Goal: Task Accomplishment & Management: Use online tool/utility

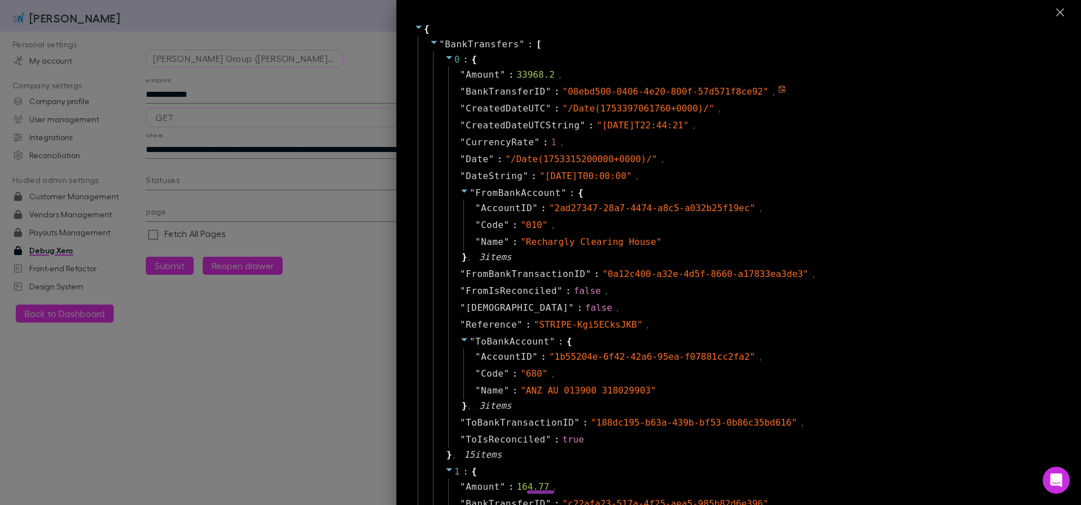
select select "****"
click at [296, 355] on div at bounding box center [540, 252] width 1081 height 505
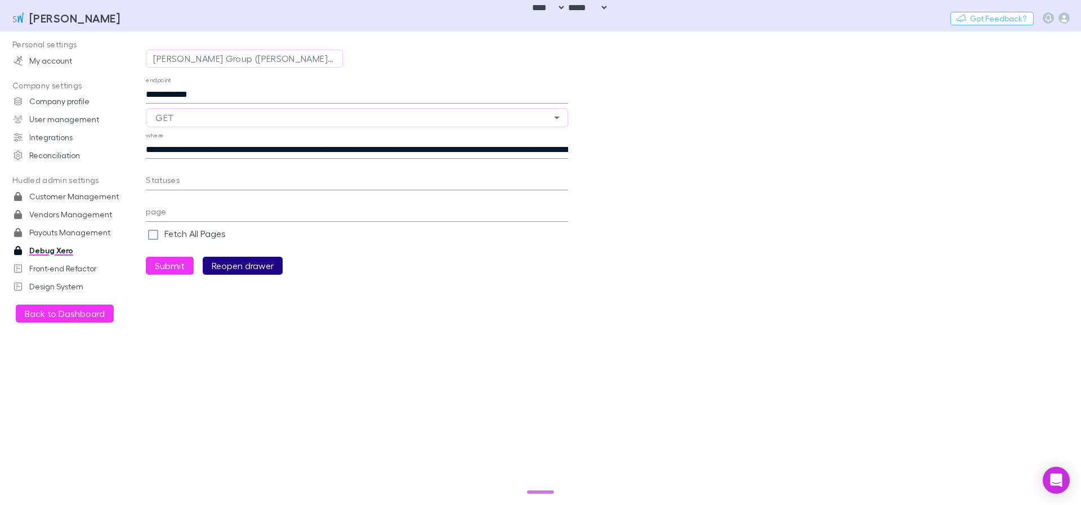
click at [256, 270] on button "Reopen drawer" at bounding box center [243, 266] width 80 height 18
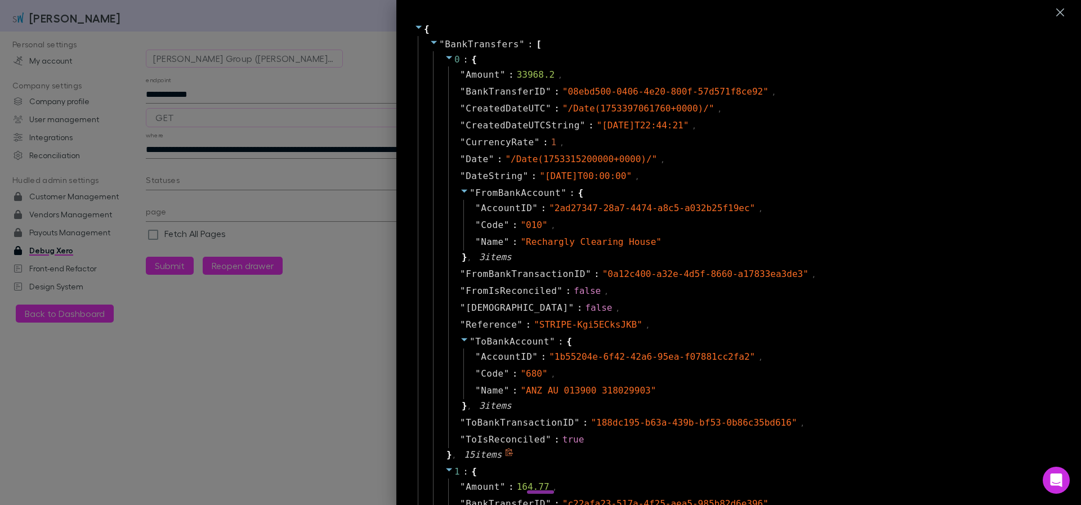
click at [445, 57] on icon at bounding box center [449, 57] width 9 height 9
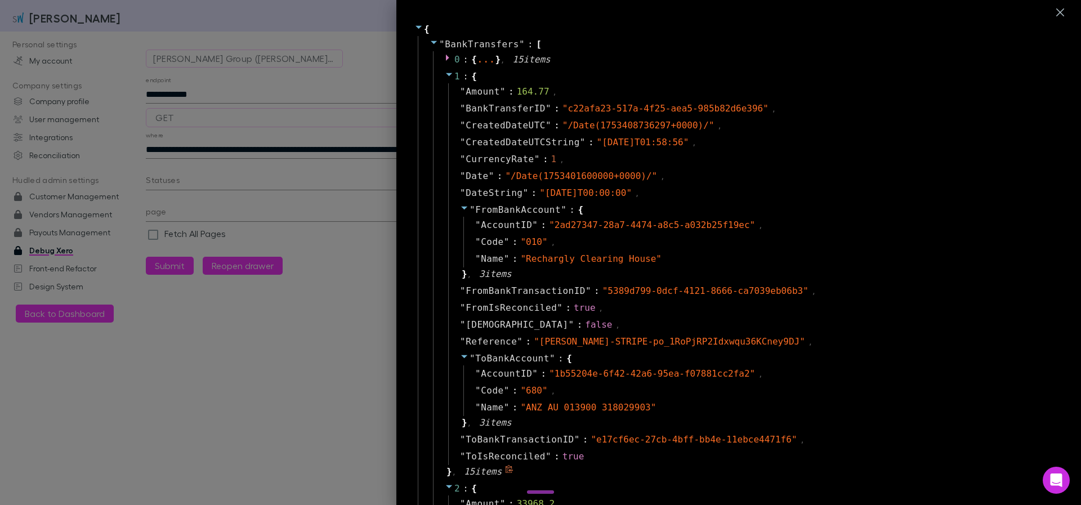
click at [445, 74] on icon at bounding box center [449, 74] width 9 height 9
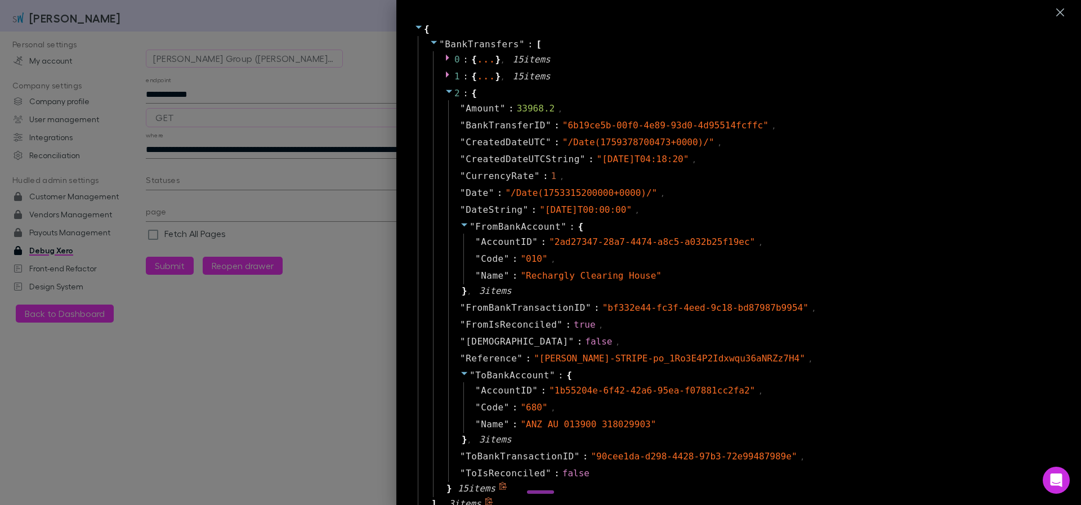
click at [445, 95] on icon at bounding box center [449, 91] width 9 height 9
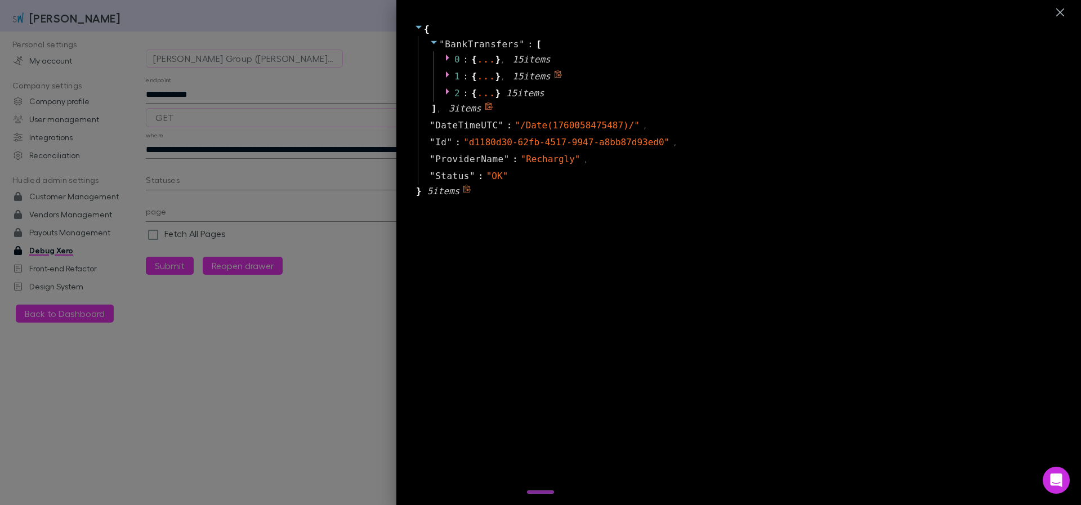
click at [445, 75] on icon at bounding box center [449, 74] width 9 height 9
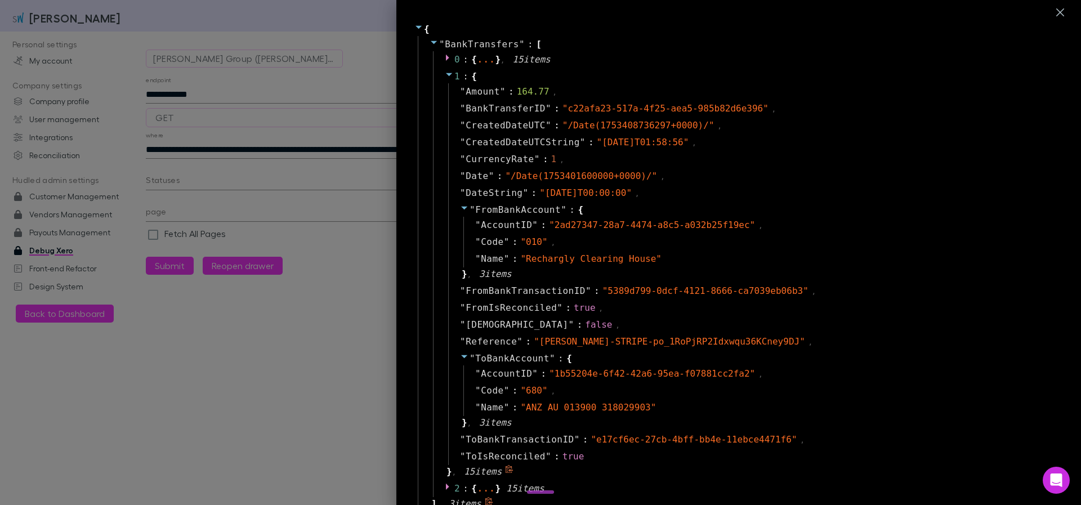
click at [446, 75] on icon at bounding box center [449, 74] width 6 height 3
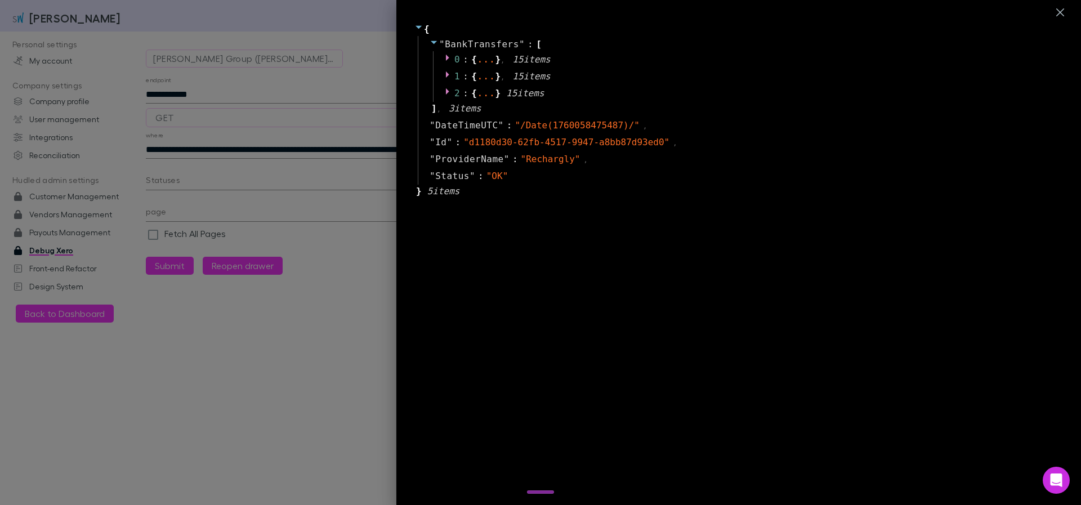
click at [327, 140] on div at bounding box center [540, 252] width 1081 height 505
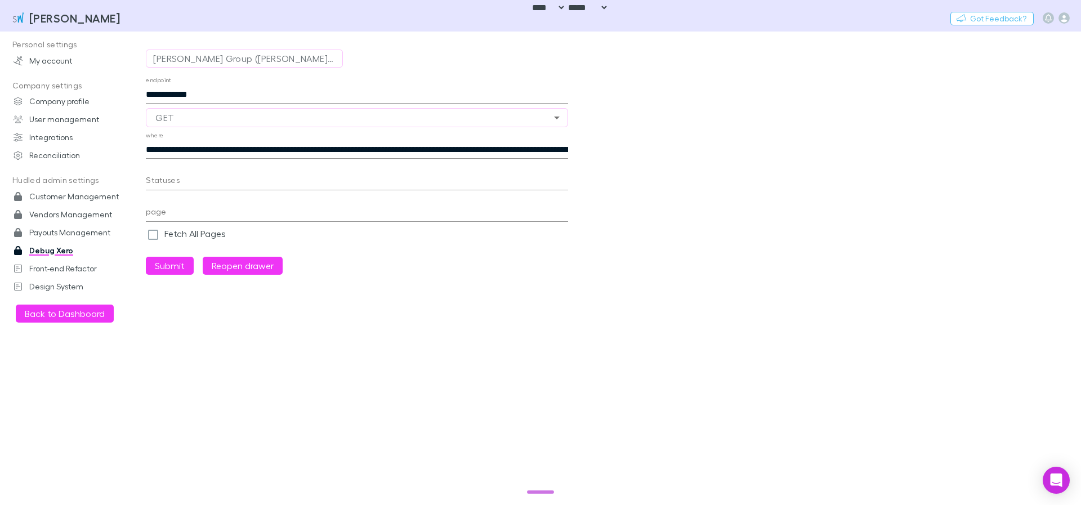
click at [417, 147] on input "**********" at bounding box center [357, 150] width 422 height 18
type input "**********"
click at [177, 265] on button "Submit" at bounding box center [170, 266] width 48 height 18
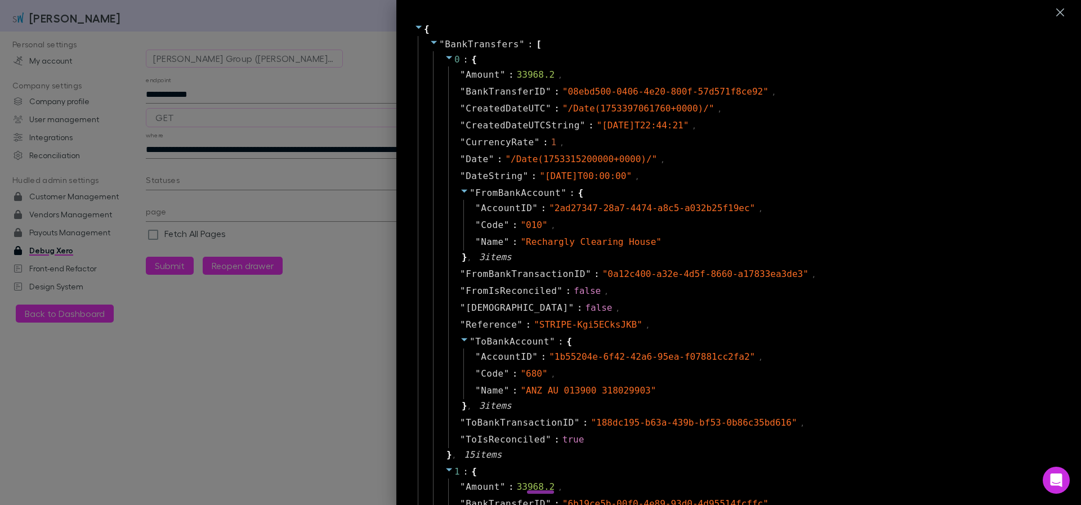
click at [446, 56] on icon at bounding box center [449, 57] width 6 height 3
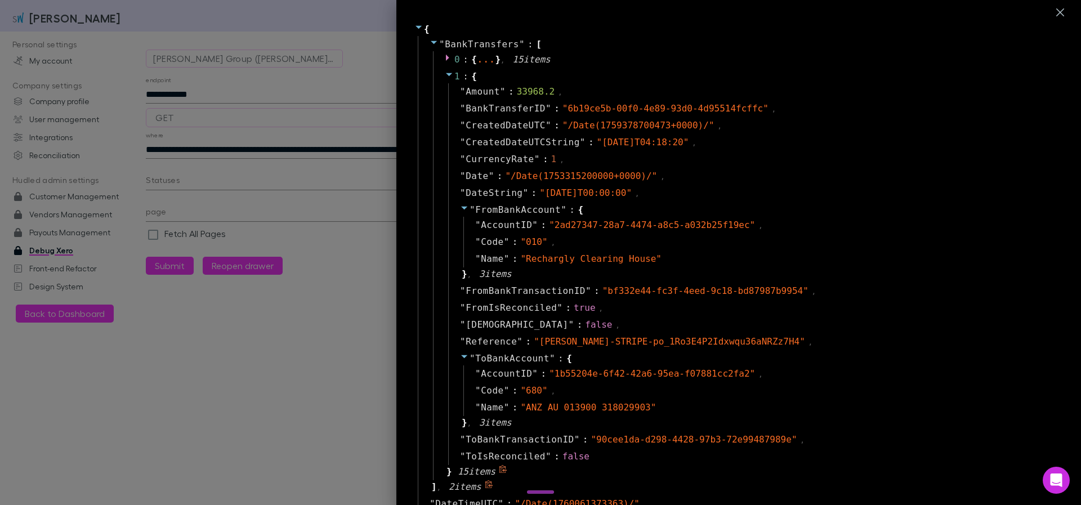
click at [445, 74] on icon at bounding box center [449, 74] width 9 height 9
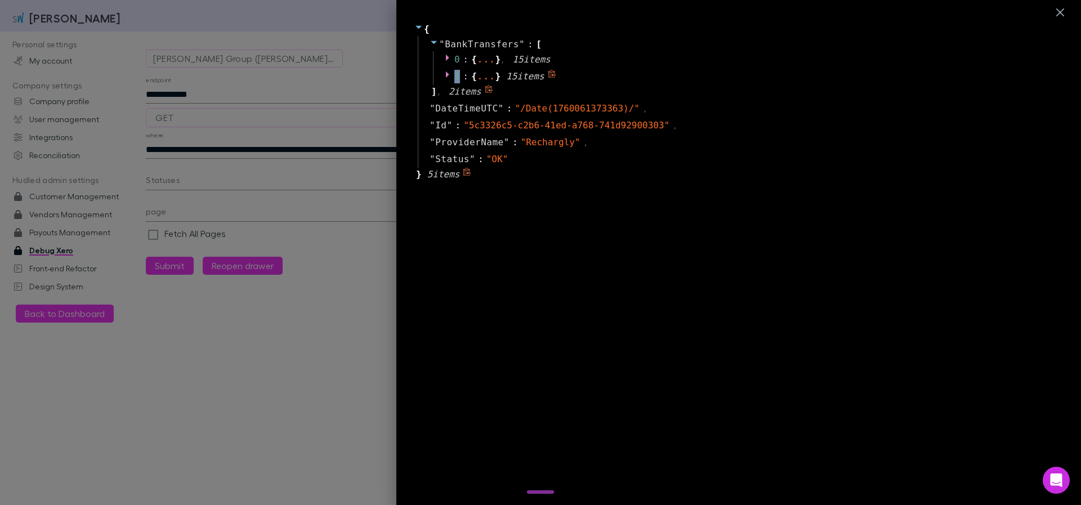
click at [446, 74] on icon at bounding box center [447, 75] width 3 height 6
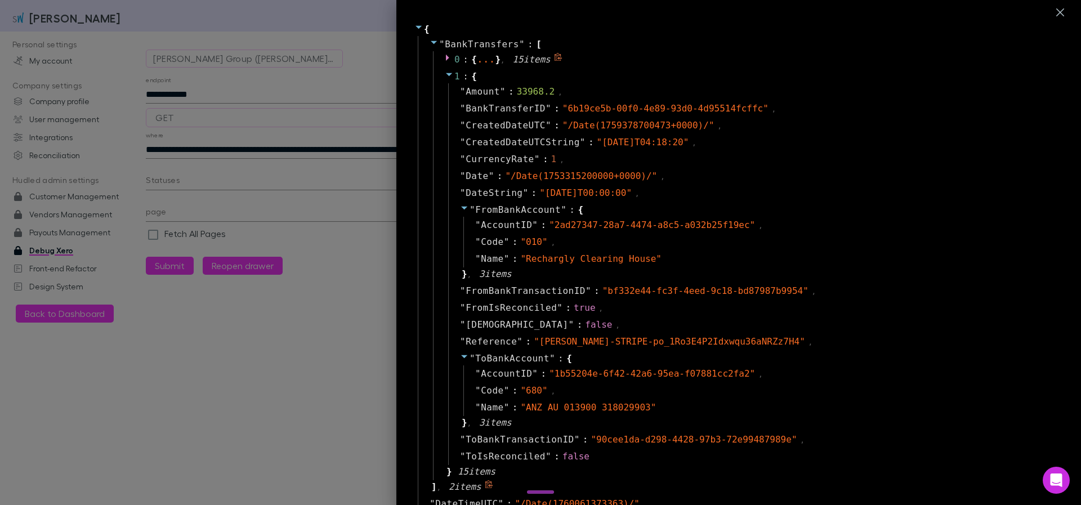
click at [446, 56] on icon at bounding box center [447, 58] width 3 height 6
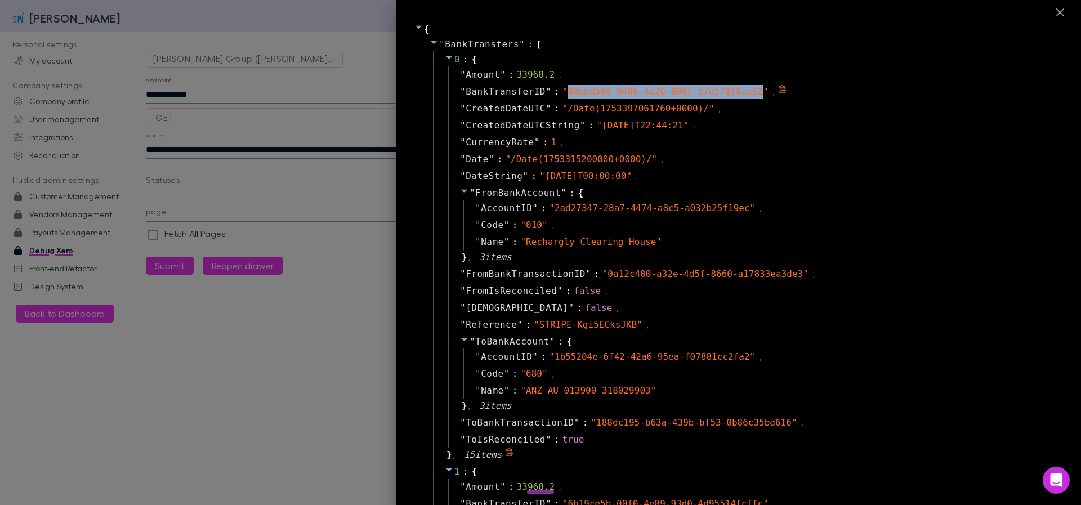
drag, startPoint x: 559, startPoint y: 90, endPoint x: 755, endPoint y: 90, distance: 196.0
click at [755, 90] on span "" 08ebd500-0406-4e20-800f-57d571f8ce92 "" at bounding box center [666, 91] width 206 height 11
copy span "08ebd500-0406-4e20-800f-57d571f8ce92"
click at [266, 103] on div at bounding box center [540, 252] width 1081 height 505
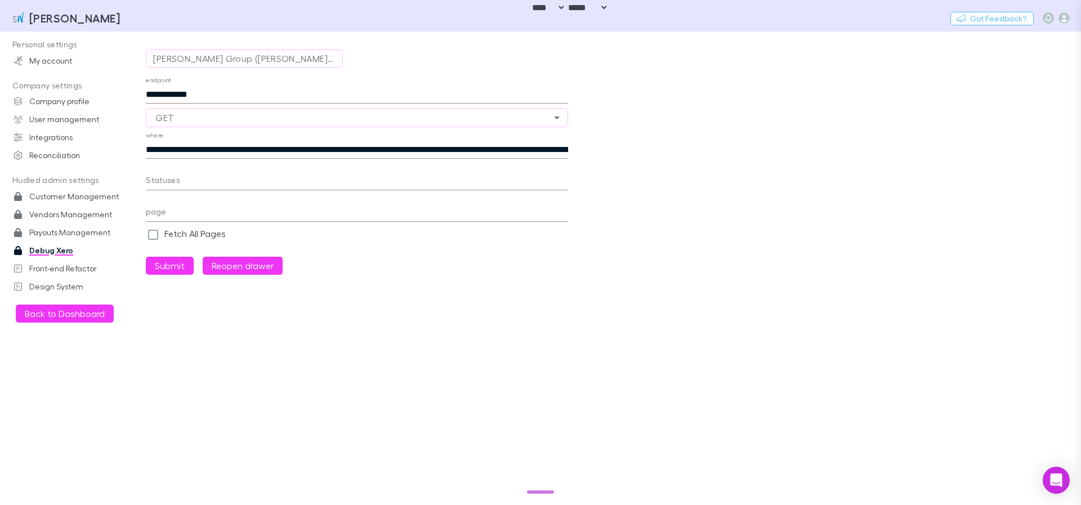
click at [269, 95] on body "**********" at bounding box center [540, 252] width 1081 height 505
click at [279, 92] on input "**********" at bounding box center [357, 95] width 422 height 18
paste input "**********"
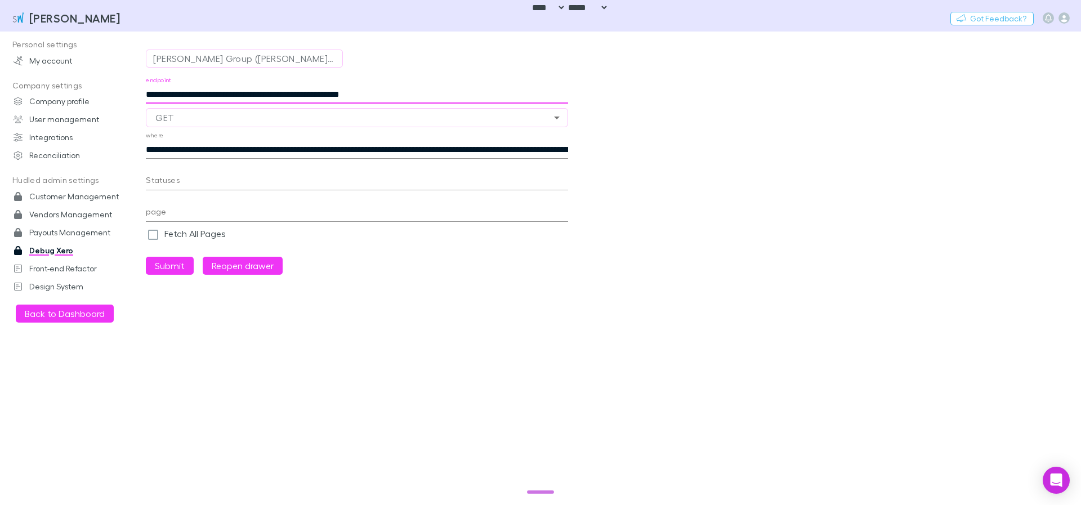
type input "**********"
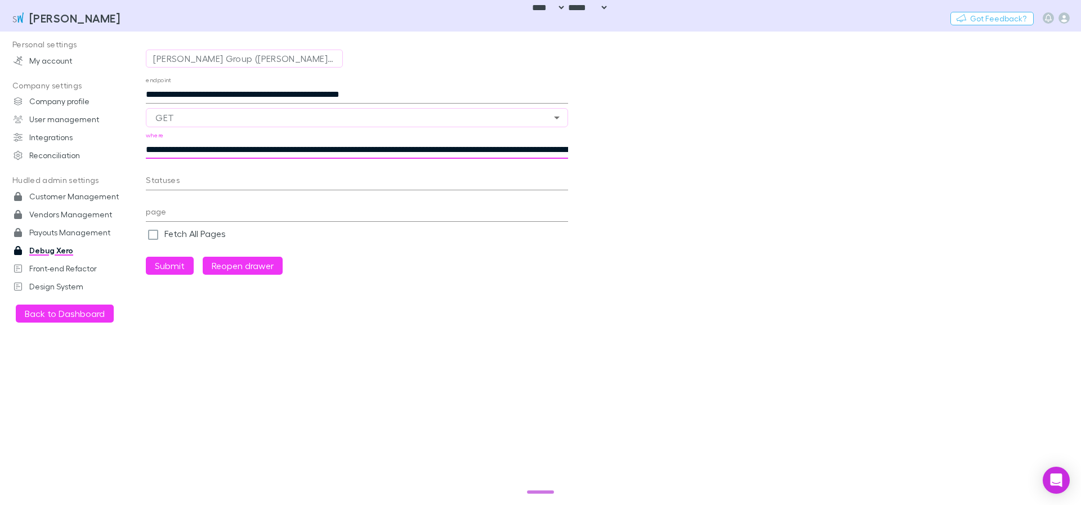
click at [445, 148] on input "**********" at bounding box center [357, 150] width 422 height 18
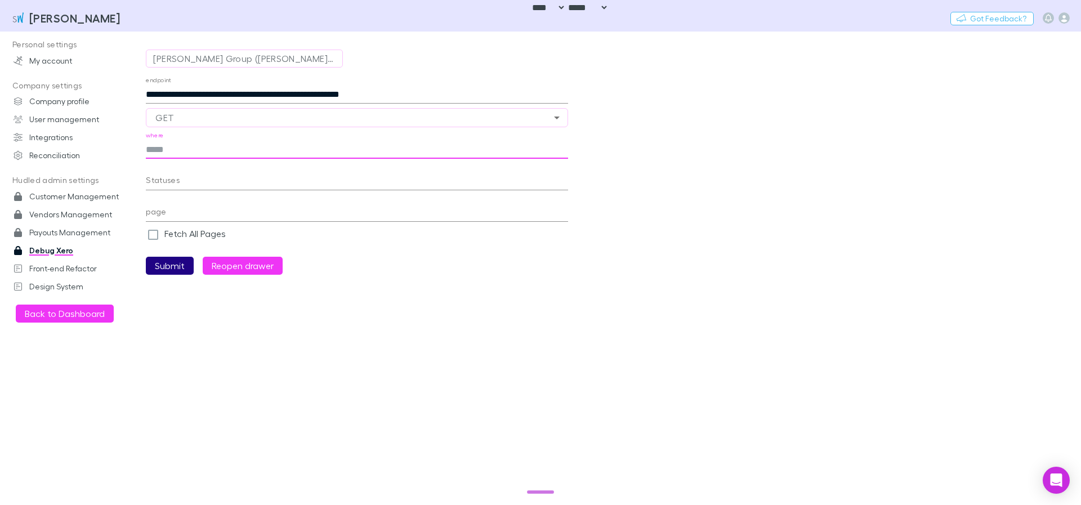
click at [182, 265] on button "Submit" at bounding box center [170, 266] width 48 height 18
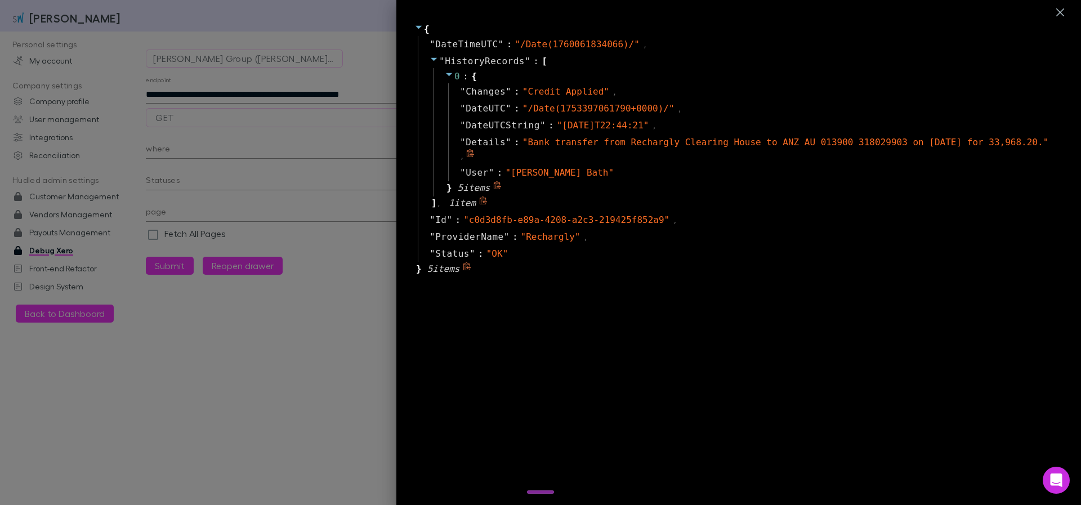
click at [718, 148] on span "" Bank transfer from Rechargly Clearing House to ANZ AU 013900 318029903 on 24 …" at bounding box center [786, 142] width 526 height 11
copy span "ANZ"
drag, startPoint x: 949, startPoint y: 154, endPoint x: 1000, endPoint y: 154, distance: 51.2
click at [1000, 148] on span "" Bank transfer from Rechargly Clearing House to ANZ AU 013900 318029903 on 24 …" at bounding box center [786, 142] width 526 height 11
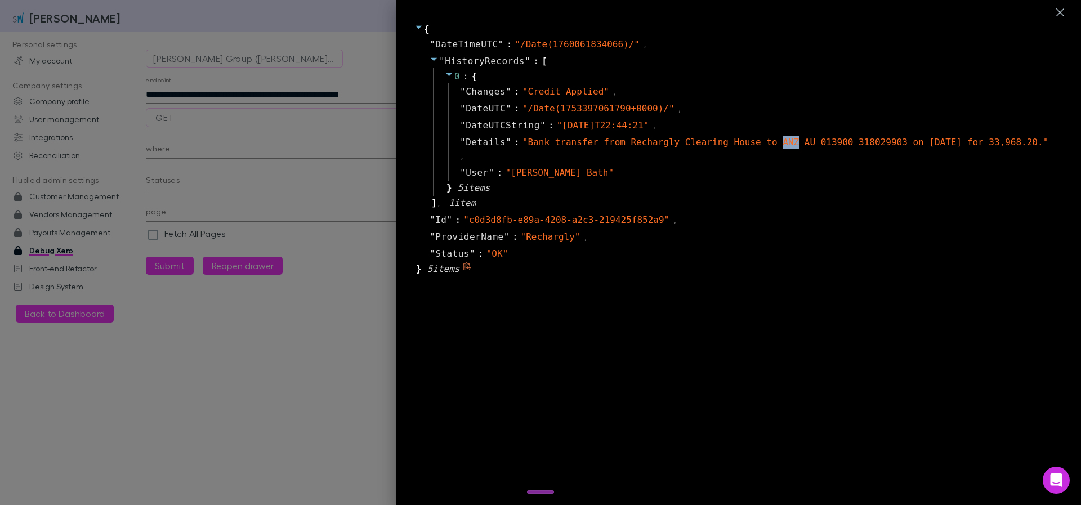
copy span "33,968.20"
click at [266, 93] on div at bounding box center [540, 252] width 1081 height 505
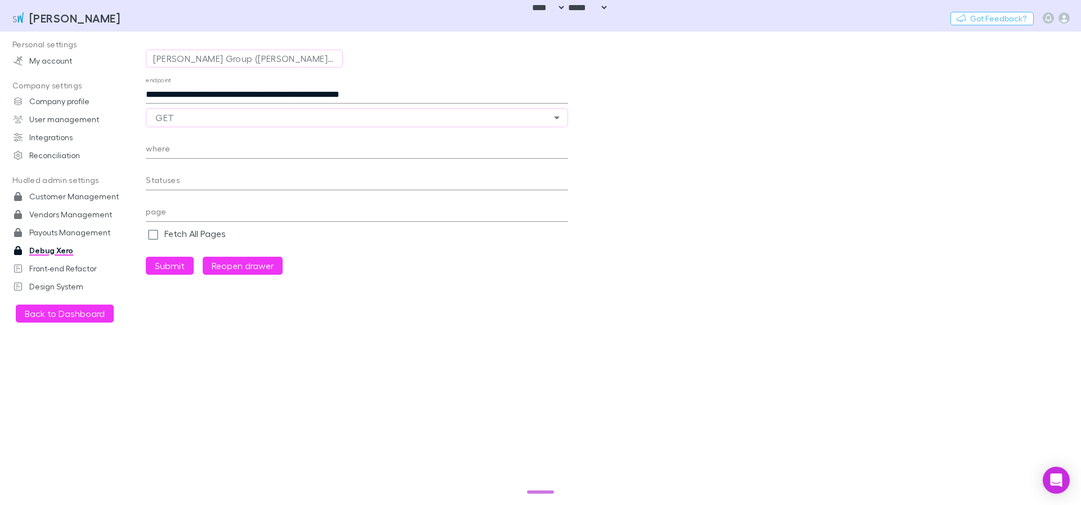
click at [213, 92] on input "**********" at bounding box center [357, 95] width 422 height 18
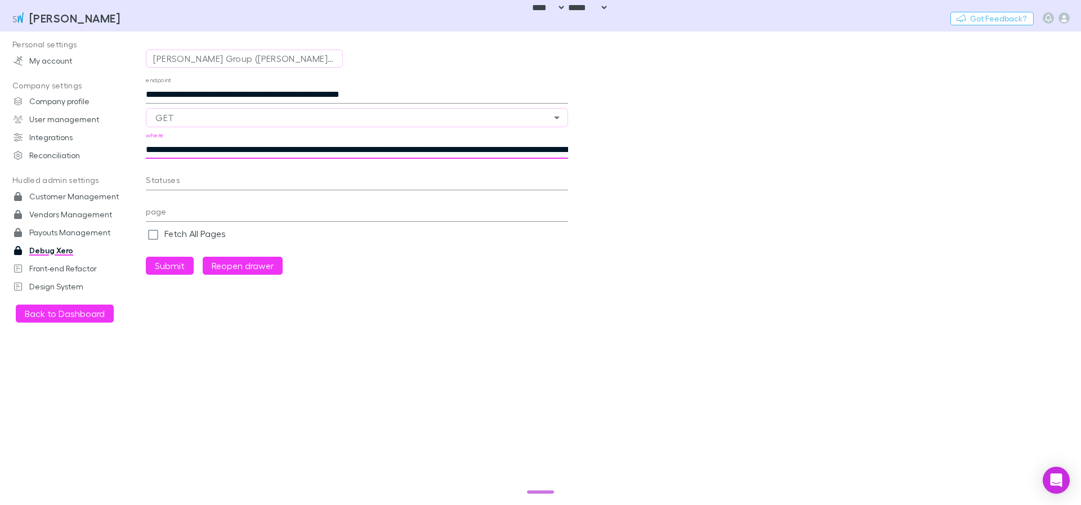
type input "**********"
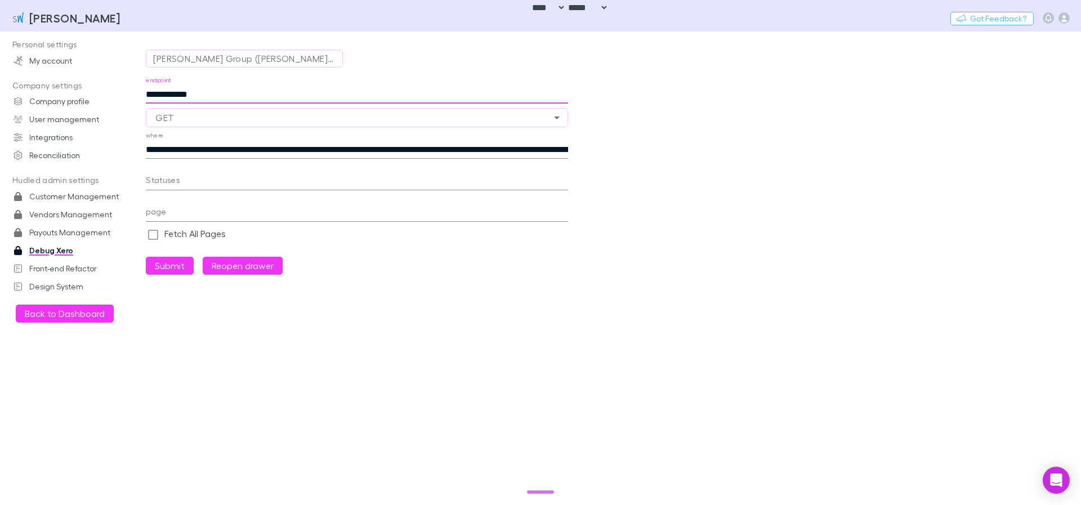
type input "**********"
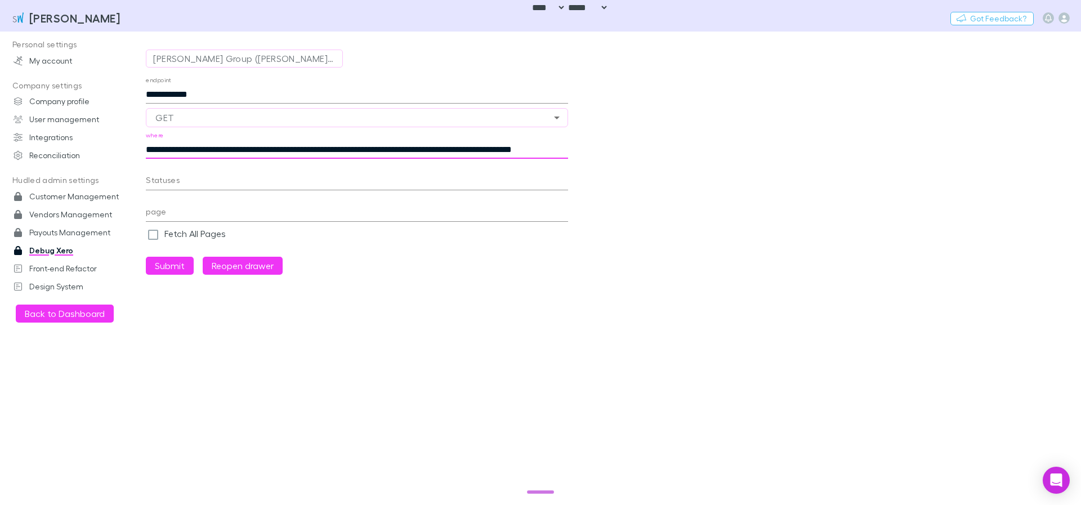
type input "**********"
drag, startPoint x: 475, startPoint y: 144, endPoint x: 148, endPoint y: 145, distance: 327.2
click at [149, 145] on input "**********" at bounding box center [357, 150] width 422 height 18
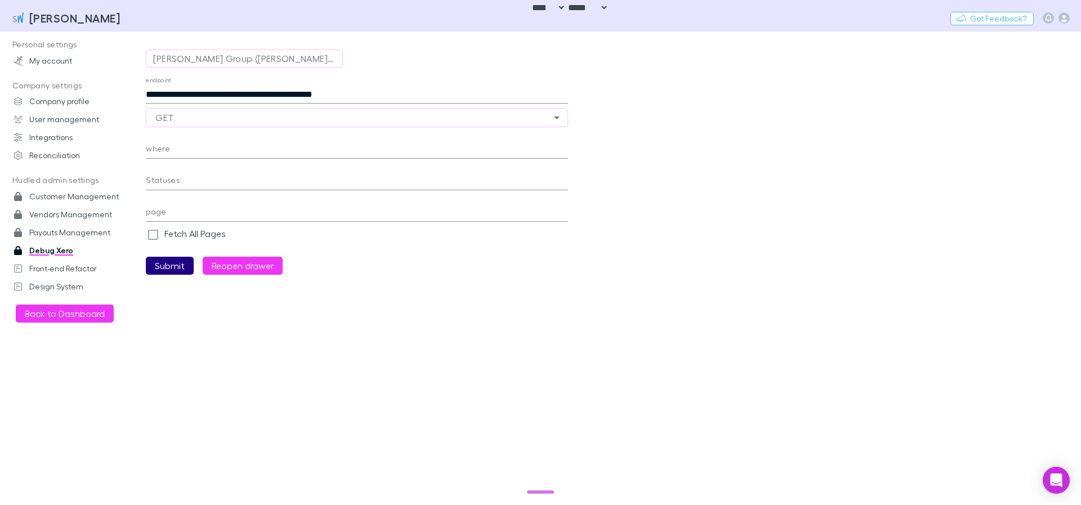
click at [181, 266] on button "Submit" at bounding box center [170, 266] width 48 height 18
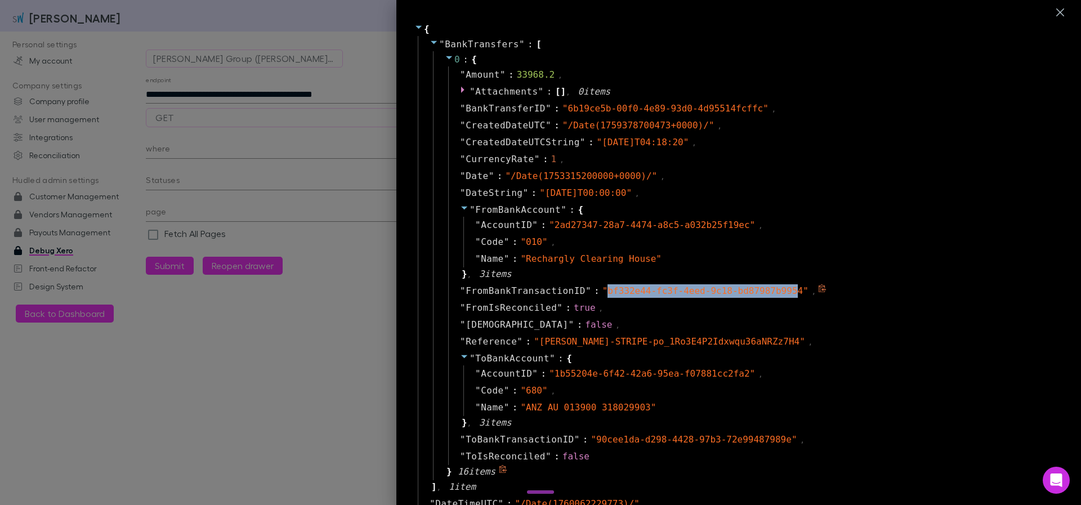
drag, startPoint x: 600, startPoint y: 291, endPoint x: 792, endPoint y: 293, distance: 192.0
click at [792, 293] on span "" bf332e44-fc3f-4eed-9c18-bd87987b9954 "" at bounding box center [706, 290] width 206 height 11
click at [793, 293] on span "" bf332e44-fc3f-4eed-9c18-bd87987b9954 "" at bounding box center [706, 290] width 206 height 11
copy span "bf332e44-fc3f-4eed-9c18-bd87987b9954"
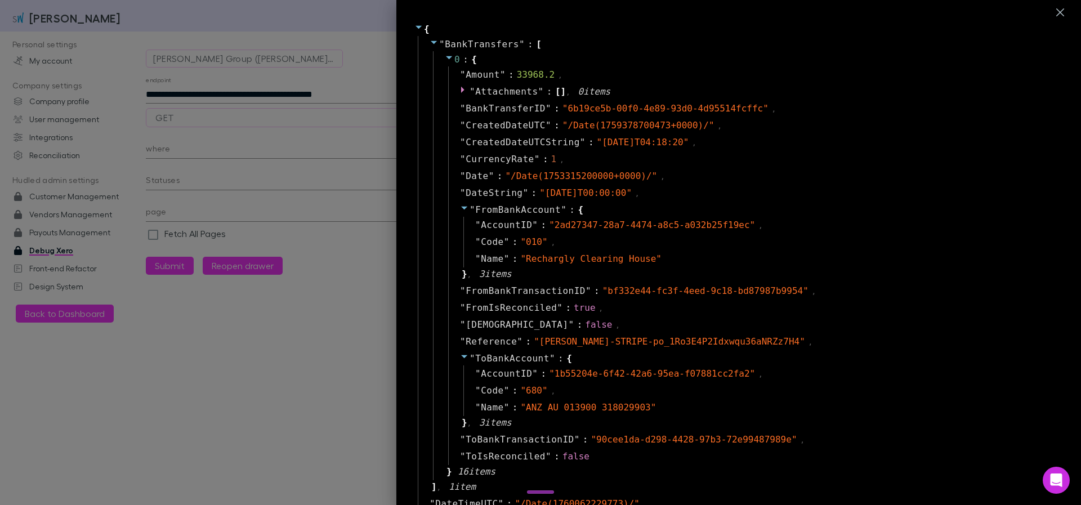
click at [199, 148] on div at bounding box center [540, 252] width 1081 height 505
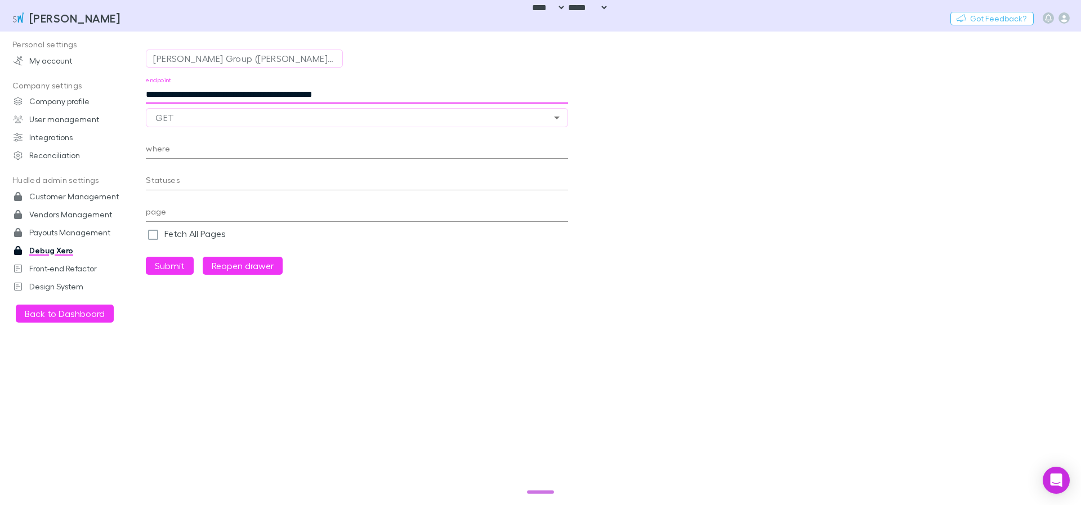
drag, startPoint x: 200, startPoint y: 92, endPoint x: 285, endPoint y: 91, distance: 84.5
click at [285, 91] on input "**********" at bounding box center [357, 95] width 422 height 18
click at [373, 78] on div "**********" at bounding box center [357, 90] width 422 height 27
click at [379, 89] on input "**********" at bounding box center [357, 95] width 422 height 18
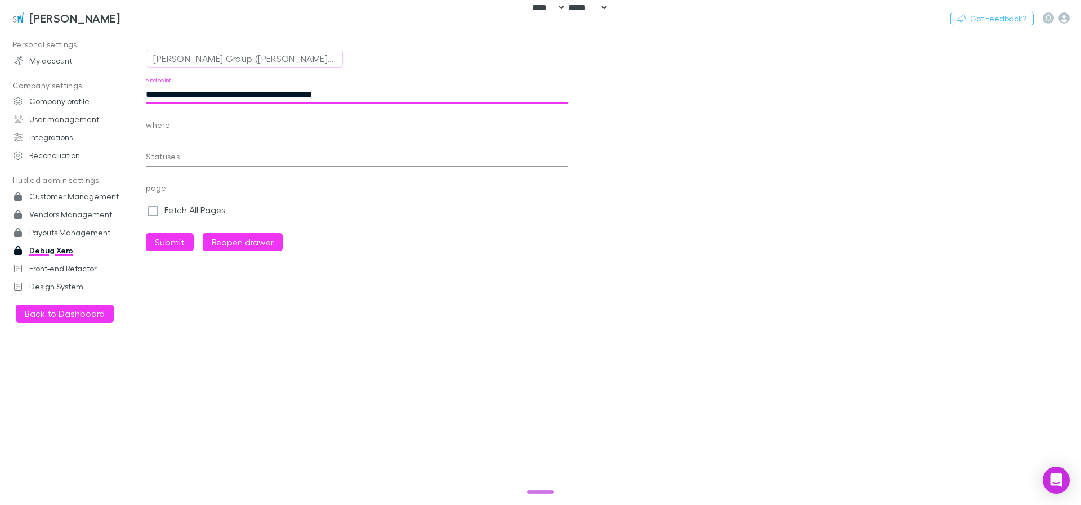
paste input "text"
type input "**********"
click at [168, 233] on button "Submit" at bounding box center [170, 242] width 48 height 18
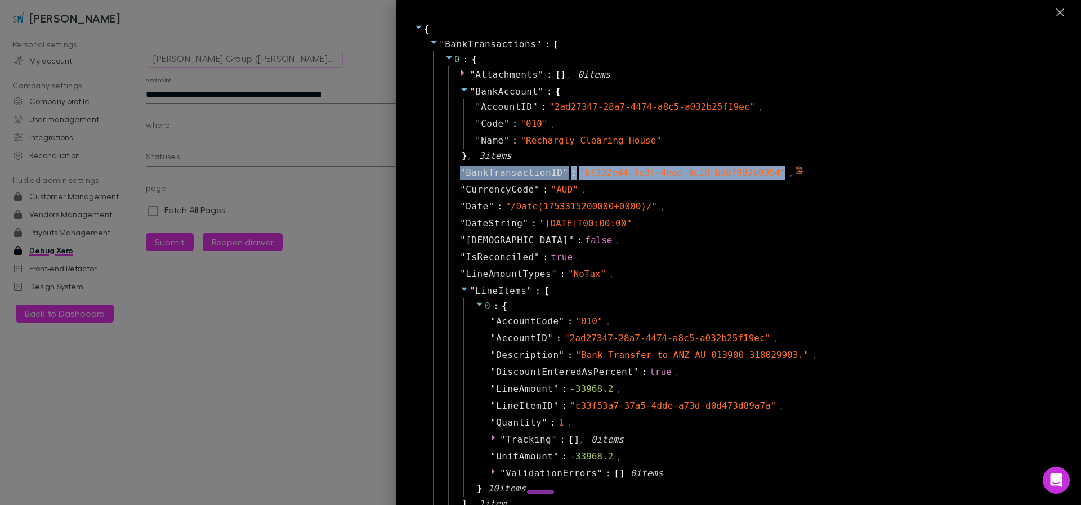
drag, startPoint x: 779, startPoint y: 172, endPoint x: 454, endPoint y: 177, distance: 325.5
click at [454, 177] on div "" BankTransactionID " : " bf332e44-fc3f-4eed-9c18-bd87987b9954 " ," at bounding box center [752, 172] width 609 height 17
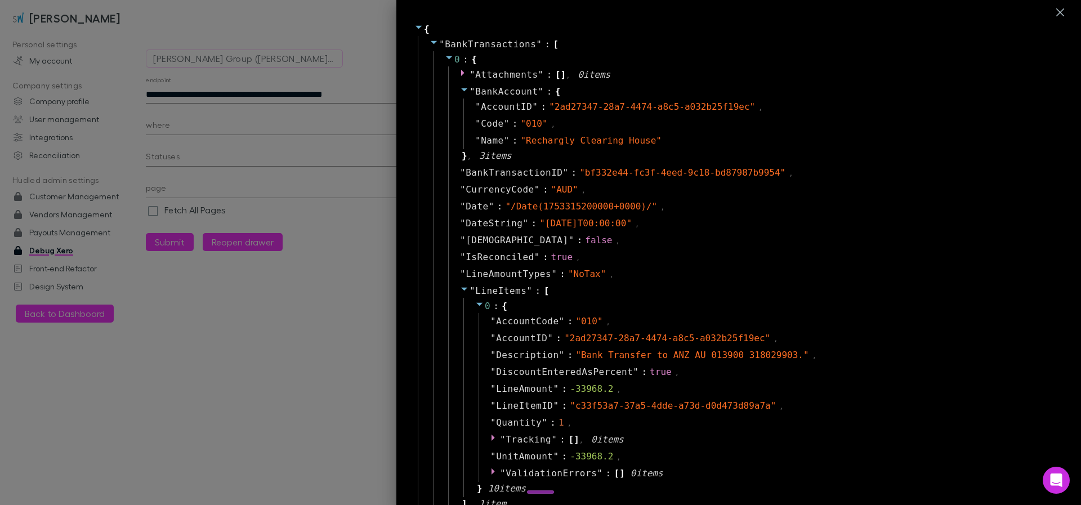
click at [242, 115] on div at bounding box center [540, 252] width 1081 height 505
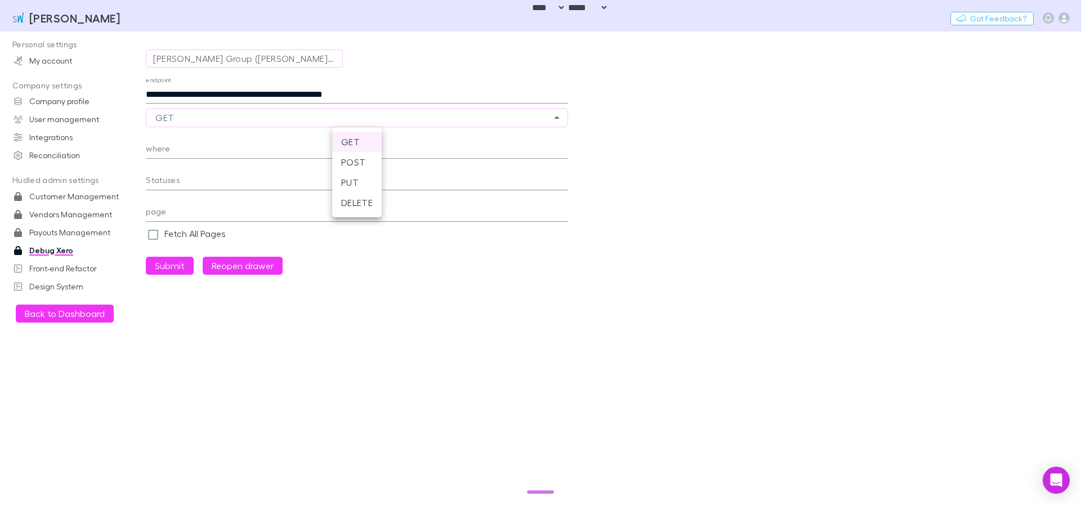
click at [257, 119] on body "**********" at bounding box center [540, 252] width 1081 height 505
click at [366, 162] on li "POST" at bounding box center [357, 162] width 50 height 20
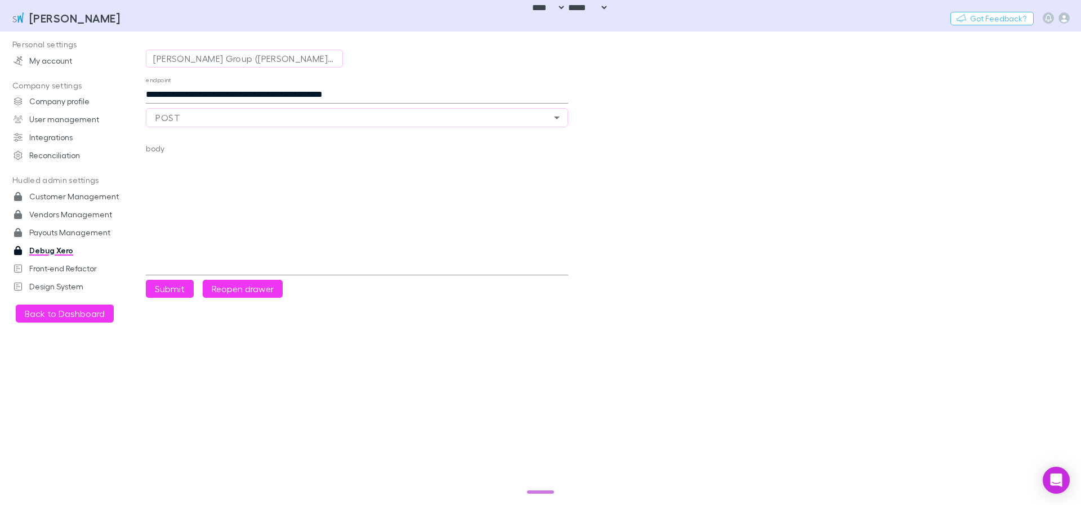
click at [204, 160] on textarea "body" at bounding box center [357, 208] width 422 height 130
paste textarea "**********"
type textarea "**********"
paste textarea "**********"
click at [266, 291] on button "Reopen drawer" at bounding box center [243, 289] width 80 height 18
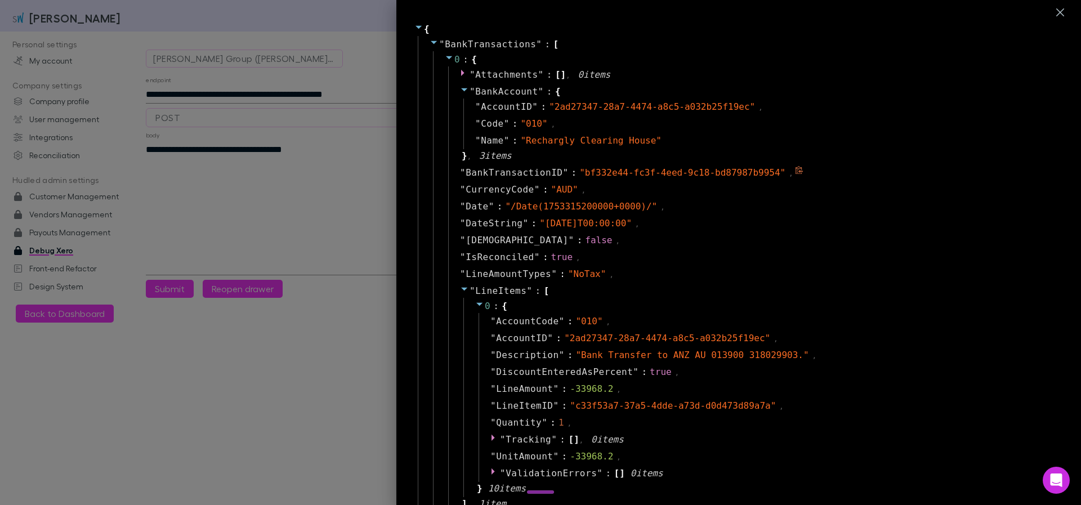
click at [546, 175] on span "BankTransactionID" at bounding box center [514, 173] width 97 height 14
drag, startPoint x: 559, startPoint y: 172, endPoint x: 434, endPoint y: 171, distance: 125.6
click at [434, 171] on div "0 : { " Attachments " : [ ] , 0 item s " BankAccount " : { " AccountID " : " 2a…" at bounding box center [746, 323] width 627 height 544
copy span "" BankTransactionID ""
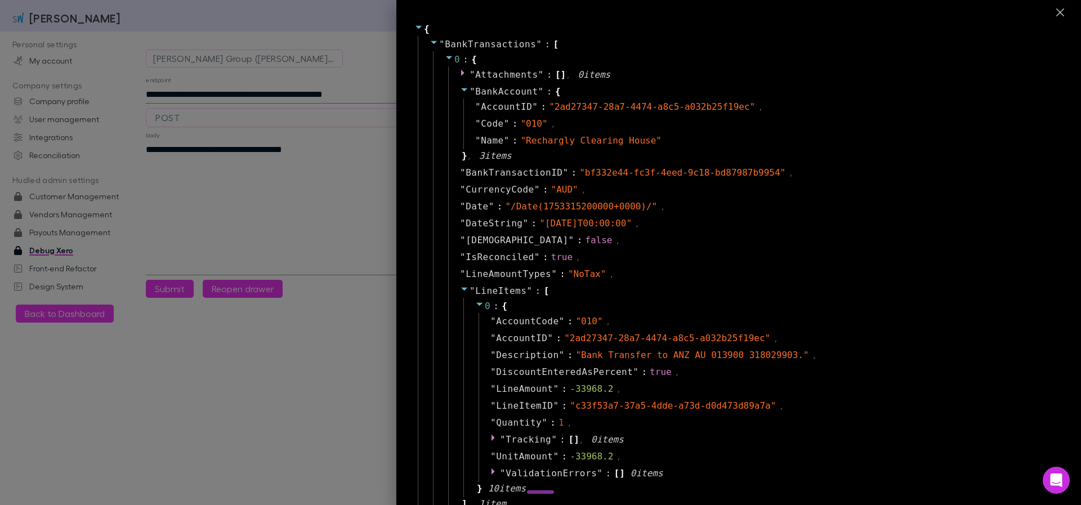
click at [153, 147] on div at bounding box center [540, 252] width 1081 height 505
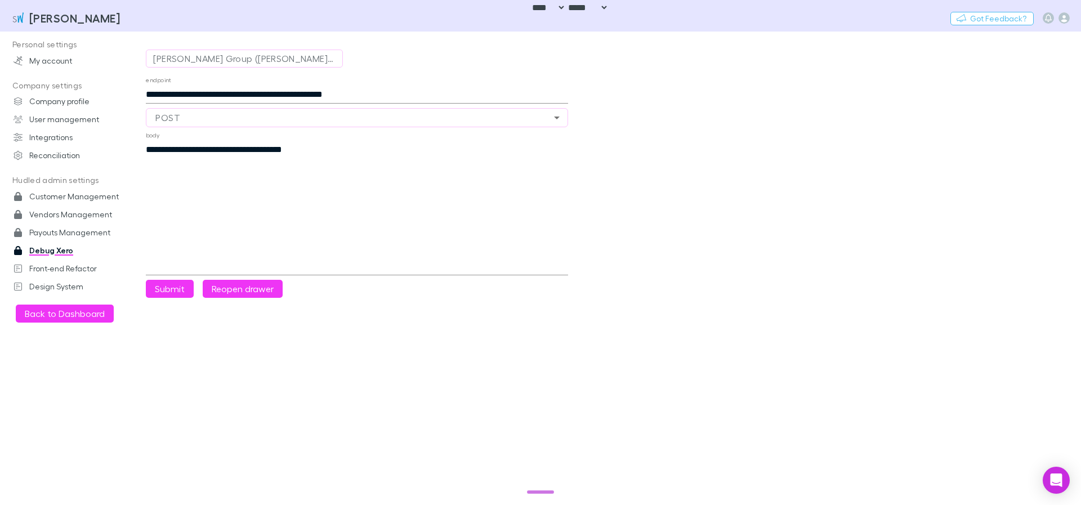
click at [153, 147] on textarea "**********" at bounding box center [357, 208] width 422 height 130
paste textarea "**********"
click at [230, 288] on button "Reopen drawer" at bounding box center [243, 289] width 80 height 18
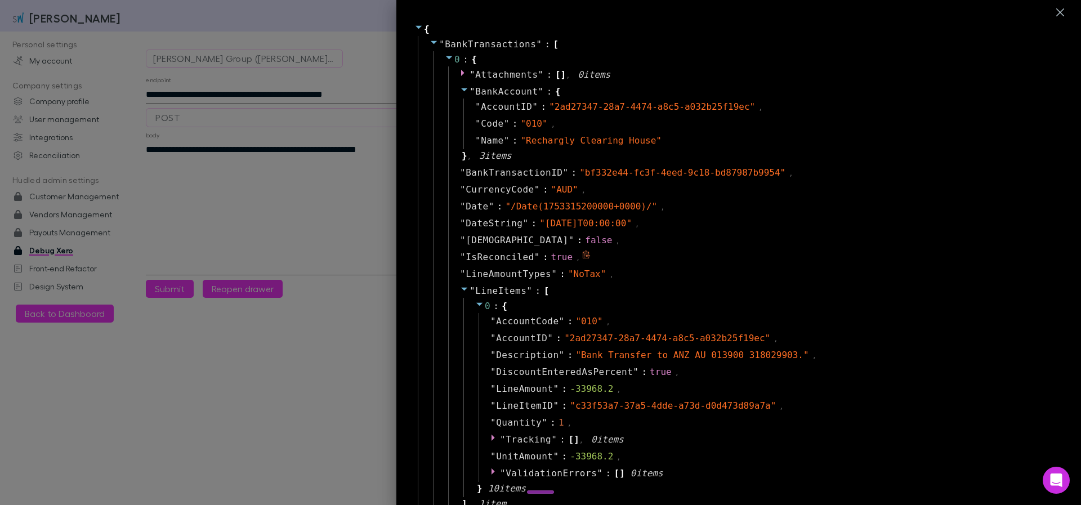
click at [519, 257] on span "IsReconciled" at bounding box center [500, 258] width 69 height 14
copy span "IsReconciled"
click at [311, 169] on div at bounding box center [540, 252] width 1081 height 505
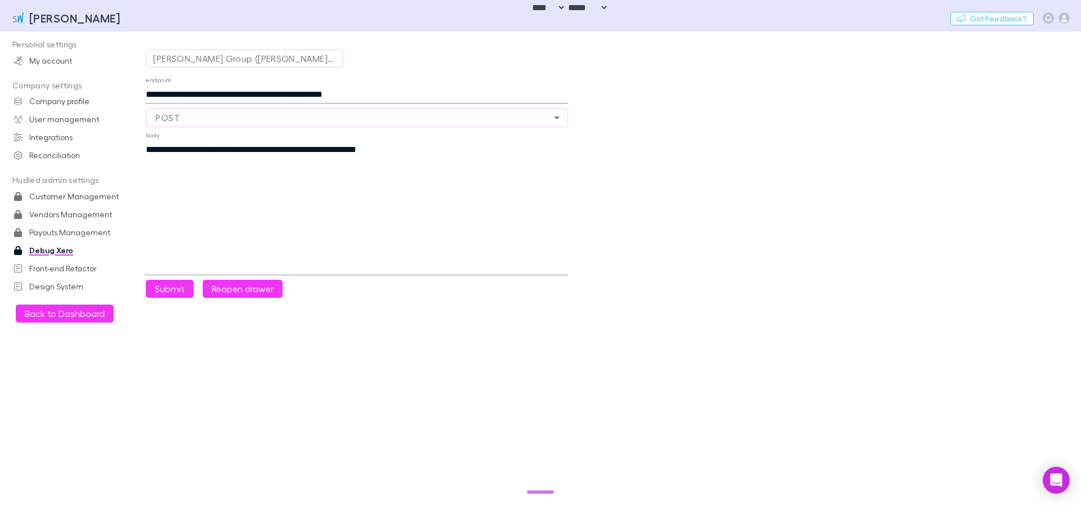
click at [448, 151] on textarea "**********" at bounding box center [357, 208] width 422 height 130
paste textarea "**********"
click at [248, 284] on button "Reopen drawer" at bounding box center [243, 289] width 80 height 18
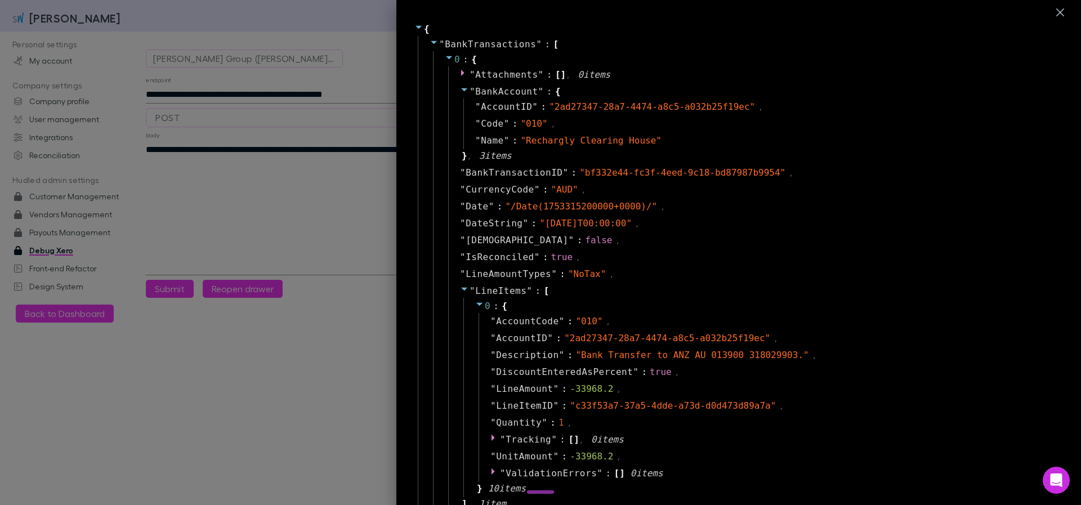
drag, startPoint x: 309, startPoint y: 175, endPoint x: 325, endPoint y: 167, distance: 18.4
click at [308, 173] on div at bounding box center [540, 252] width 1081 height 505
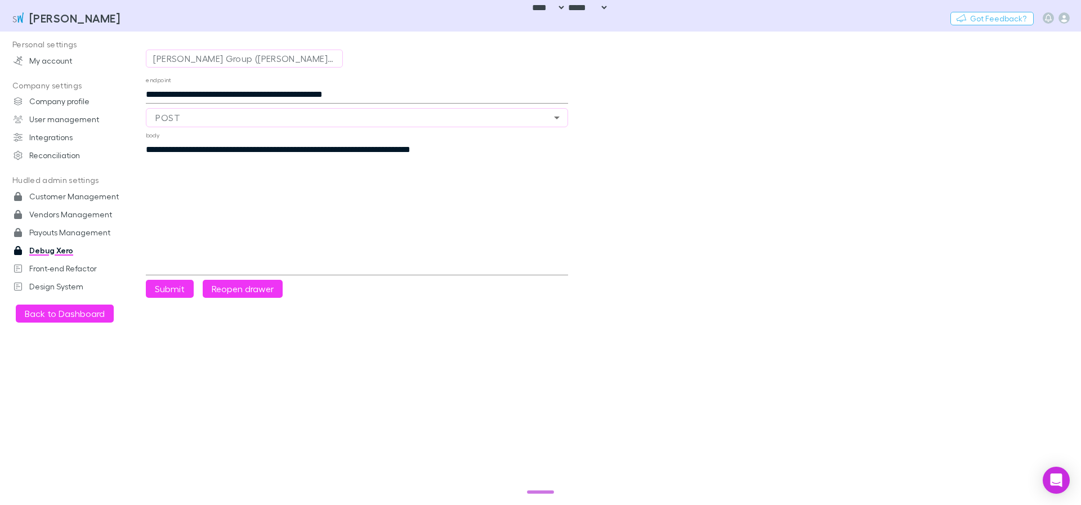
click at [519, 158] on textarea "**********" at bounding box center [357, 208] width 422 height 130
type textarea "**********"
click at [173, 291] on button "Submit" at bounding box center [170, 289] width 48 height 18
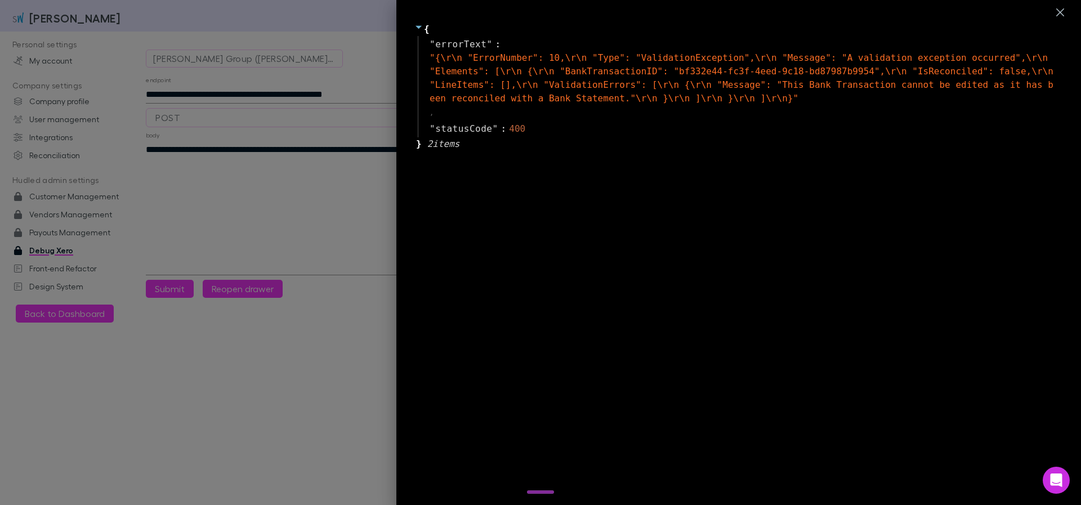
click at [232, 399] on div at bounding box center [540, 252] width 1081 height 505
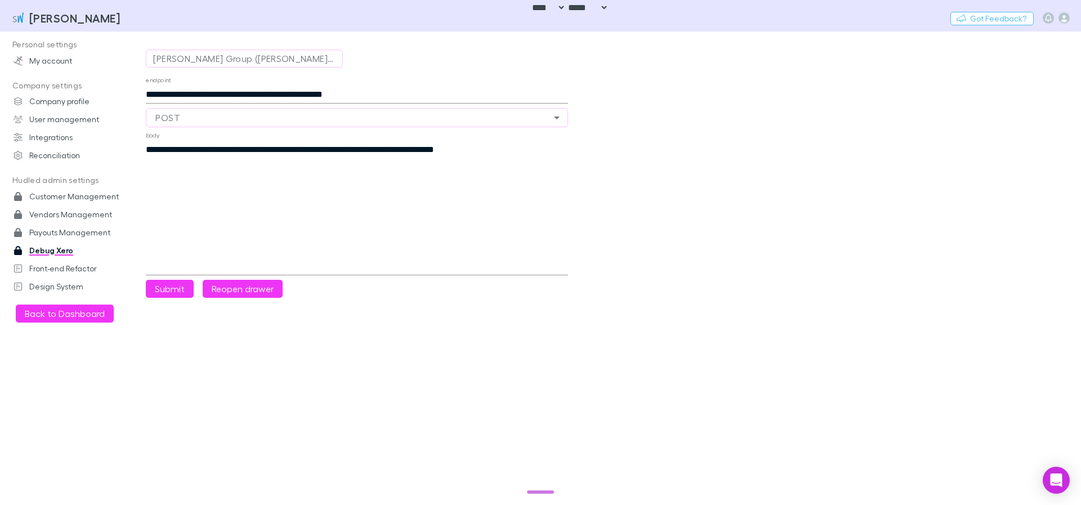
click at [566, 204] on textarea "**********" at bounding box center [357, 208] width 422 height 130
click at [536, 145] on textarea "**********" at bounding box center [357, 208] width 422 height 130
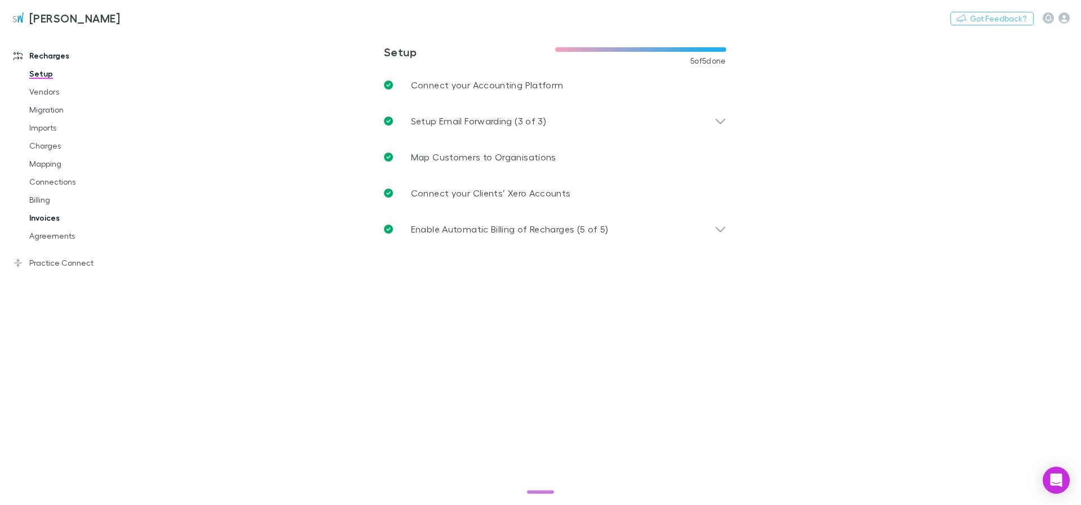
click at [54, 215] on link "Invoices" at bounding box center [85, 218] width 134 height 18
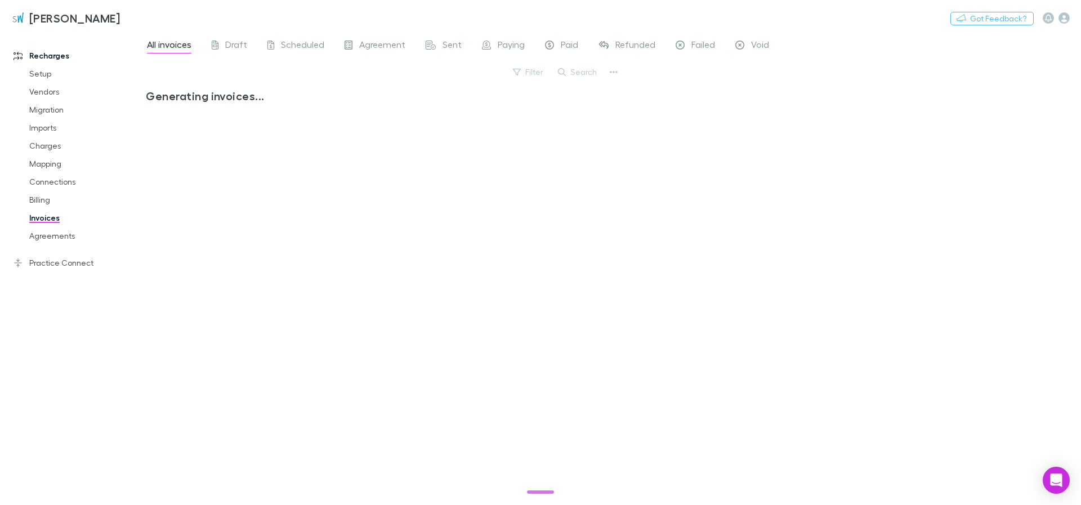
click at [733, 75] on div "All invoices Draft Scheduled Agreement Sent Paying Paid Refunded Failed Void Fi…" at bounding box center [613, 269] width 935 height 474
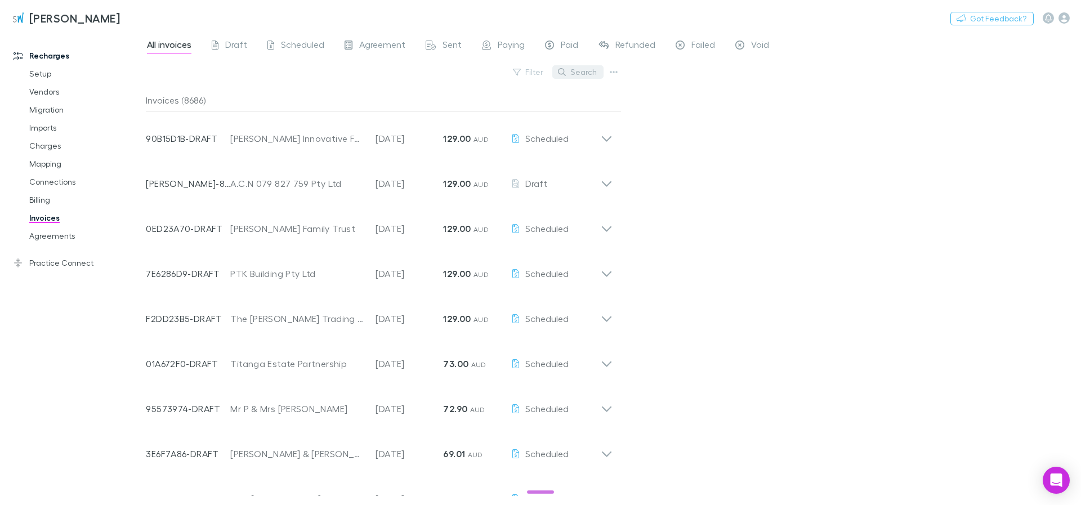
click at [588, 72] on button "Search" at bounding box center [577, 72] width 51 height 14
paste input "********"
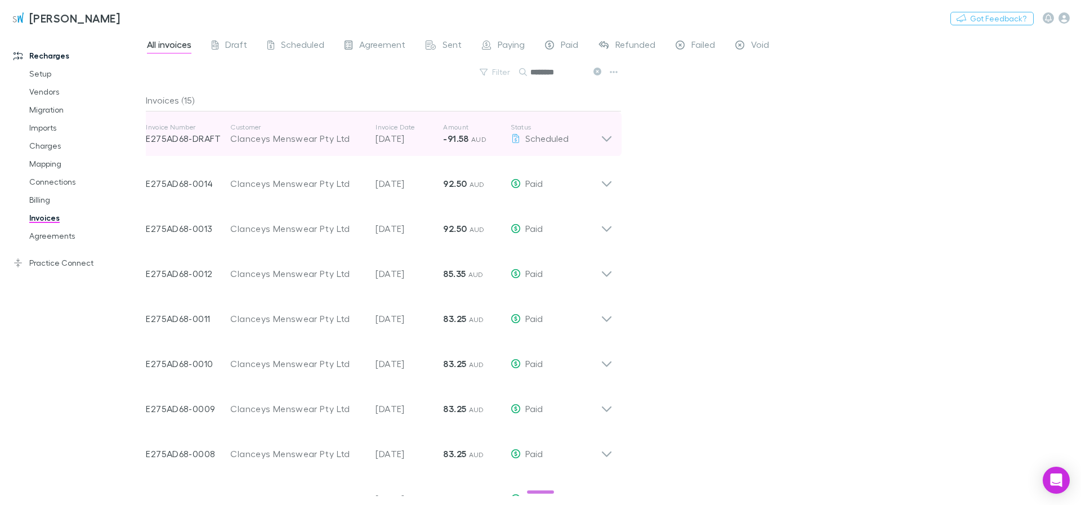
type input "********"
click at [604, 137] on icon at bounding box center [607, 134] width 12 height 23
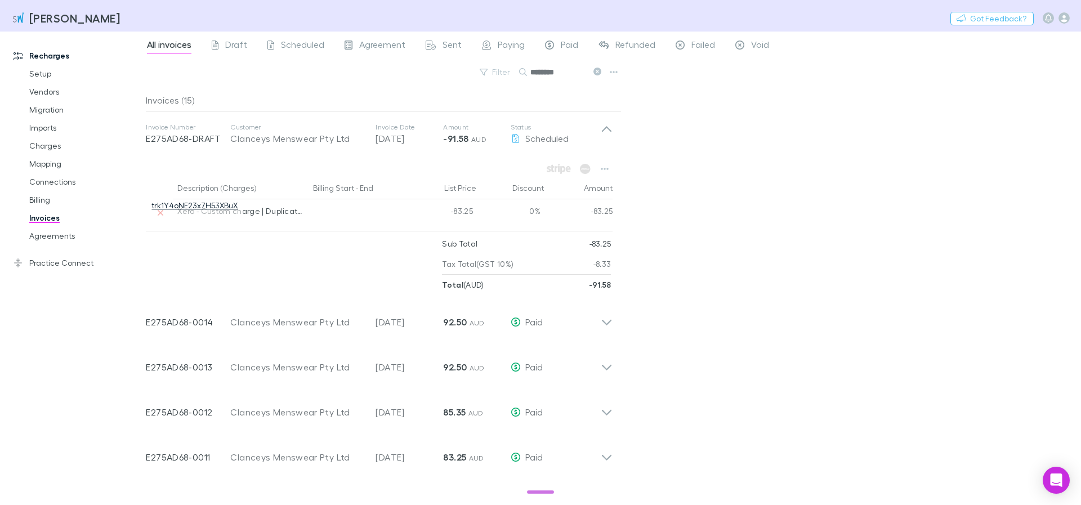
click at [215, 204] on link "trk1Y4oNE23x7H53XBuX" at bounding box center [194, 205] width 86 height 10
click at [719, 169] on div "All invoices Draft Scheduled Agreement Sent Paying Paid Refunded Failed Void Fi…" at bounding box center [613, 269] width 935 height 474
click at [711, 163] on div "All invoices Draft Scheduled Agreement Sent Paying Paid Refunded Failed Void Fi…" at bounding box center [613, 269] width 935 height 474
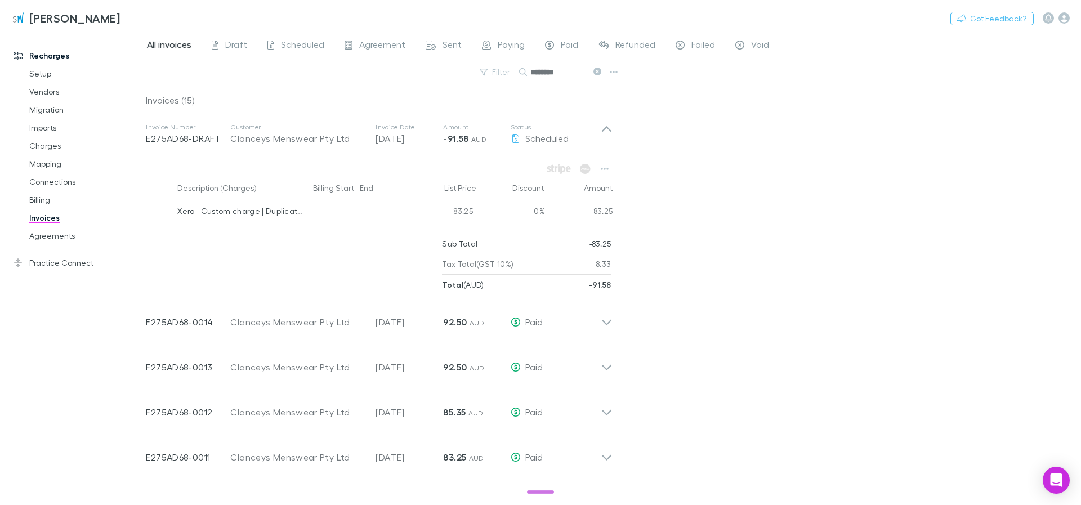
click at [704, 180] on div "All invoices Draft Scheduled Agreement Sent Paying Paid Refunded Failed Void Fi…" at bounding box center [613, 269] width 935 height 474
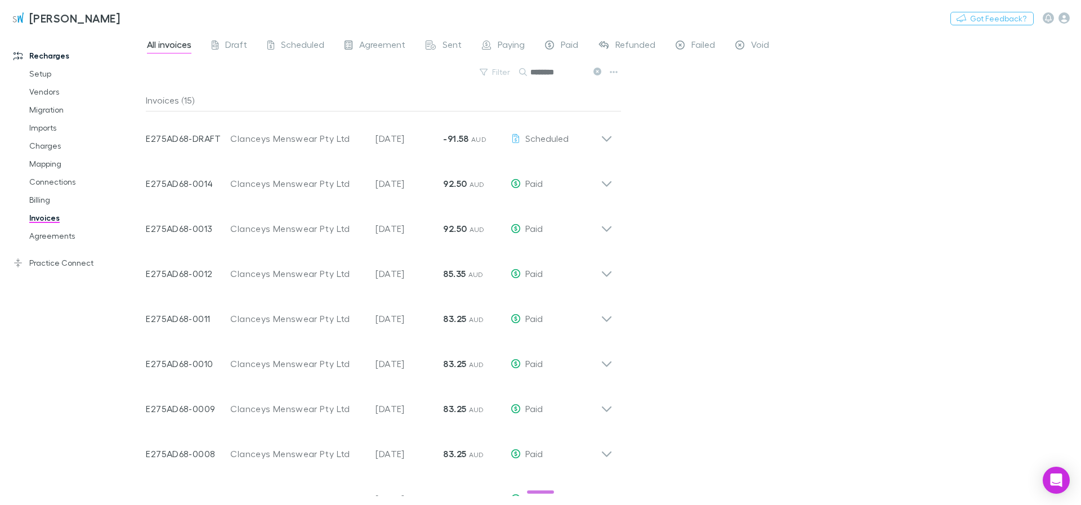
click at [604, 140] on icon at bounding box center [607, 139] width 10 height 6
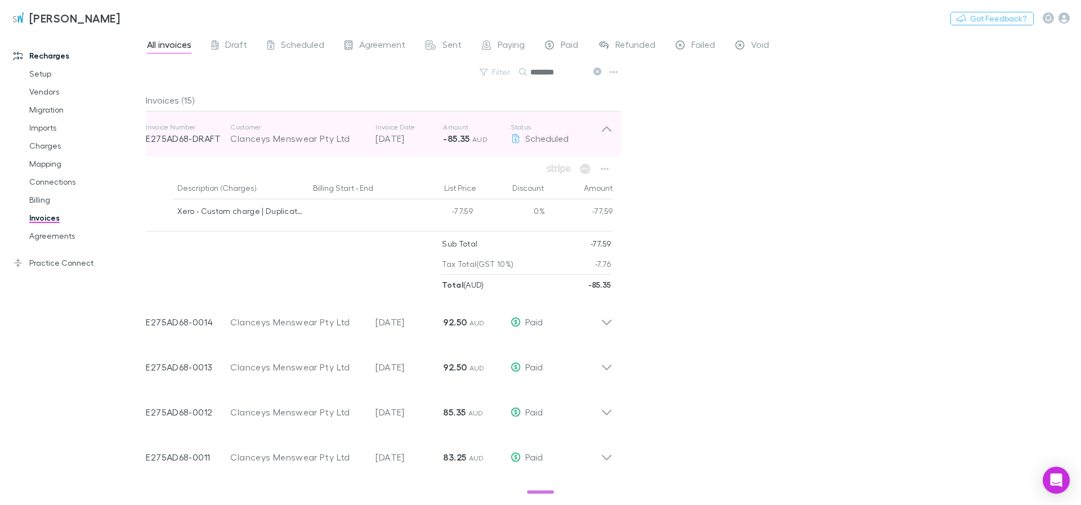
click at [605, 131] on icon at bounding box center [607, 134] width 12 height 23
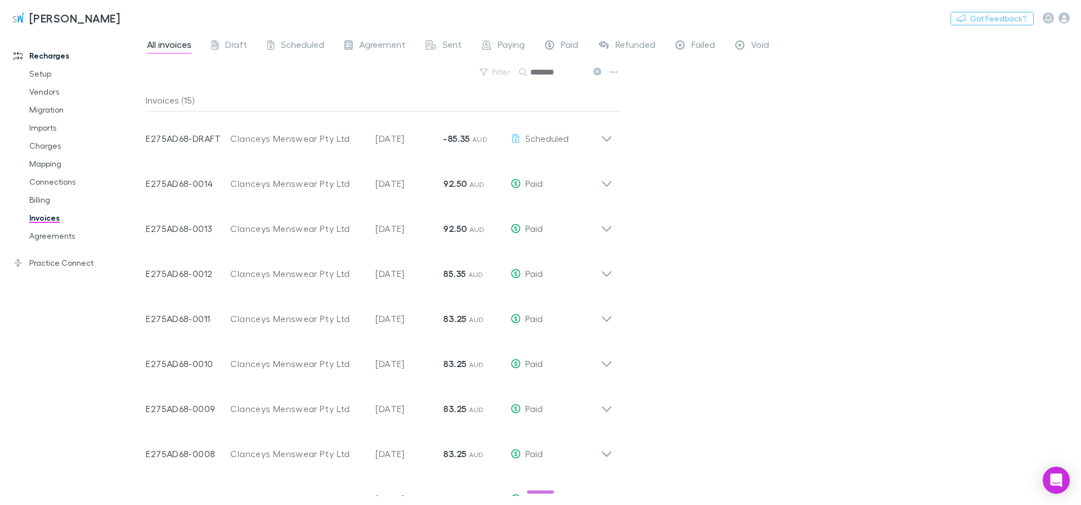
click at [605, 141] on icon at bounding box center [607, 134] width 12 height 23
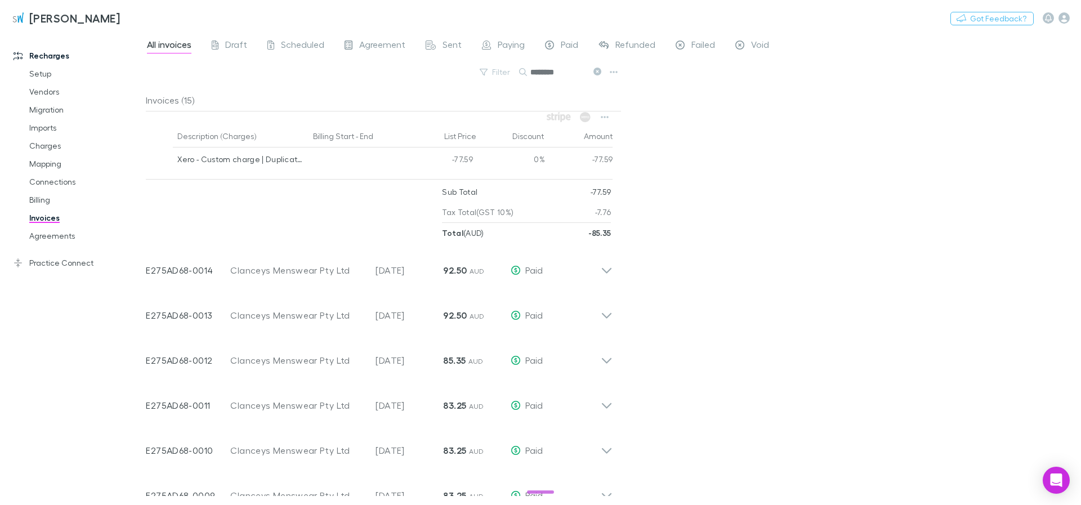
scroll to position [135, 0]
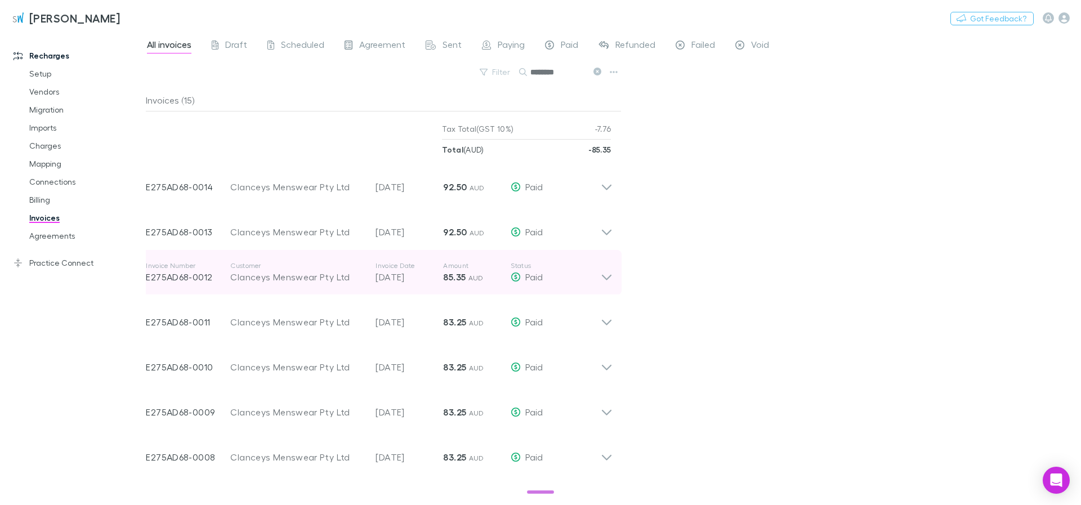
click at [605, 274] on icon at bounding box center [607, 272] width 12 height 23
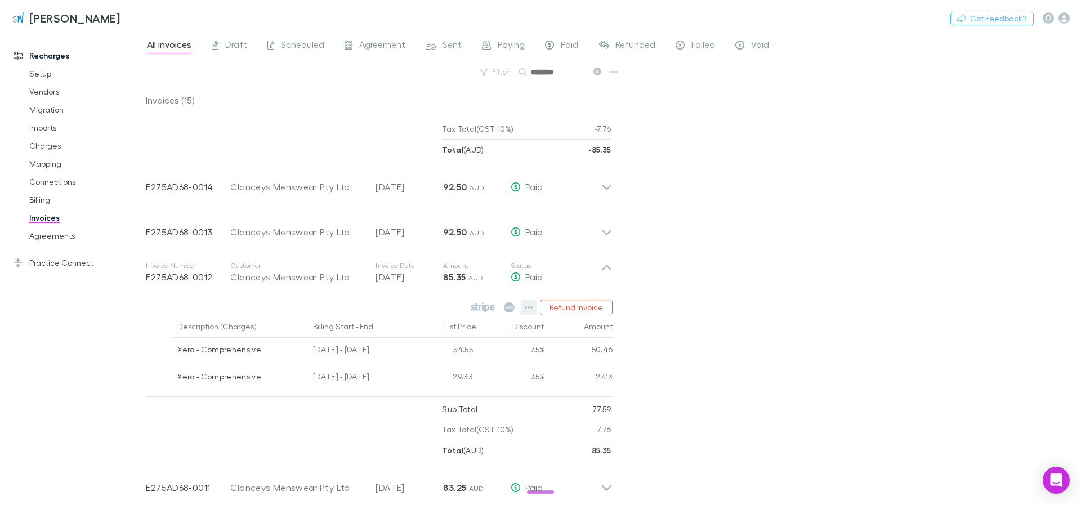
click at [527, 309] on icon "button" at bounding box center [529, 307] width 8 height 9
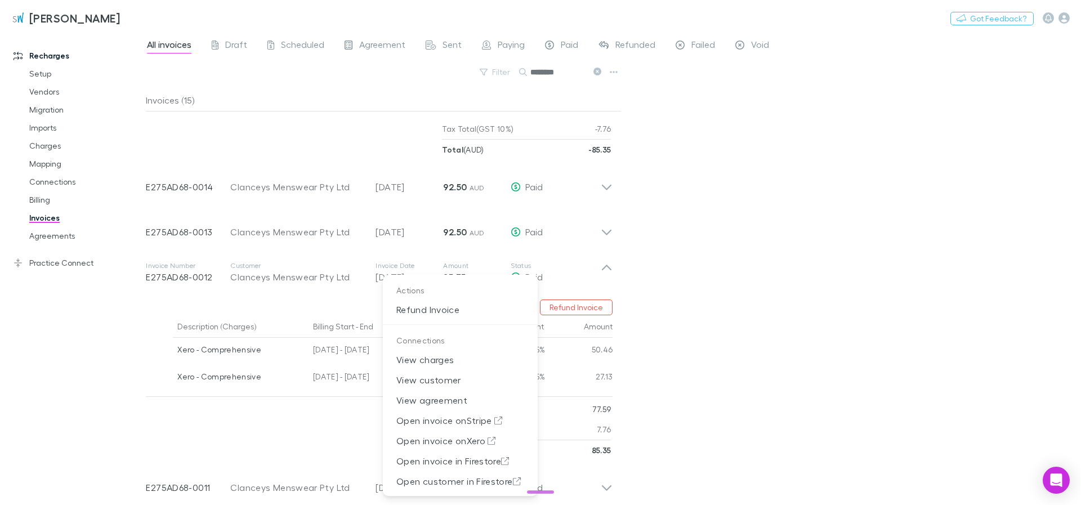
click at [730, 284] on div at bounding box center [540, 252] width 1081 height 505
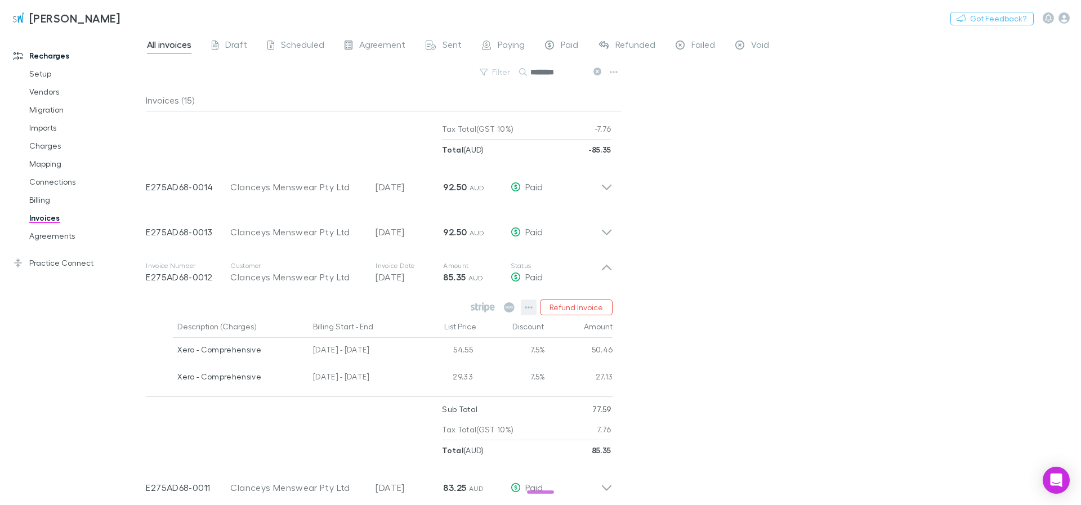
click at [533, 308] on icon "button" at bounding box center [529, 307] width 8 height 9
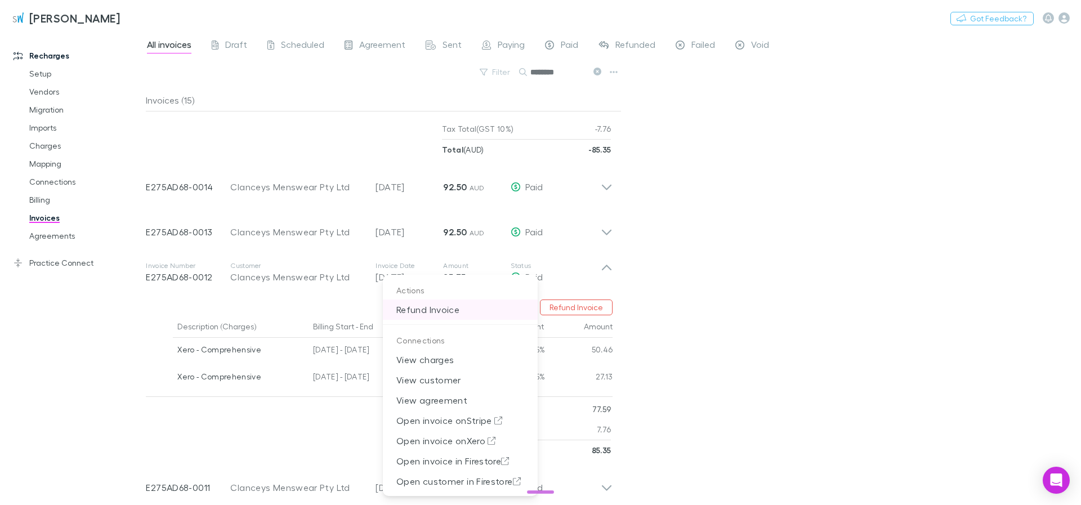
click at [708, 304] on div at bounding box center [540, 252] width 1081 height 505
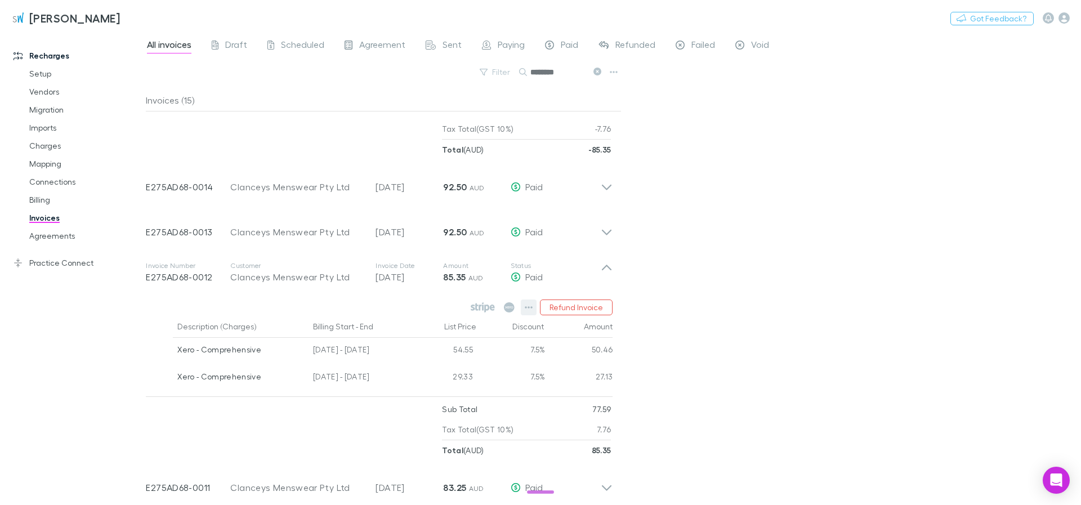
click at [526, 311] on icon "button" at bounding box center [529, 307] width 8 height 9
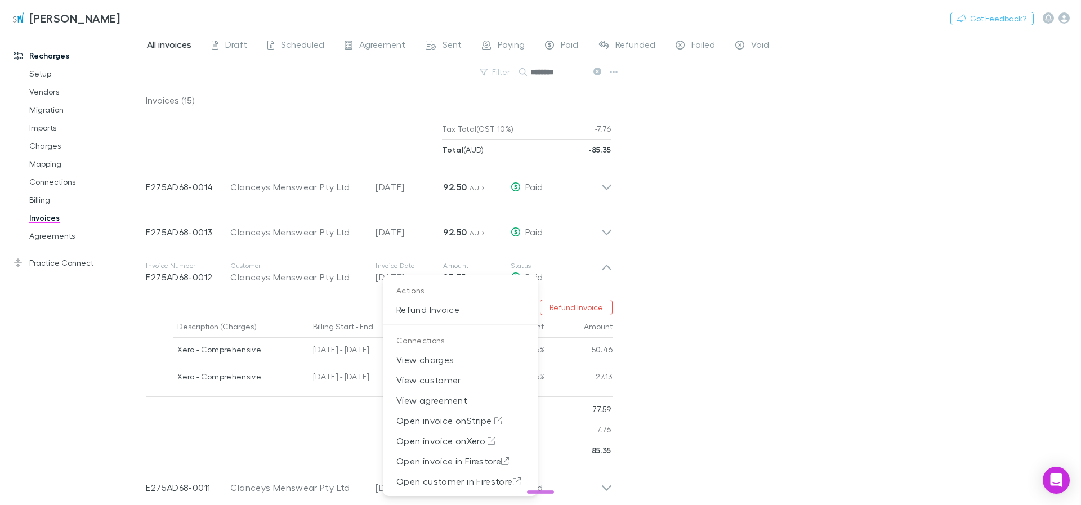
click at [746, 269] on div at bounding box center [540, 252] width 1081 height 505
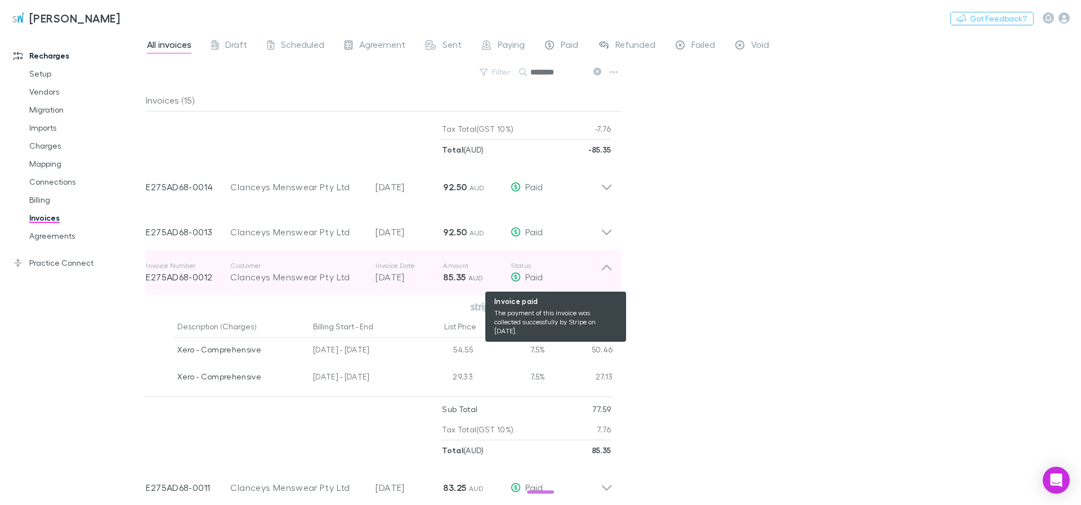
click at [582, 275] on div "Paid" at bounding box center [556, 277] width 90 height 14
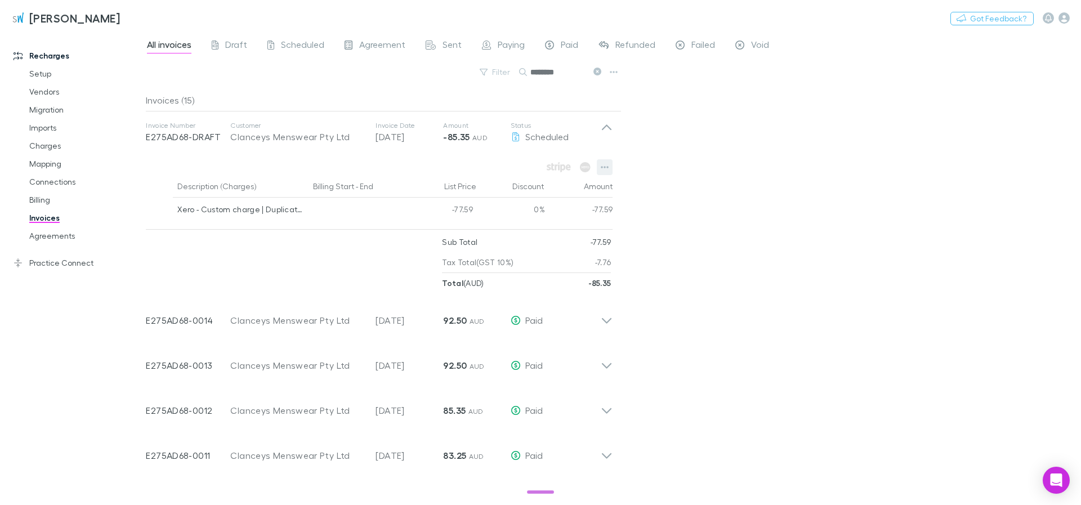
scroll to position [0, 0]
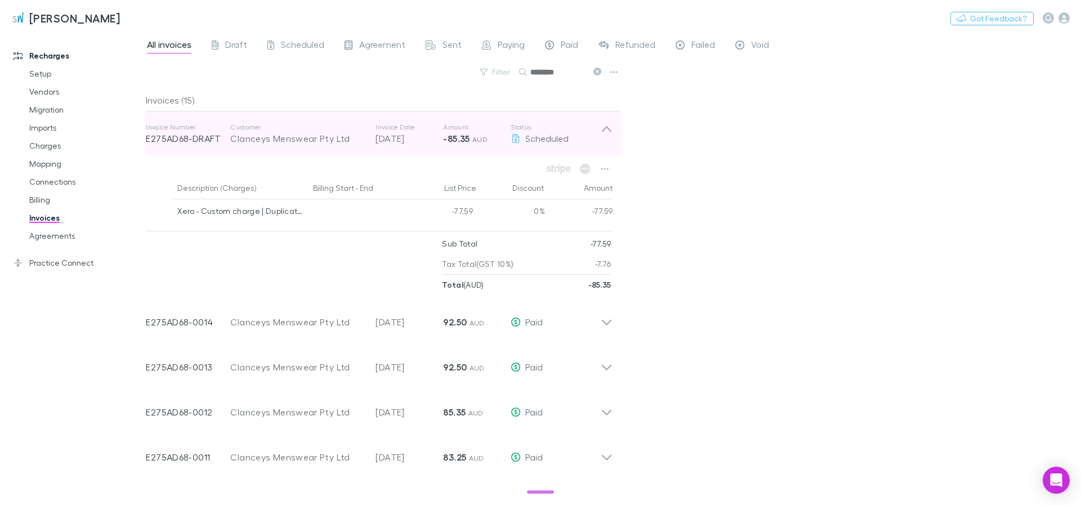
click at [607, 129] on icon at bounding box center [607, 129] width 10 height 6
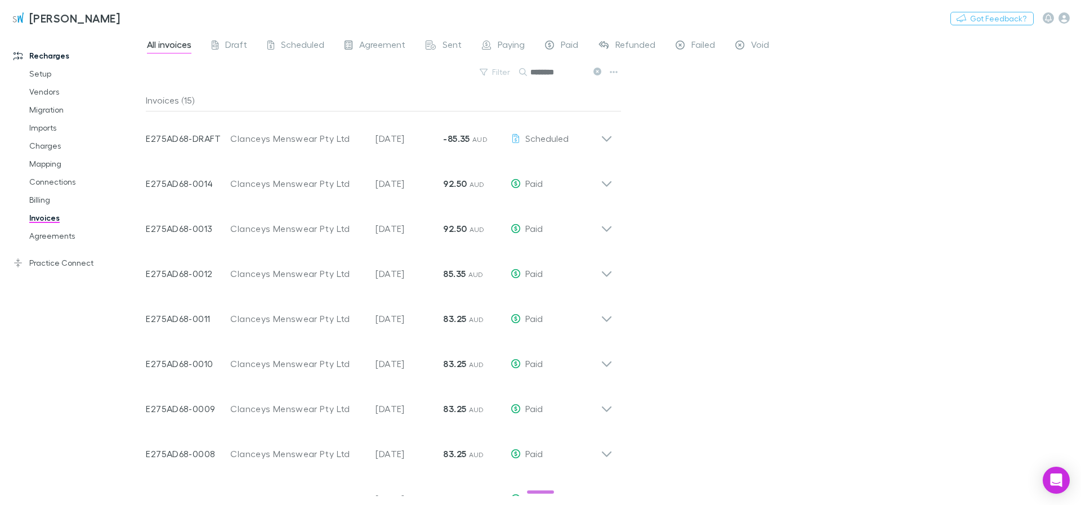
click at [551, 70] on input "********" at bounding box center [558, 72] width 56 height 16
paste input "text"
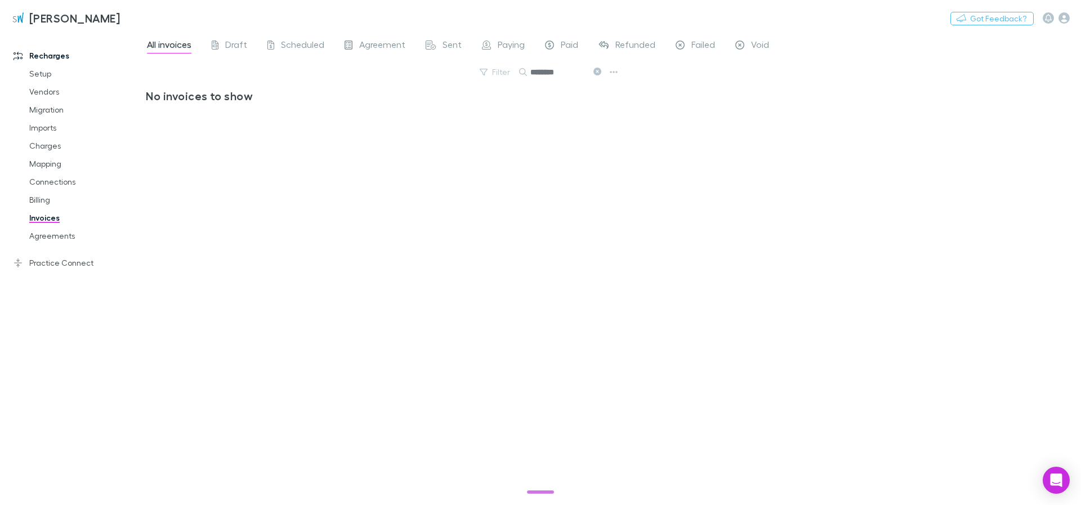
type input "********"
click at [146, 15] on button "Switch company" at bounding box center [168, 18] width 74 height 14
type input "***"
click at [224, 65] on li "DLK Advisory Pty Ltd" at bounding box center [218, 68] width 196 height 18
click at [284, 16] on div "DLK Advisory Pty Ltd Switch company Nothing Got Feedback?" at bounding box center [540, 18] width 1081 height 36
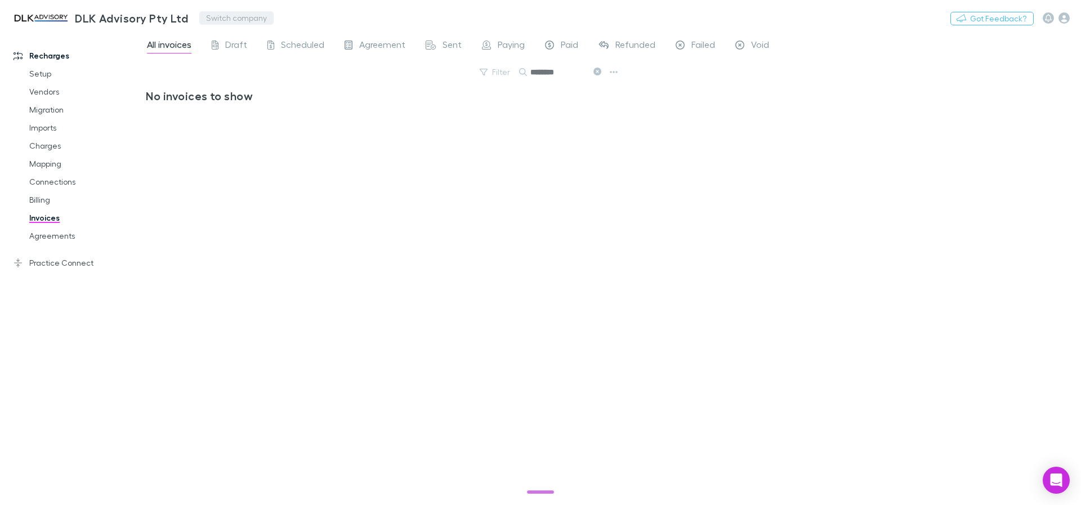
click at [242, 16] on button "Switch company" at bounding box center [236, 18] width 74 height 14
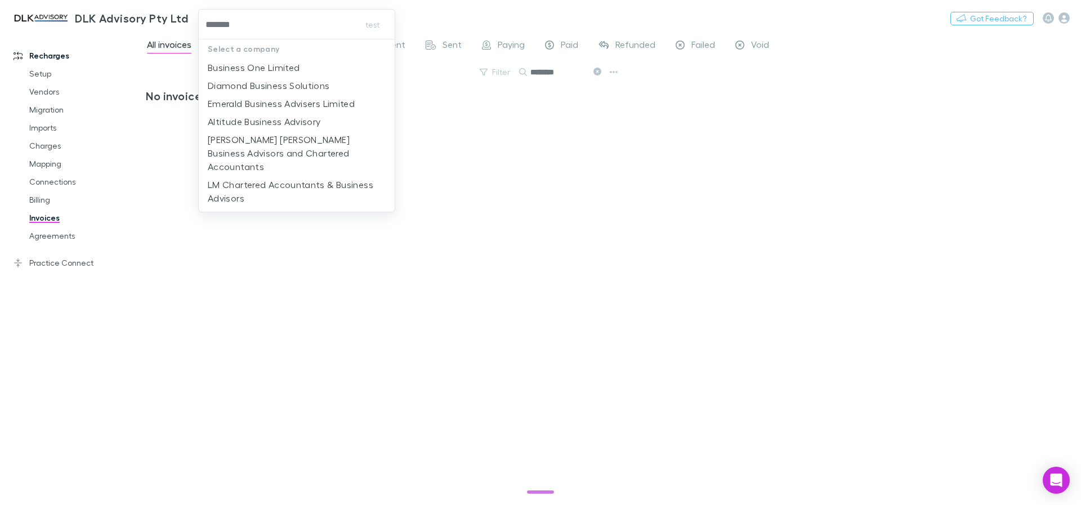
type input "********"
click at [291, 66] on p "Business One Limited" at bounding box center [254, 68] width 92 height 14
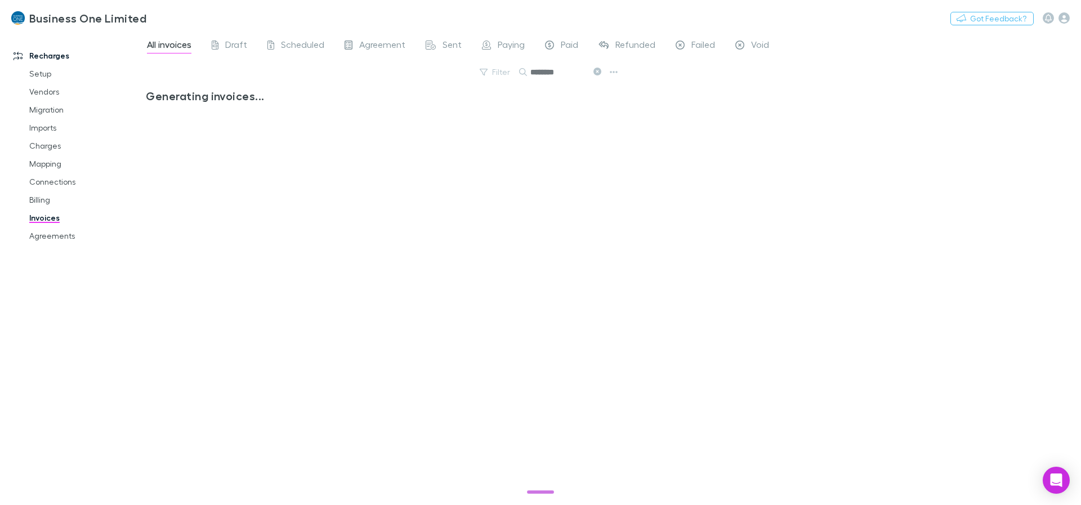
click at [561, 73] on input "********" at bounding box center [558, 72] width 56 height 16
type input "**********"
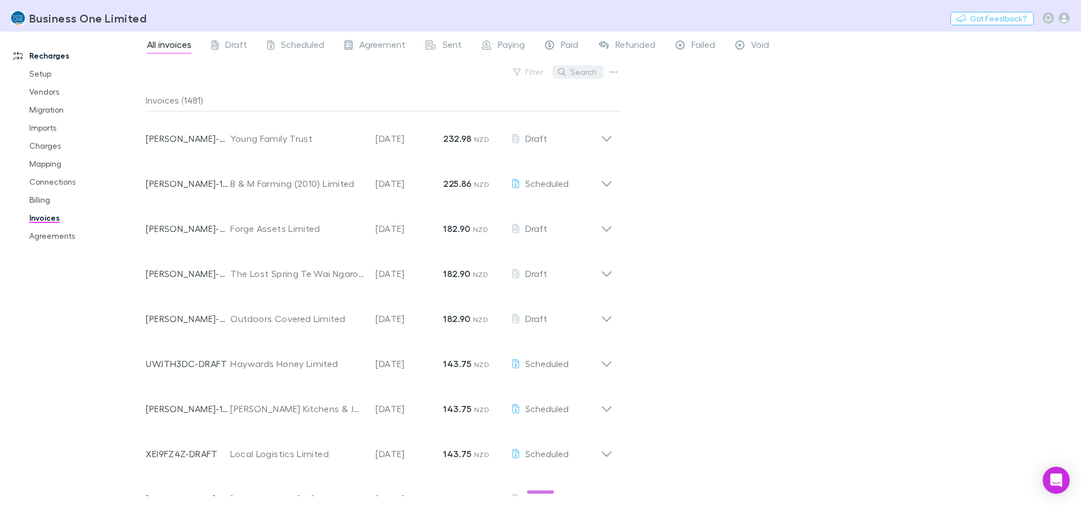
click at [581, 66] on button "Search" at bounding box center [577, 72] width 51 height 14
paste input "********"
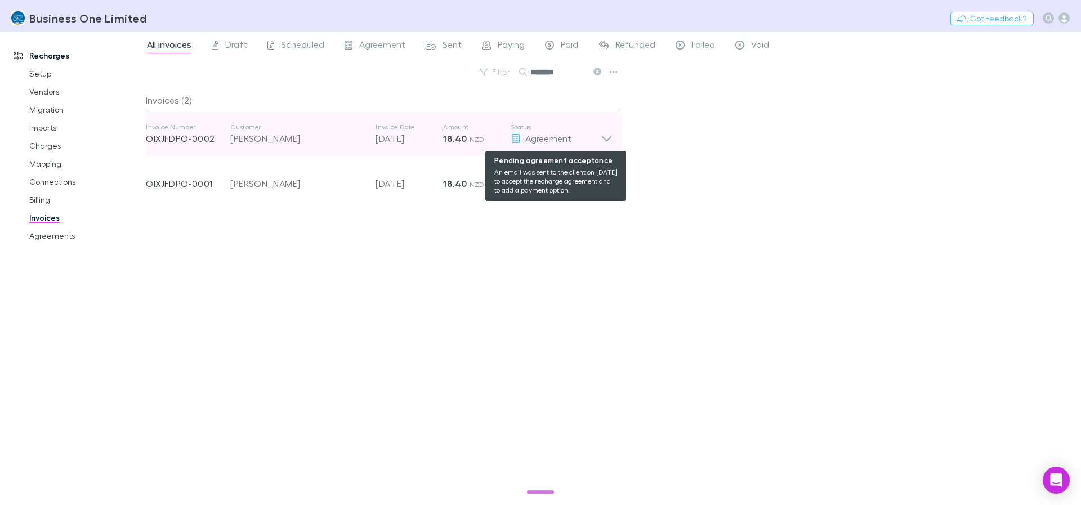
type input "********"
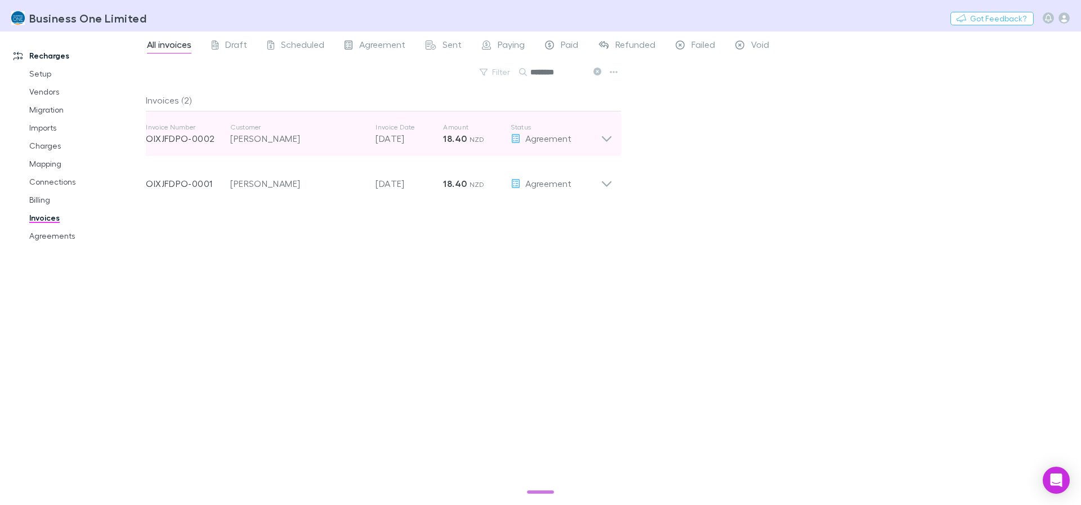
click at [601, 135] on icon at bounding box center [607, 134] width 12 height 23
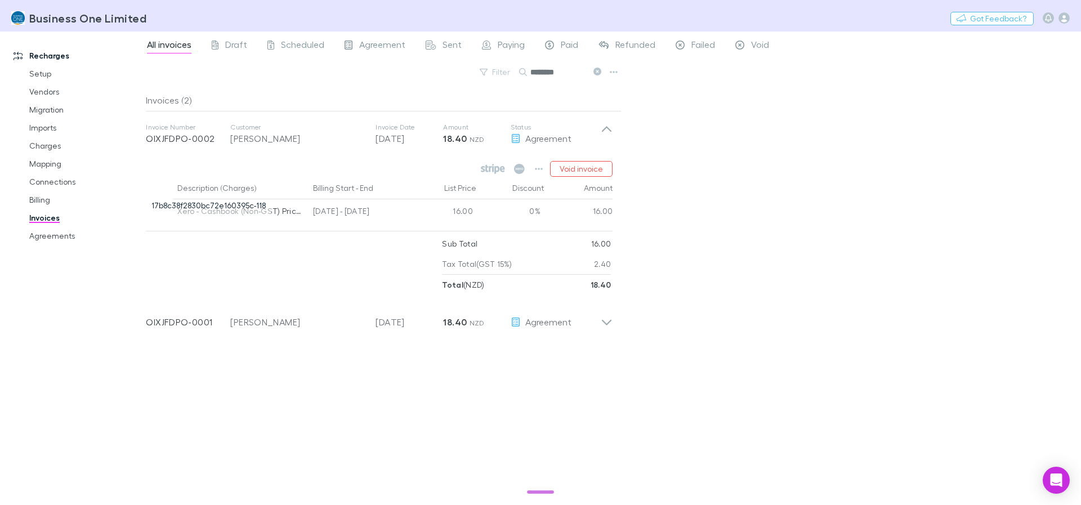
click at [938, 247] on div "All invoices Draft Scheduled Agreement Sent Paying Paid Refunded Failed Void Fi…" at bounding box center [613, 269] width 935 height 474
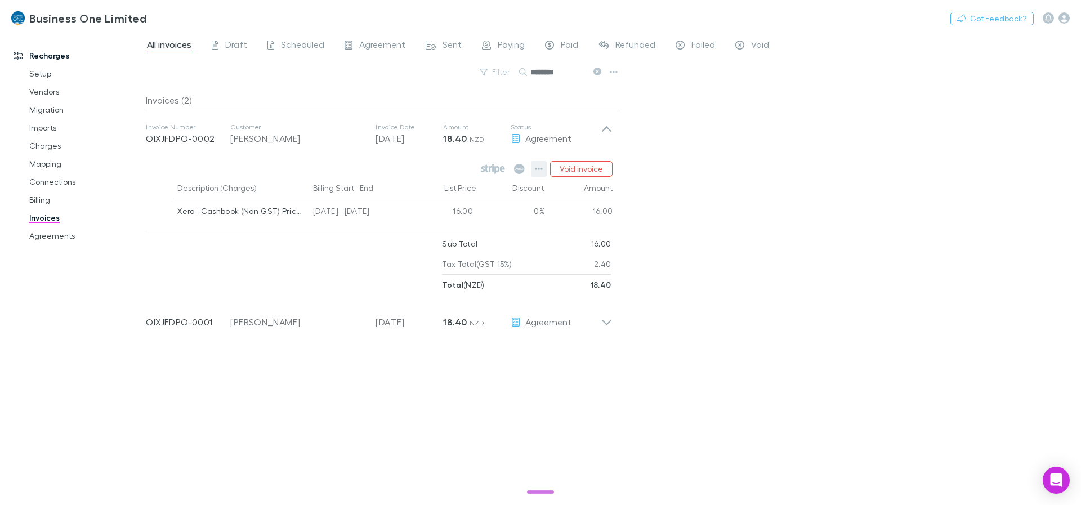
click at [539, 169] on icon "button" at bounding box center [539, 168] width 8 height 9
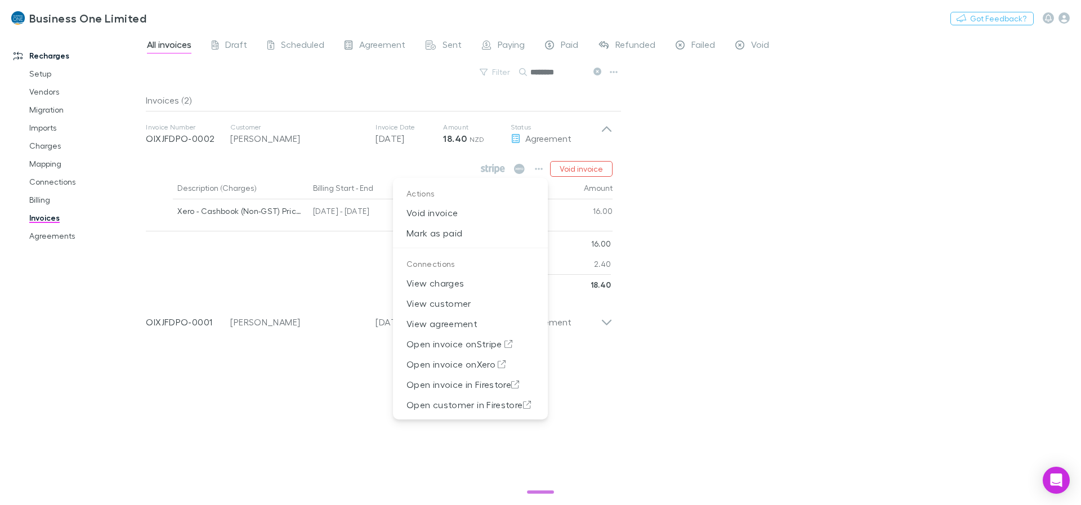
click at [762, 236] on div at bounding box center [540, 252] width 1081 height 505
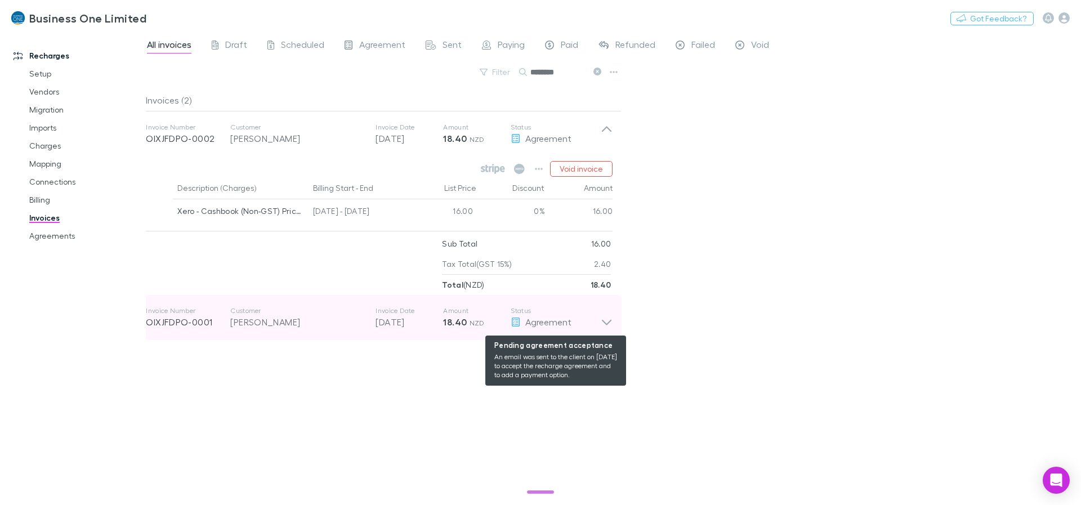
click at [603, 327] on icon at bounding box center [607, 317] width 12 height 23
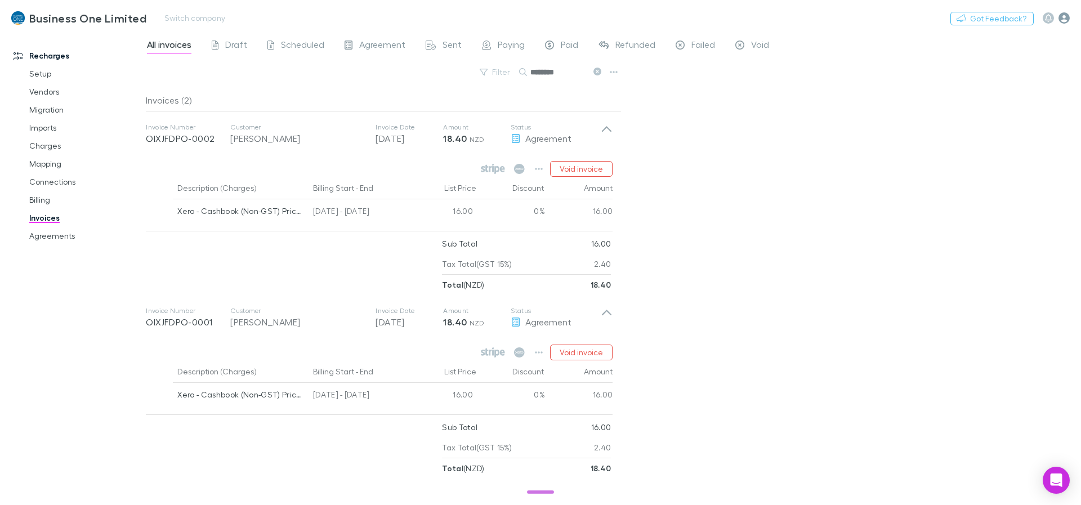
click at [1063, 16] on icon "button" at bounding box center [1064, 17] width 11 height 11
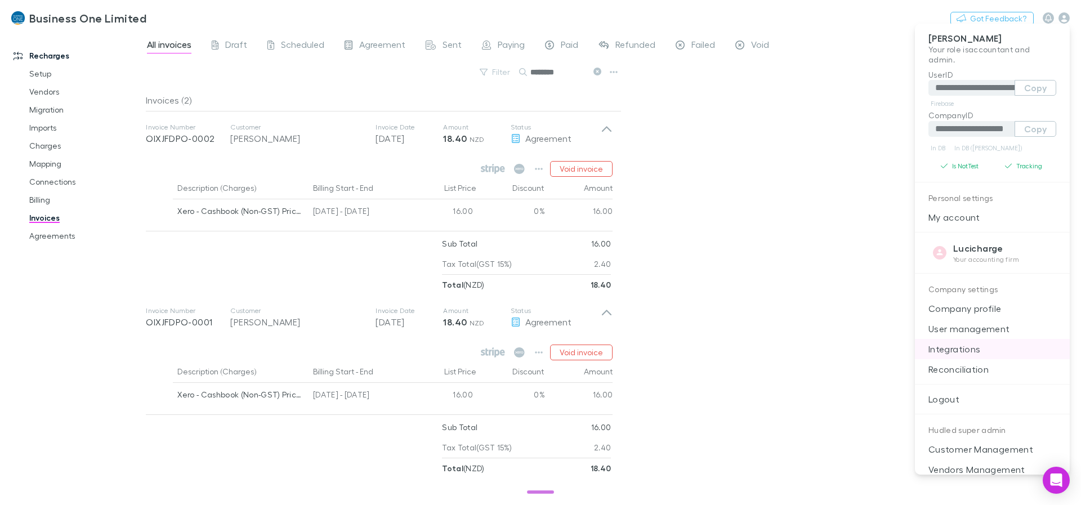
click at [966, 344] on p "Integrations" at bounding box center [992, 349] width 155 height 20
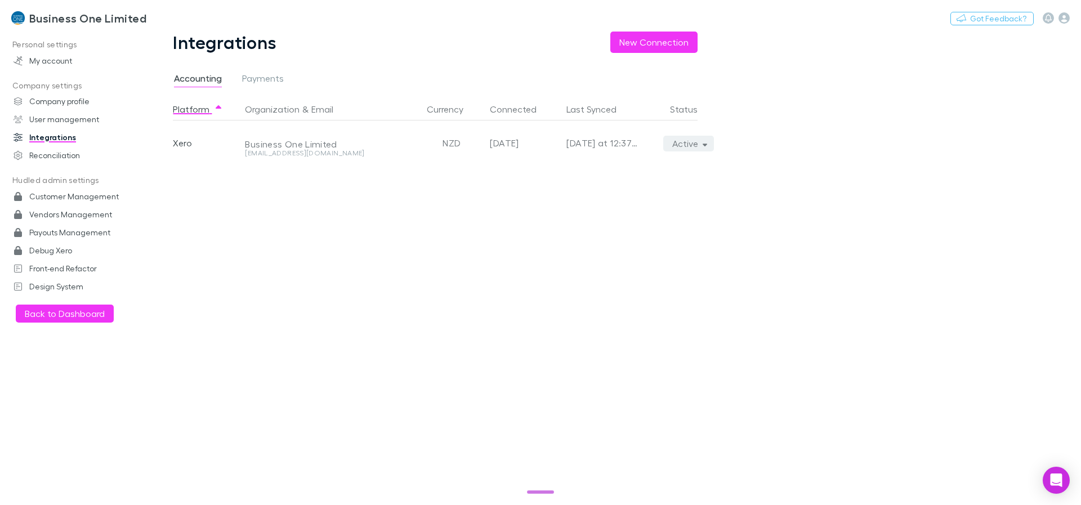
click at [690, 142] on button "Active" at bounding box center [688, 144] width 51 height 16
click at [690, 142] on div at bounding box center [540, 252] width 1081 height 505
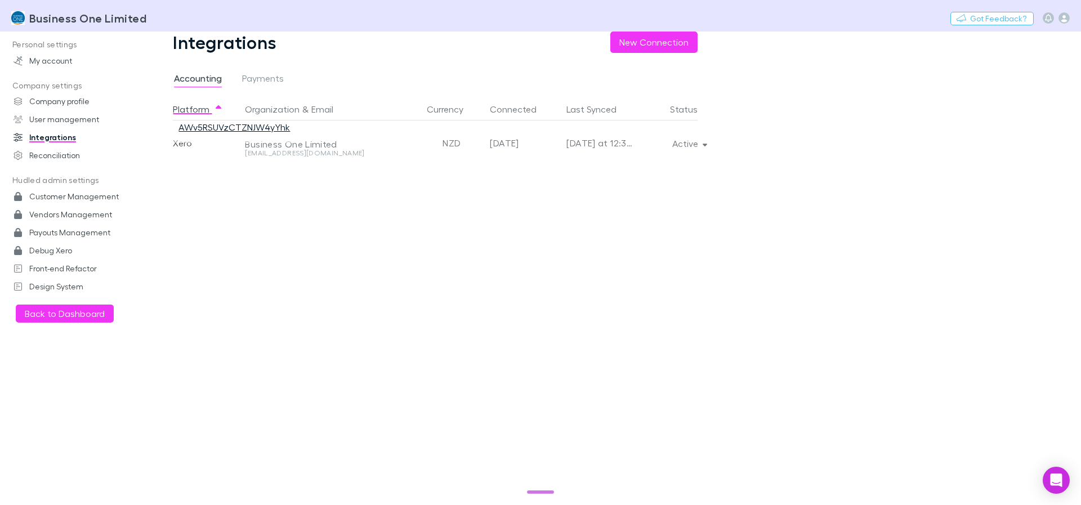
click at [255, 126] on link "AWv5RSUVzCTZNJW4yYhk" at bounding box center [234, 127] width 111 height 11
click at [1029, 121] on main "Integrations New Connection Accounting Payments Platform Organization & Email C…" at bounding box center [613, 269] width 935 height 474
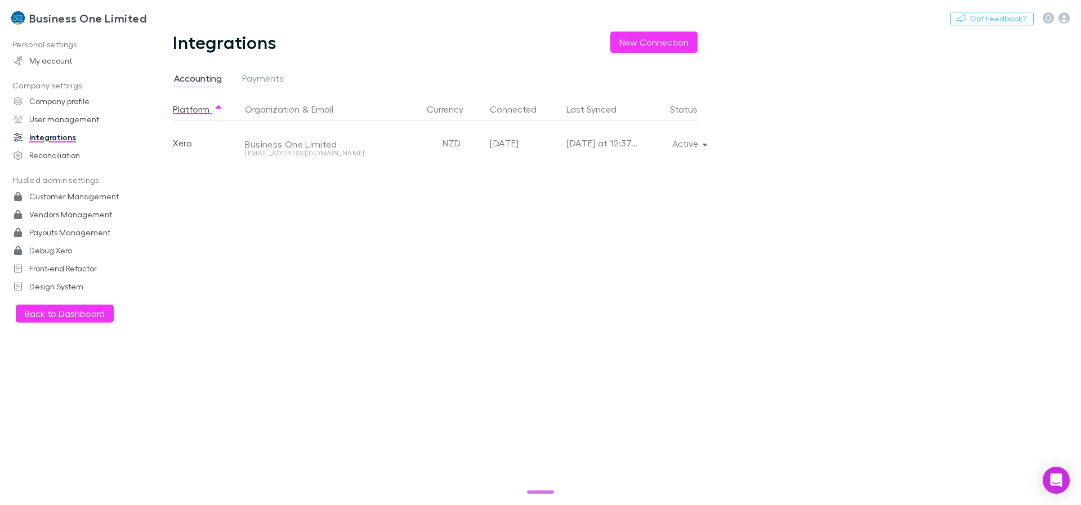
click at [731, 229] on div "Integrations New Connection Accounting Payments Platform Organization & Email C…" at bounding box center [444, 269] width 597 height 474
click at [1059, 19] on icon "button" at bounding box center [1064, 17] width 11 height 11
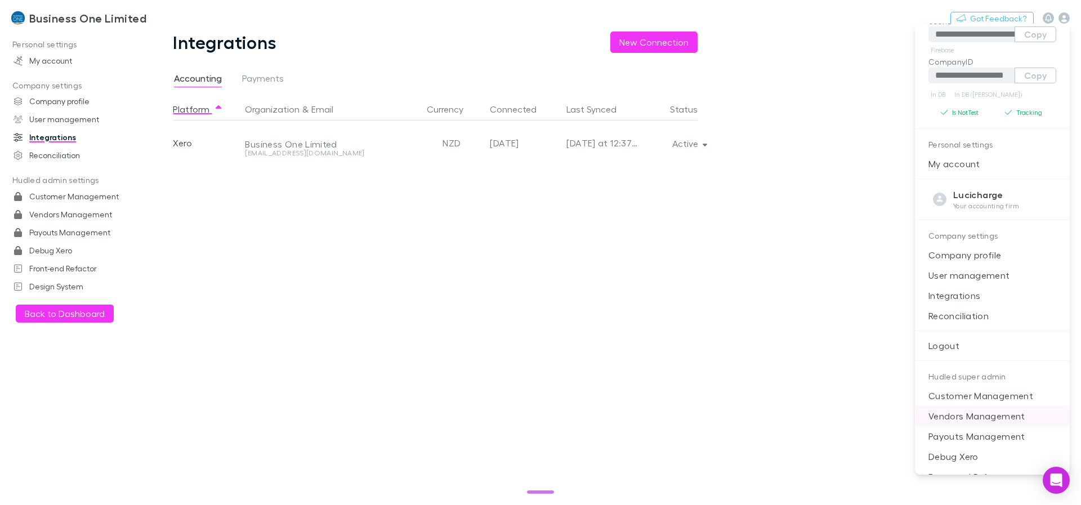
scroll to position [91, 0]
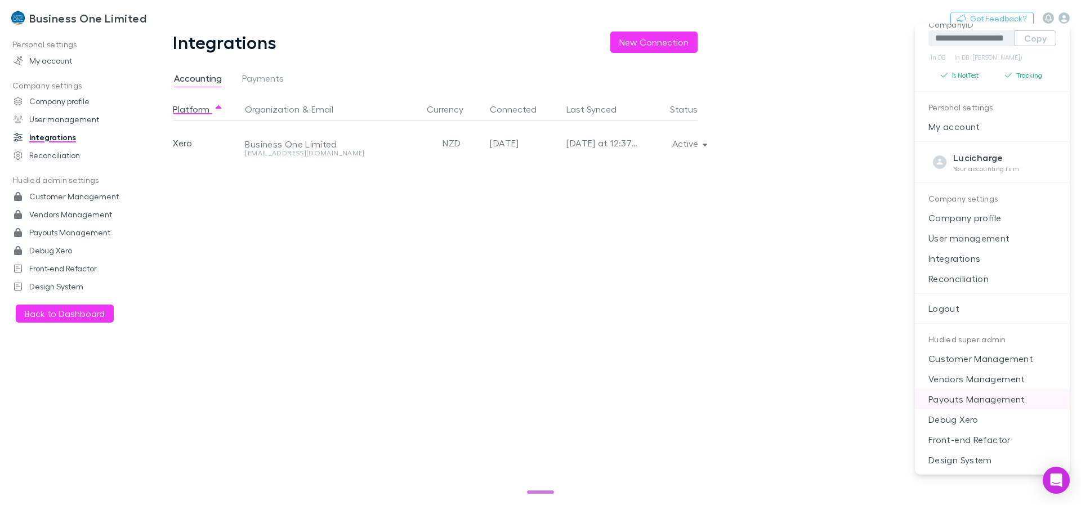
click at [982, 403] on p "Payouts Management" at bounding box center [992, 399] width 155 height 20
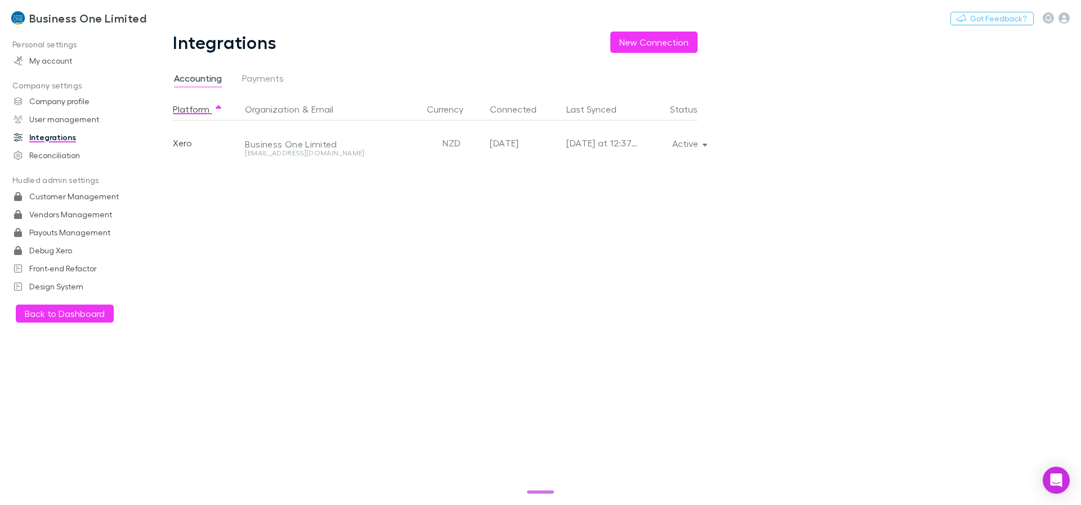
select select "****"
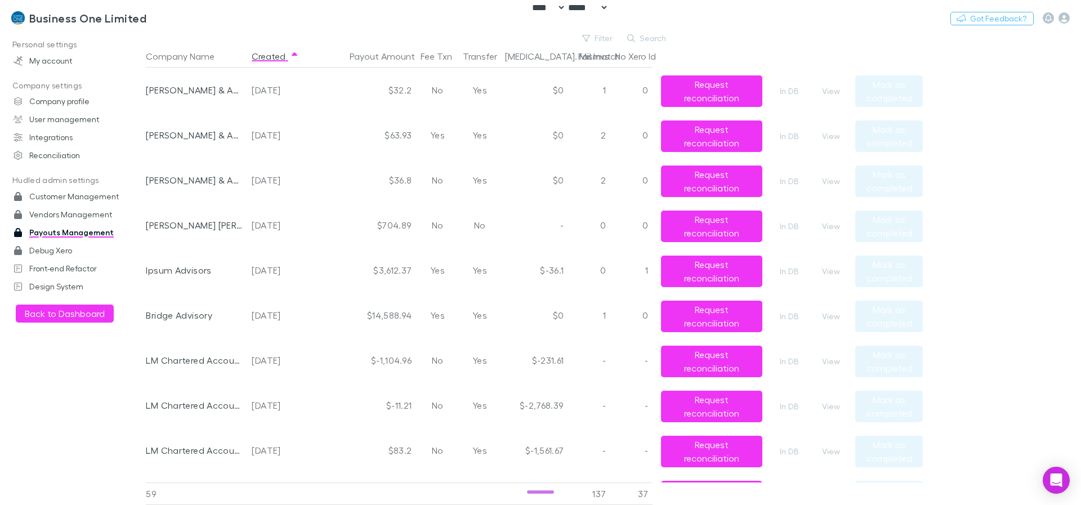
click at [655, 52] on div at bounding box center [657, 56] width 9 height 23
click at [271, 57] on button "Created" at bounding box center [275, 56] width 47 height 23
click at [480, 86] on div "No" at bounding box center [479, 90] width 42 height 45
click at [480, 88] on div "No" at bounding box center [479, 90] width 42 height 45
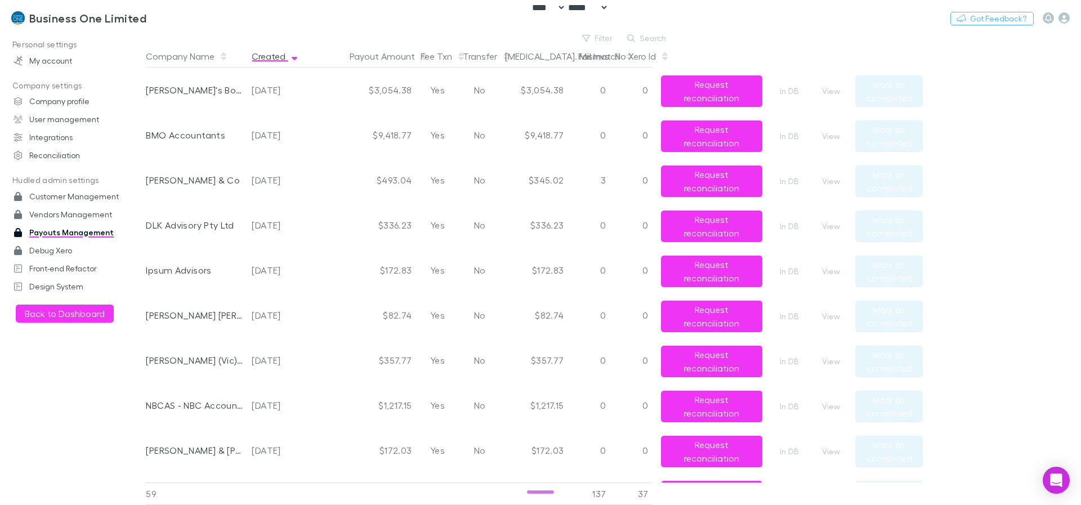
click at [806, 61] on div at bounding box center [793, 56] width 42 height 23
click at [697, 88] on button "Request reconciliation" at bounding box center [711, 91] width 101 height 32
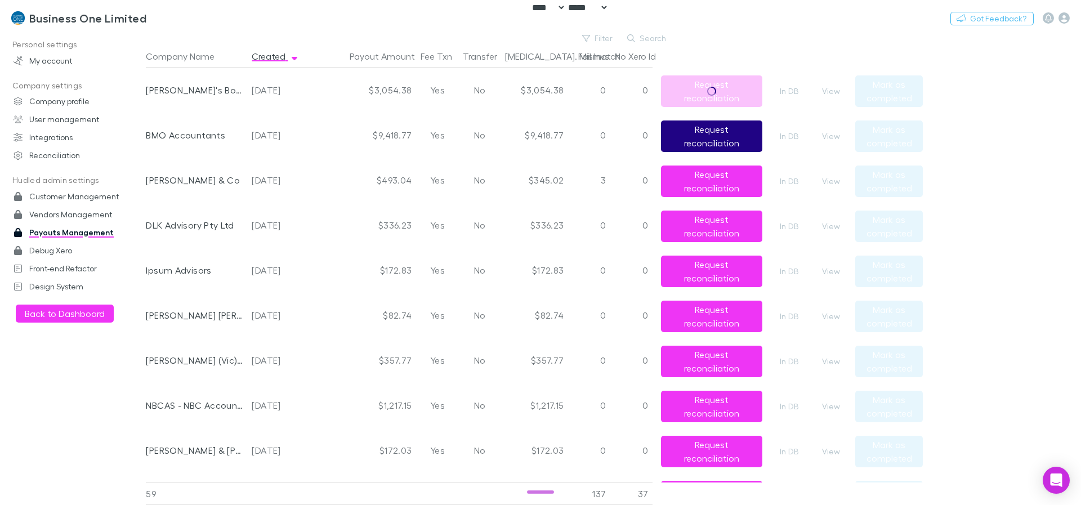
click at [704, 133] on button "Request reconciliation" at bounding box center [711, 137] width 101 height 32
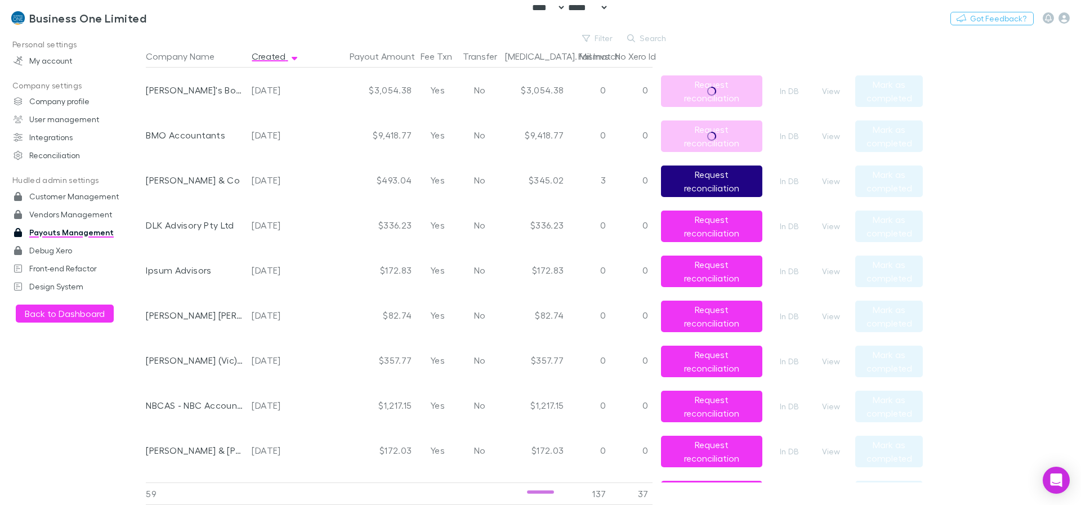
click at [730, 185] on button "Request reconciliation" at bounding box center [711, 182] width 101 height 32
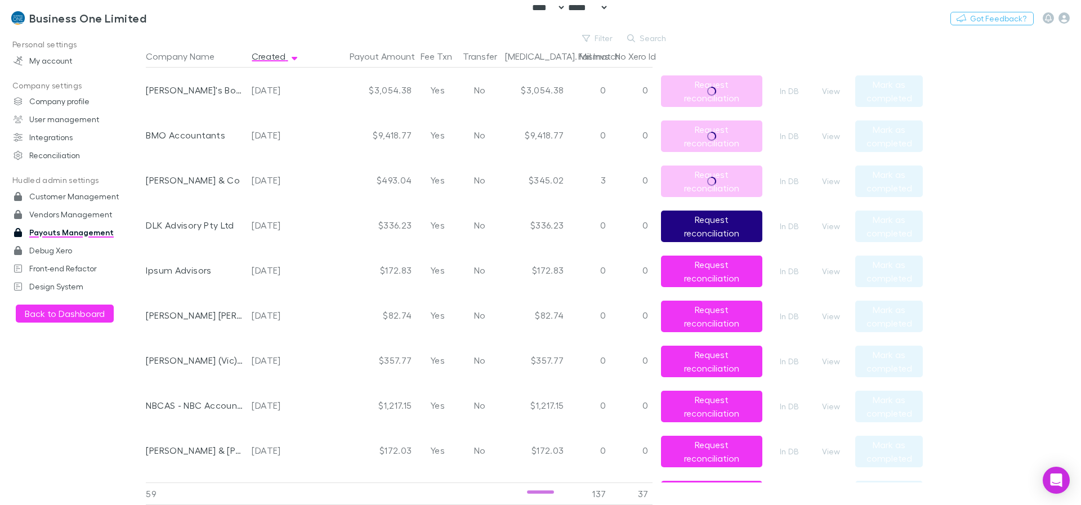
click at [728, 223] on button "Request reconciliation" at bounding box center [711, 227] width 101 height 32
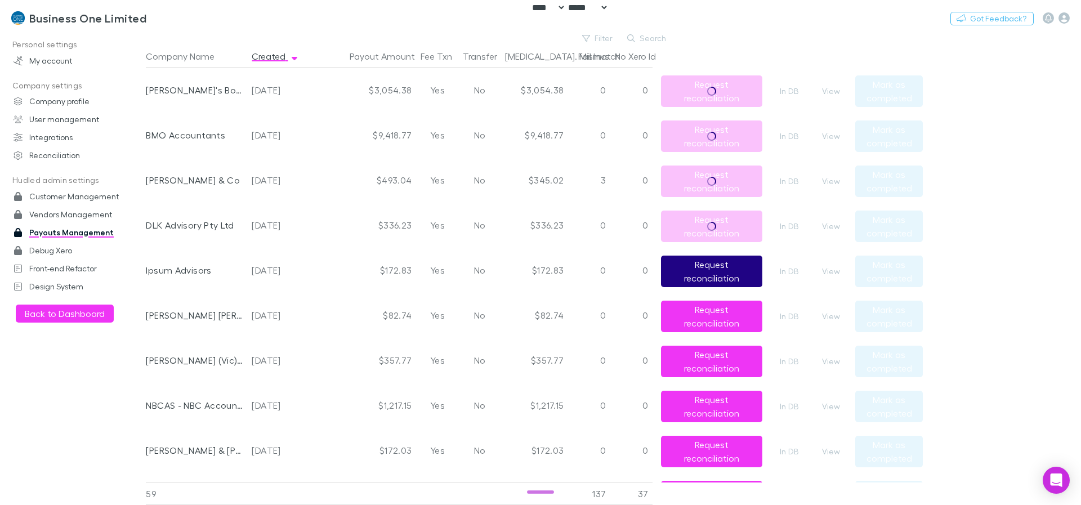
click at [720, 275] on button "Request reconciliation" at bounding box center [711, 272] width 101 height 32
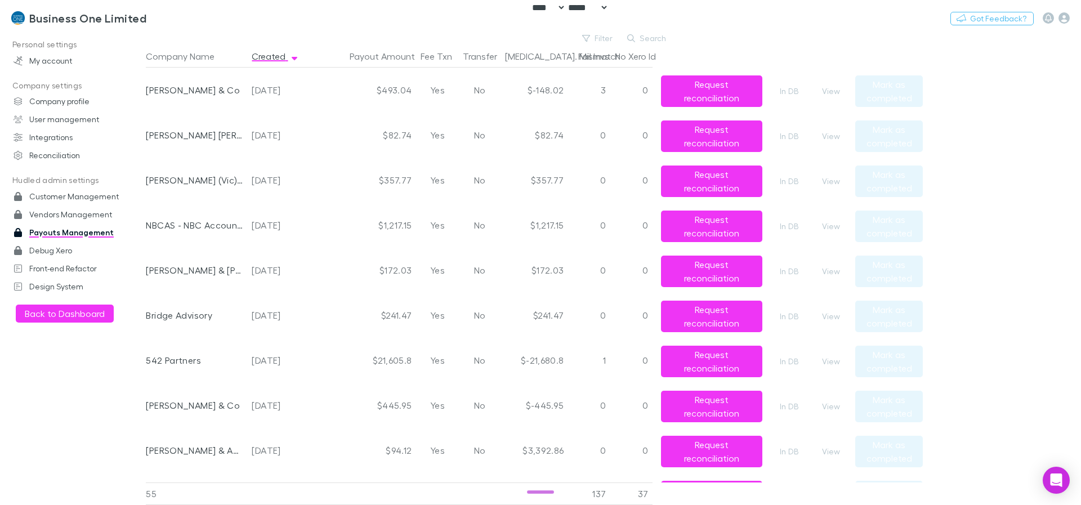
drag, startPoint x: 466, startPoint y: 92, endPoint x: 475, endPoint y: 90, distance: 9.4
click at [475, 90] on div "No" at bounding box center [479, 90] width 42 height 45
click at [717, 140] on button "Request reconciliation" at bounding box center [711, 137] width 101 height 32
click at [716, 133] on button "Request reconciliation" at bounding box center [711, 137] width 101 height 32
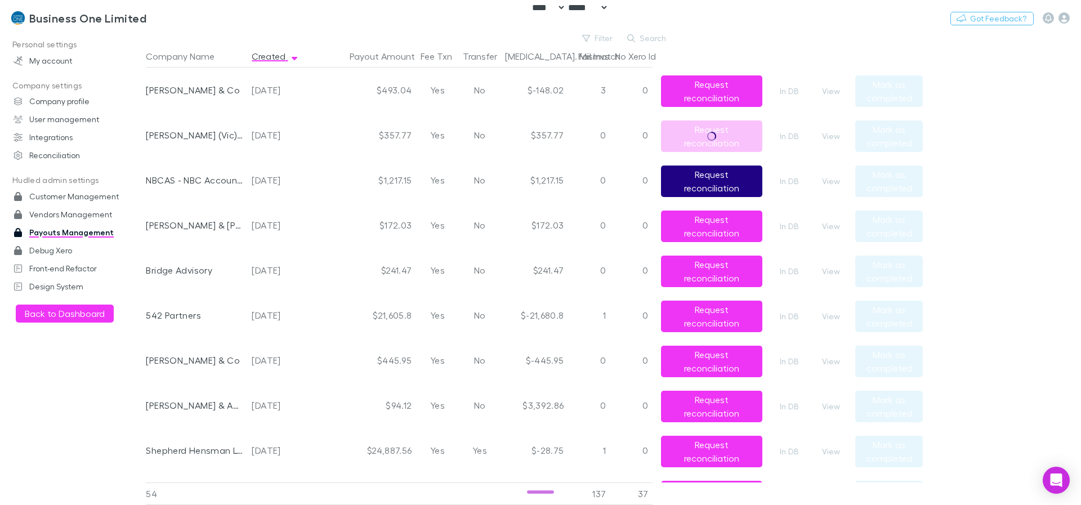
click at [708, 181] on button "Request reconciliation" at bounding box center [711, 182] width 101 height 32
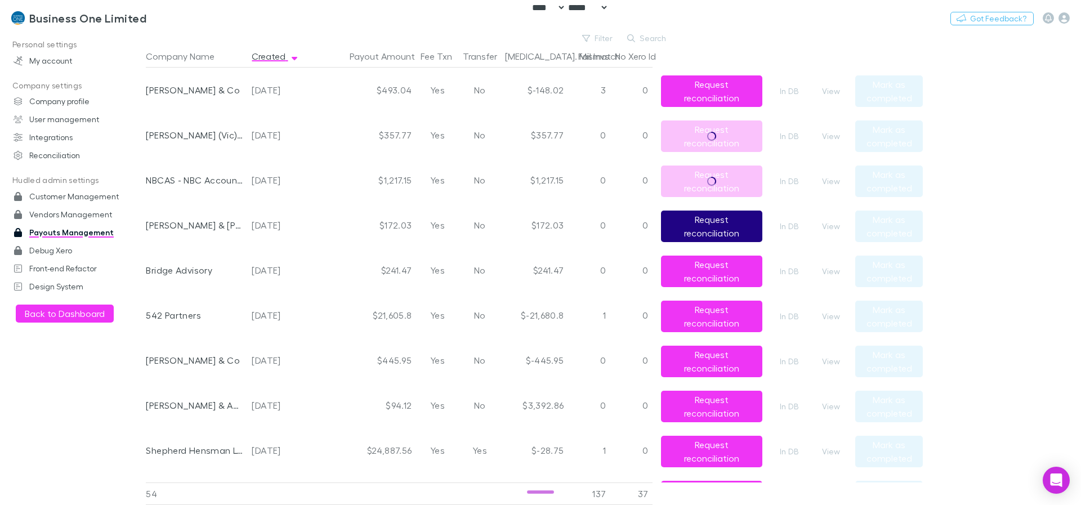
click at [710, 226] on button "Request reconciliation" at bounding box center [711, 227] width 101 height 32
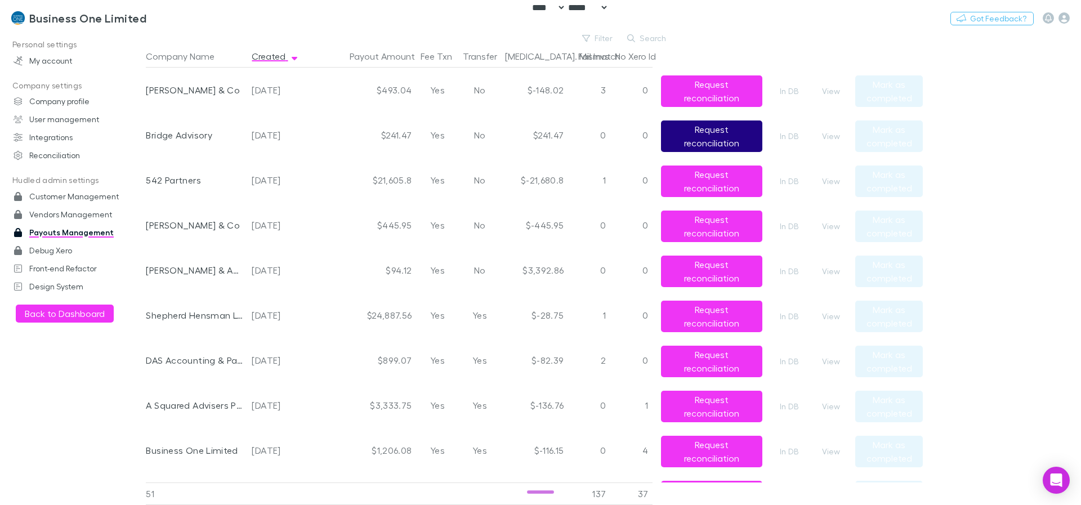
click at [706, 132] on button "Request reconciliation" at bounding box center [711, 137] width 101 height 32
drag, startPoint x: 474, startPoint y: 90, endPoint x: 490, endPoint y: 99, distance: 17.9
click at [490, 99] on div "No" at bounding box center [479, 90] width 42 height 45
click at [484, 96] on div "No" at bounding box center [479, 90] width 42 height 45
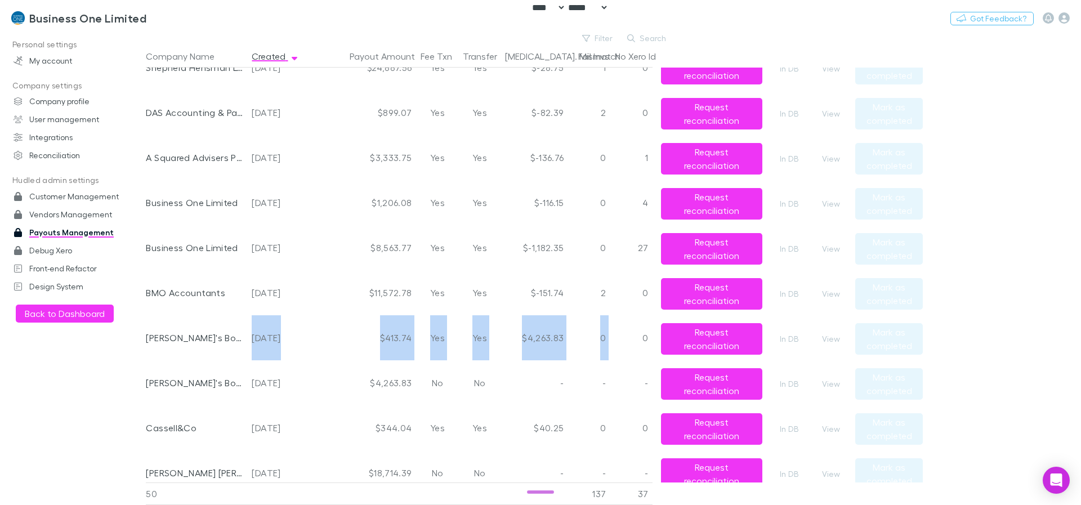
drag, startPoint x: 257, startPoint y: 337, endPoint x: 634, endPoint y: 340, distance: 376.2
click at [634, 340] on div "Jim's Bookkeeping 2025-09-03 $413.74 Yes Yes $4,263.83 0 0 Request reconciliati…" at bounding box center [530, 337] width 768 height 45
click at [630, 339] on div "0" at bounding box center [631, 337] width 42 height 45
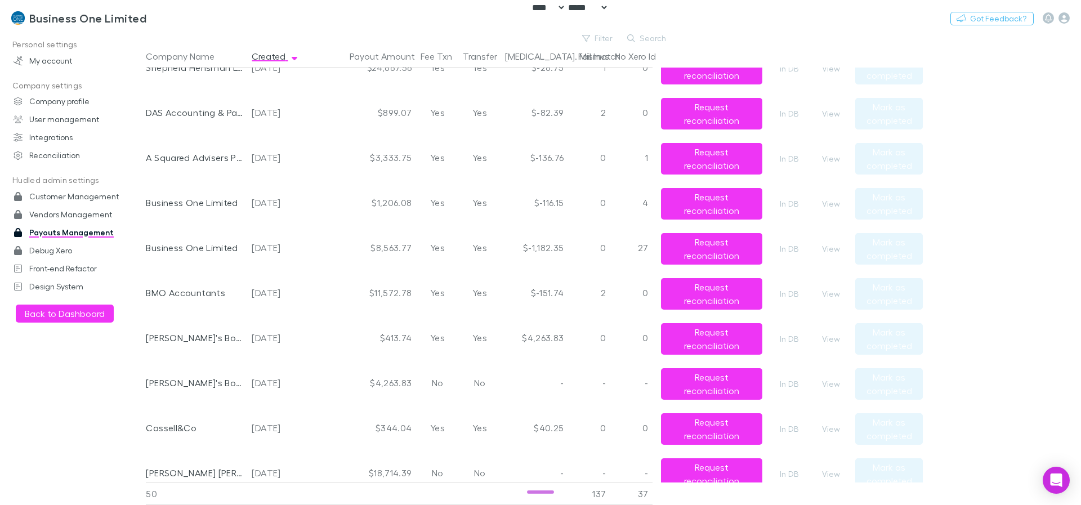
click at [547, 335] on div "$4,263.83" at bounding box center [535, 337] width 68 height 45
click at [824, 334] on button "View" at bounding box center [831, 339] width 36 height 14
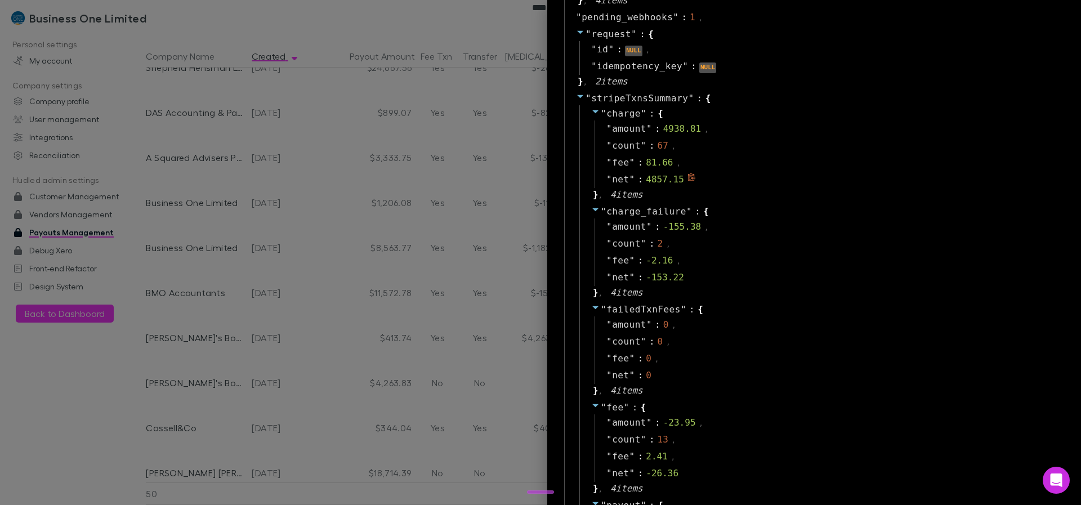
scroll to position [946, 0]
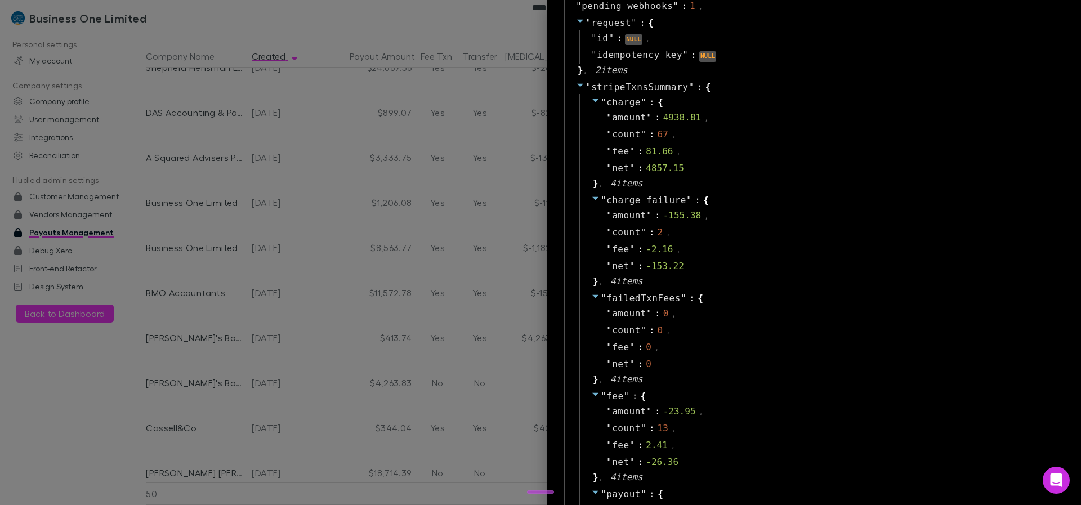
click at [327, 325] on div at bounding box center [540, 252] width 1081 height 505
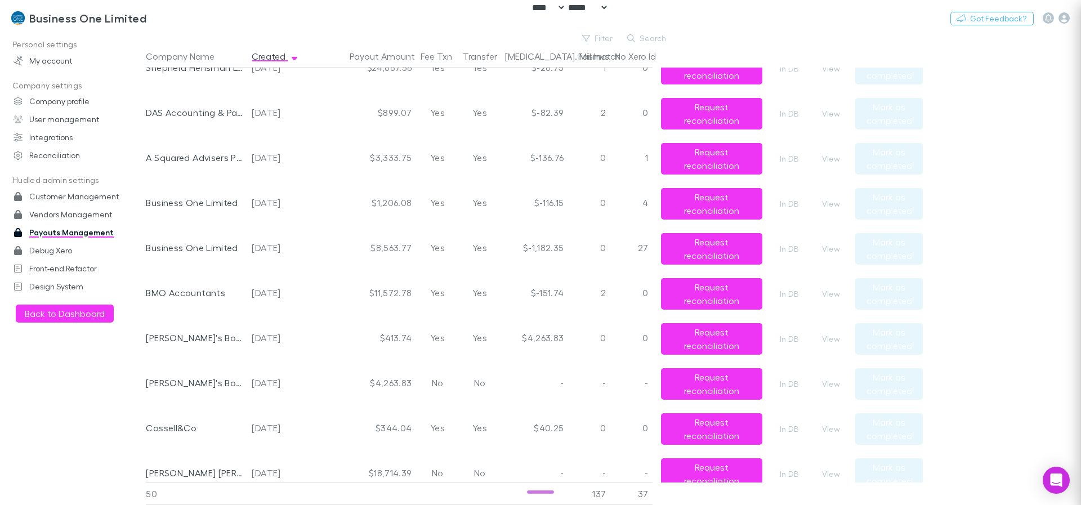
scroll to position [0, 0]
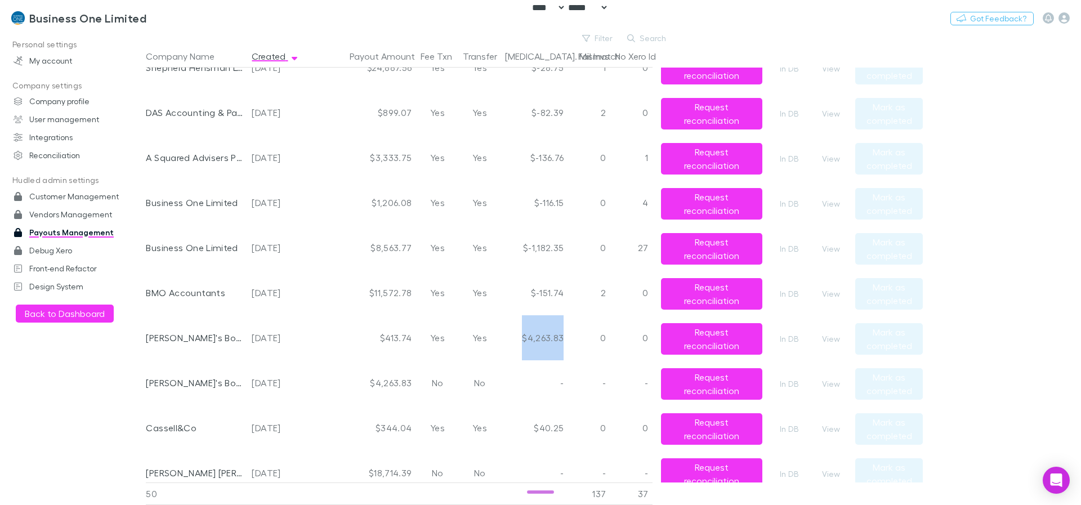
drag, startPoint x: 525, startPoint y: 337, endPoint x: 563, endPoint y: 336, distance: 37.7
click at [563, 336] on div "$4,263.83" at bounding box center [535, 337] width 68 height 45
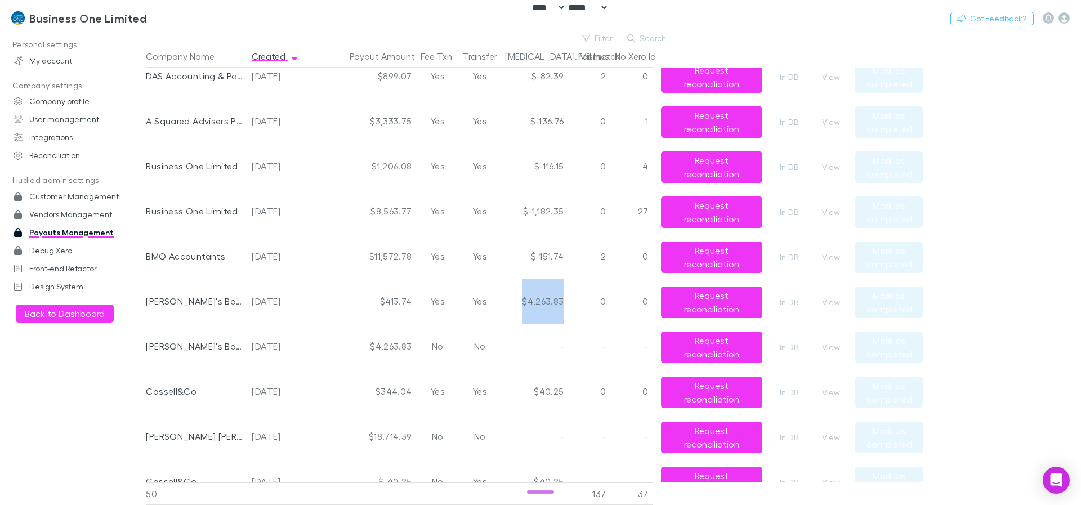
scroll to position [270, 0]
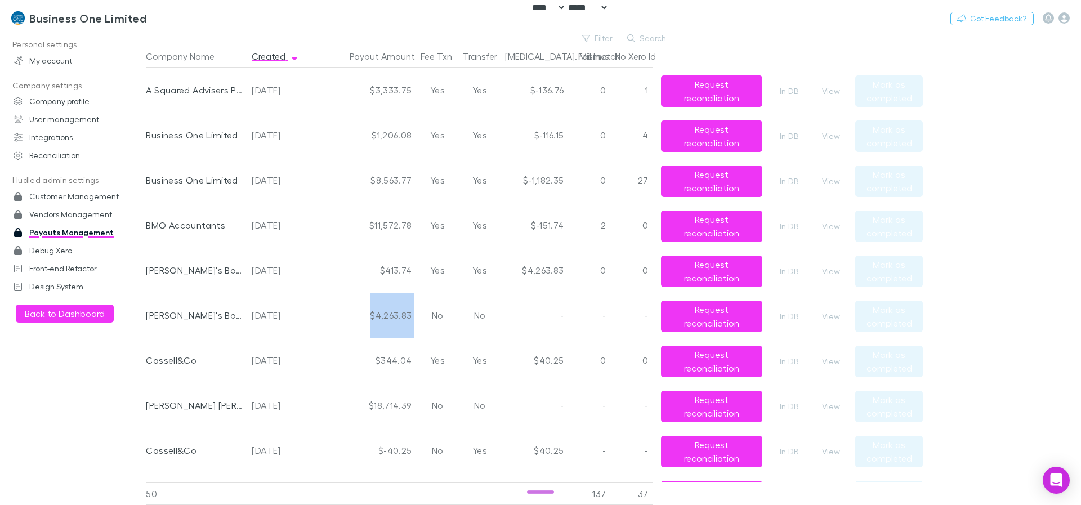
drag, startPoint x: 371, startPoint y: 315, endPoint x: 417, endPoint y: 317, distance: 45.6
click at [417, 317] on div "Jim's Bookkeeping 2025-08-22 $4,263.83 No No - - - Request reconciliation In DB…" at bounding box center [530, 315] width 768 height 45
click at [417, 317] on div "No" at bounding box center [437, 315] width 42 height 45
click at [553, 265] on div "$4,263.83" at bounding box center [535, 270] width 68 height 45
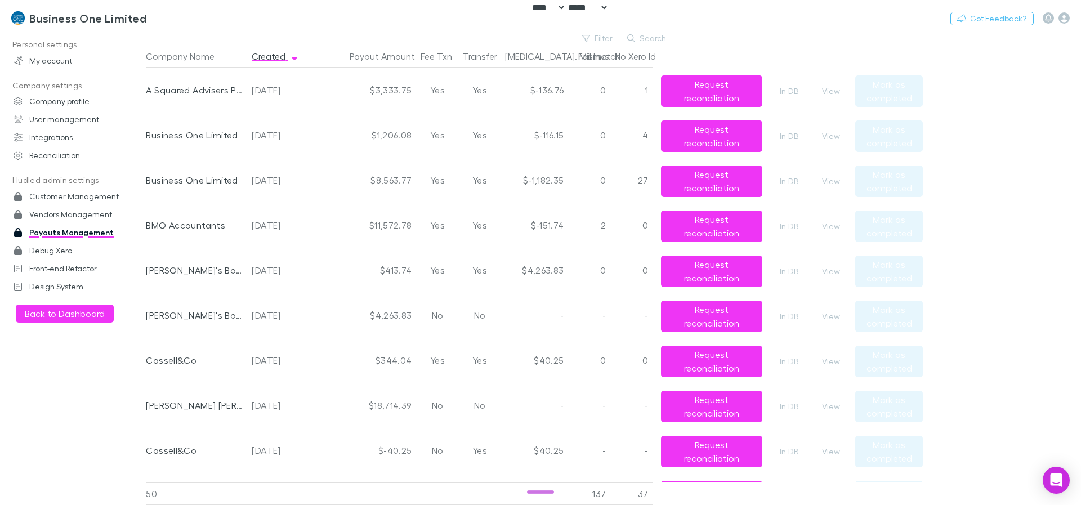
click at [397, 319] on div "$4,263.83" at bounding box center [365, 315] width 101 height 45
click at [550, 271] on div "$4,263.83" at bounding box center [535, 270] width 68 height 45
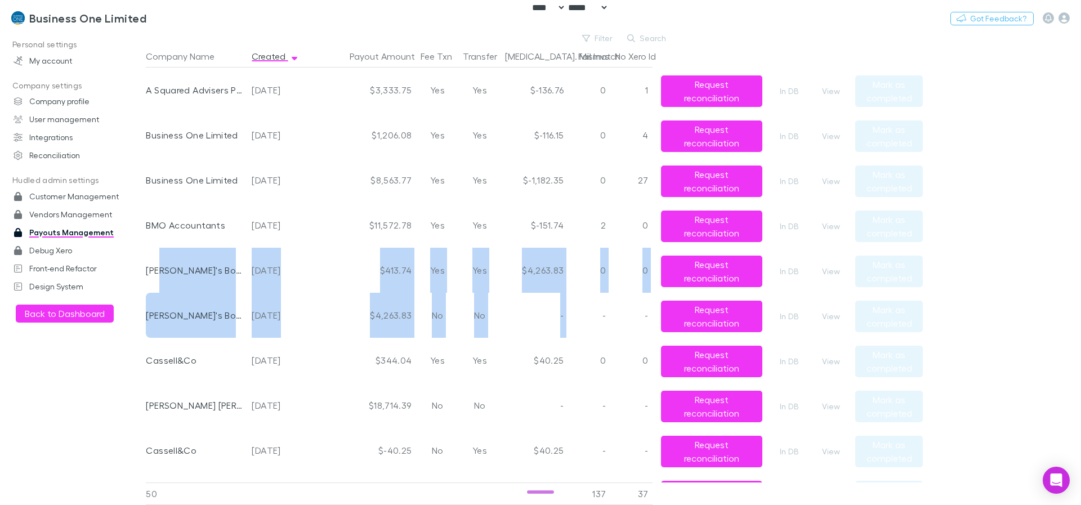
drag, startPoint x: 158, startPoint y: 266, endPoint x: 572, endPoint y: 308, distance: 416.0
click at [572, 308] on div "-" at bounding box center [589, 315] width 42 height 45
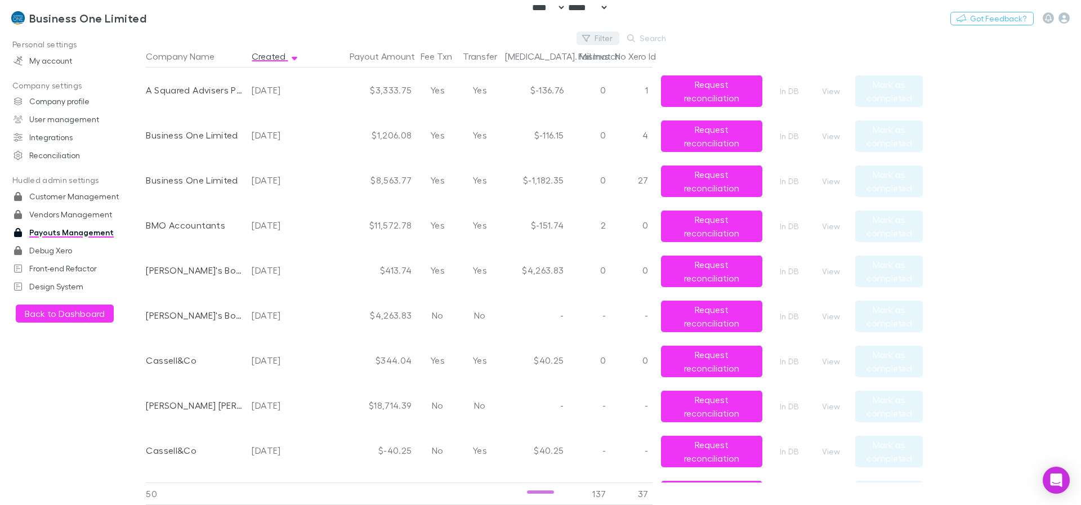
click at [594, 39] on button "Filter" at bounding box center [598, 39] width 43 height 14
type input "***"
click at [537, 113] on li "Jim's Bookkeeping" at bounding box center [523, 111] width 196 height 18
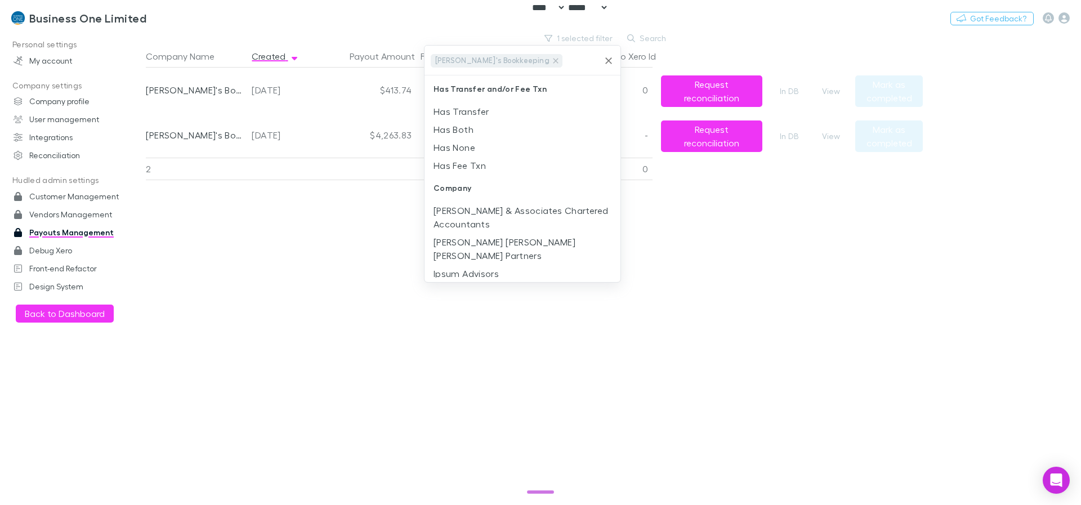
scroll to position [0, 0]
click at [338, 315] on div at bounding box center [540, 252] width 1081 height 505
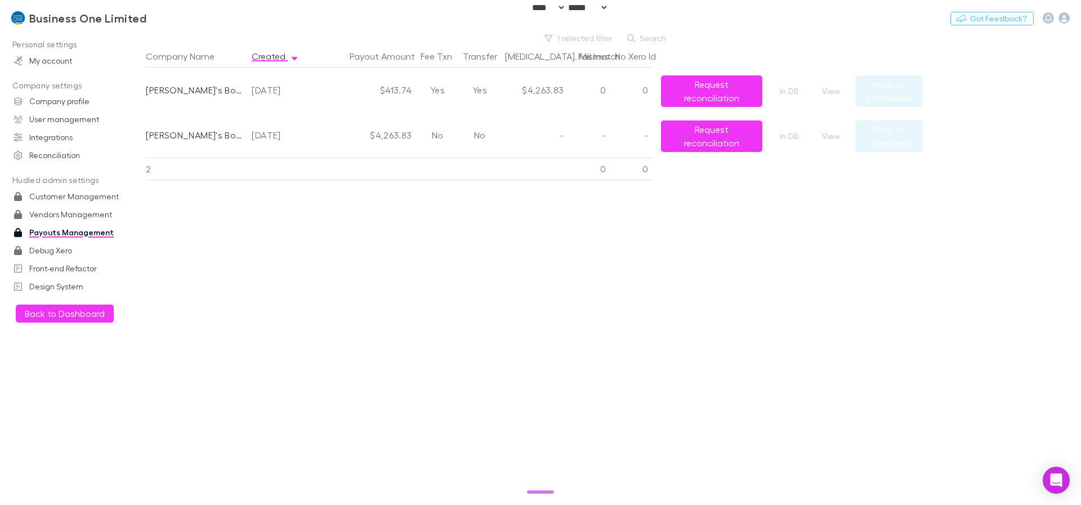
click at [551, 87] on div "$4,263.83" at bounding box center [535, 90] width 68 height 45
click at [537, 91] on div "$4,263.83" at bounding box center [535, 90] width 68 height 45
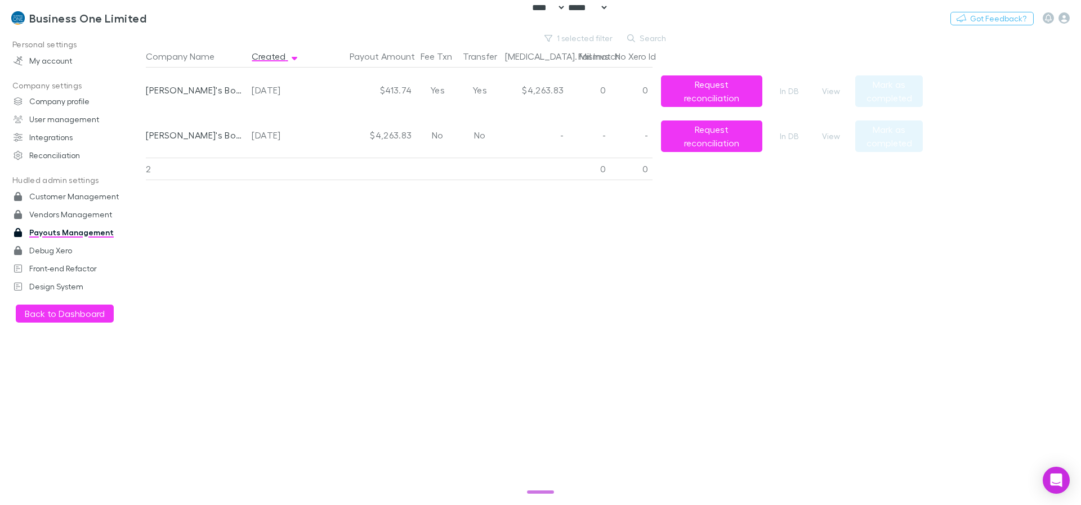
click at [275, 140] on div "2025-08-22" at bounding box center [281, 135] width 59 height 45
click at [552, 88] on div "$4,263.83" at bounding box center [535, 90] width 68 height 45
click at [837, 91] on button "View" at bounding box center [831, 91] width 36 height 14
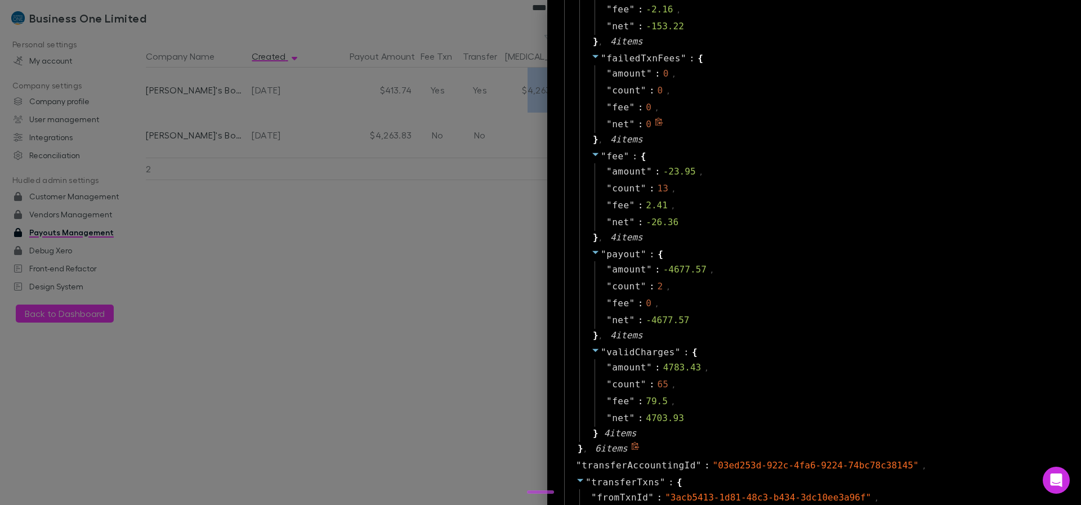
scroll to position [1216, 0]
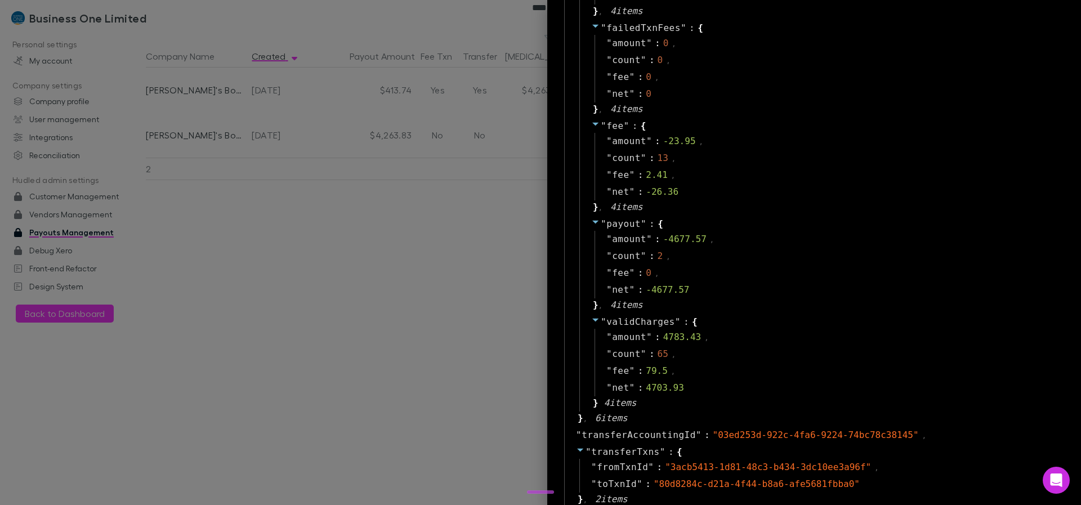
click at [421, 246] on div at bounding box center [540, 252] width 1081 height 505
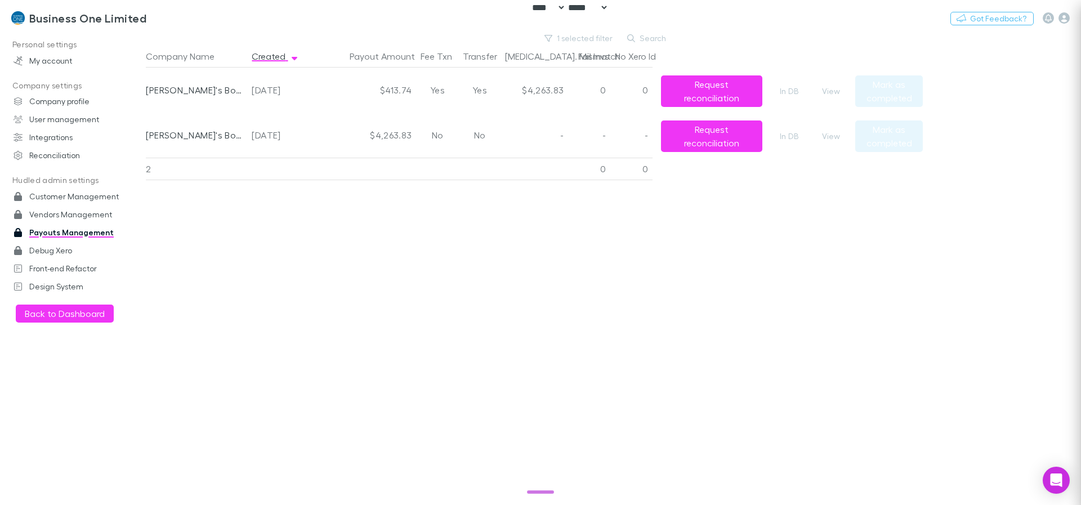
scroll to position [0, 0]
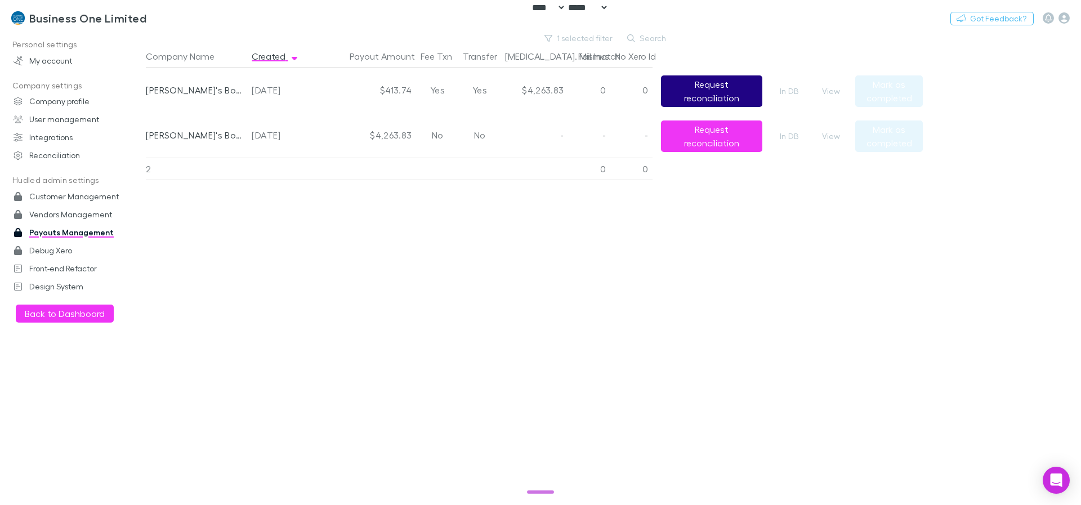
click at [706, 82] on button "Request reconciliation" at bounding box center [711, 91] width 101 height 32
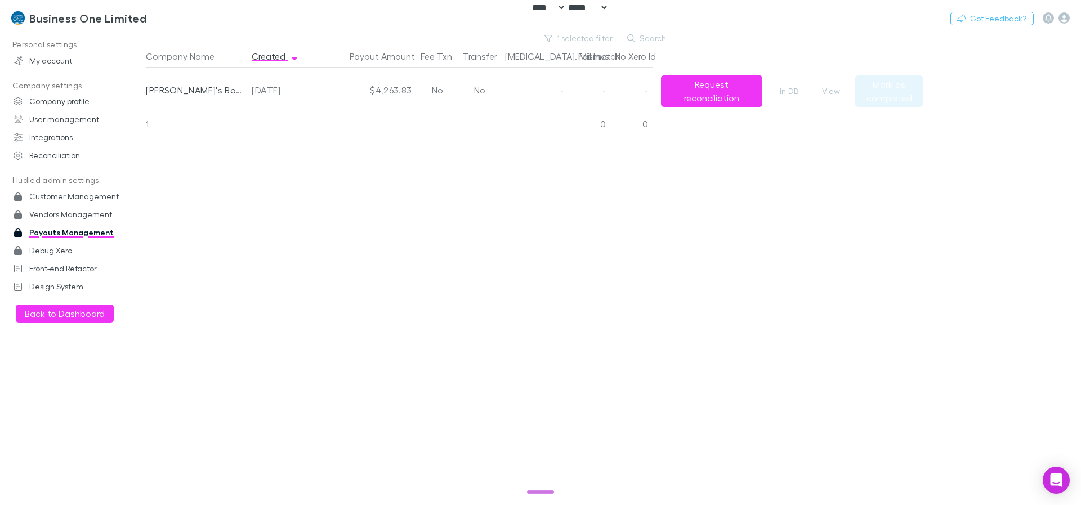
click at [697, 225] on div "Company Name Created Payout Amount Fee Txn Transfer Bal. Mismatch Fail Invs No …" at bounding box center [534, 275] width 777 height 460
click at [594, 39] on button "1 selected filter" at bounding box center [579, 39] width 81 height 14
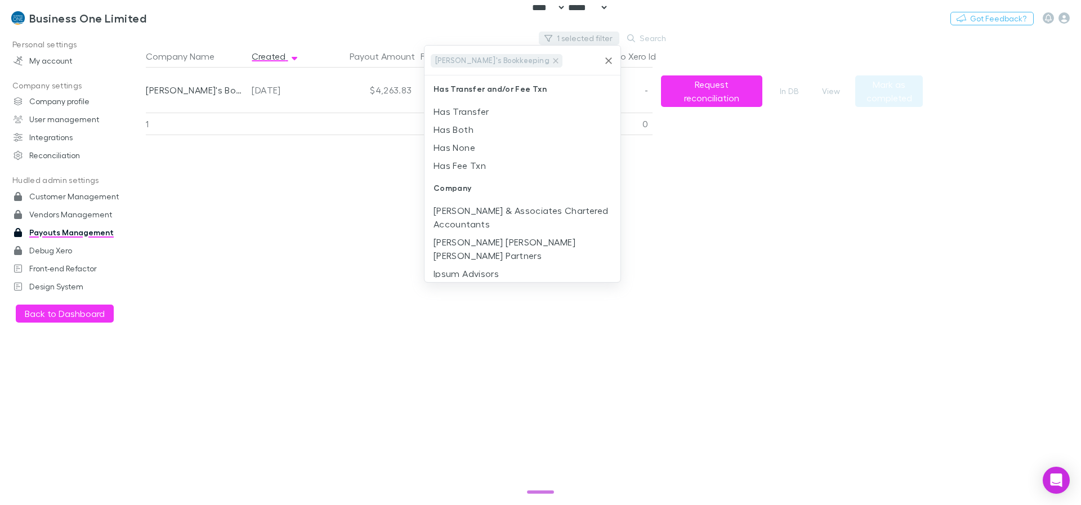
click at [594, 39] on div at bounding box center [540, 252] width 1081 height 505
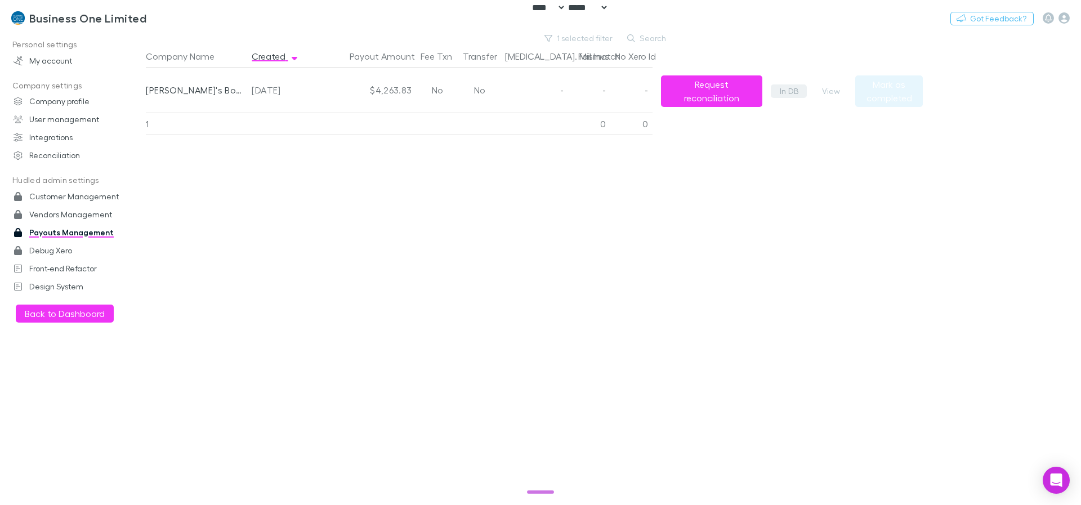
click at [787, 93] on link "In DB" at bounding box center [789, 91] width 36 height 14
click at [297, 92] on div "2025-08-22" at bounding box center [281, 90] width 59 height 45
click at [287, 90] on div "2025-08-22" at bounding box center [281, 90] width 59 height 45
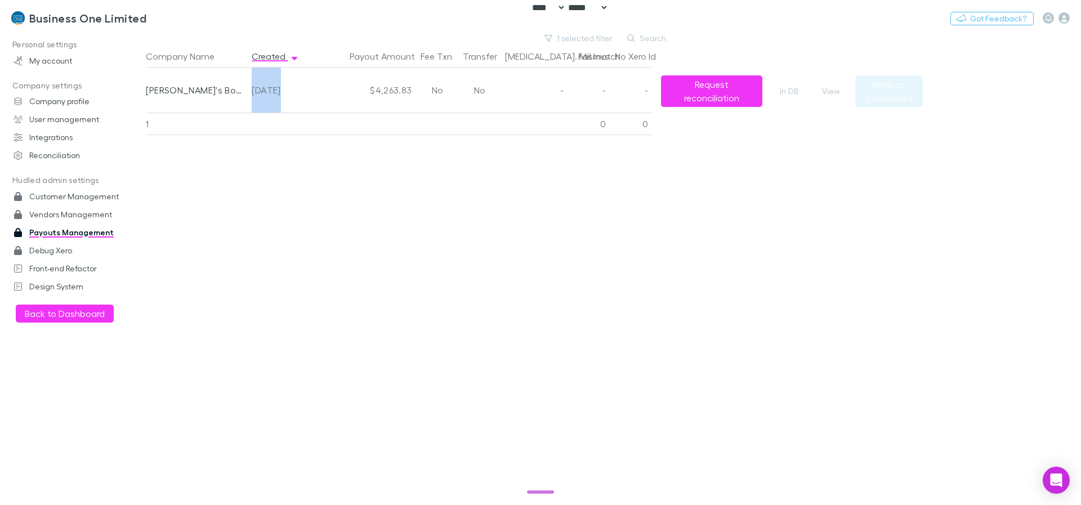
click at [287, 90] on div "2025-08-22" at bounding box center [281, 90] width 59 height 45
click at [342, 246] on div "Company Name Created Payout Amount Fee Txn Transfer Bal. Mismatch Fail Invs No …" at bounding box center [534, 275] width 777 height 460
click at [793, 91] on link "In DB" at bounding box center [789, 91] width 36 height 14
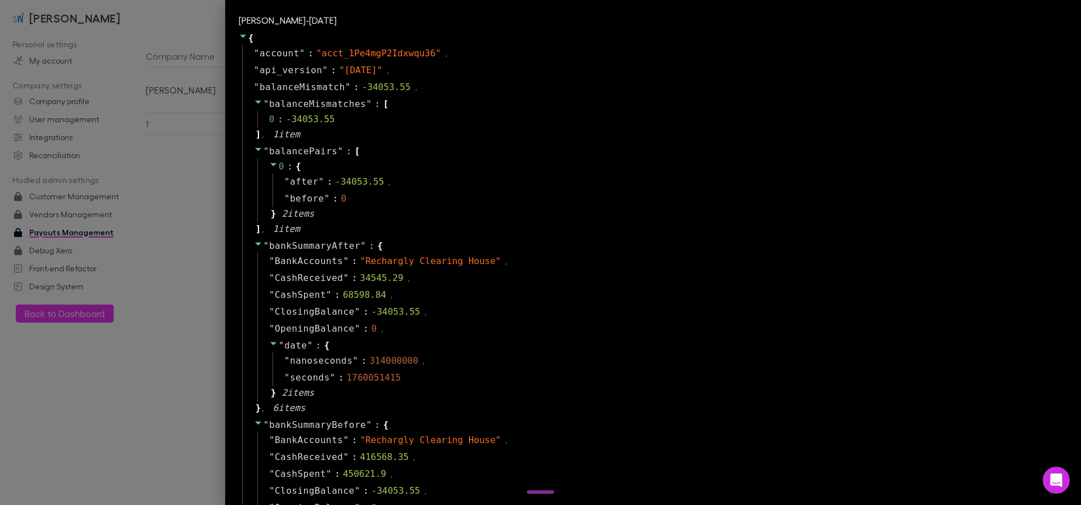
select select "****"
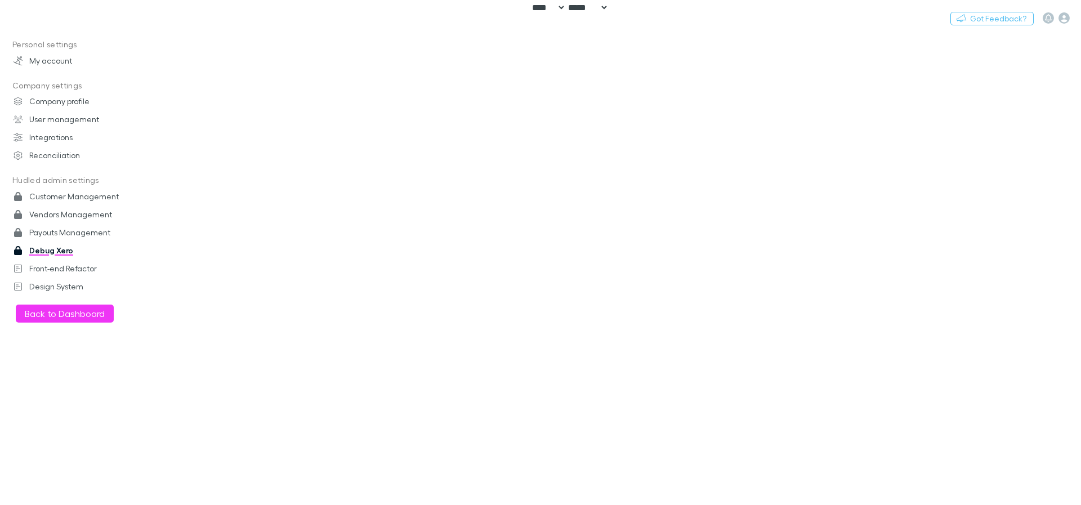
select select "****"
click at [233, 53] on div "Customer" at bounding box center [244, 59] width 182 height 14
click at [328, 52] on div at bounding box center [540, 252] width 1081 height 505
drag, startPoint x: 377, startPoint y: 52, endPoint x: 305, endPoint y: 53, distance: 72.7
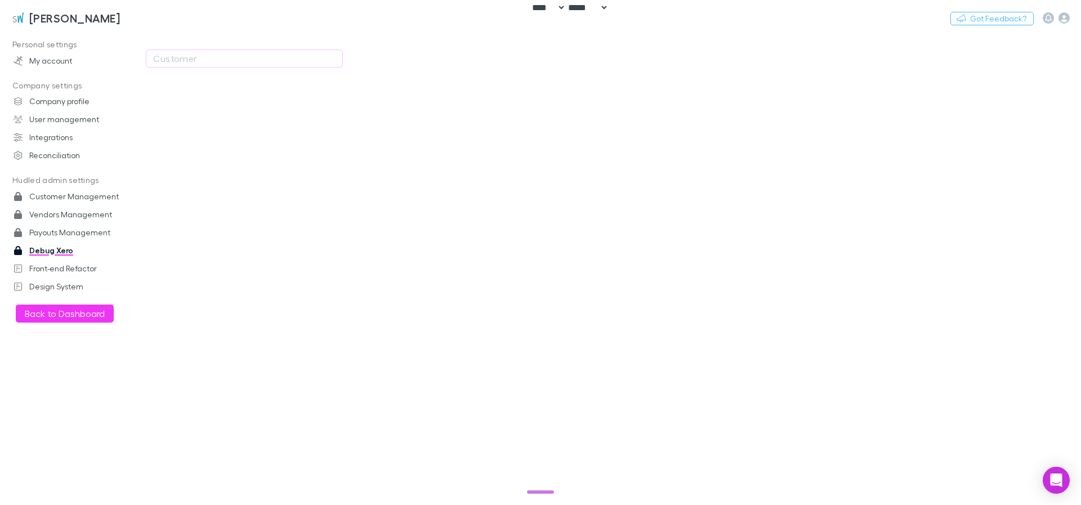
click at [377, 52] on div "Customer" at bounding box center [357, 59] width 422 height 54
click at [305, 53] on div "Customer" at bounding box center [244, 59] width 182 height 14
click at [458, 64] on div at bounding box center [540, 252] width 1081 height 505
click at [64, 21] on h3 "[PERSON_NAME]" at bounding box center [74, 18] width 91 height 14
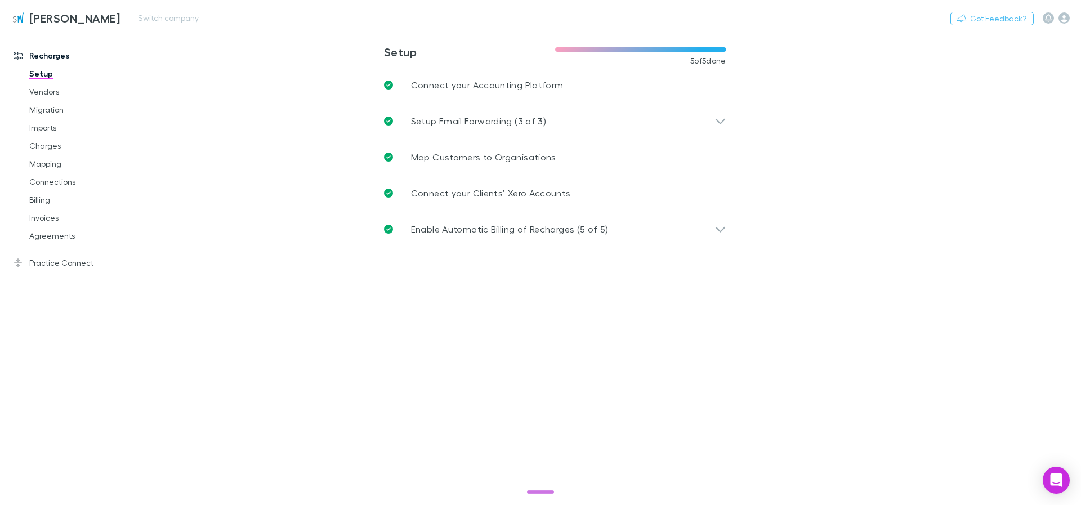
click at [1070, 15] on div "Nothing Got Feedback?" at bounding box center [1016, 18] width 131 height 15
click at [1067, 16] on icon "button" at bounding box center [1064, 17] width 11 height 11
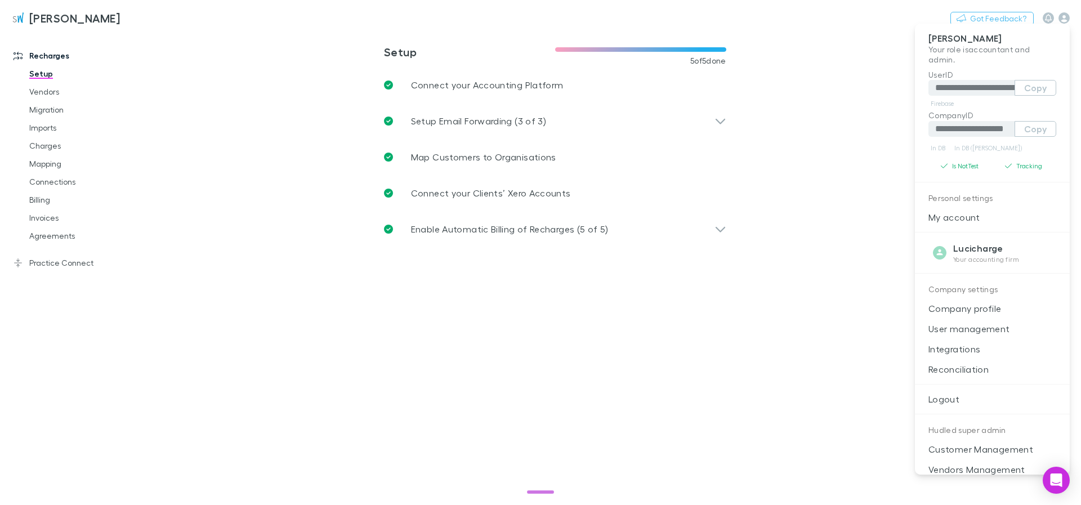
scroll to position [91, 0]
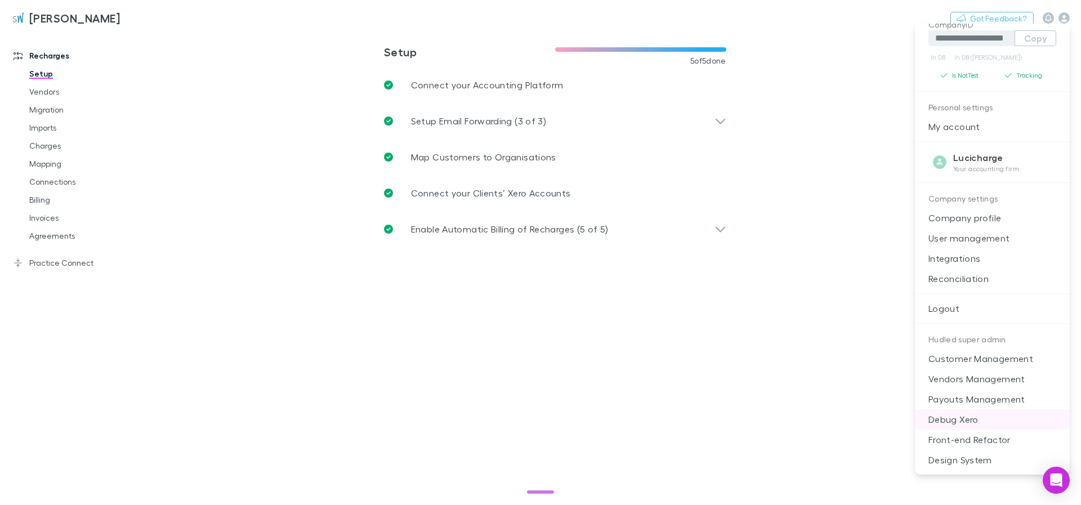
click at [984, 425] on p "Debug Xero" at bounding box center [992, 419] width 155 height 20
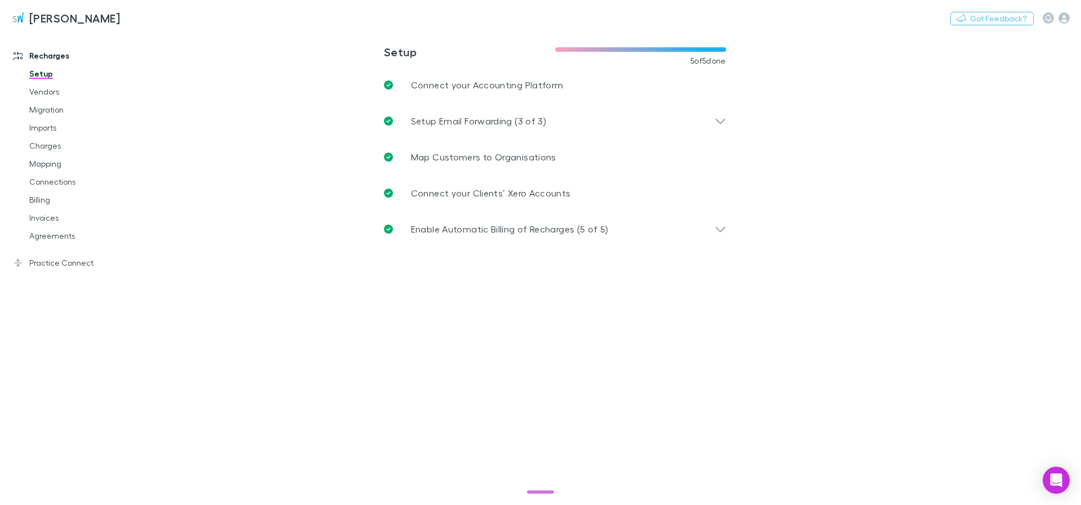
select select "****"
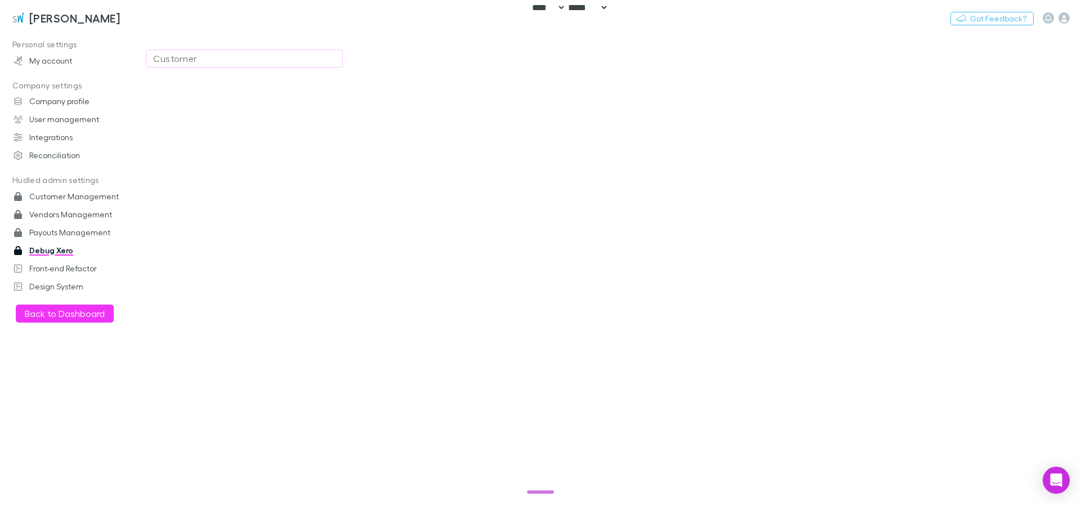
click at [301, 64] on div "Customer" at bounding box center [244, 59] width 182 height 14
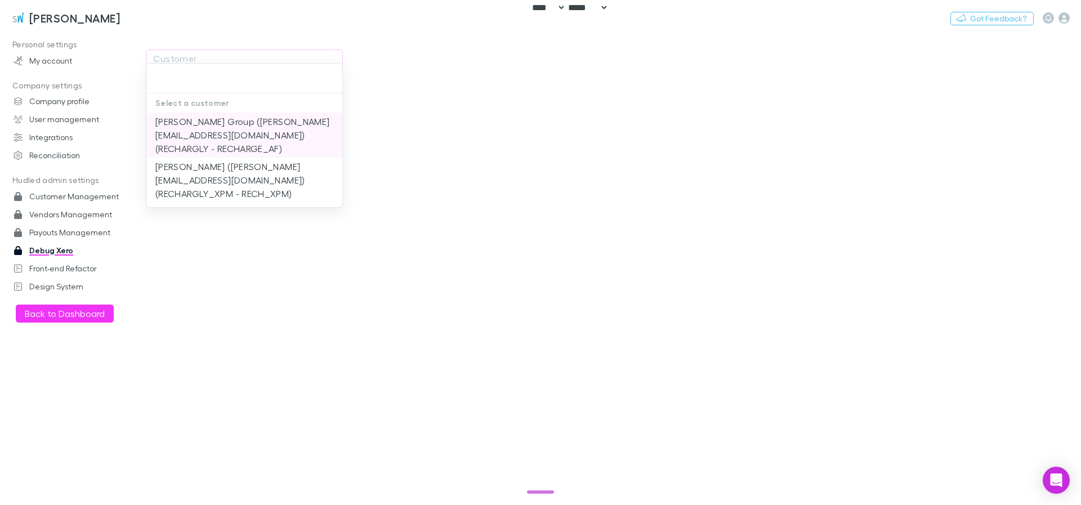
click at [269, 141] on li "[PERSON_NAME] Group ([PERSON_NAME][EMAIL_ADDRESS][DOMAIN_NAME]) (RECHARGLY - RE…" at bounding box center [244, 135] width 196 height 45
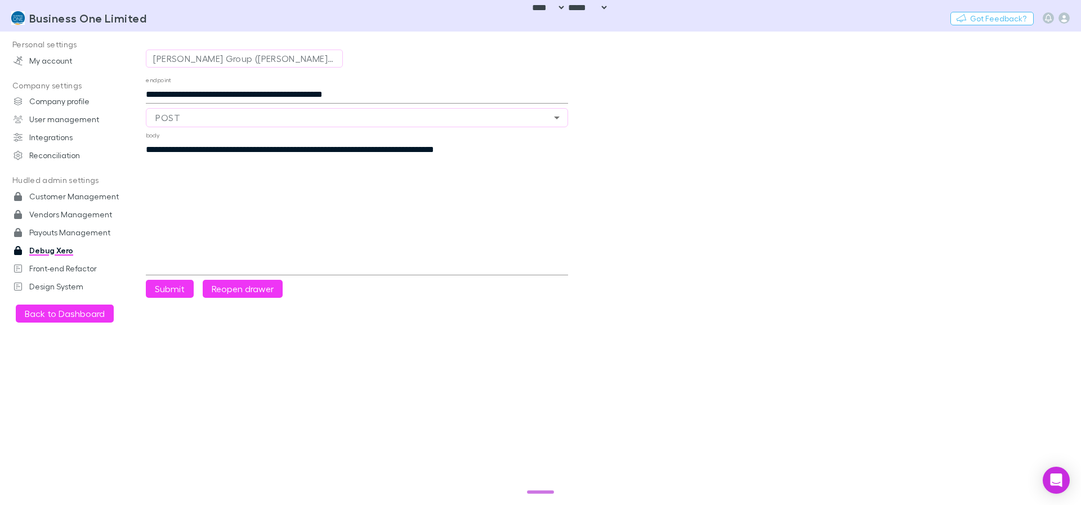
select select "****"
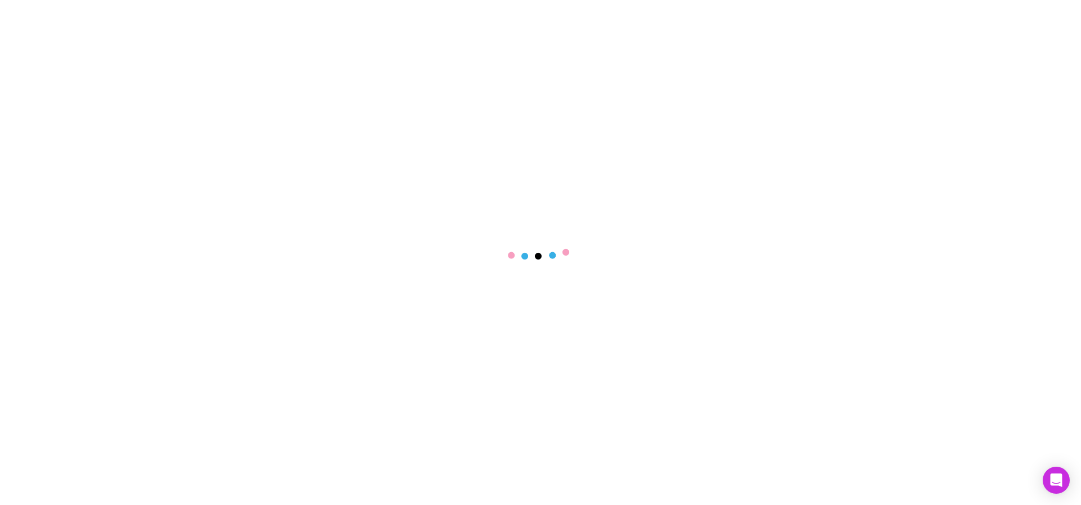
select select "****"
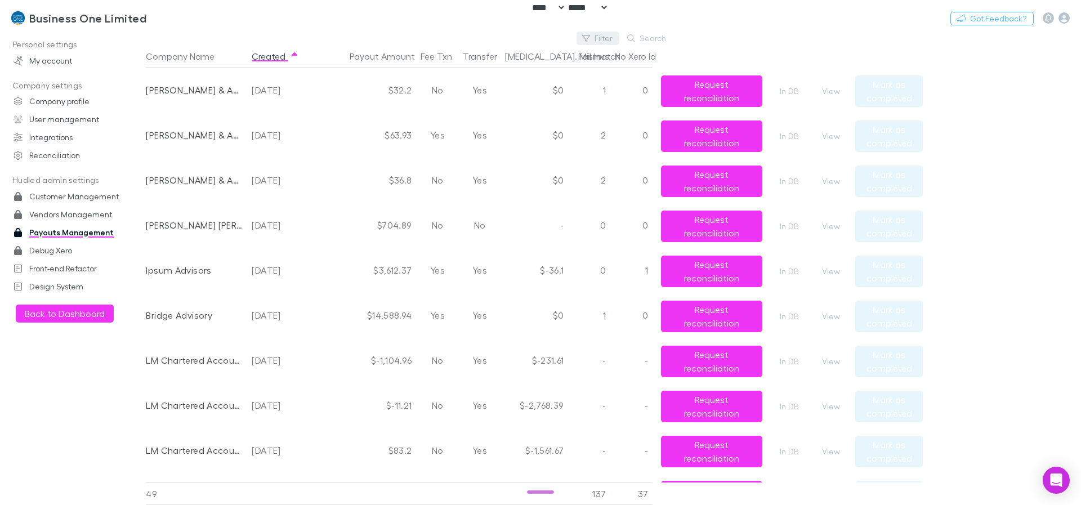
click at [602, 35] on button "Filter" at bounding box center [598, 39] width 43 height 14
type input "**"
click at [551, 106] on li "Jim's Bookkeeping" at bounding box center [523, 111] width 196 height 18
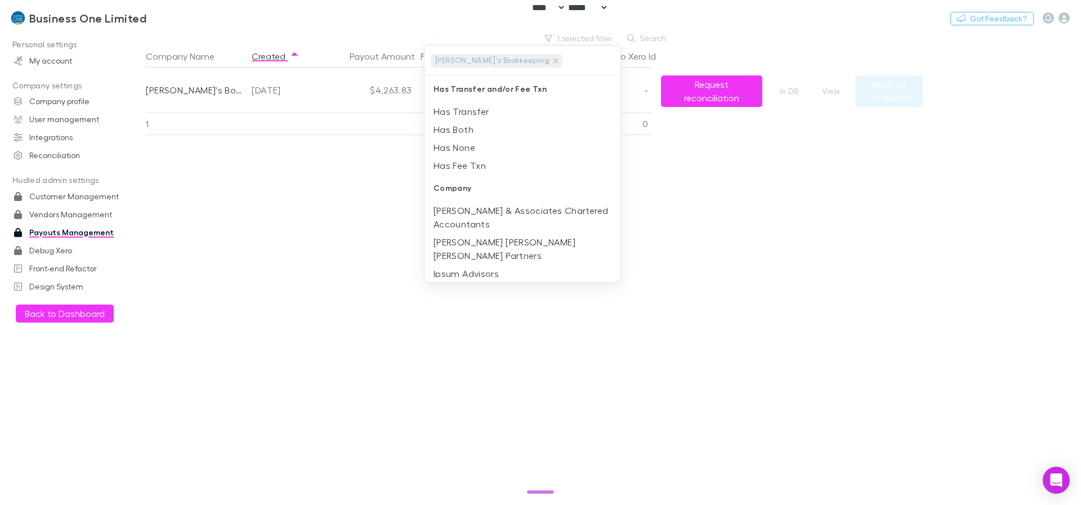
click at [830, 65] on div at bounding box center [540, 252] width 1081 height 505
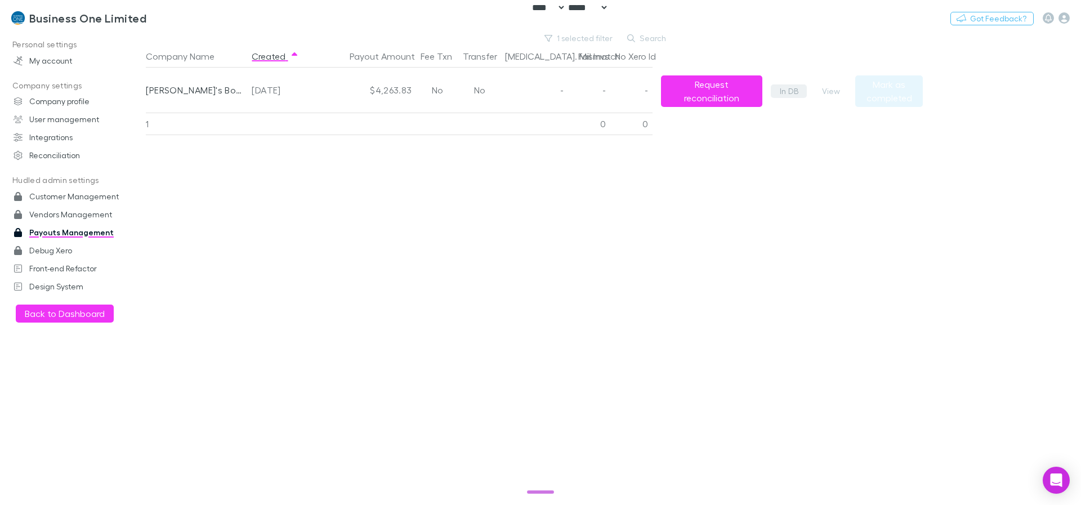
click at [787, 90] on link "In DB" at bounding box center [789, 91] width 36 height 14
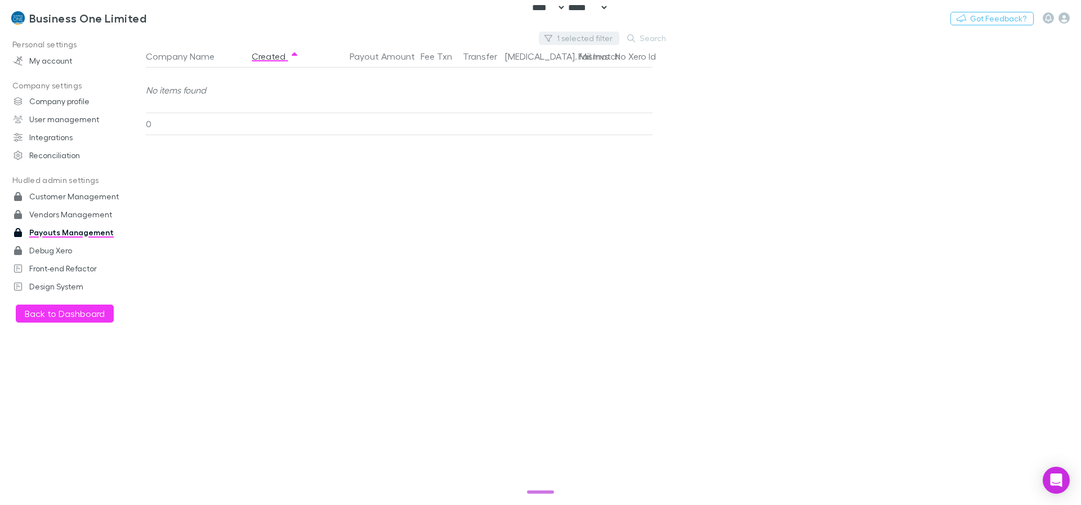
click at [579, 40] on button "1 selected filter" at bounding box center [579, 39] width 81 height 14
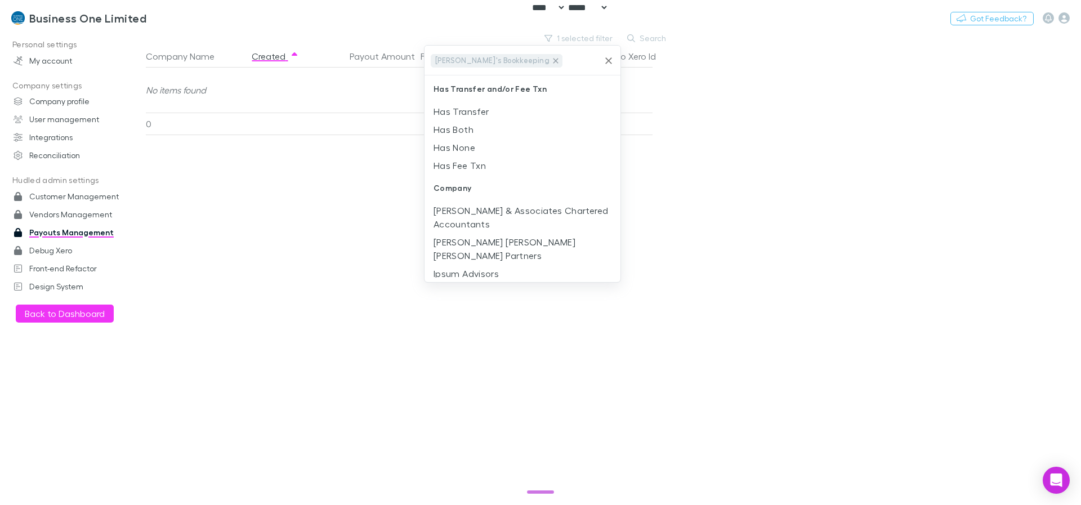
click at [551, 58] on icon at bounding box center [555, 60] width 9 height 9
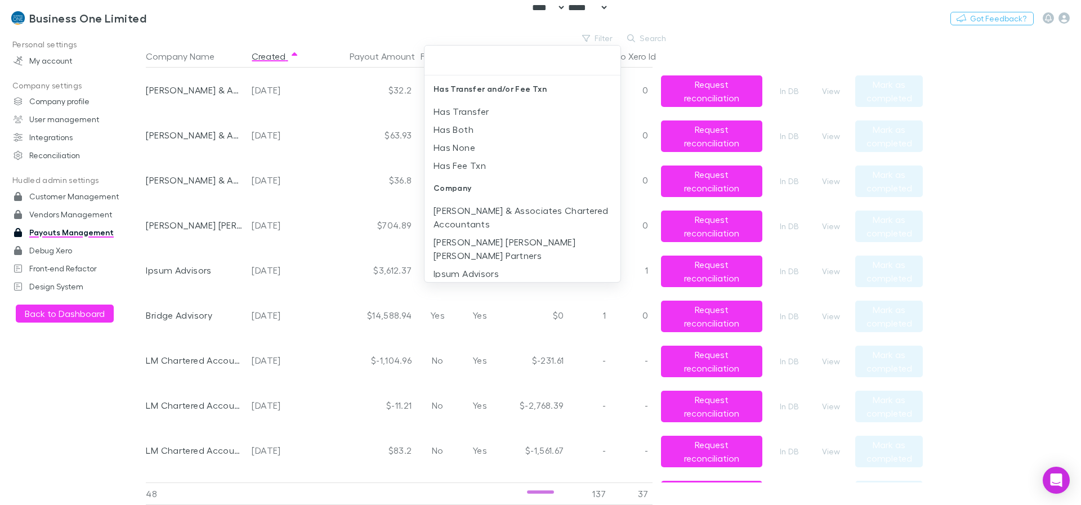
click at [939, 28] on div at bounding box center [540, 252] width 1081 height 505
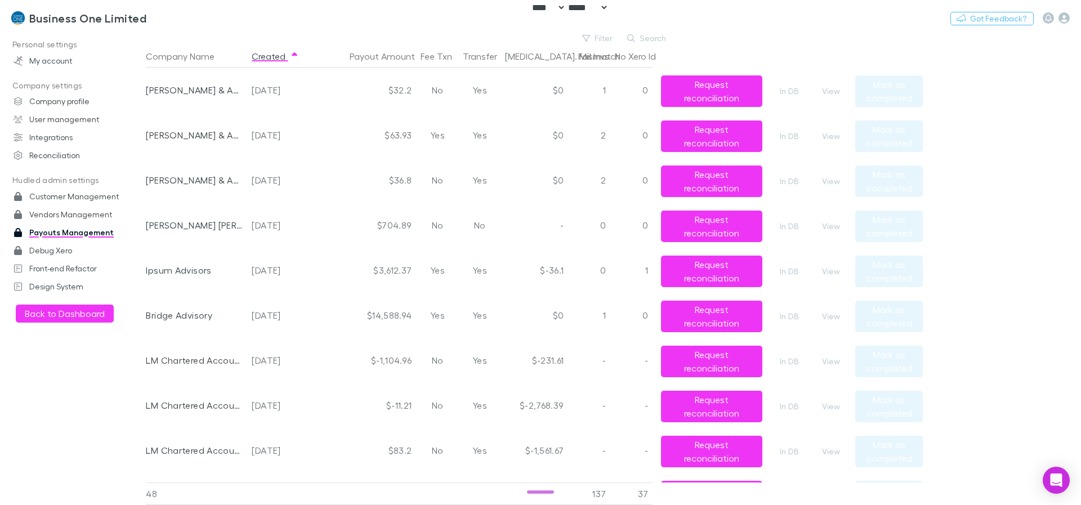
click at [480, 88] on div "Yes" at bounding box center [479, 90] width 42 height 45
click at [475, 117] on div "Yes" at bounding box center [479, 135] width 42 height 45
click at [278, 55] on button "Created" at bounding box center [275, 56] width 47 height 23
click at [652, 37] on button "Search" at bounding box center [647, 39] width 51 height 14
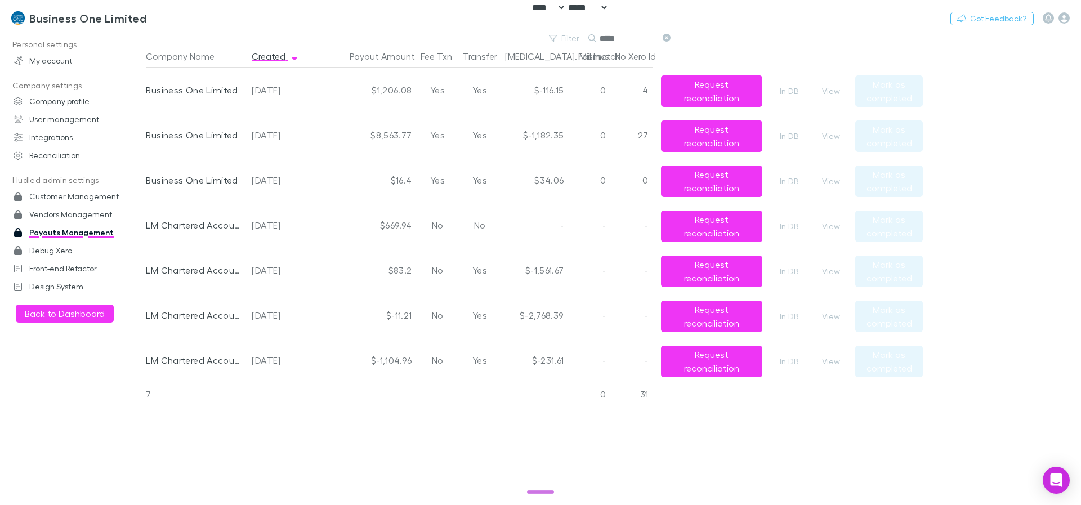
type input "*****"
click at [834, 91] on button "View" at bounding box center [831, 91] width 36 height 14
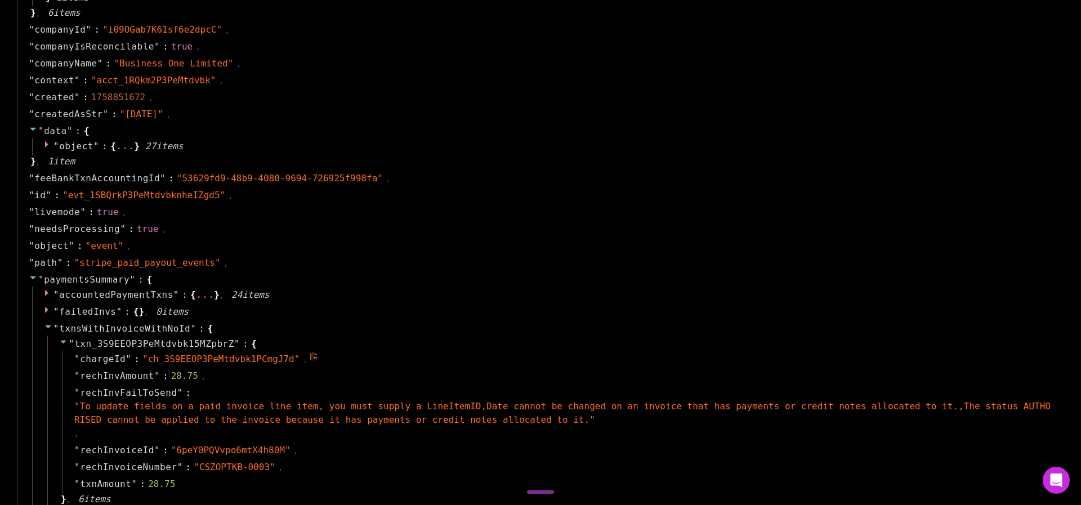
scroll to position [743, 0]
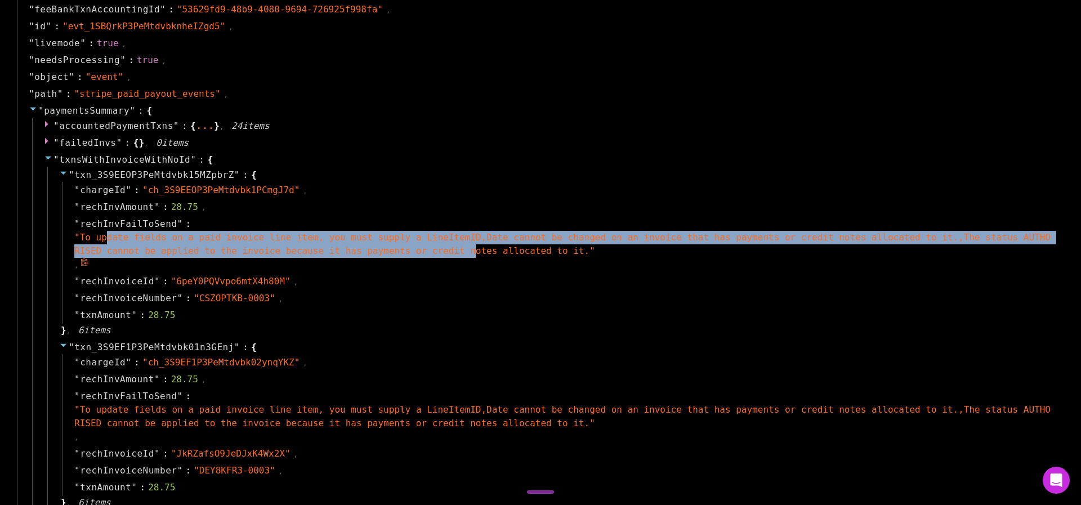
drag, startPoint x: 109, startPoint y: 237, endPoint x: 488, endPoint y: 253, distance: 379.3
click at [488, 253] on span "" To update fields on a paid invoice line item, you must supply a LineItemID,Da…" at bounding box center [562, 244] width 976 height 24
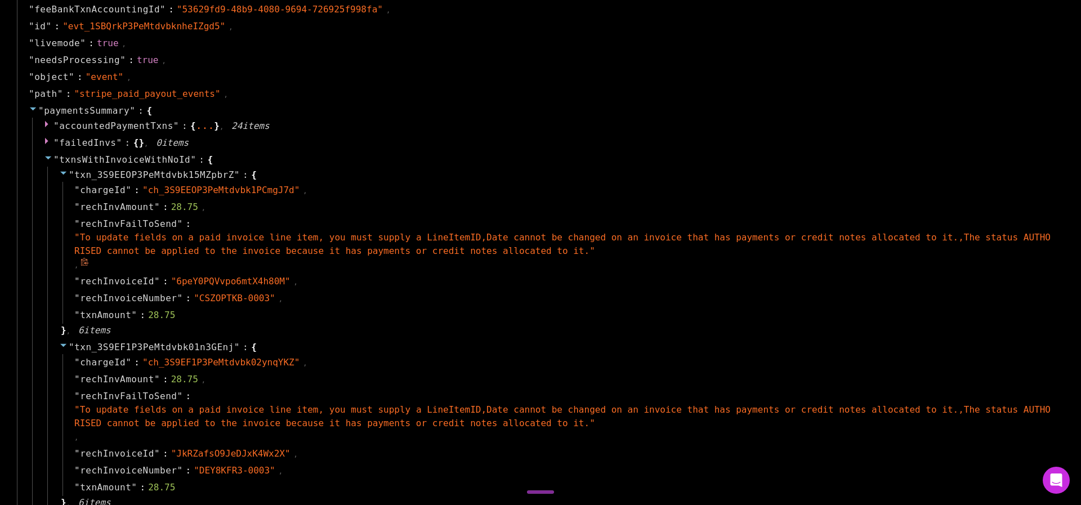
click at [497, 256] on span "" To update fields on a paid invoice line item, you must supply a LineItemID,Da…" at bounding box center [562, 244] width 976 height 24
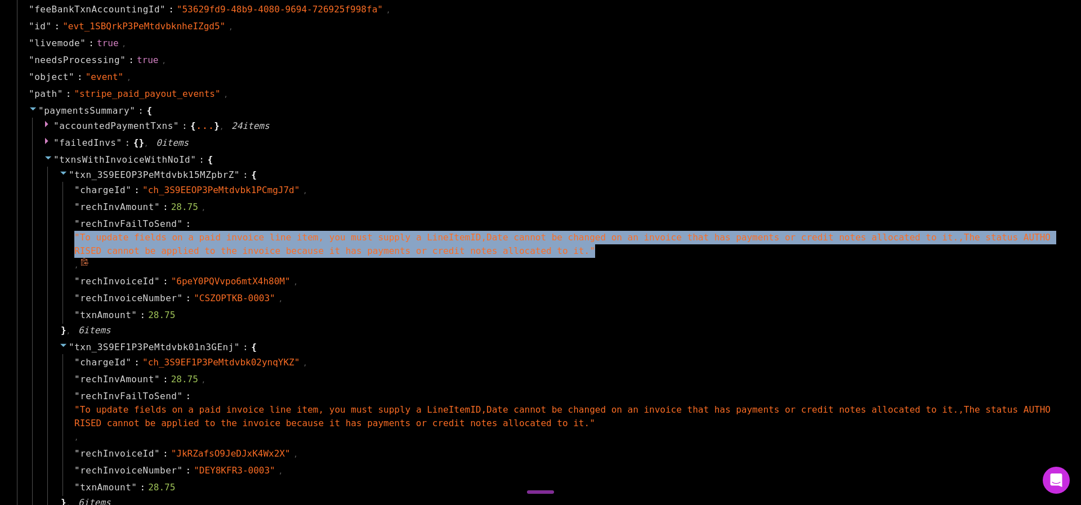
drag, startPoint x: 632, startPoint y: 255, endPoint x: 614, endPoint y: 227, distance: 33.3
click at [614, 227] on div "" rechInvFailToSend " : " To update fields on a paid invoice line item, you mus…" at bounding box center [561, 244] width 997 height 57
drag, startPoint x: 75, startPoint y: 235, endPoint x: 612, endPoint y: 255, distance: 536.5
click at [612, 255] on div "" To update fields on a paid invoice line item, you must supply a LineItemID,Da…" at bounding box center [563, 244] width 979 height 27
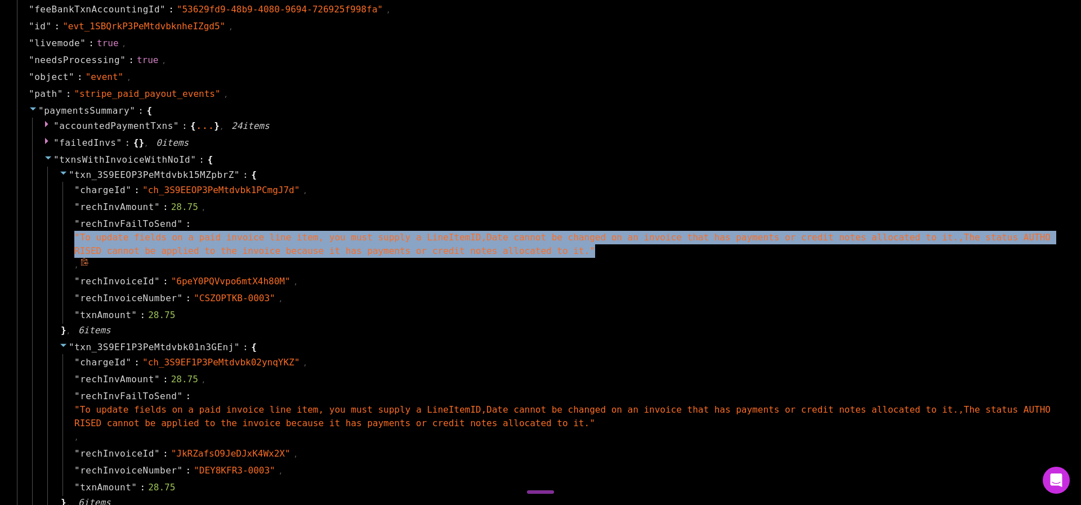
click at [612, 255] on div "" To update fields on a paid invoice line item, you must supply a LineItemID,Da…" at bounding box center [563, 244] width 979 height 27
drag, startPoint x: 612, startPoint y: 255, endPoint x: 63, endPoint y: 235, distance: 548.8
click at [63, 235] on div "" rechInvFailToSend " : " To update fields on a paid invoice line item, you mus…" at bounding box center [561, 244] width 997 height 57
click at [72, 237] on div "" rechInvFailToSend " : " To update fields on a paid invoice line item, you mus…" at bounding box center [561, 244] width 997 height 57
drag, startPoint x: 72, startPoint y: 237, endPoint x: 613, endPoint y: 265, distance: 541.3
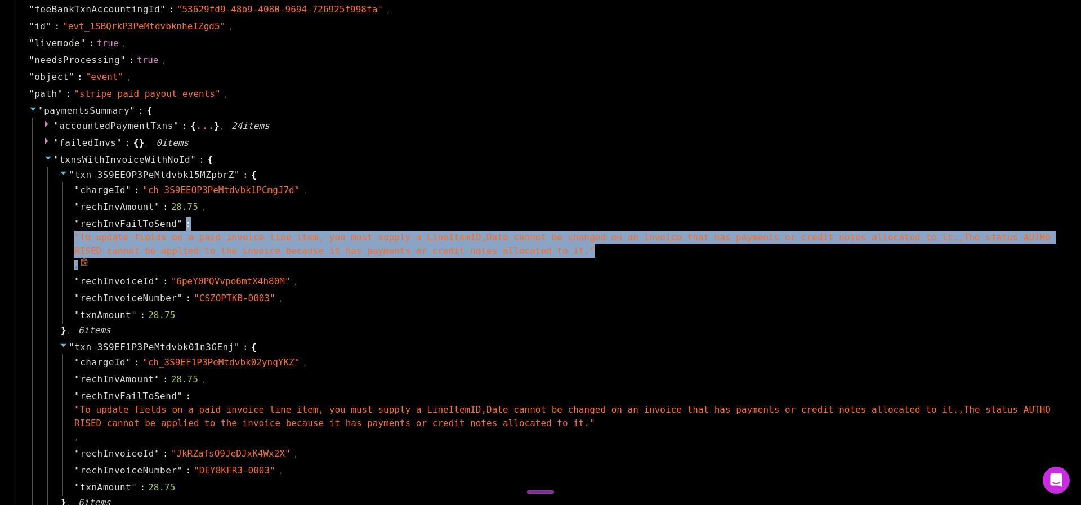
click at [613, 265] on div "" rechInvFailToSend " : " To update fields on a paid invoice line item, you mus…" at bounding box center [561, 244] width 997 height 57
click at [632, 252] on div "" To update fields on a paid invoice line item, you must supply a LineItemID,Da…" at bounding box center [563, 244] width 979 height 27
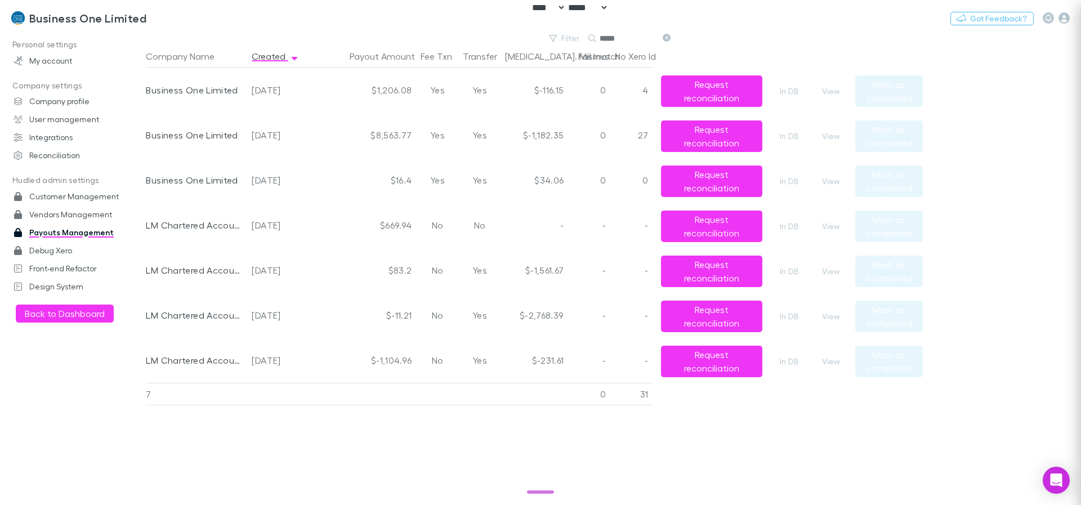
scroll to position [0, 0]
click at [78, 23] on h3 "Business One Limited" at bounding box center [87, 18] width 117 height 14
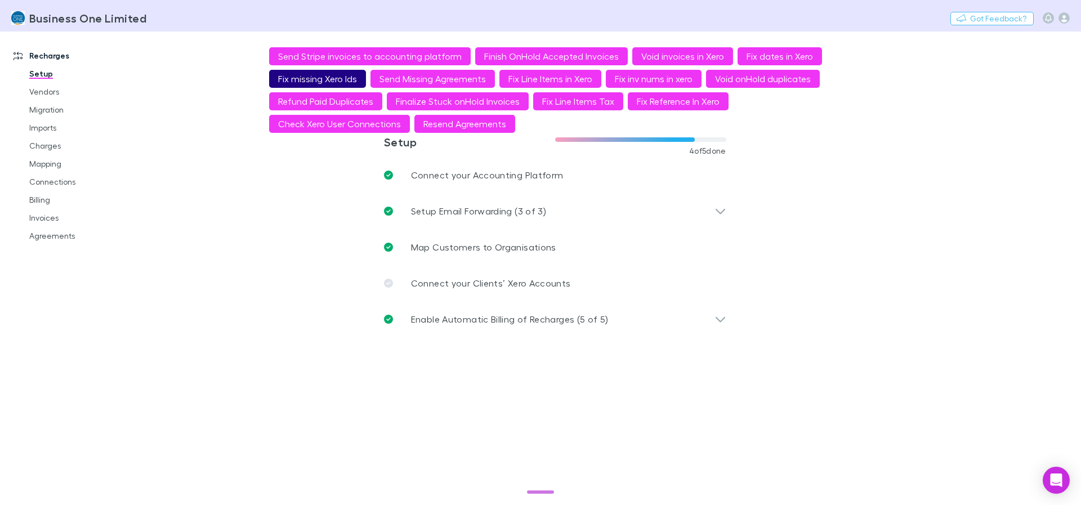
click at [333, 80] on button "Fix missing Xero Ids" at bounding box center [317, 79] width 97 height 18
click at [45, 215] on link "Invoices" at bounding box center [85, 218] width 134 height 18
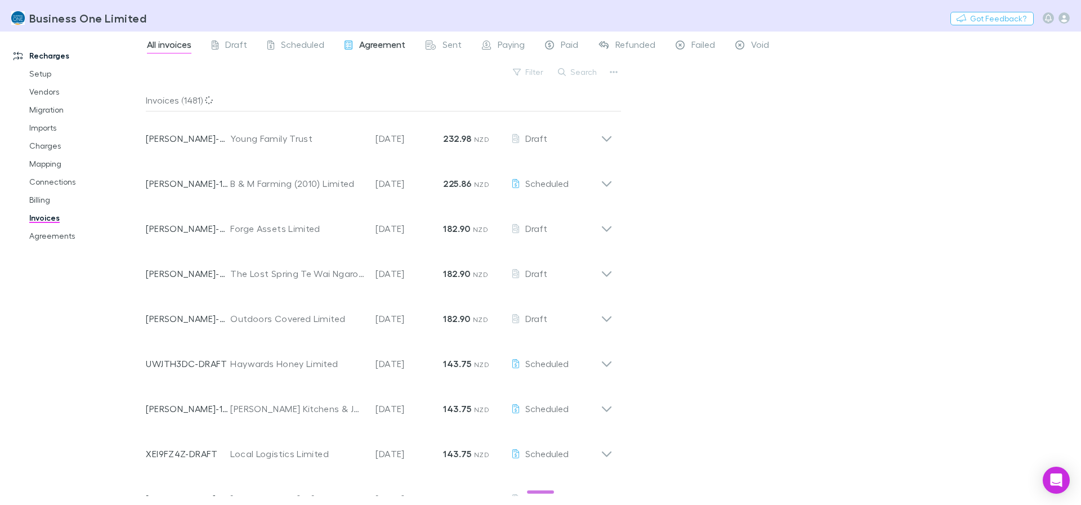
click at [369, 46] on span "Agreement" at bounding box center [382, 46] width 46 height 15
click at [443, 44] on span "Sent" at bounding box center [452, 46] width 19 height 15
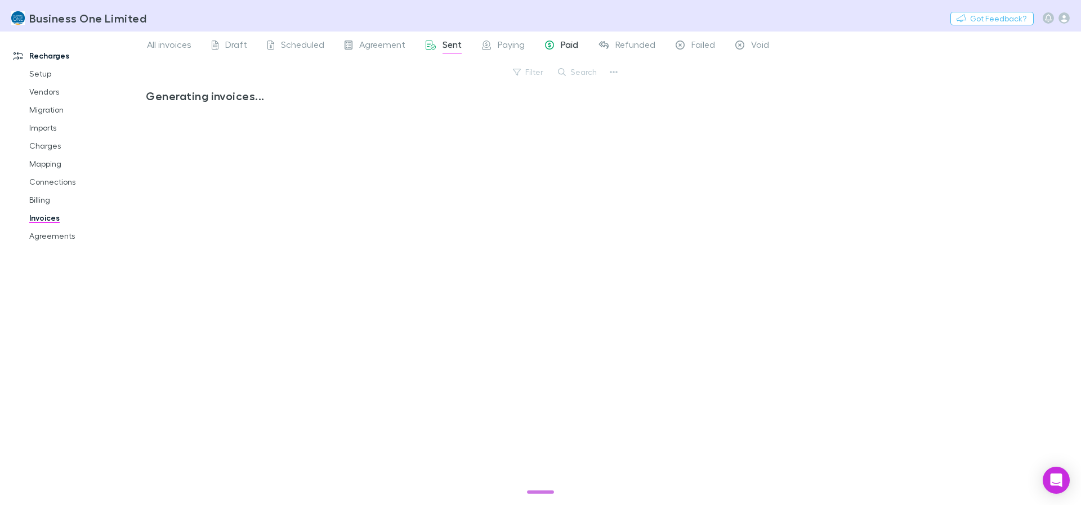
click at [573, 43] on span "Paid" at bounding box center [569, 46] width 17 height 15
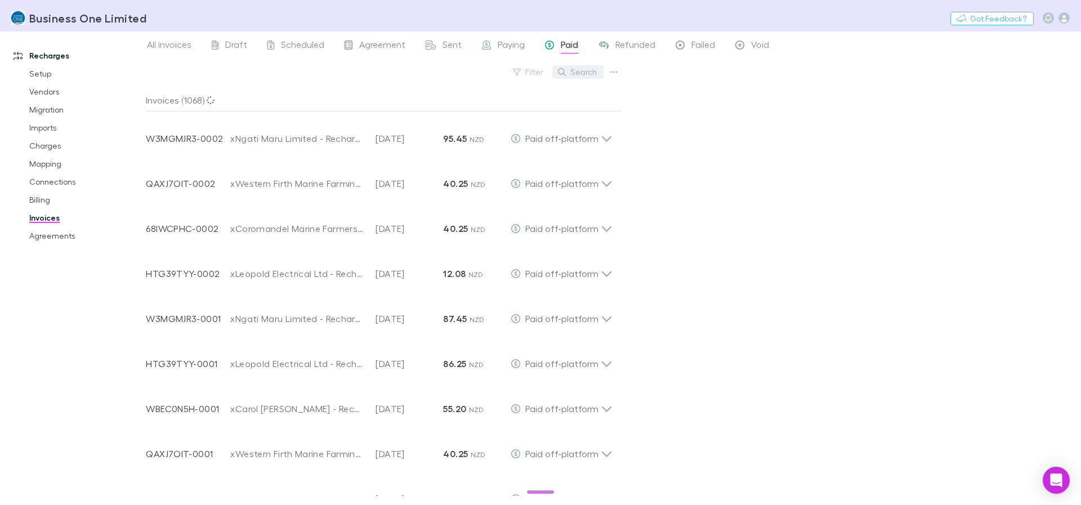
click at [587, 74] on button "Search" at bounding box center [577, 72] width 51 height 14
paste input "********"
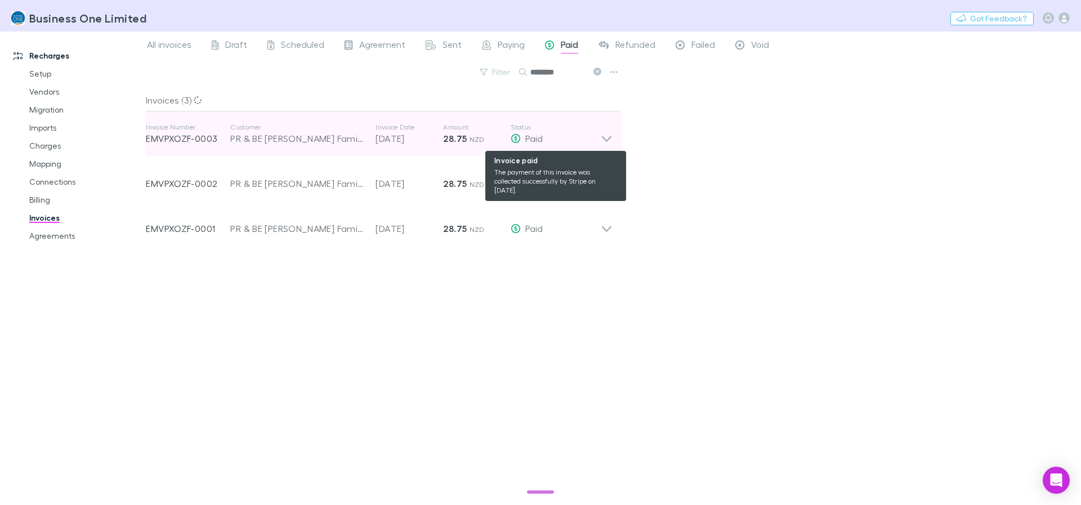
type input "********"
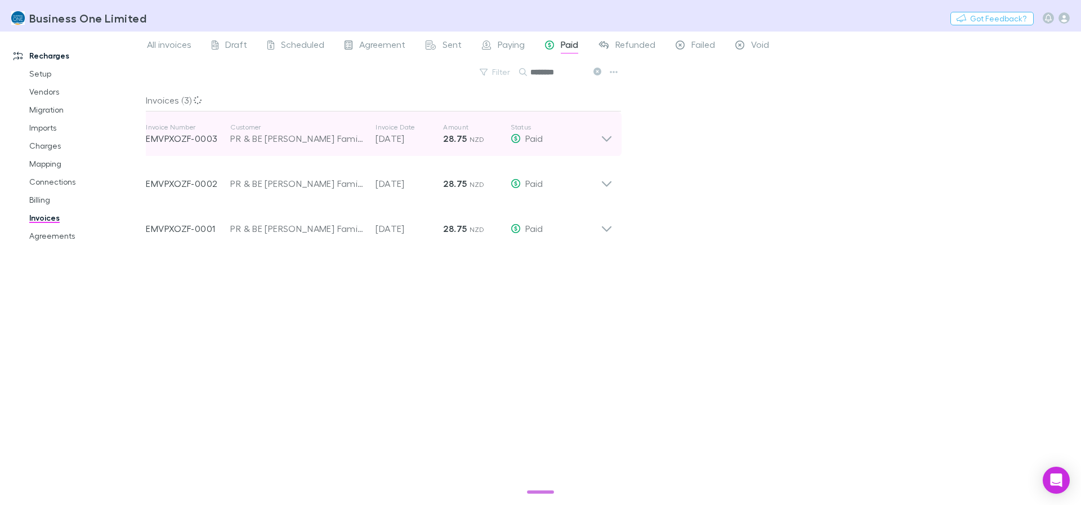
click at [605, 136] on icon at bounding box center [607, 134] width 12 height 23
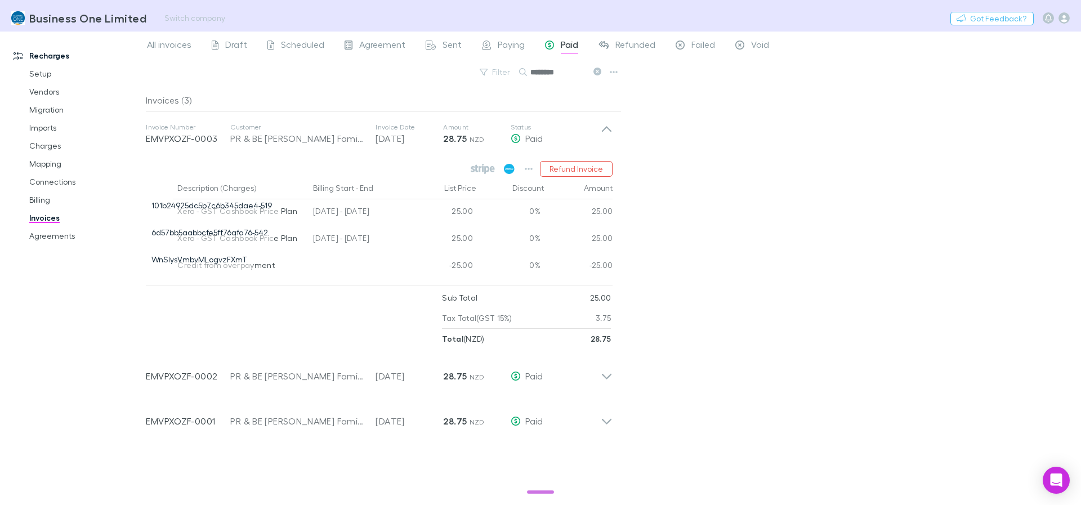
click at [50, 20] on h3 "Business One Limited" at bounding box center [87, 18] width 117 height 14
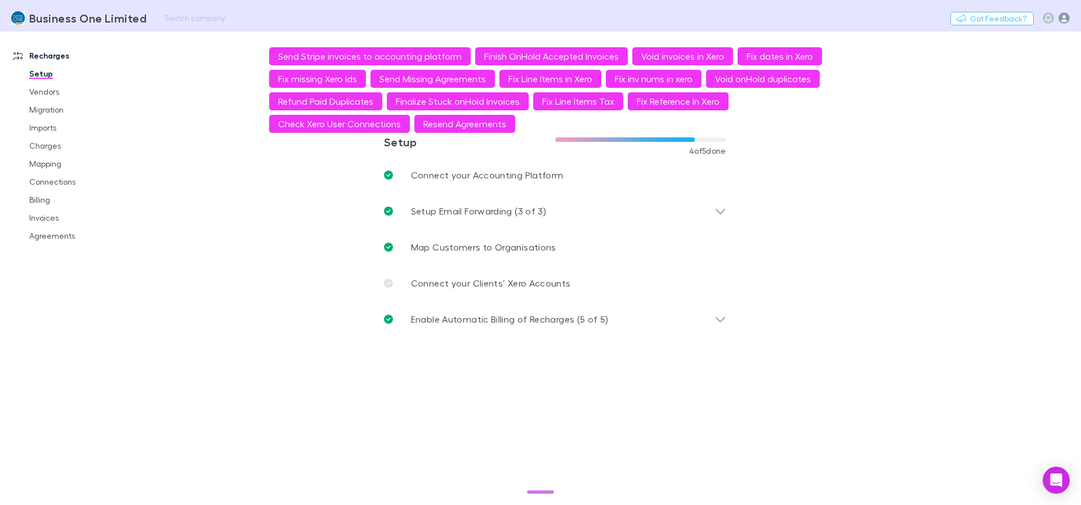
click at [1064, 19] on icon "button" at bounding box center [1064, 17] width 11 height 11
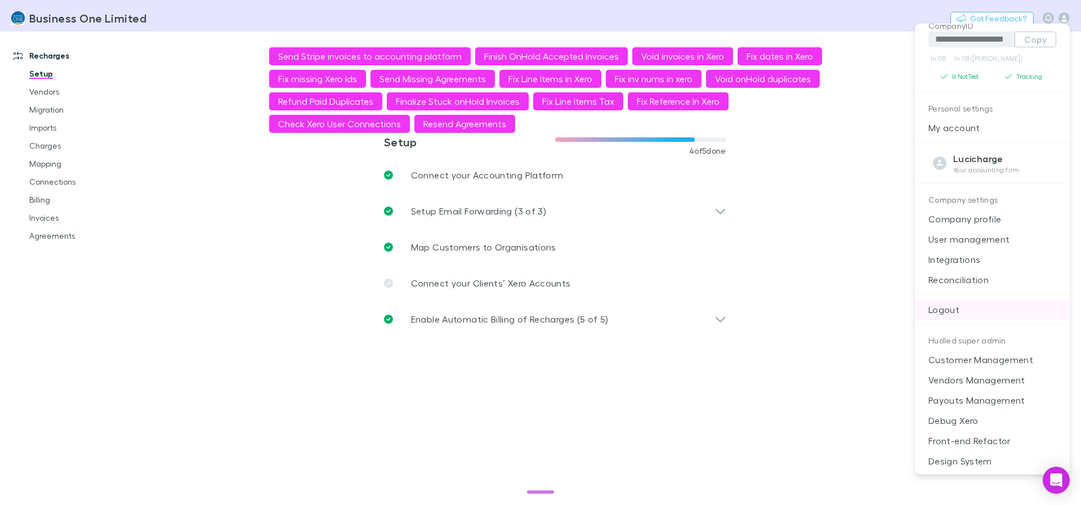
scroll to position [91, 0]
click at [972, 399] on p "Payouts Management" at bounding box center [992, 399] width 155 height 20
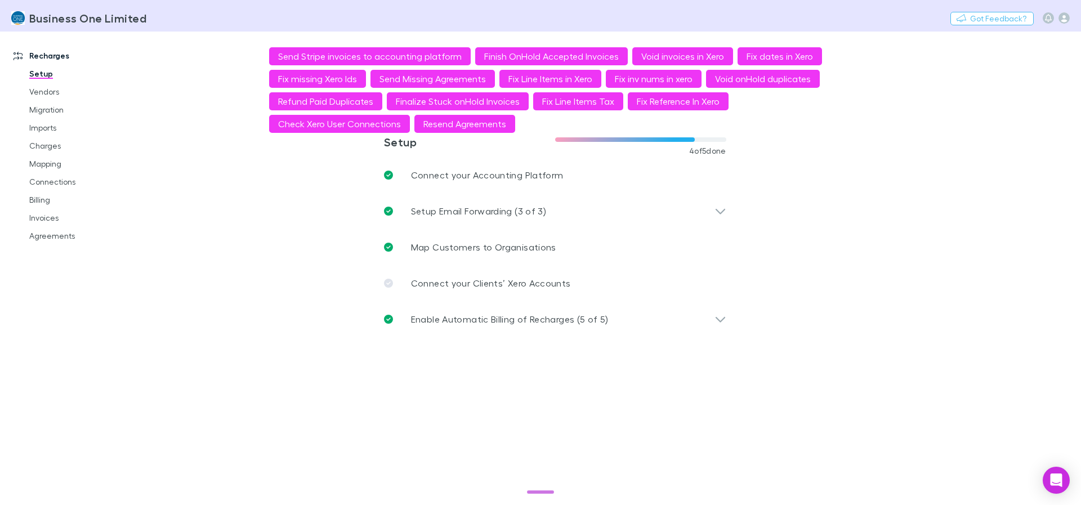
select select "****"
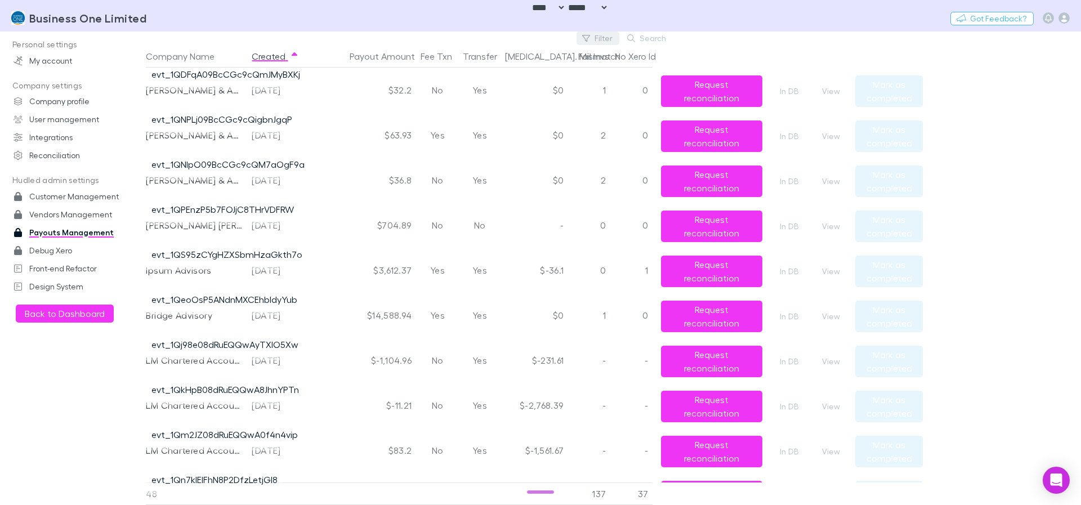
click at [606, 41] on button "Filter" at bounding box center [598, 39] width 43 height 14
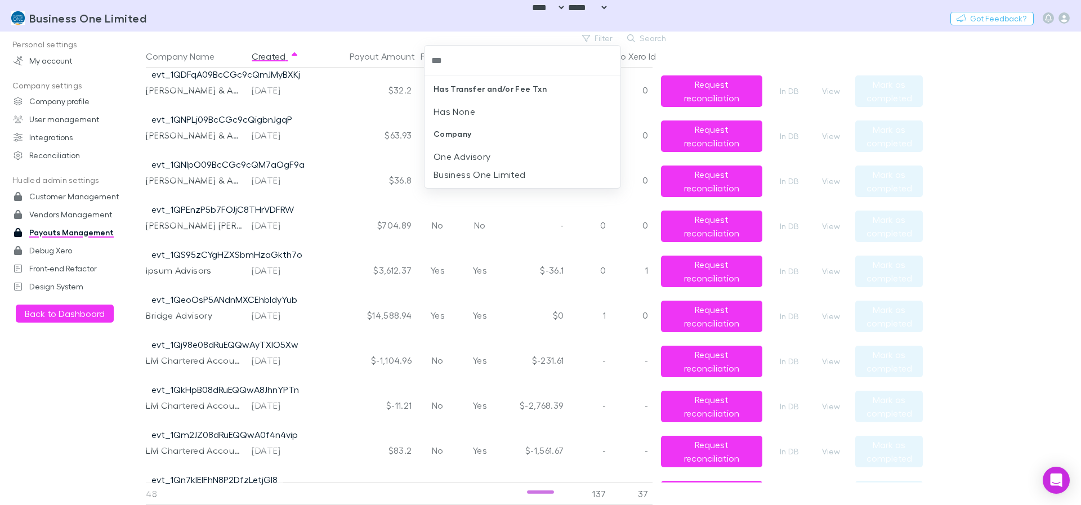
type input "***"
click at [520, 121] on li "Business One Limited" at bounding box center [523, 130] width 196 height 18
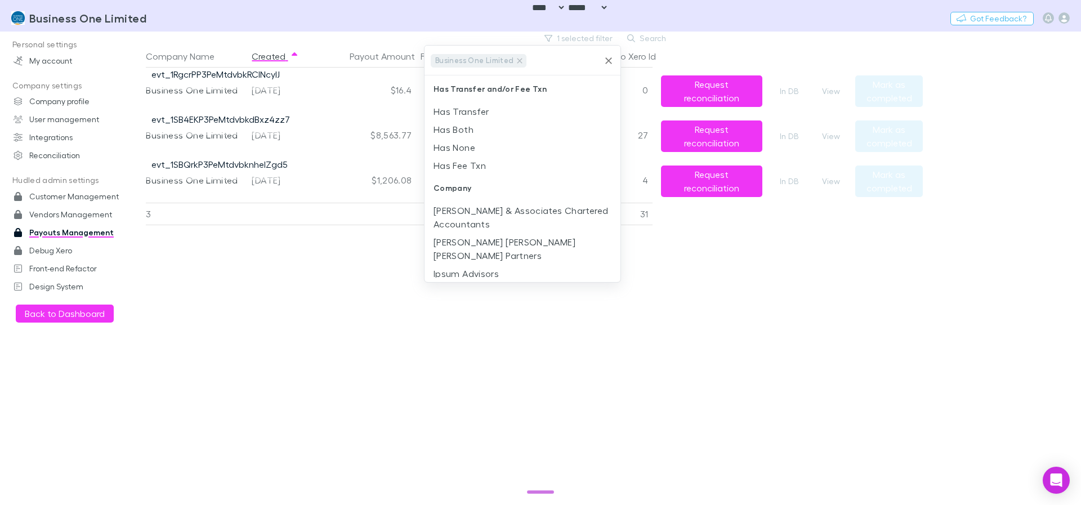
click at [844, 302] on div at bounding box center [540, 252] width 1081 height 505
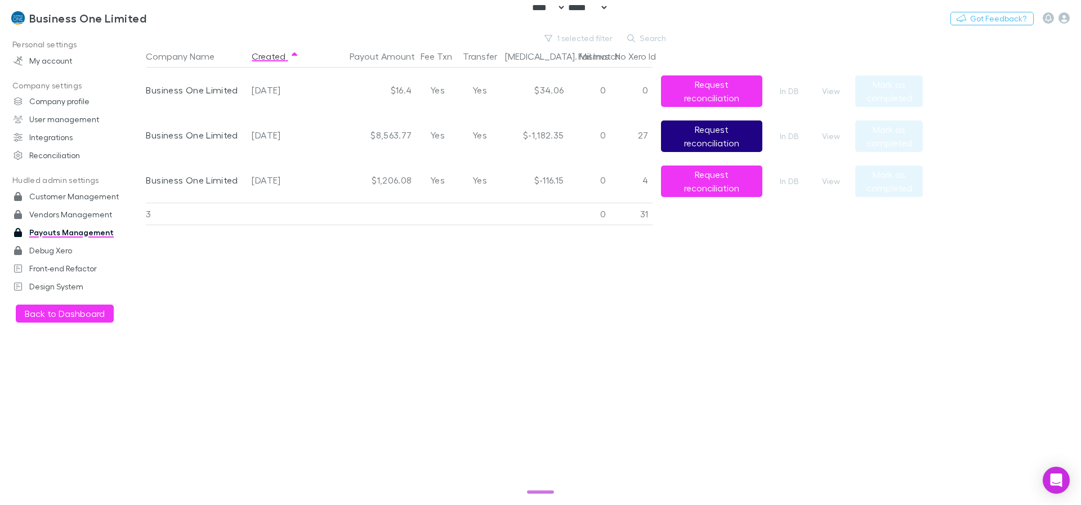
click at [677, 140] on button "Request reconciliation" at bounding box center [711, 137] width 101 height 32
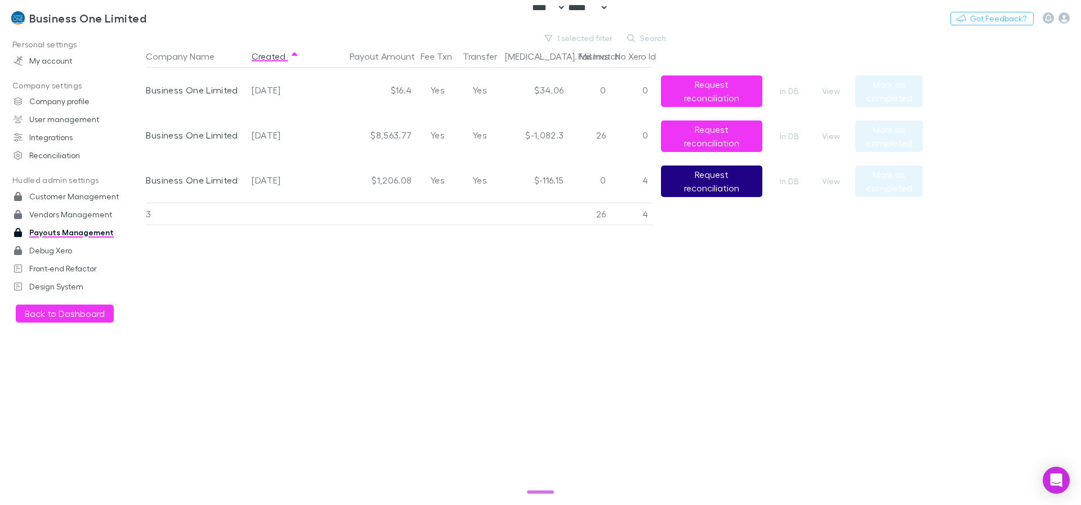
click at [729, 181] on button "Request reconciliation" at bounding box center [711, 182] width 101 height 32
click at [831, 133] on button "View" at bounding box center [831, 137] width 36 height 14
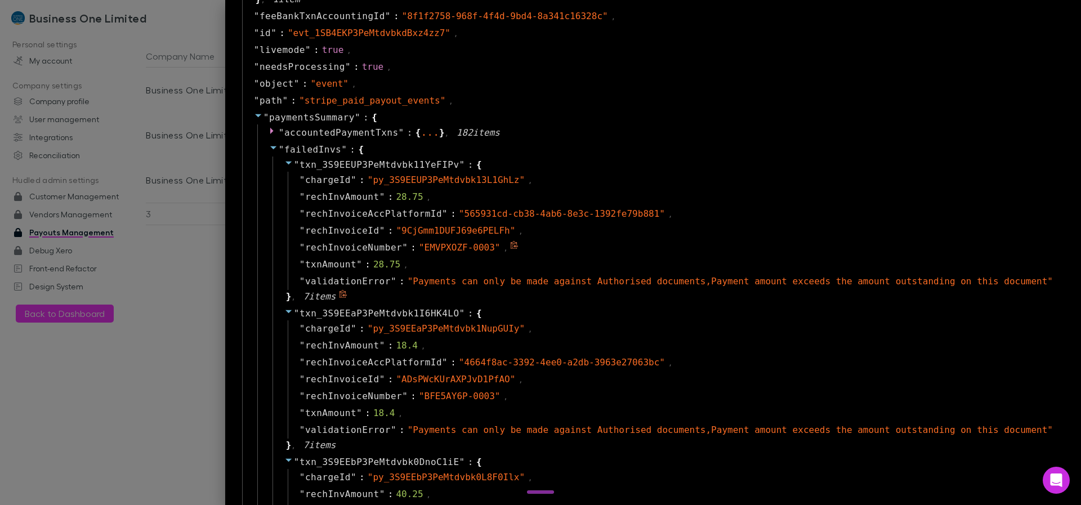
scroll to position [743, 0]
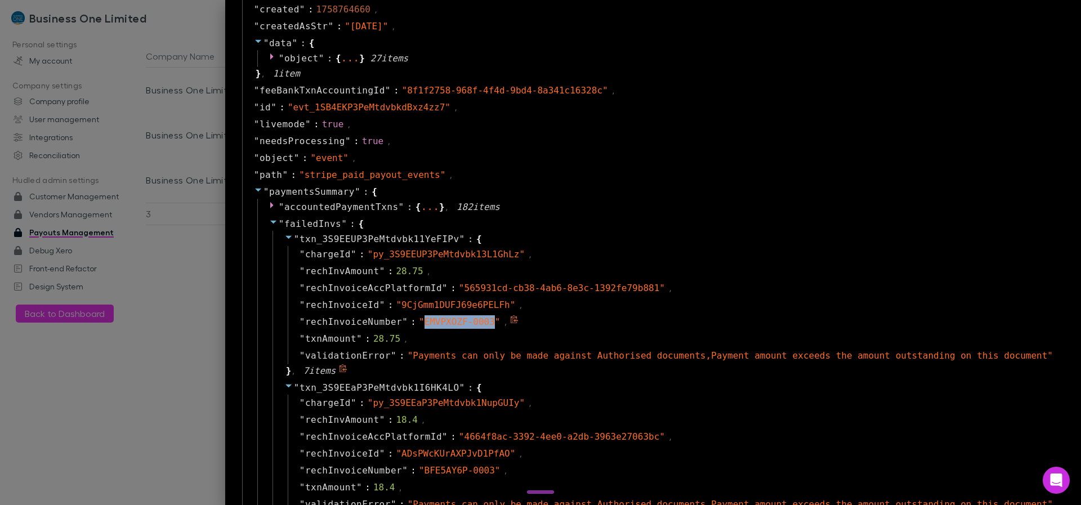
drag, startPoint x: 418, startPoint y: 319, endPoint x: 488, endPoint y: 324, distance: 70.0
click at [488, 324] on span "" EMVPXOZF-0003 "" at bounding box center [460, 321] width 82 height 11
copy span "EMVPXOZF-0003"
click at [225, 304] on div "Business One Limited - 2025-09-25 { " account " : " acct_1RQkm2P3PeMtdvbk " , "…" at bounding box center [653, 252] width 856 height 505
click at [189, 293] on div at bounding box center [540, 252] width 1081 height 505
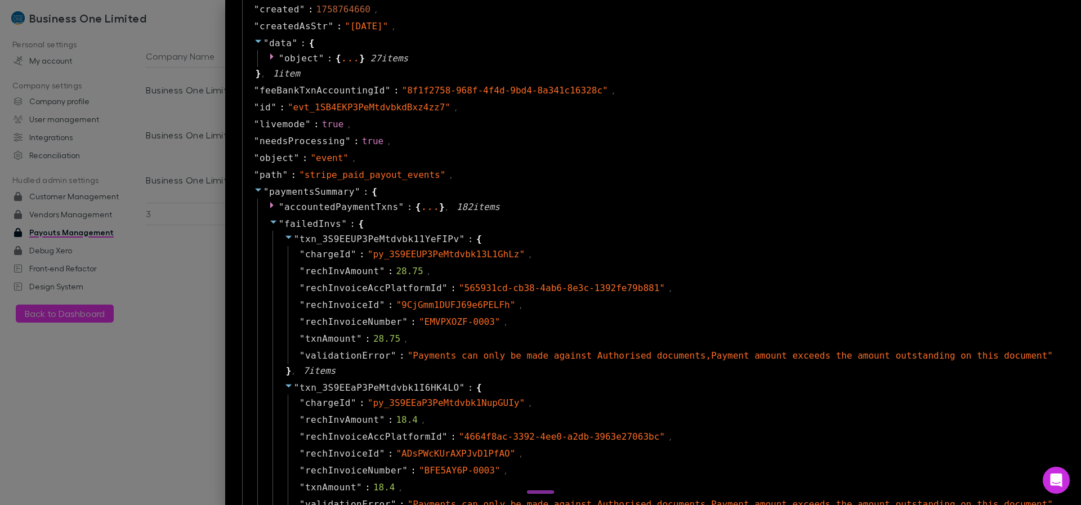
scroll to position [0, 0]
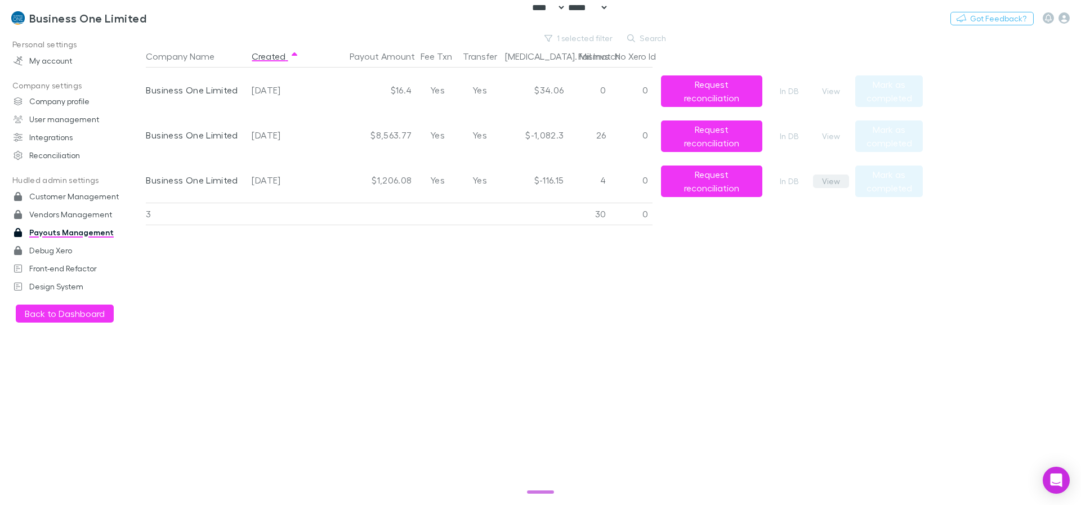
click at [836, 184] on button "View" at bounding box center [831, 182] width 36 height 14
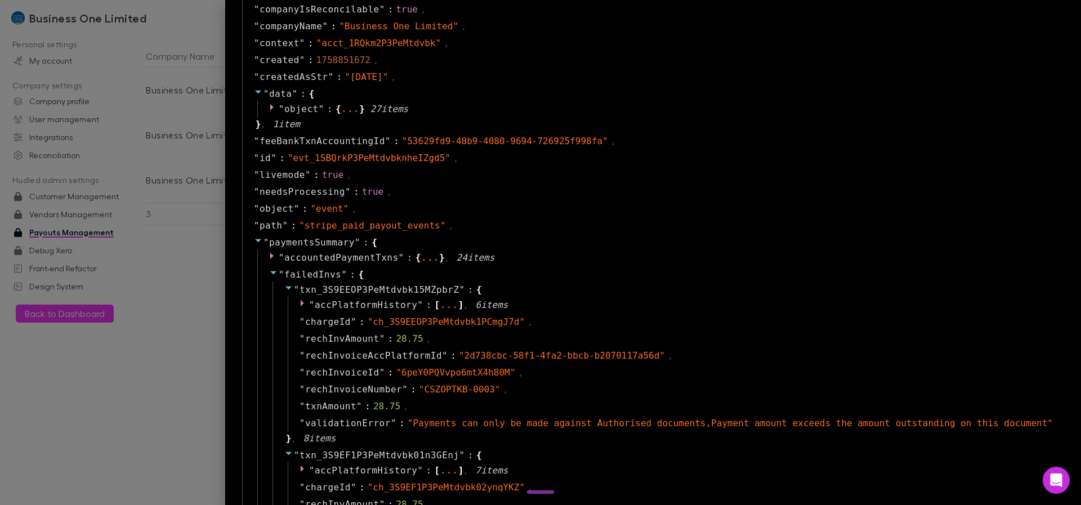
scroll to position [811, 0]
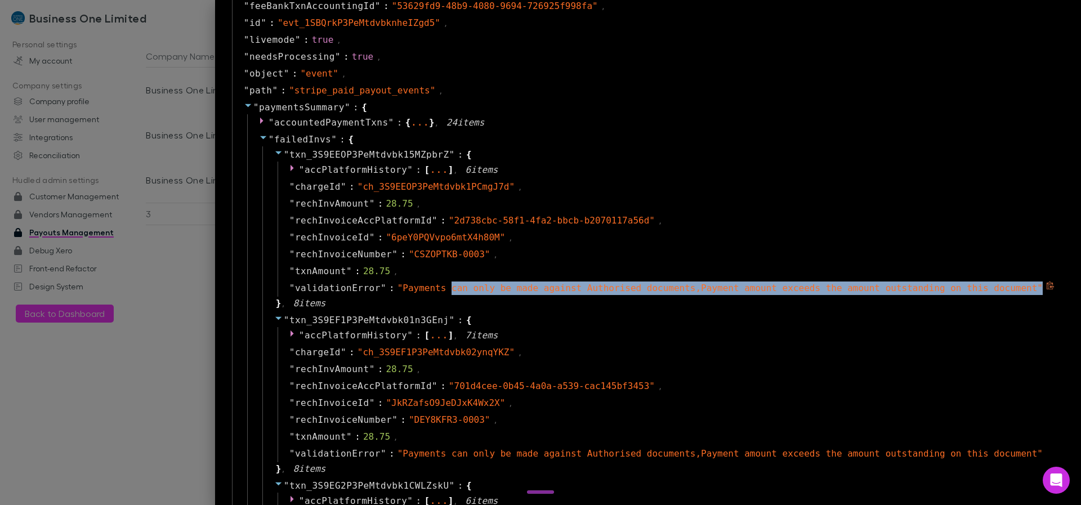
drag, startPoint x: 1032, startPoint y: 283, endPoint x: 449, endPoint y: 260, distance: 583.9
click at [441, 283] on span "" Payments can only be made against Authorised documents,Payment amount exceeds…" at bounding box center [720, 288] width 645 height 11
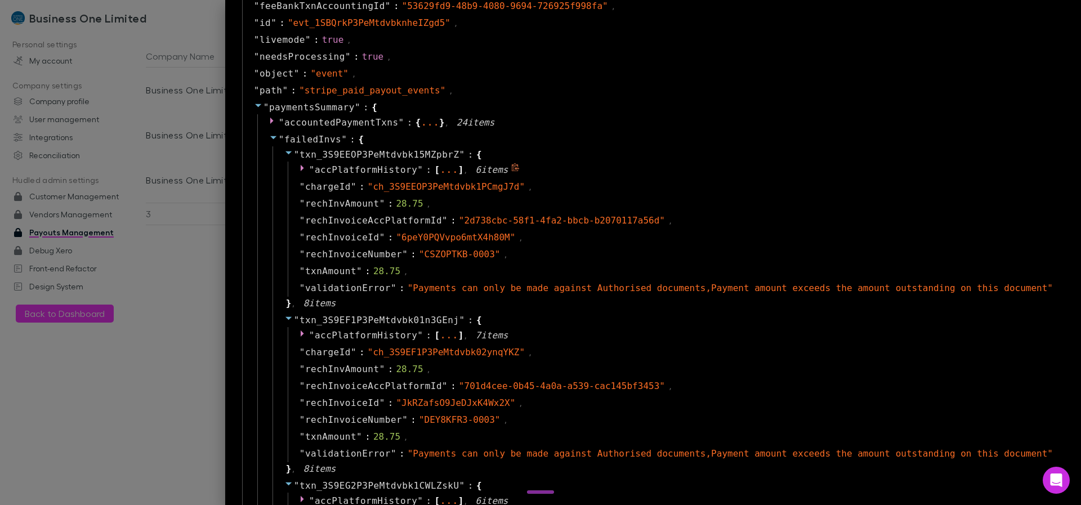
click at [351, 172] on span "accPlatformHistory" at bounding box center [366, 169] width 102 height 11
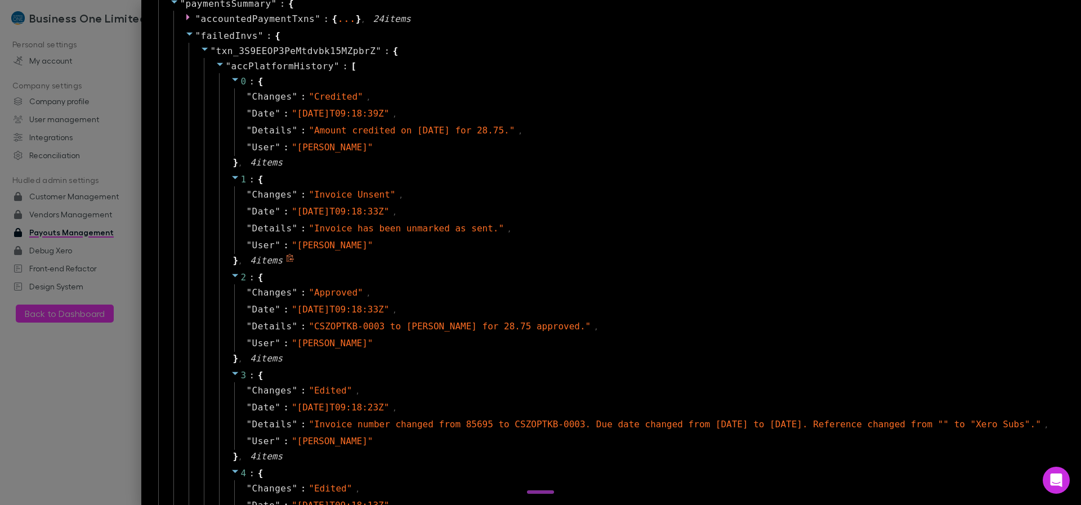
scroll to position [946, 0]
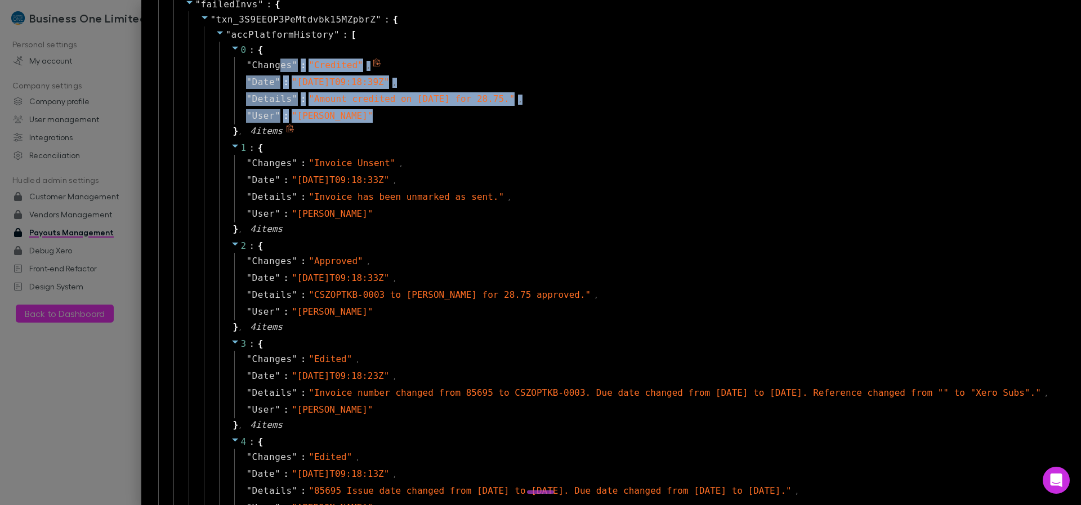
drag, startPoint x: 323, startPoint y: 116, endPoint x: 228, endPoint y: 60, distance: 109.8
click at [234, 60] on div "" Changes " : " Credited " , " Date " : " 2025-09-04T09:18:39Z " , " Details " …" at bounding box center [643, 91] width 819 height 68
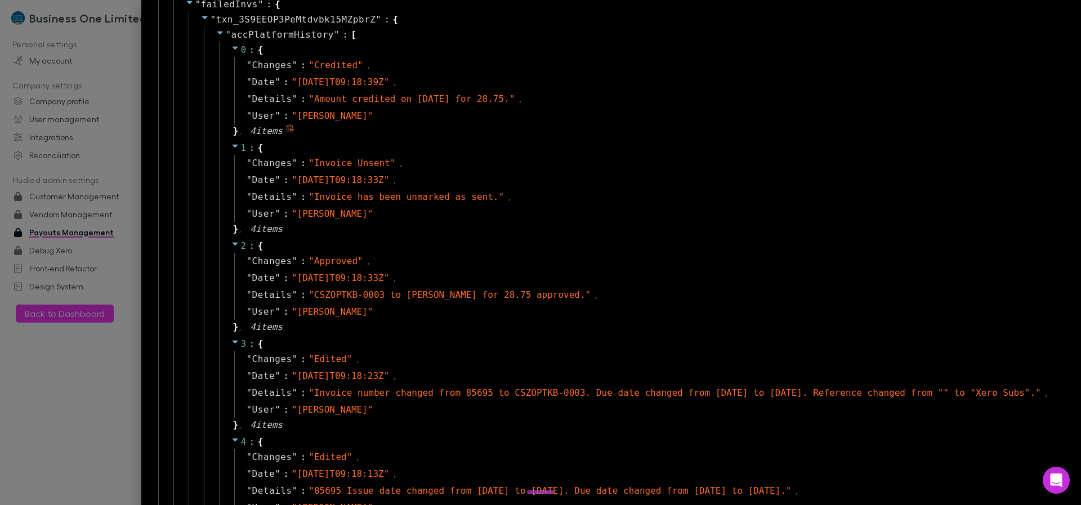
click at [444, 131] on div "0 : { " Changes " : " Credited " , " Date " : " 2025-09-04T09:18:39Z " , " Deta…" at bounding box center [637, 91] width 837 height 98
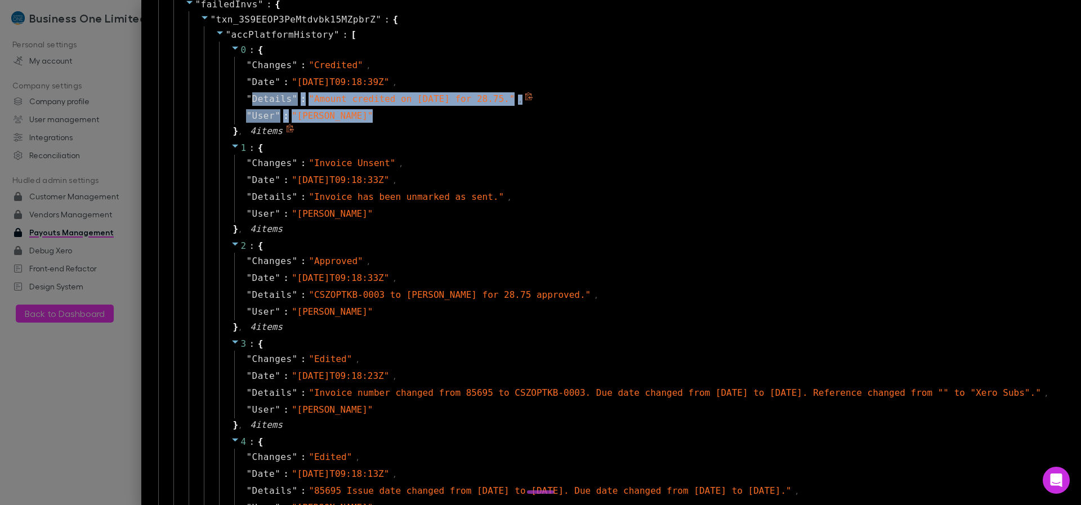
drag, startPoint x: 386, startPoint y: 117, endPoint x: 200, endPoint y: 105, distance: 185.6
click at [234, 105] on div "" Changes " : " Credited " , " Date " : " 2025-09-04T09:18:39Z " , " Details " …" at bounding box center [643, 91] width 819 height 68
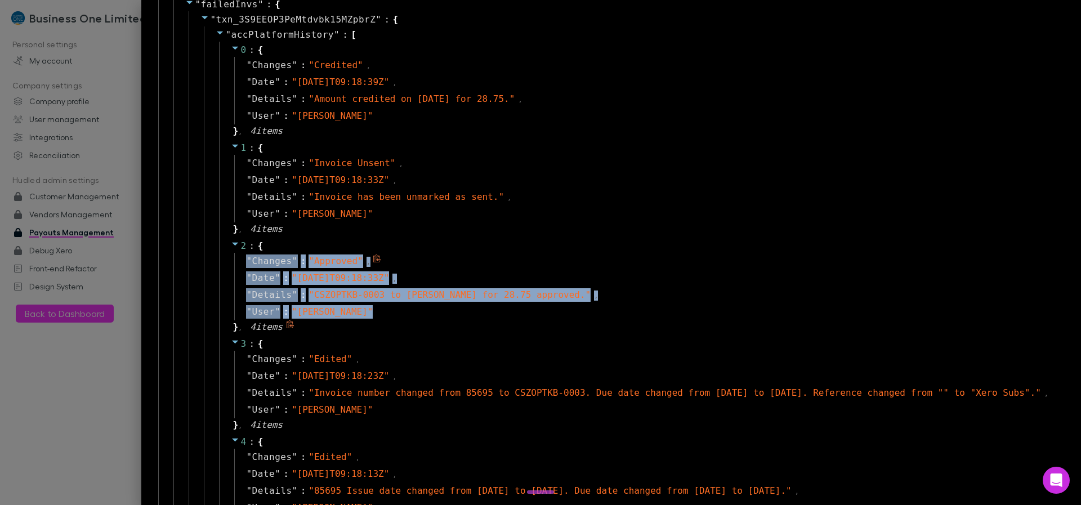
drag, startPoint x: 354, startPoint y: 306, endPoint x: 435, endPoint y: 253, distance: 97.1
click at [435, 253] on div "" Changes " : " Approved " , " Date " : " 2025-09-04T09:18:33Z " , " Details " …" at bounding box center [643, 287] width 819 height 68
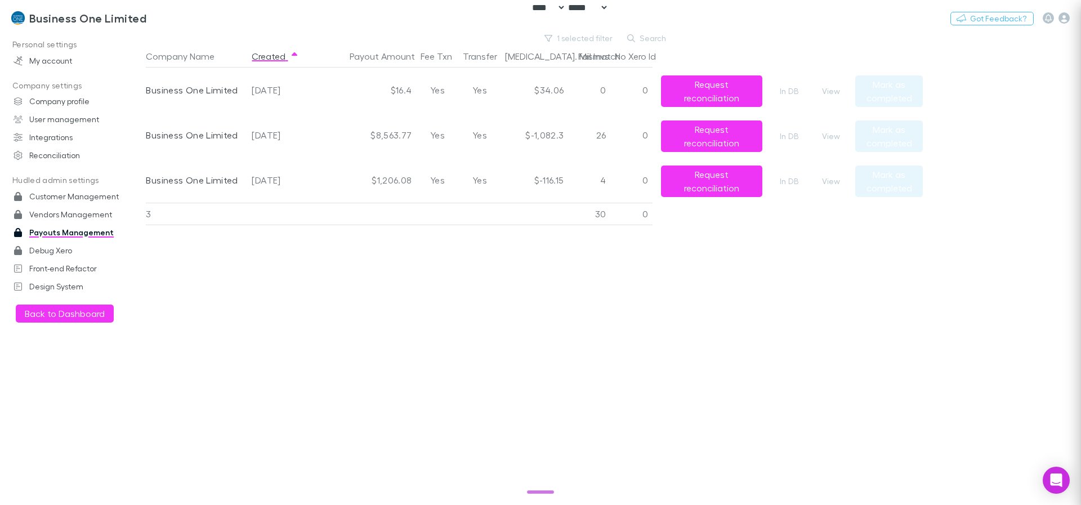
scroll to position [0, 0]
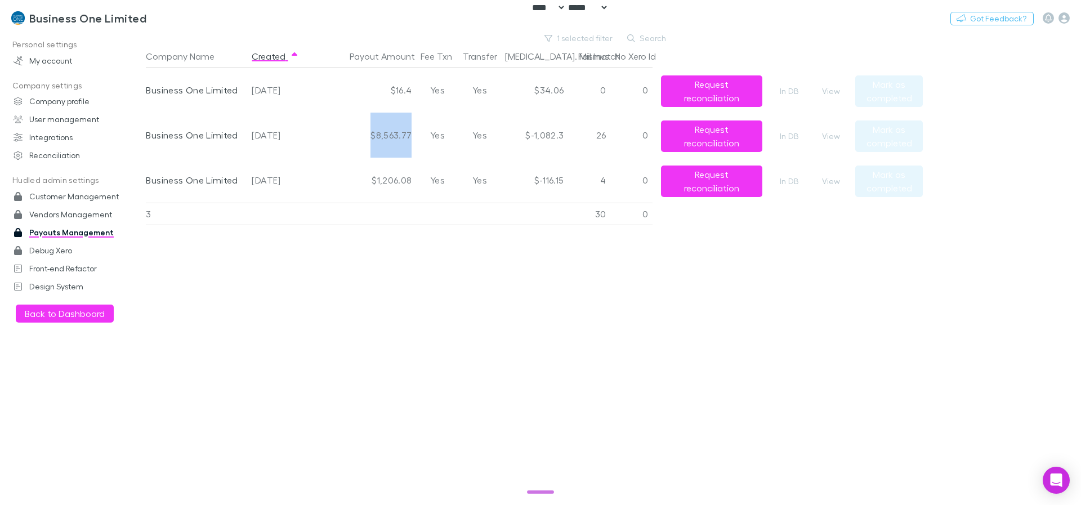
drag, startPoint x: 371, startPoint y: 135, endPoint x: 412, endPoint y: 136, distance: 40.6
click at [412, 136] on div "$8,563.77" at bounding box center [365, 135] width 101 height 45
drag, startPoint x: 412, startPoint y: 136, endPoint x: 363, endPoint y: 135, distance: 48.4
click at [363, 135] on div "$8,563.77" at bounding box center [365, 135] width 101 height 45
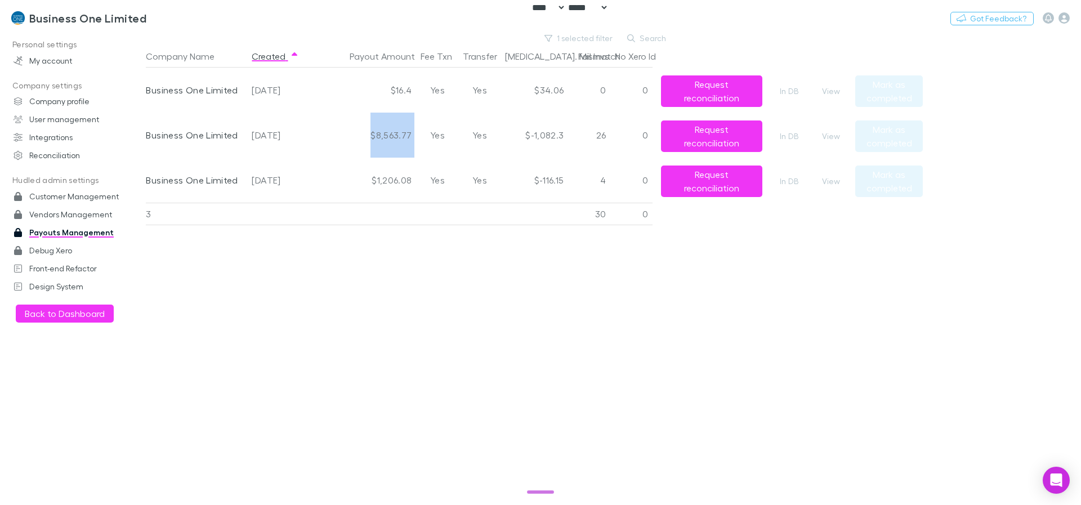
click at [372, 133] on div "$8,563.77" at bounding box center [365, 135] width 101 height 45
drag, startPoint x: 372, startPoint y: 133, endPoint x: 425, endPoint y: 135, distance: 53.5
click at [425, 135] on div "Business One Limited 2025-09-25 $8,563.77 Yes Yes $-1,082.3 26 0 Request reconc…" at bounding box center [530, 135] width 768 height 45
click at [350, 132] on div "$8,563.77" at bounding box center [365, 135] width 101 height 45
click at [368, 132] on div "$8,563.77" at bounding box center [365, 135] width 101 height 45
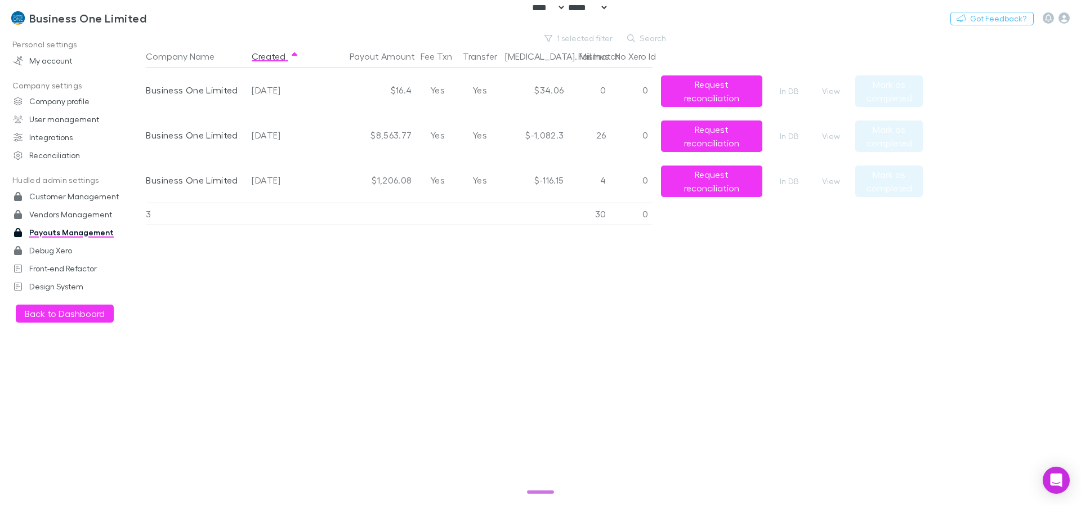
click at [372, 132] on div "$8,563.77" at bounding box center [365, 135] width 101 height 45
click at [1001, 2] on div "Business One Limited Switch company Nothing Got Feedback?" at bounding box center [540, 18] width 1081 height 36
click at [826, 133] on button "View" at bounding box center [831, 137] width 36 height 14
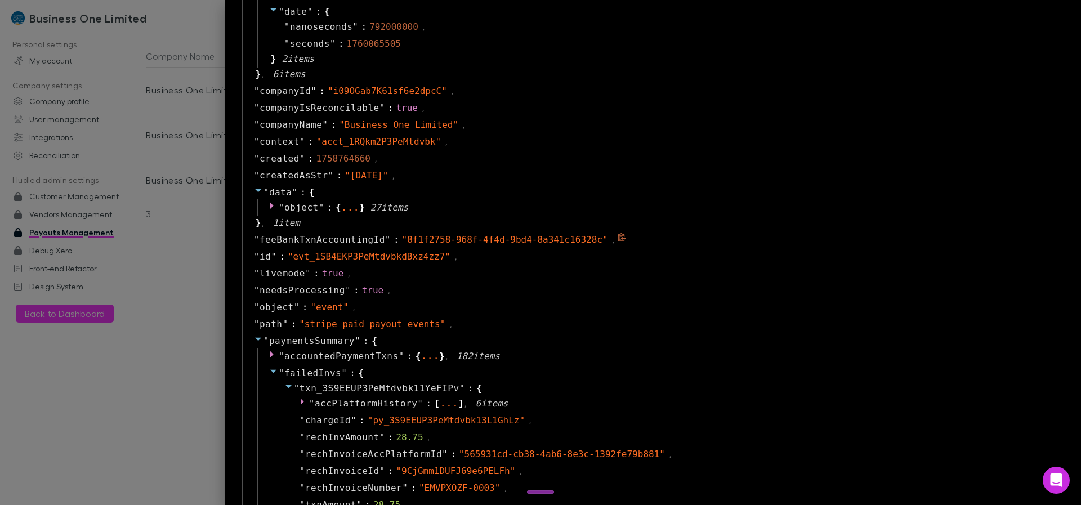
scroll to position [662, 0]
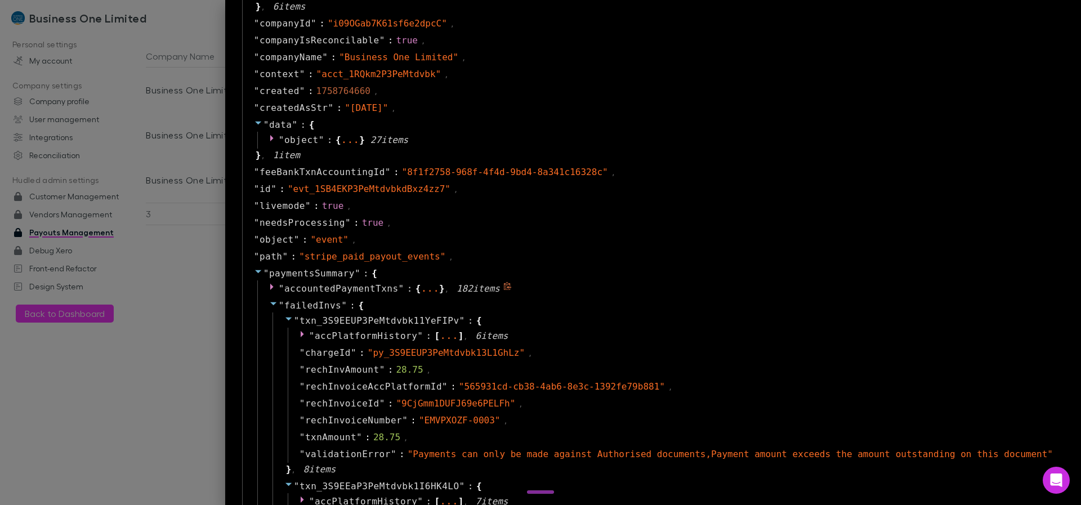
click at [327, 289] on span "accountedPaymentTxns" at bounding box center [341, 288] width 114 height 11
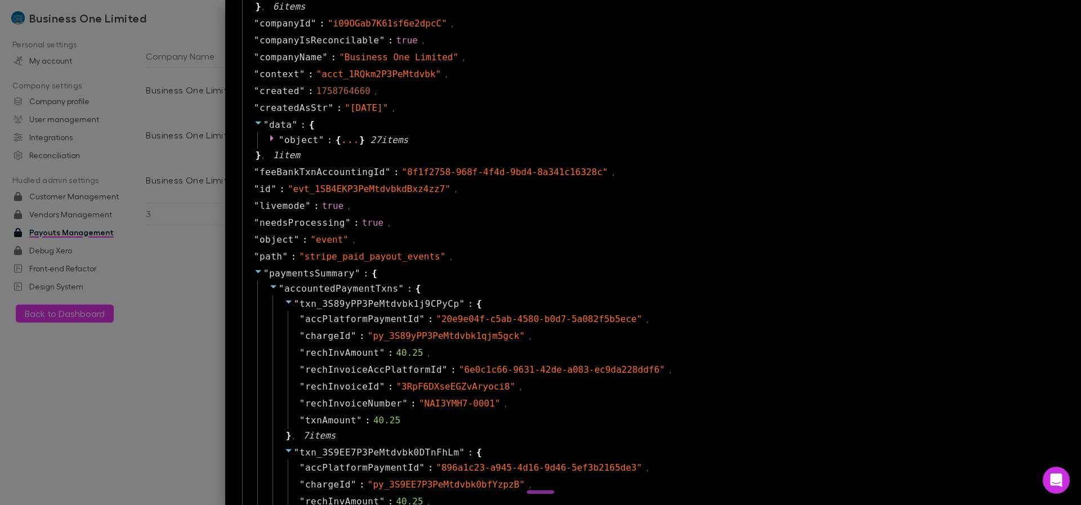
click at [301, 289] on span "accountedPaymentTxns" at bounding box center [341, 288] width 114 height 11
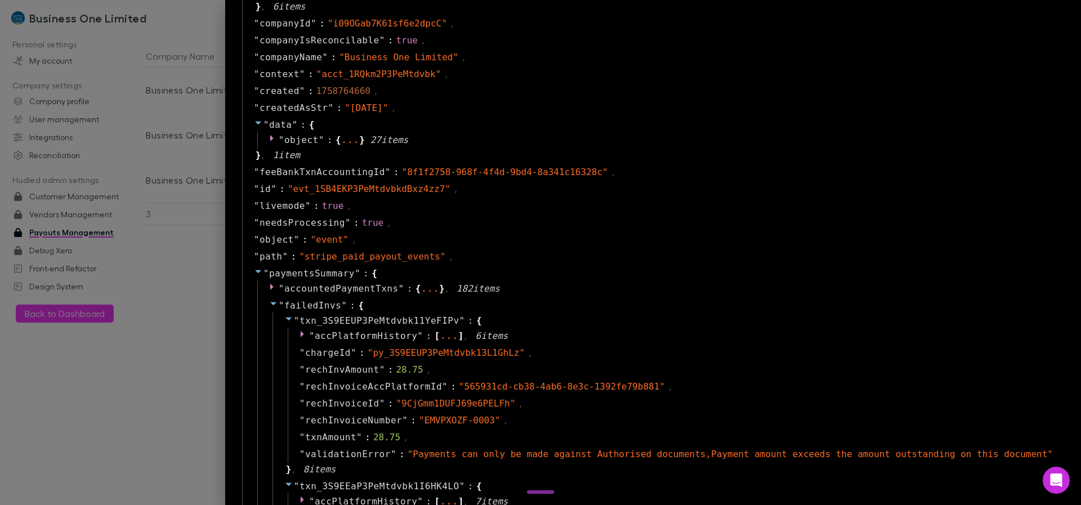
click at [291, 308] on span "failedInvs" at bounding box center [312, 305] width 57 height 11
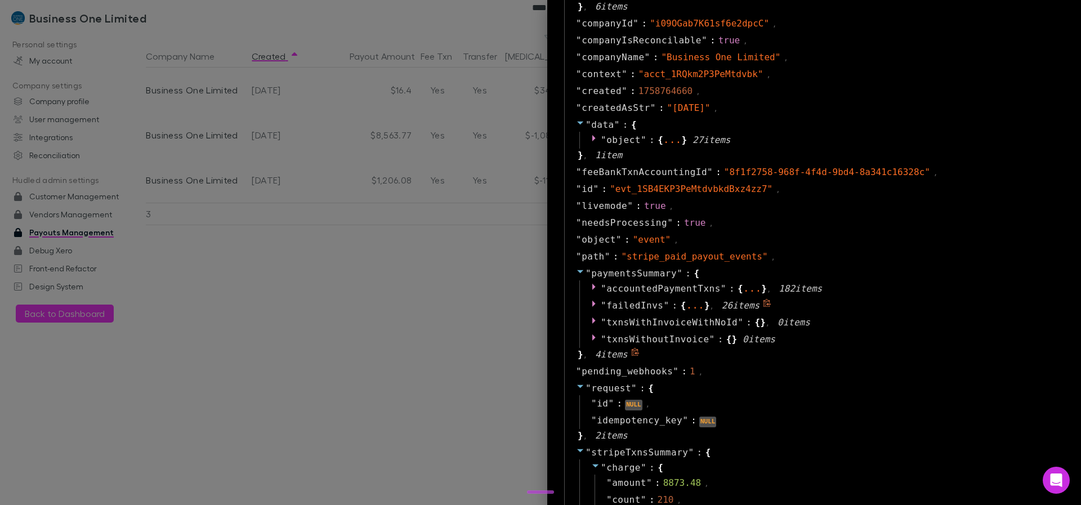
click at [651, 308] on span "failedInvs" at bounding box center [634, 305] width 57 height 11
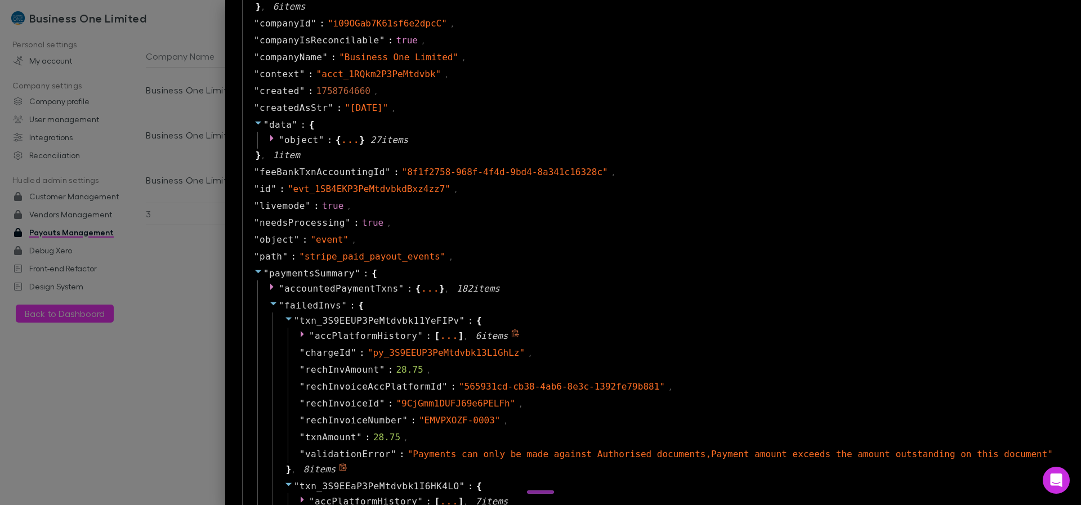
scroll to position [729, 0]
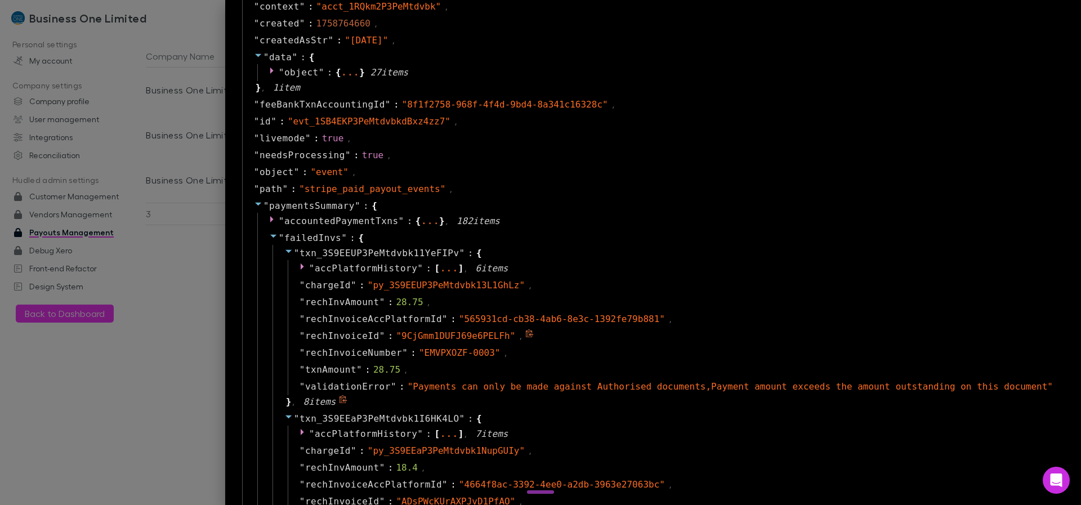
click at [434, 337] on span "" 9CjGmm1DUFJ69e6PELFh "" at bounding box center [455, 336] width 119 height 11
copy span "9CjGmm1DUFJ69e6PELFh"
click at [188, 26] on div at bounding box center [540, 252] width 1081 height 505
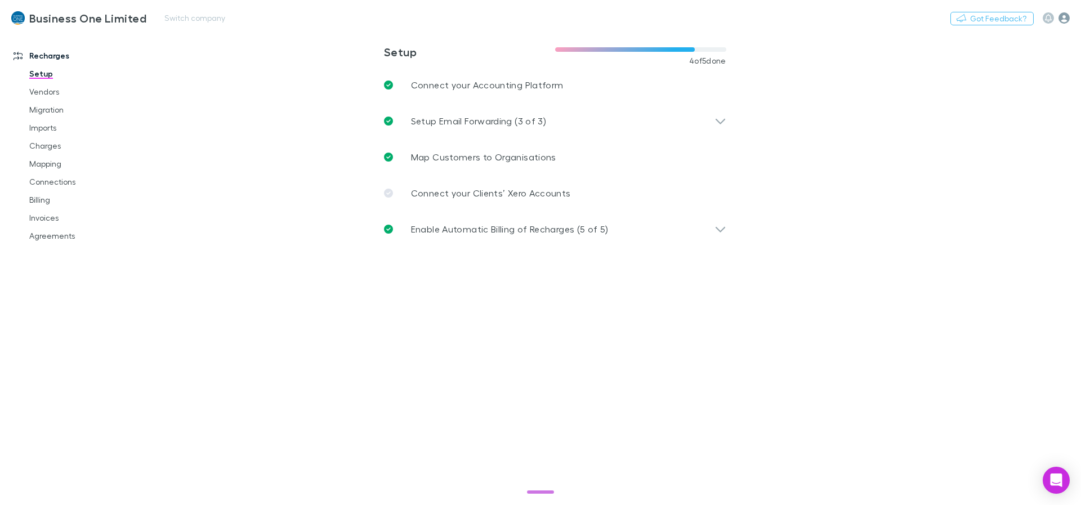
click at [1069, 20] on icon "button" at bounding box center [1064, 17] width 11 height 11
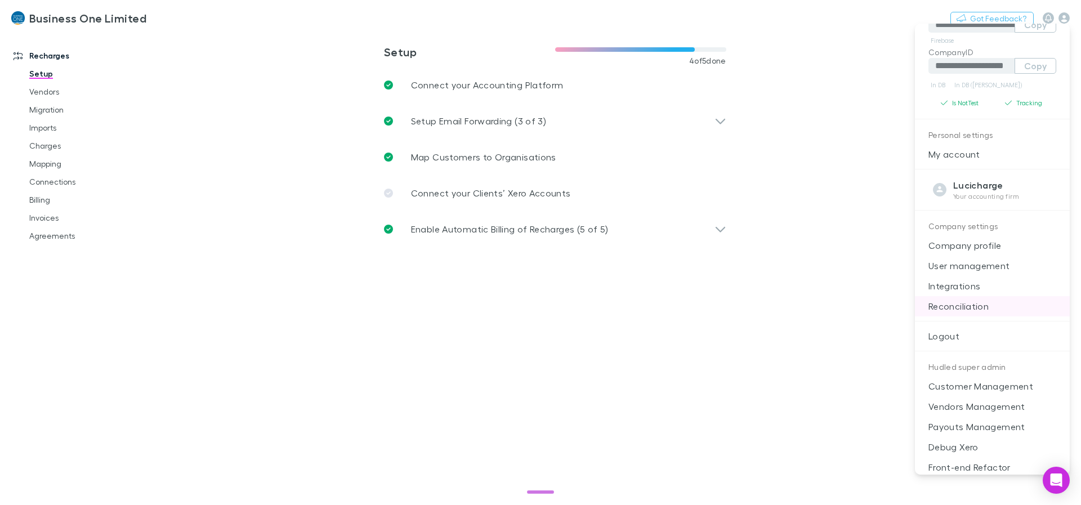
scroll to position [91, 0]
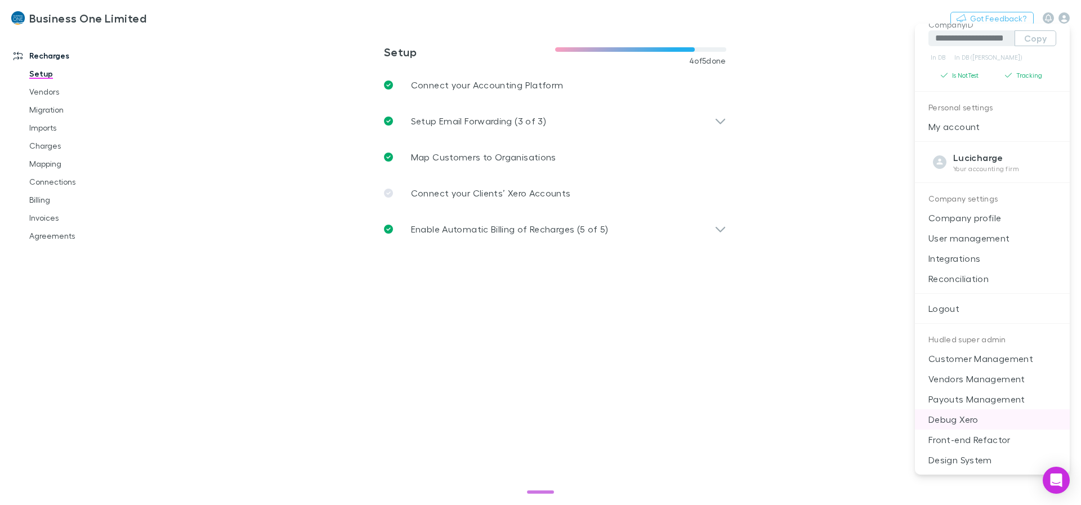
click at [970, 418] on p "Debug Xero" at bounding box center [992, 419] width 155 height 20
select select "****"
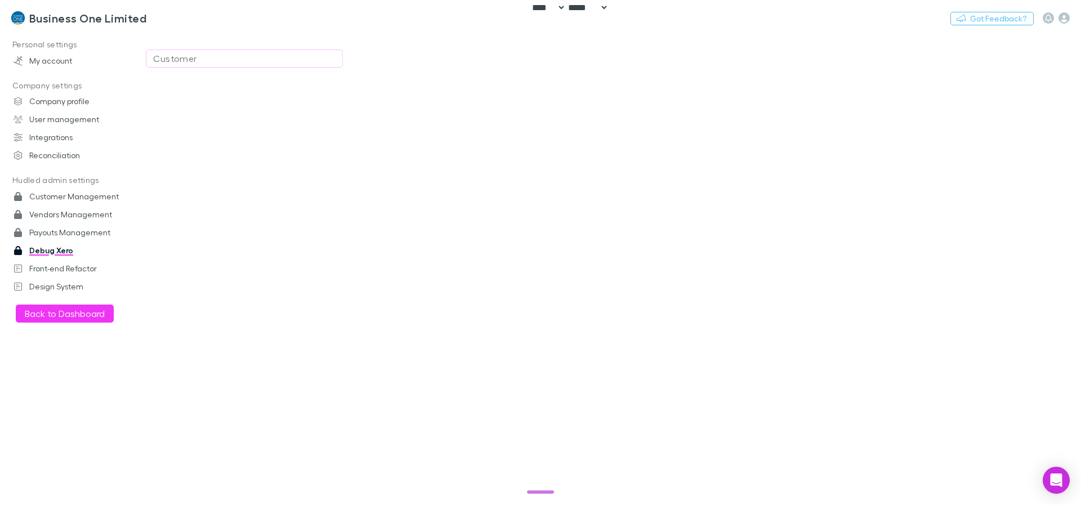
click at [258, 61] on div "Customer" at bounding box center [244, 59] width 182 height 14
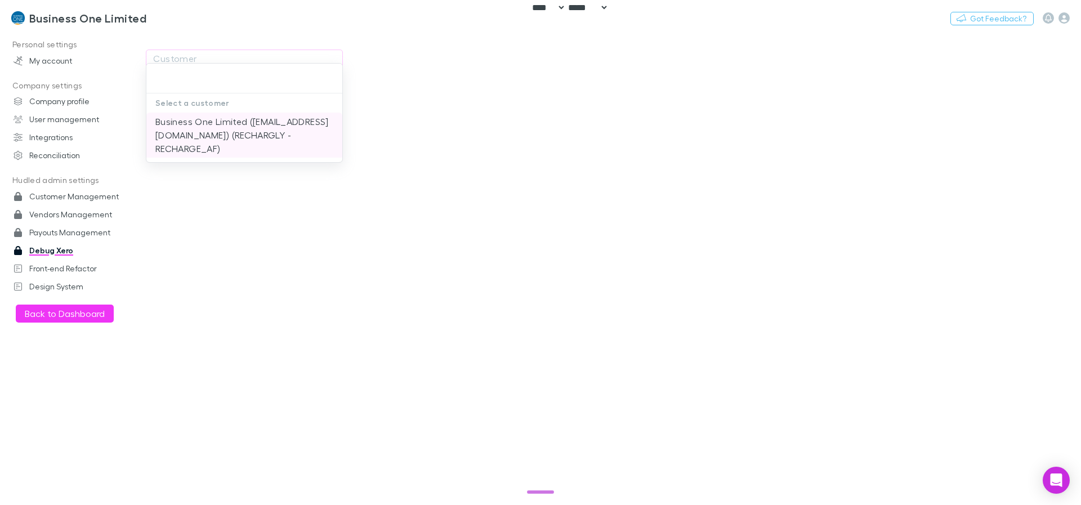
click at [209, 130] on li "Business One Limited ([EMAIL_ADDRESS][DOMAIN_NAME]) (RECHARGLY - RECHARGE_AF)" at bounding box center [244, 135] width 196 height 45
type input "**********"
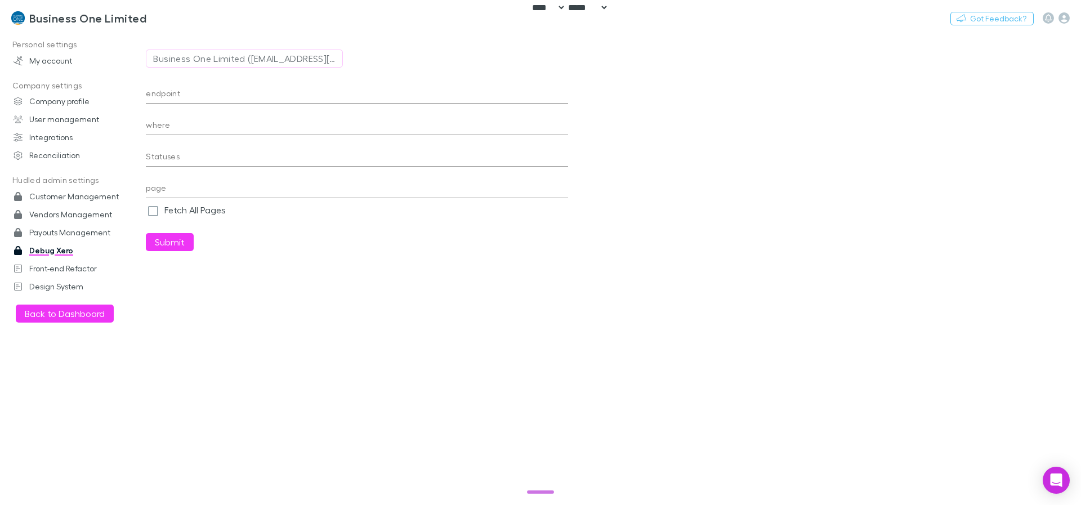
click at [271, 89] on input "endpoint" at bounding box center [357, 95] width 422 height 18
paste input "**********"
click at [162, 244] on button "Submit" at bounding box center [170, 242] width 48 height 18
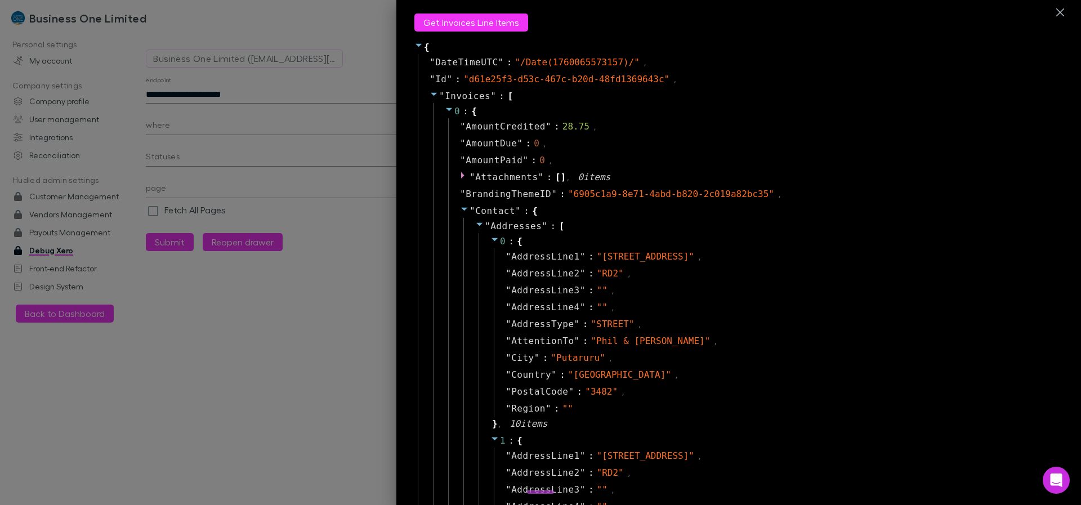
click at [460, 208] on icon at bounding box center [464, 208] width 9 height 9
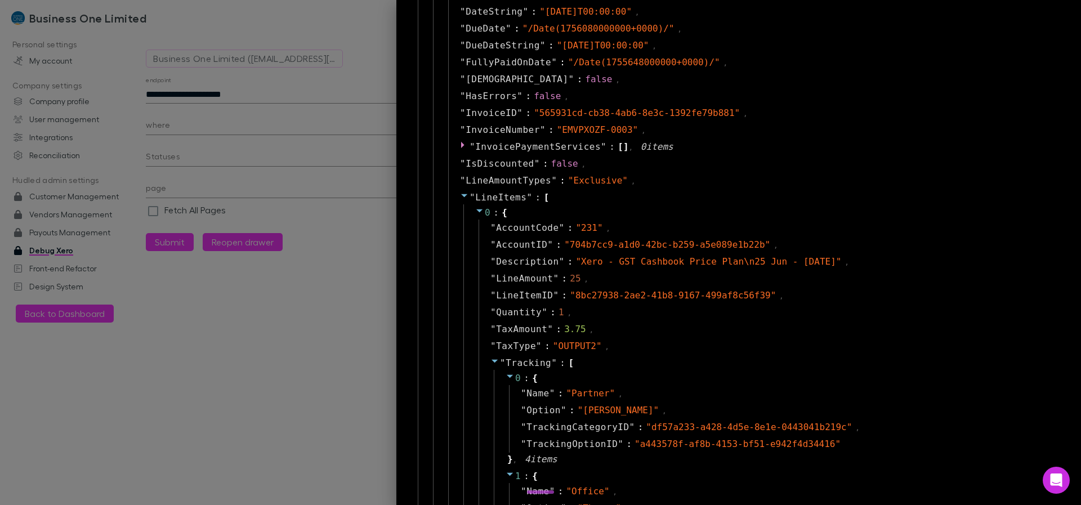
scroll to position [270, 0]
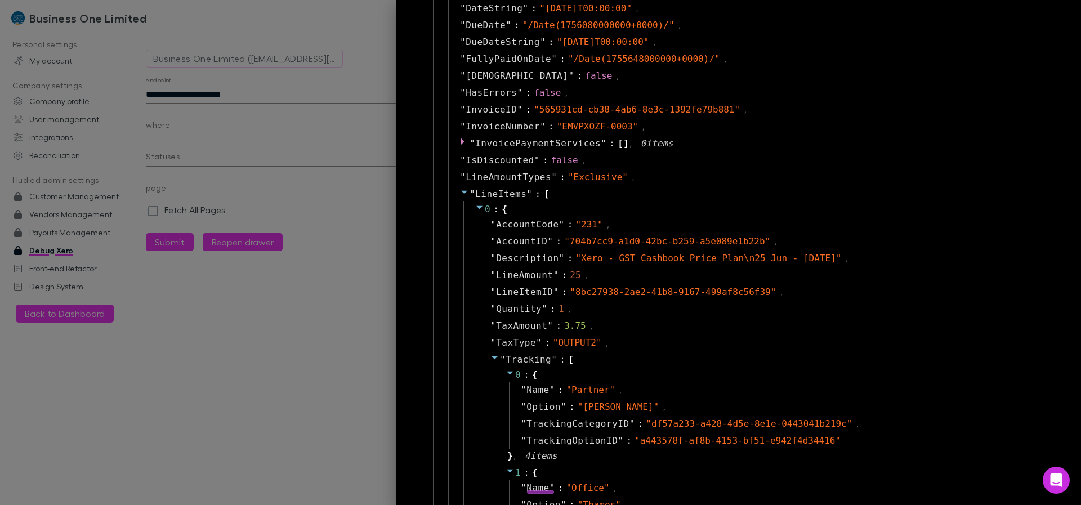
click at [461, 192] on icon at bounding box center [464, 192] width 6 height 3
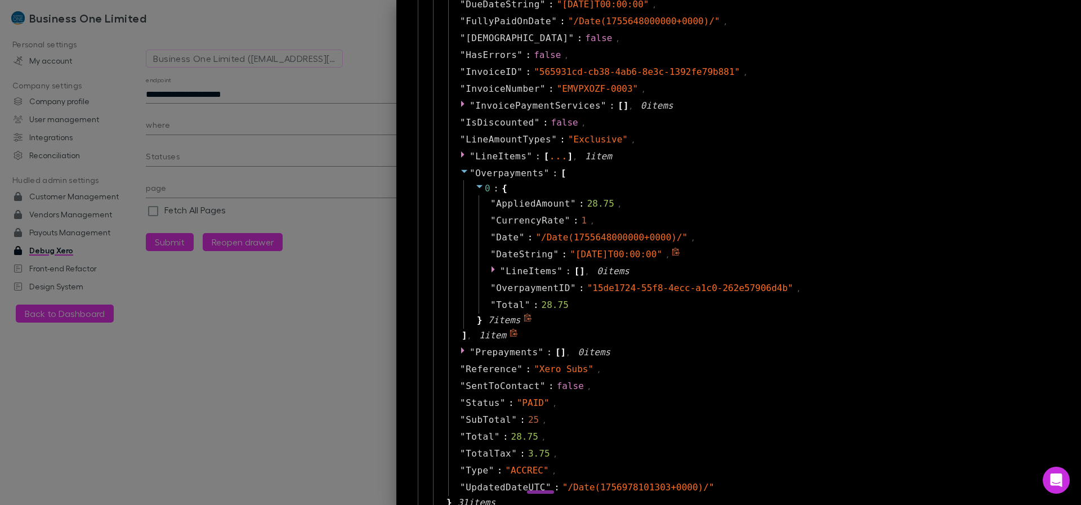
scroll to position [338, 0]
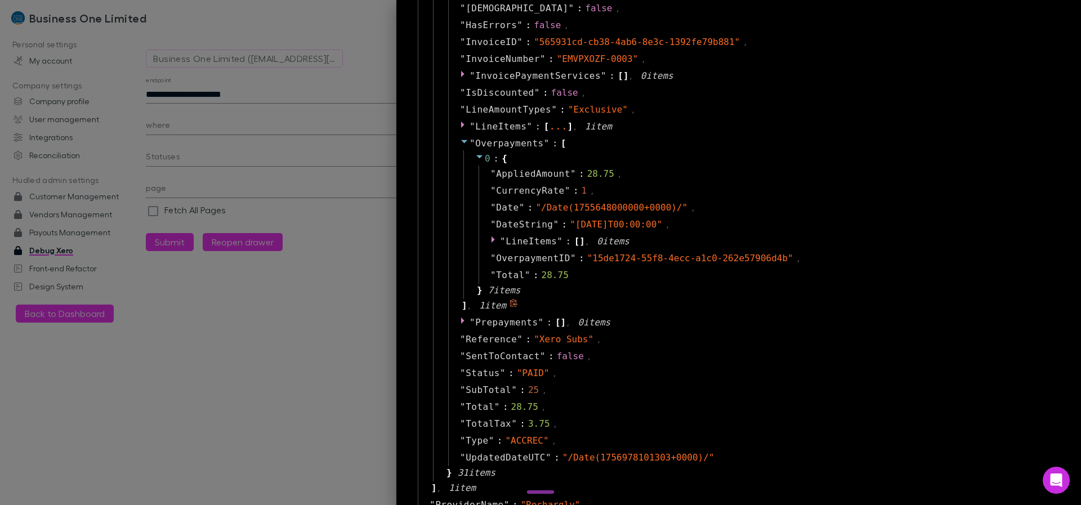
drag, startPoint x: 532, startPoint y: 308, endPoint x: 463, endPoint y: 139, distance: 182.4
click at [463, 139] on div "" Overpayments " : [ 0 : { " AppliedAmount " : 28.75 , " CurrencyRate " : 1 , "…" at bounding box center [752, 224] width 609 height 179
click at [732, 260] on span "" 15de1724-55f8-4ecc-a1c0-262e57906d4b "" at bounding box center [690, 258] width 206 height 11
click at [509, 151] on div "0 : { " AppliedAmount " : 28.75 , " CurrencyRate " : 1 , " Date " : " /Date(175…" at bounding box center [758, 224] width 591 height 149
click at [512, 145] on span "Overpayments" at bounding box center [509, 143] width 69 height 11
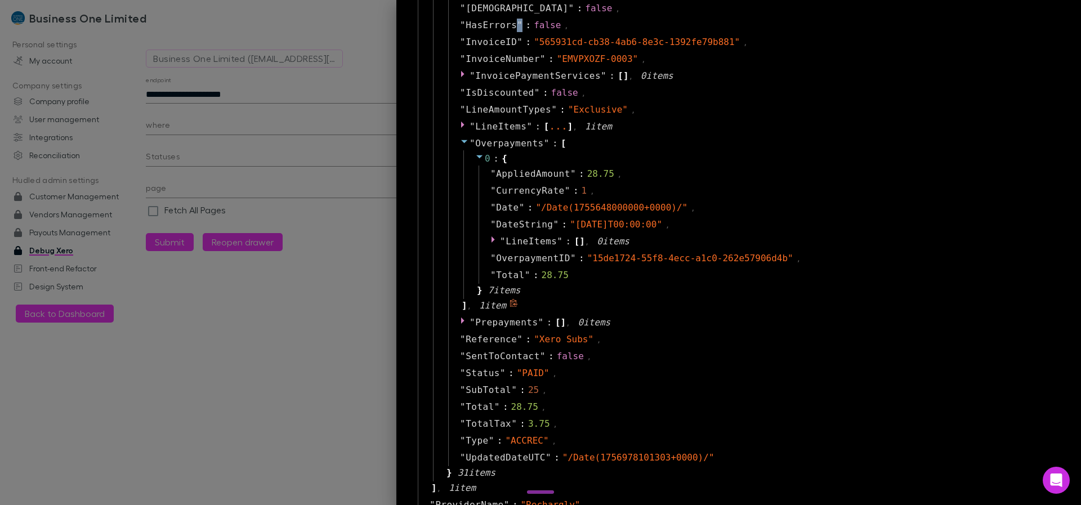
scroll to position [215, 0]
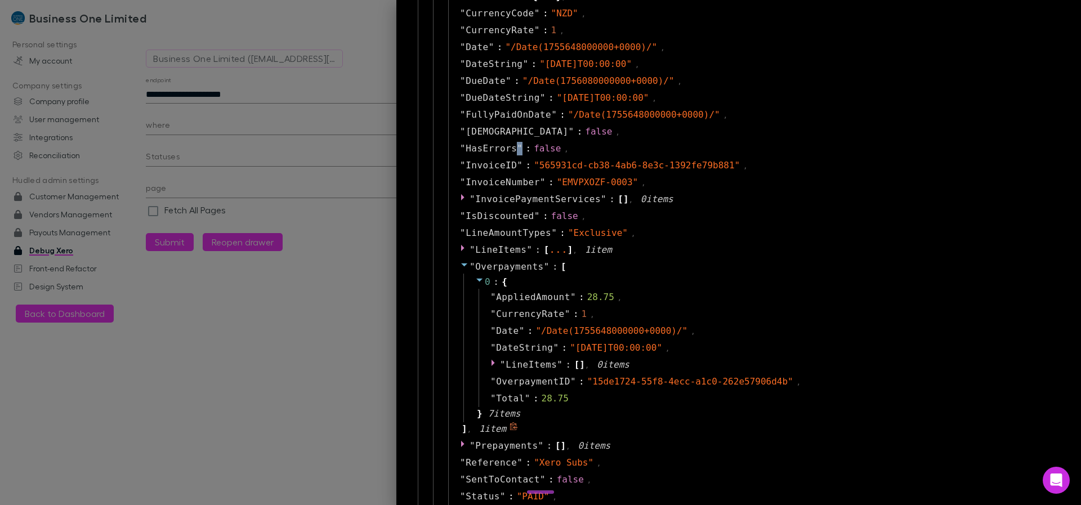
click at [517, 145] on span """ at bounding box center [520, 148] width 6 height 11
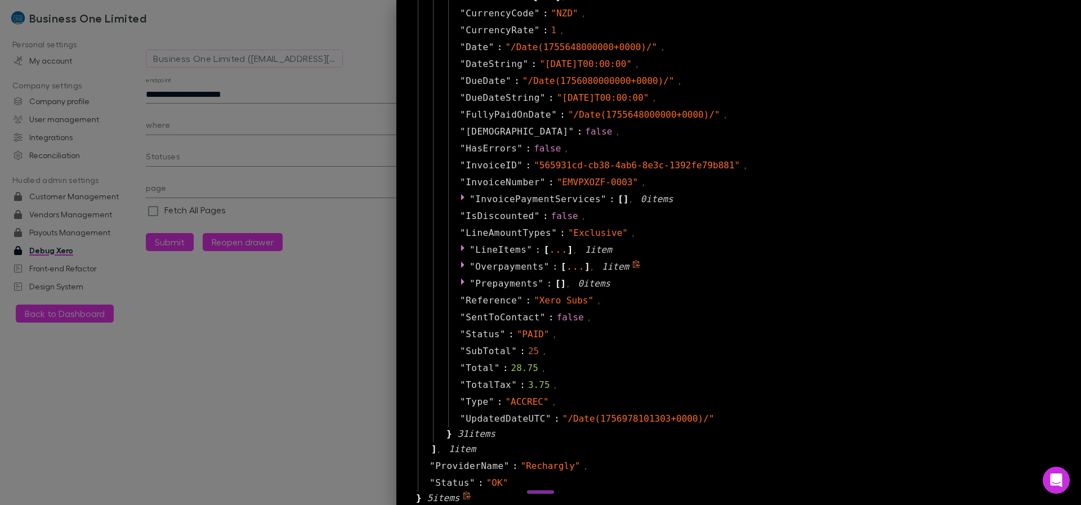
click at [496, 271] on span "Overpayments" at bounding box center [509, 266] width 69 height 11
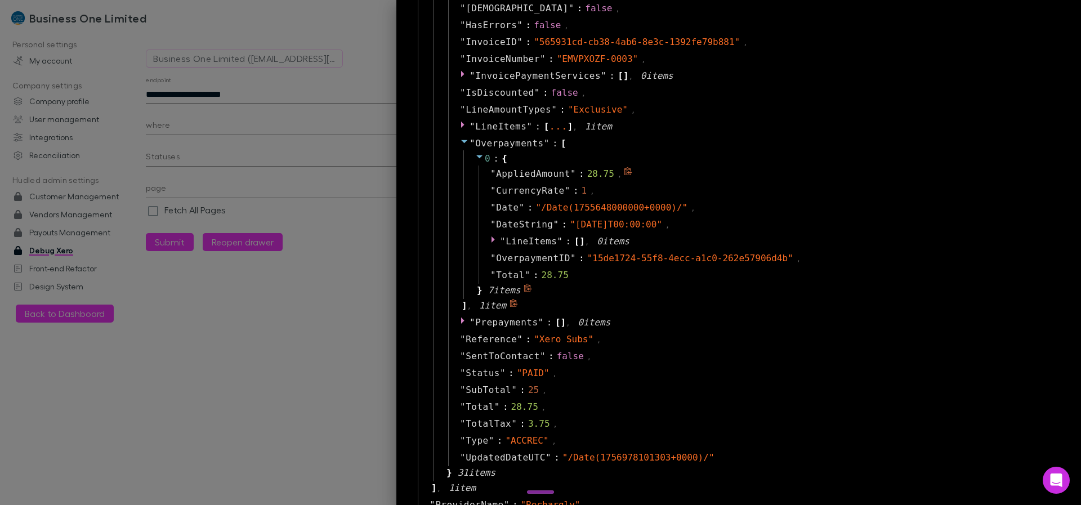
click at [498, 174] on span "AppliedAmount" at bounding box center [533, 174] width 74 height 14
click at [505, 276] on span "Total" at bounding box center [510, 276] width 29 height 14
drag, startPoint x: 673, startPoint y: 271, endPoint x: 666, endPoint y: 253, distance: 20.2
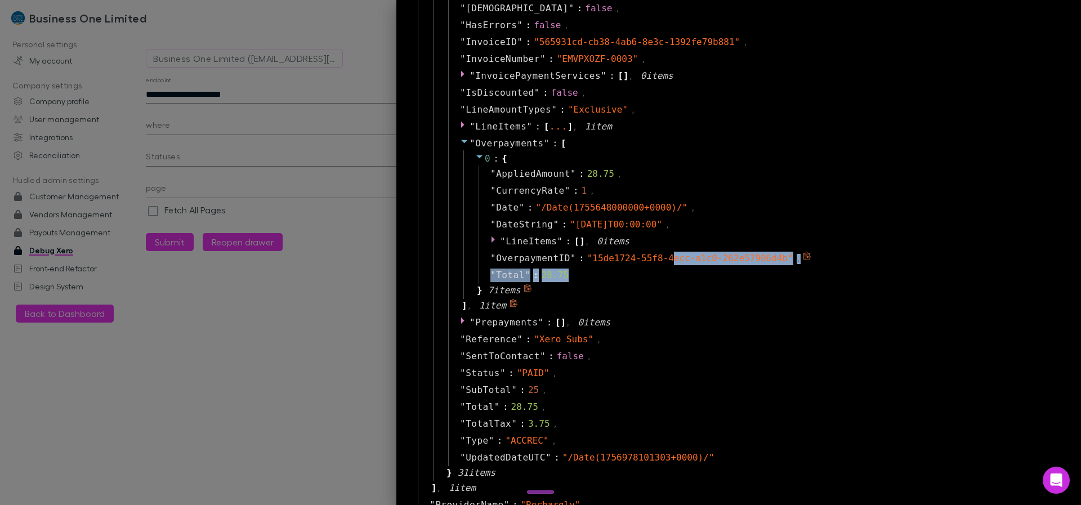
click at [666, 253] on div "" AppliedAmount " : 28.75 , " CurrencyRate " : 1 , " Date " : " /Date(175564800…" at bounding box center [765, 225] width 573 height 118
click at [593, 256] on span "" 15de1724-55f8-4ecc-a1c0-262e57906d4b "" at bounding box center [690, 258] width 206 height 11
drag, startPoint x: 585, startPoint y: 256, endPoint x: 776, endPoint y: 257, distance: 191.5
click at [776, 257] on span "" 15de1724-55f8-4ecc-a1c0-262e57906d4b "" at bounding box center [690, 258] width 206 height 11
click at [780, 257] on span "" 15de1724-55f8-4ecc-a1c0-262e57906d4b "" at bounding box center [690, 258] width 206 height 11
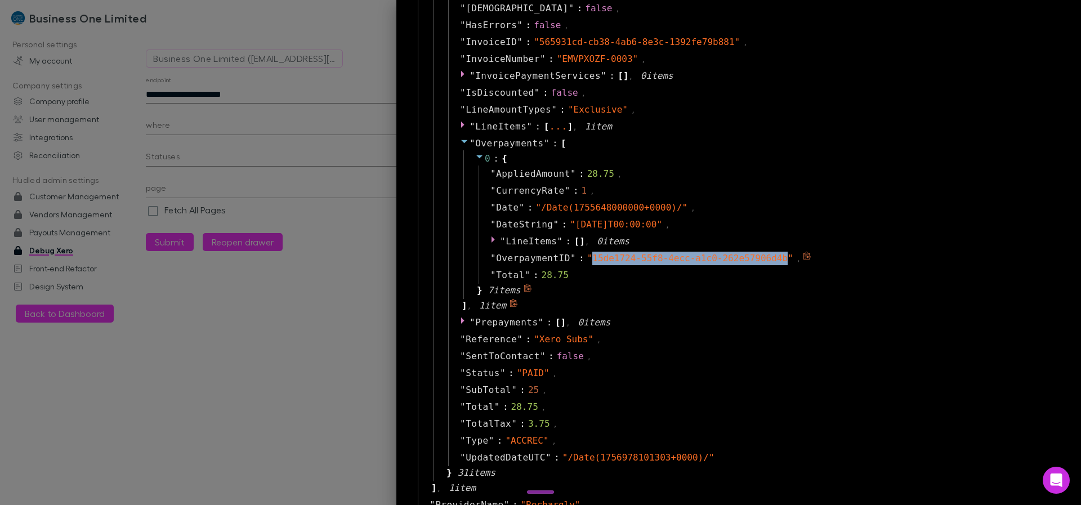
copy span "15de1724-55f8-4ecc-a1c0-262e57906d4b"
click at [237, 90] on div at bounding box center [540, 252] width 1081 height 505
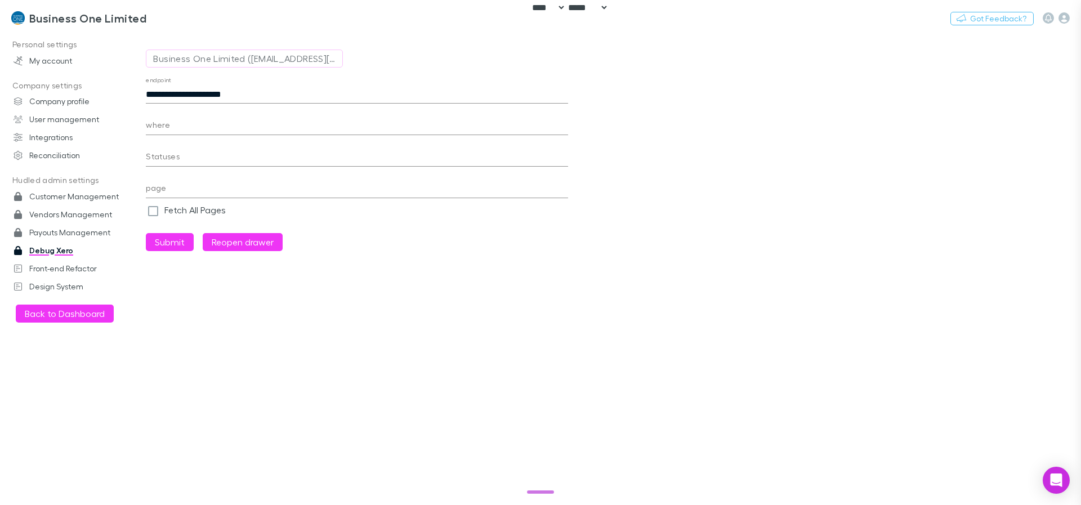
scroll to position [27, 0]
click at [175, 95] on input "**********" at bounding box center [357, 95] width 422 height 18
paste input "**********"
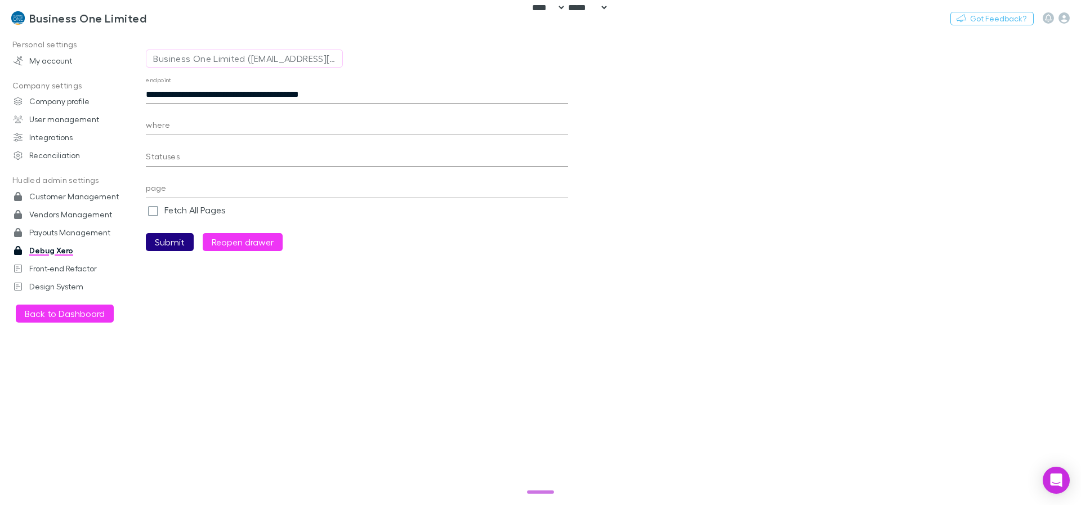
click at [157, 243] on button "Submit" at bounding box center [170, 242] width 48 height 18
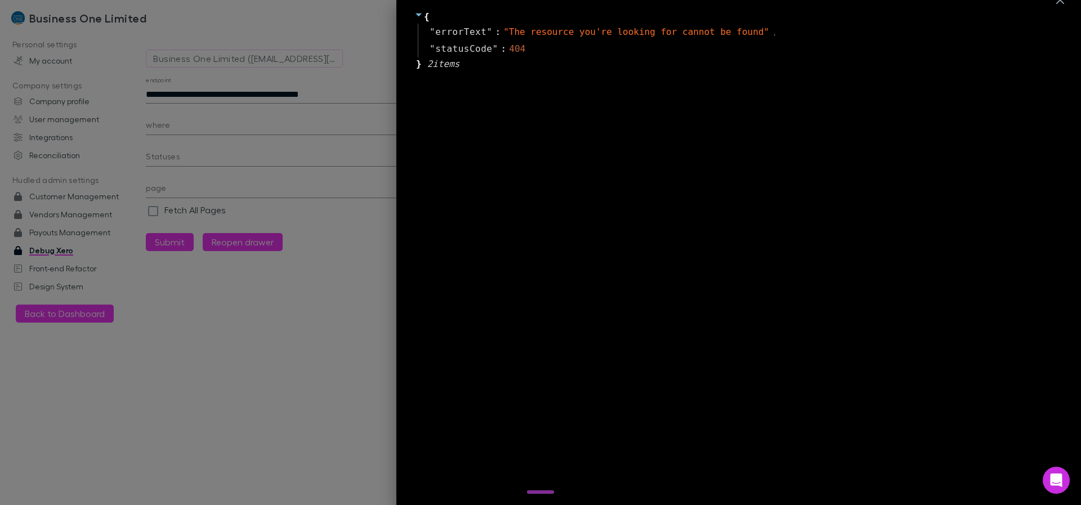
scroll to position [0, 0]
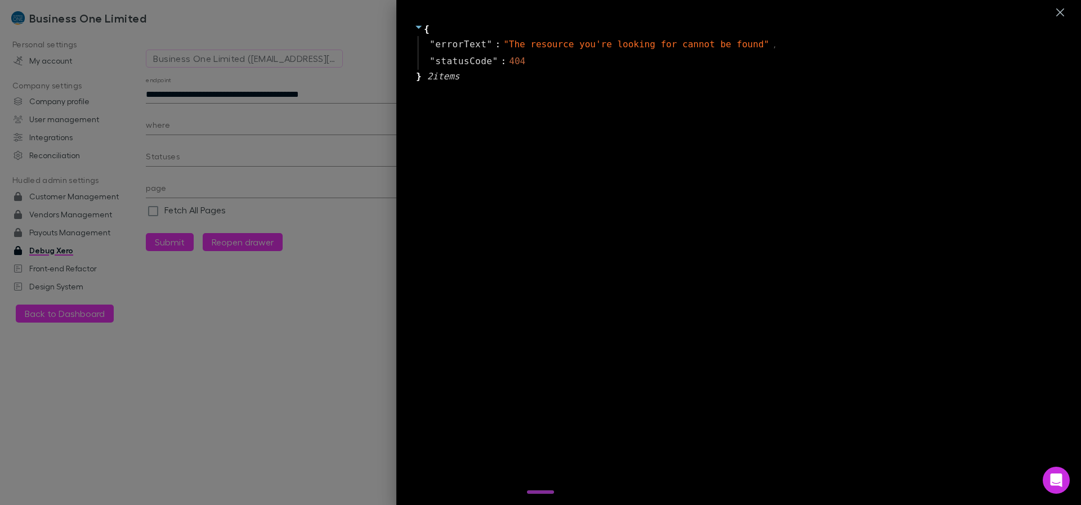
click at [184, 93] on div at bounding box center [540, 252] width 1081 height 505
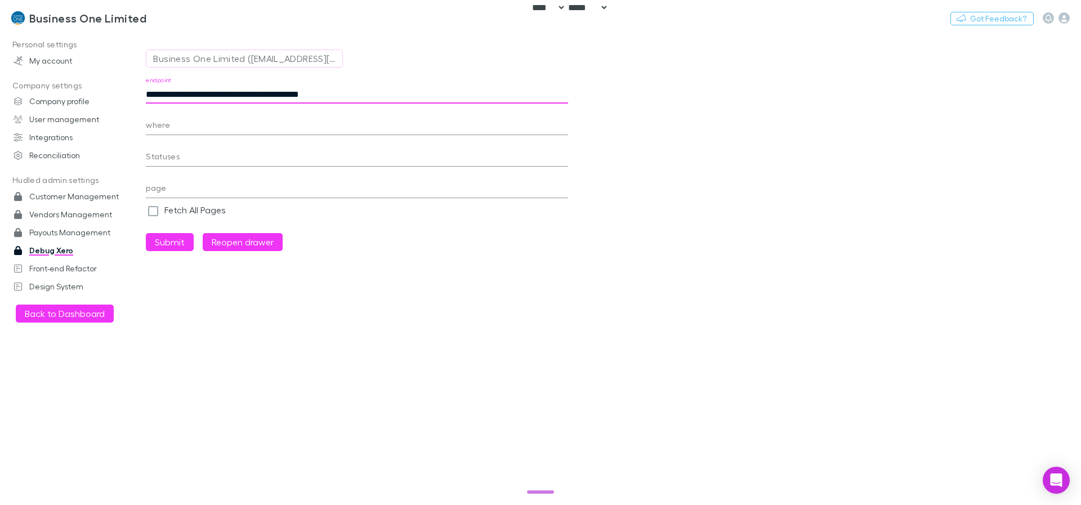
click at [157, 90] on input "**********" at bounding box center [357, 95] width 422 height 18
click at [172, 245] on button "Submit" at bounding box center [170, 242] width 48 height 18
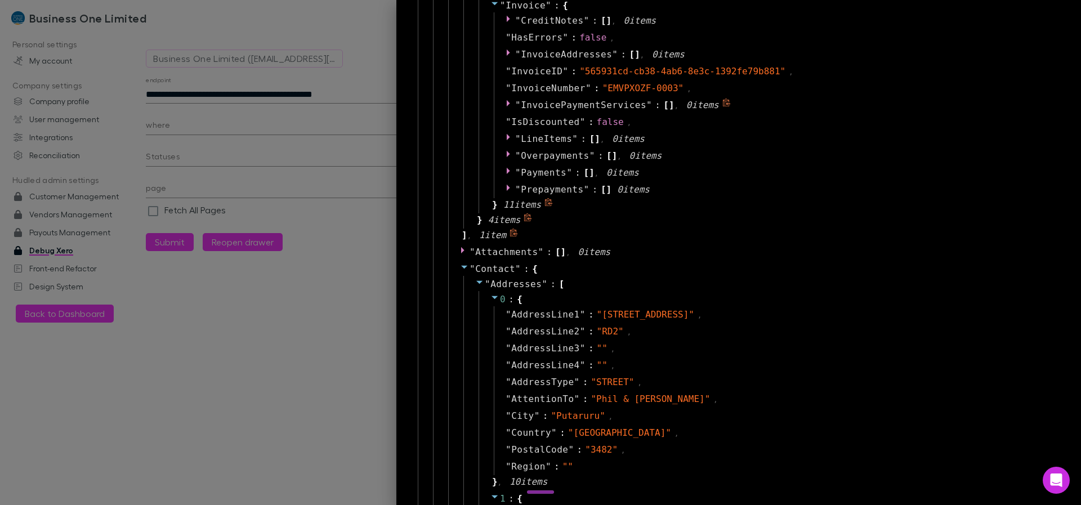
scroll to position [270, 0]
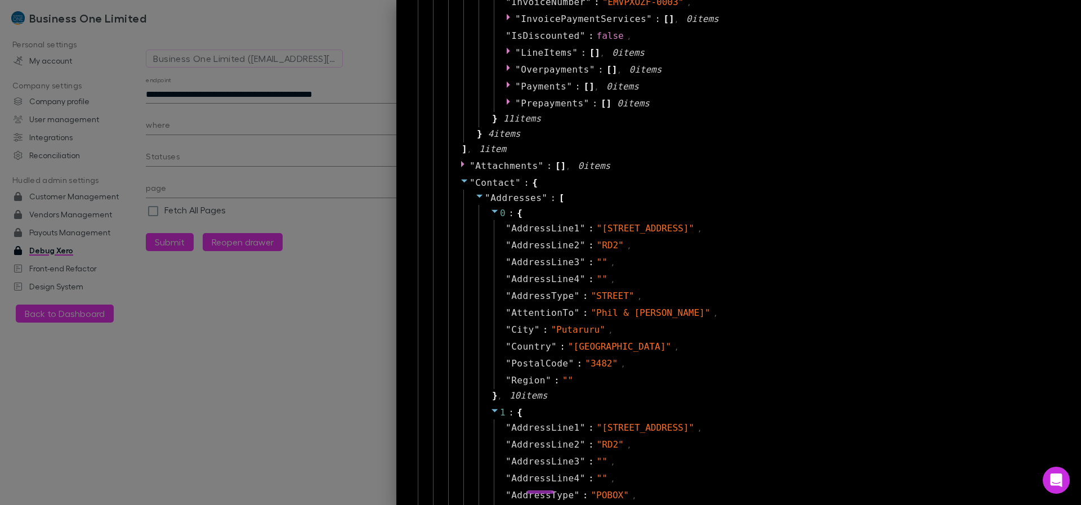
click at [460, 179] on icon at bounding box center [464, 180] width 9 height 9
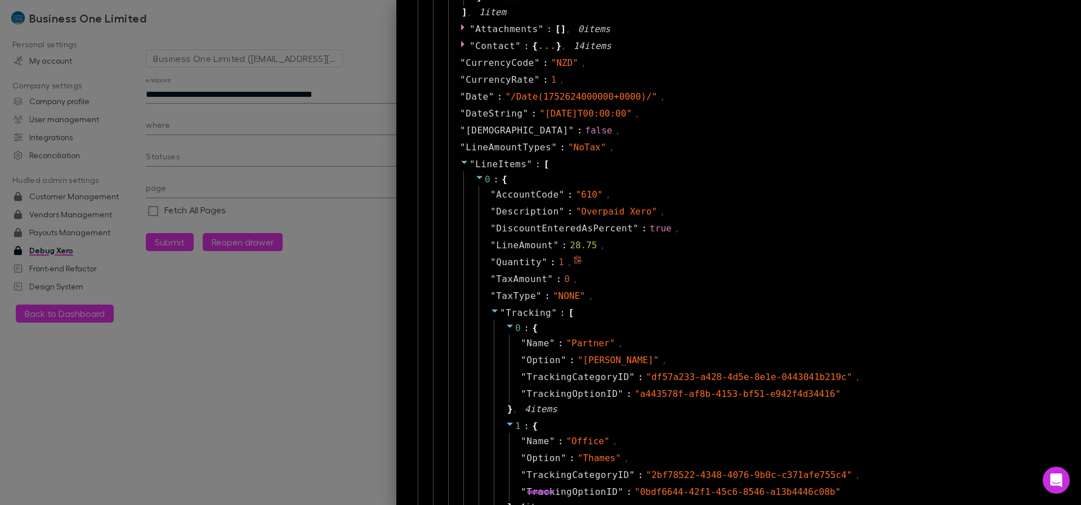
scroll to position [338, 0]
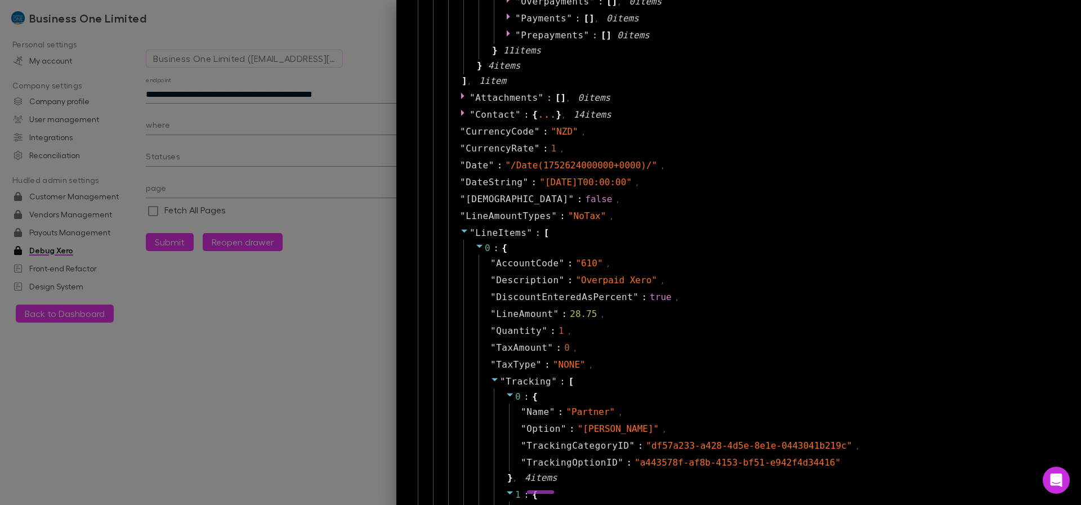
click at [460, 232] on icon at bounding box center [464, 230] width 9 height 9
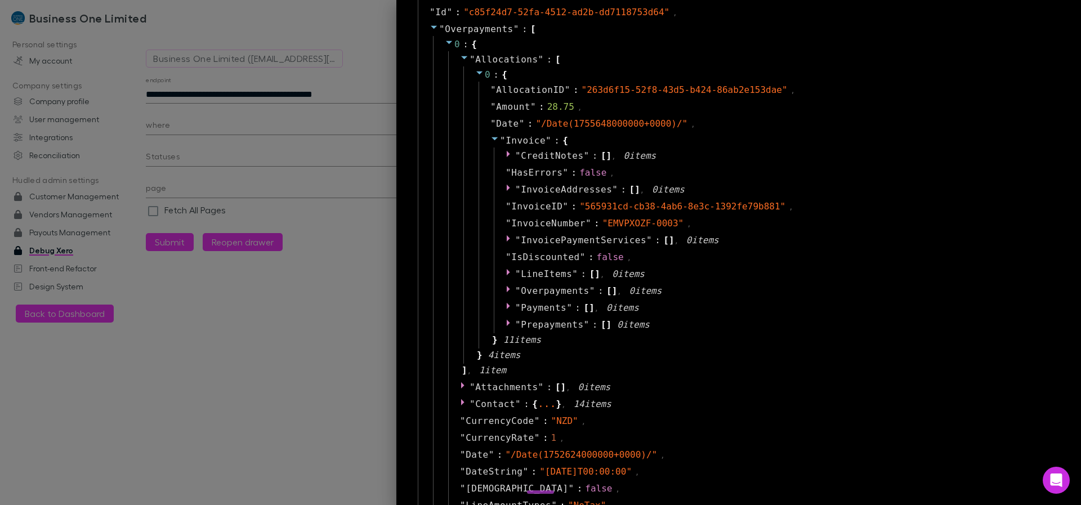
scroll to position [0, 0]
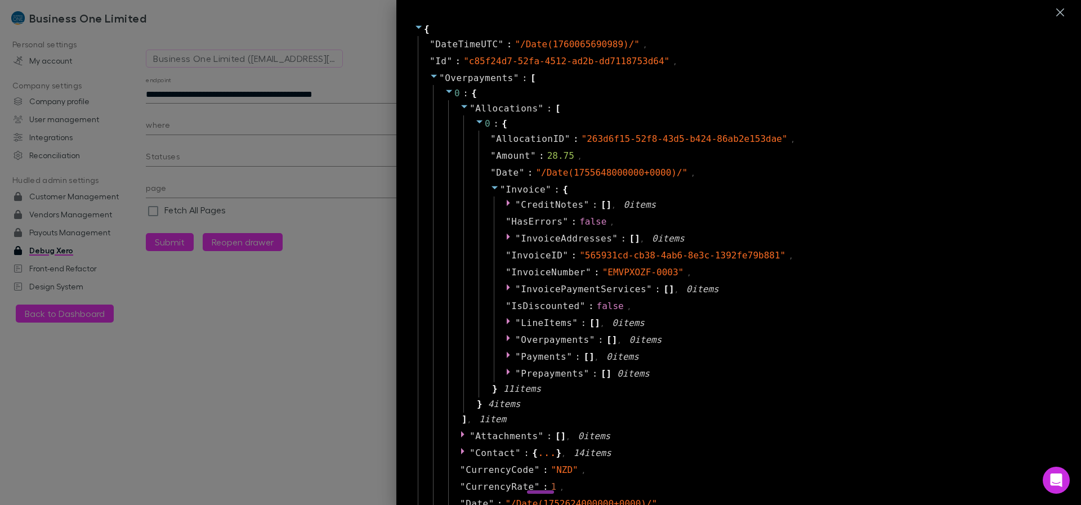
click at [297, 106] on div at bounding box center [540, 252] width 1081 height 505
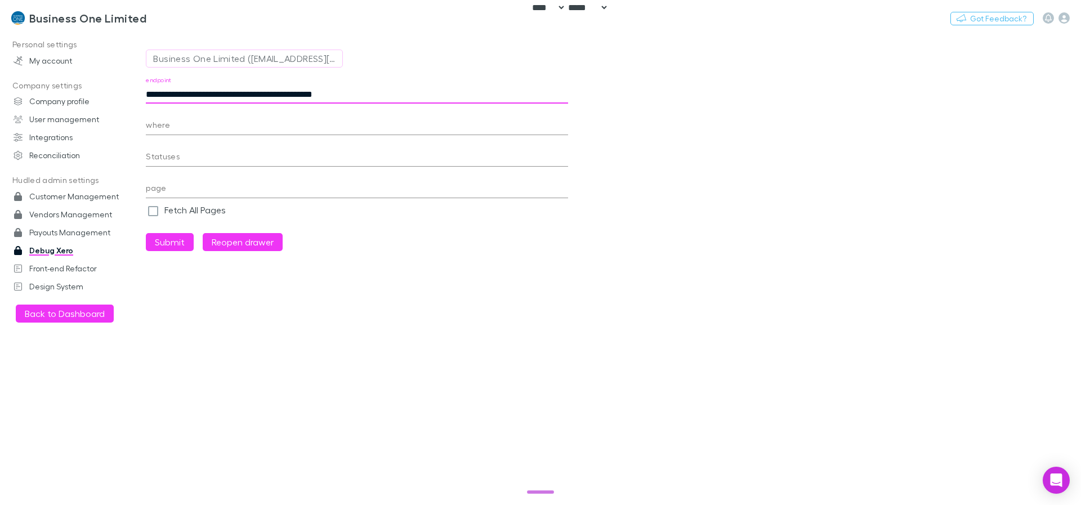
click at [298, 92] on input "**********" at bounding box center [357, 95] width 422 height 18
click at [263, 91] on input "**********" at bounding box center [357, 95] width 422 height 18
click at [187, 93] on input "**********" at bounding box center [357, 95] width 422 height 18
click at [159, 245] on button "Submit" at bounding box center [170, 242] width 48 height 18
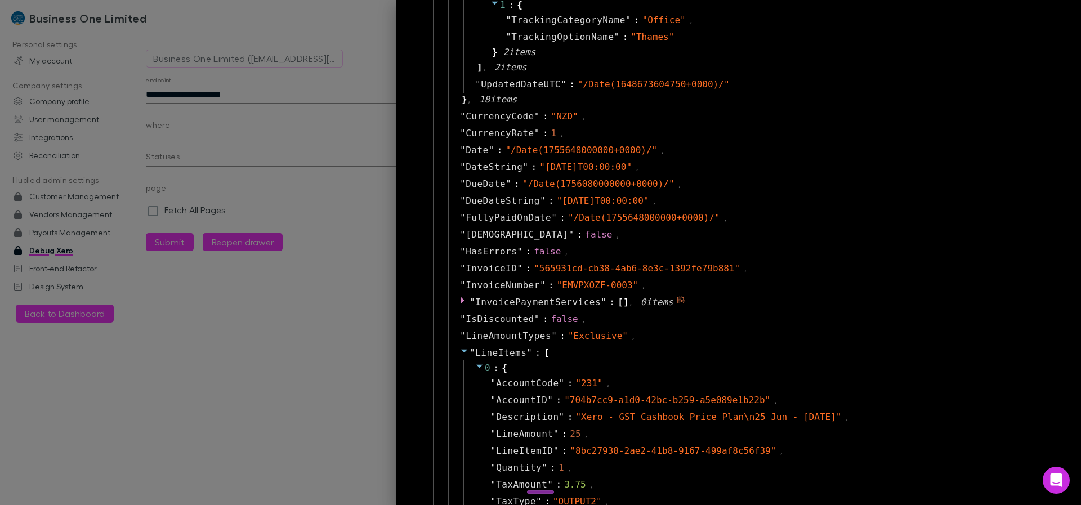
scroll to position [1622, 0]
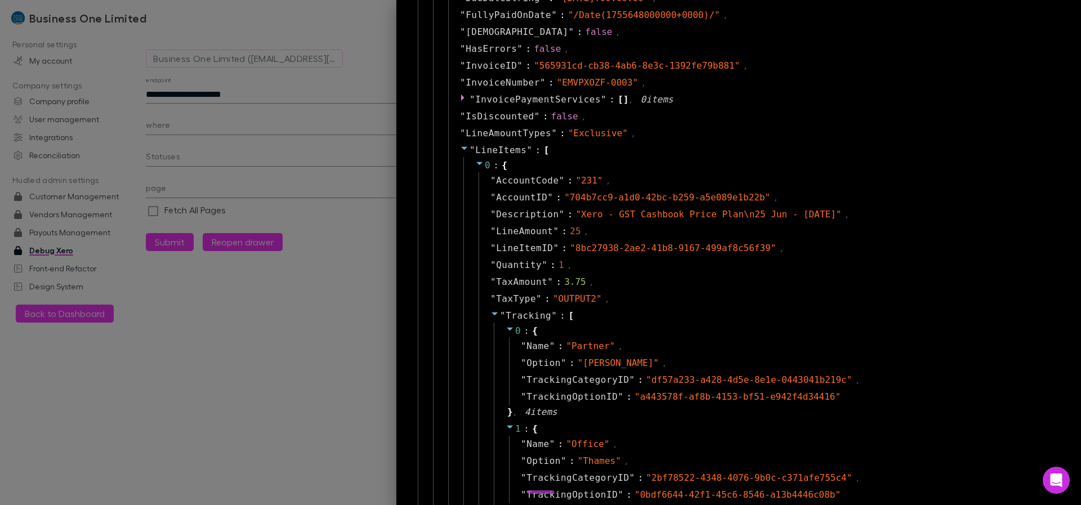
click at [490, 314] on icon at bounding box center [494, 313] width 9 height 9
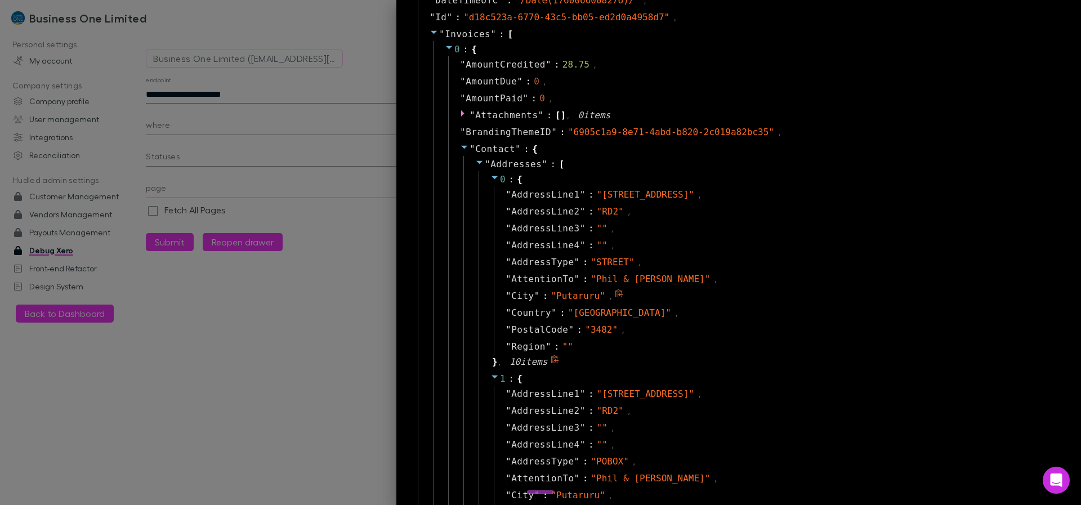
scroll to position [0, 0]
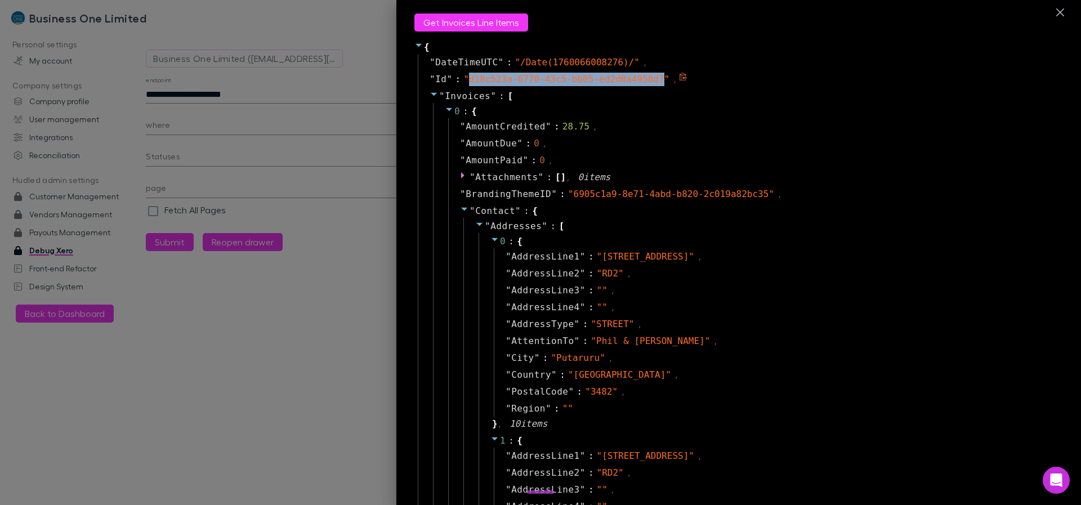
drag, startPoint x: 462, startPoint y: 76, endPoint x: 656, endPoint y: 80, distance: 194.3
click at [656, 80] on span "" d18c523a-6770-43c5-bb05-ed2d0a4958d7 "" at bounding box center [566, 79] width 206 height 11
copy span "d18c523a-6770-43c5-bb05-ed2d0a4958d7"
click at [237, 92] on div at bounding box center [540, 252] width 1081 height 505
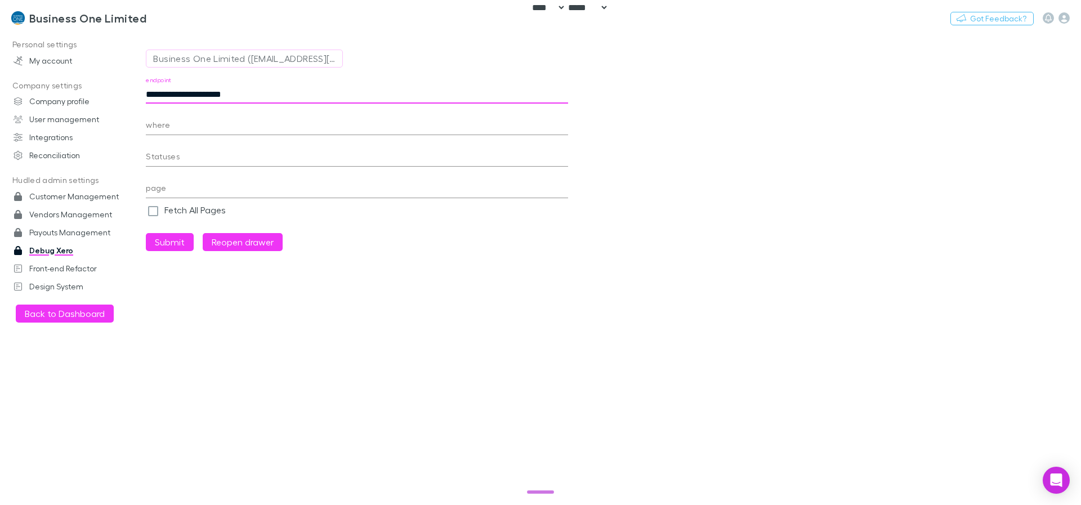
drag, startPoint x: 185, startPoint y: 92, endPoint x: 624, endPoint y: 127, distance: 440.6
click at [594, 125] on main "**********" at bounding box center [613, 269] width 935 height 474
paste input "**********"
click at [146, 233] on button "Submit" at bounding box center [170, 242] width 48 height 18
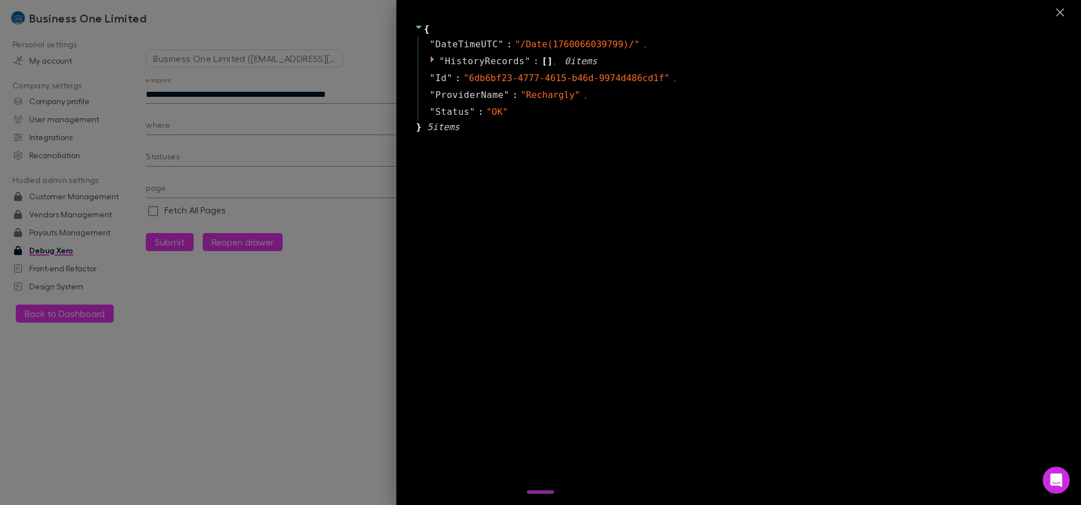
click at [303, 92] on div at bounding box center [540, 252] width 1081 height 505
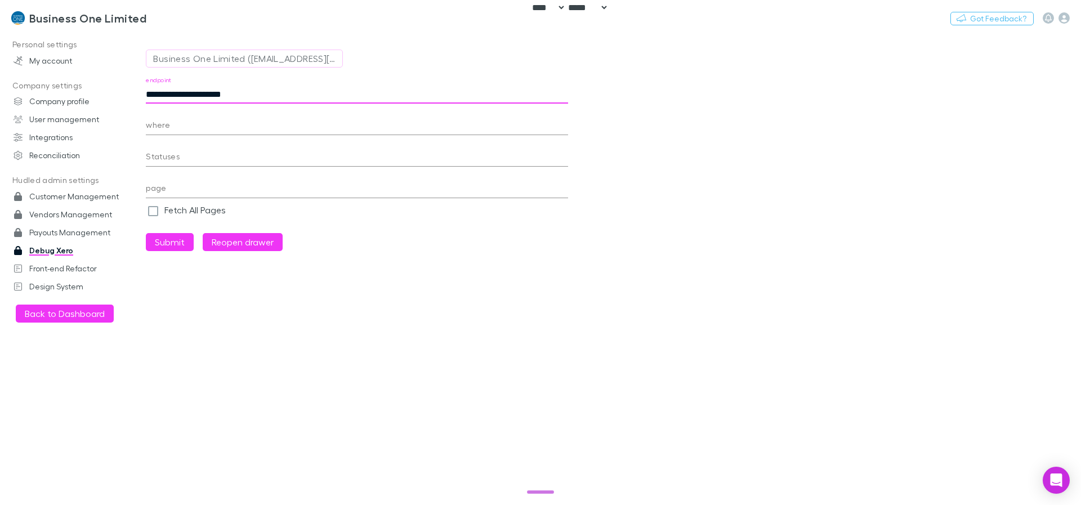
click at [146, 233] on button "Submit" at bounding box center [170, 242] width 48 height 18
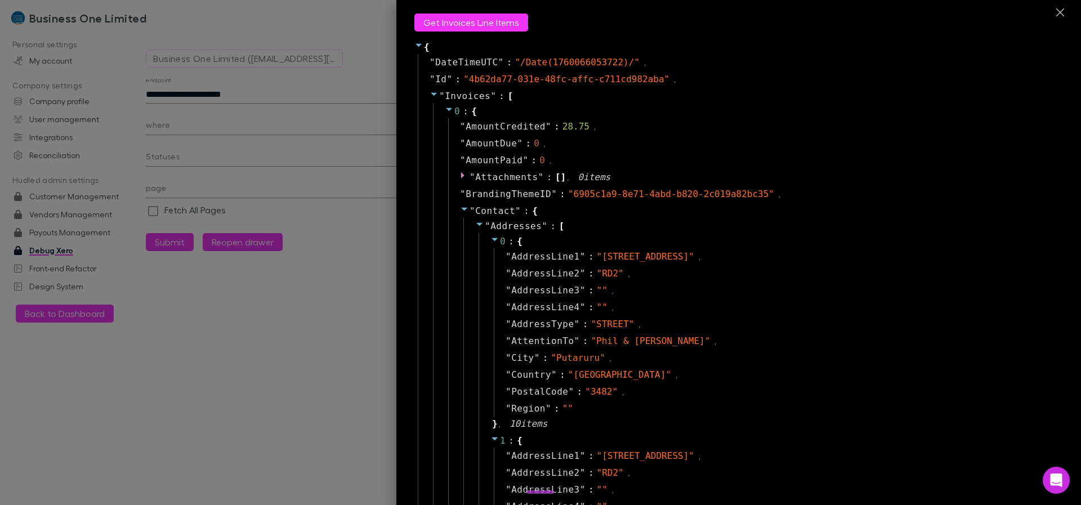
click at [460, 213] on span at bounding box center [464, 211] width 9 height 11
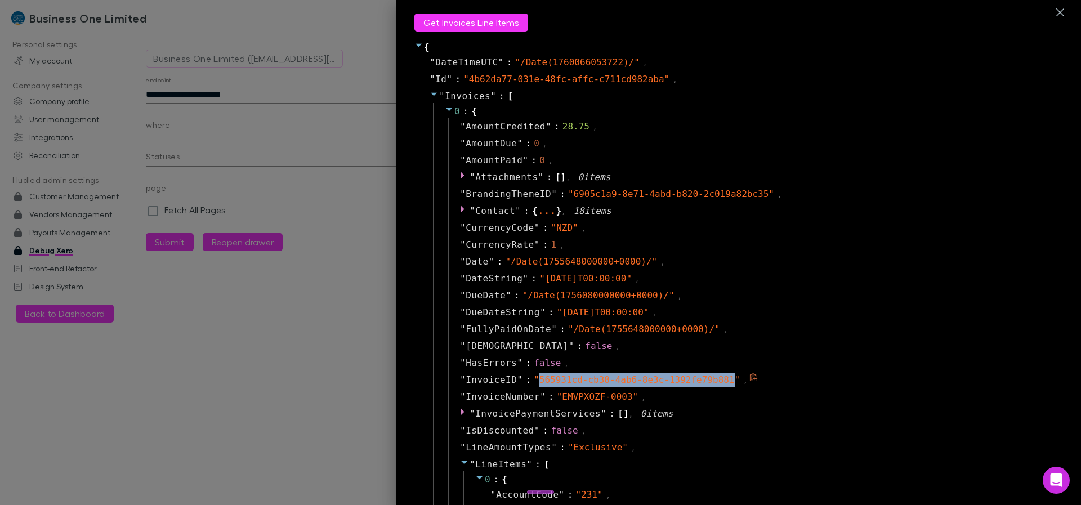
drag, startPoint x: 528, startPoint y: 379, endPoint x: 725, endPoint y: 382, distance: 196.6
click at [725, 382] on span "" 565931cd-cb38-4ab6-8e3c-1392fe79b881 "" at bounding box center [637, 379] width 206 height 11
copy span "565931cd-cb38-4ab6-8e3c-1392fe79b881"
click at [258, 104] on div at bounding box center [540, 252] width 1081 height 505
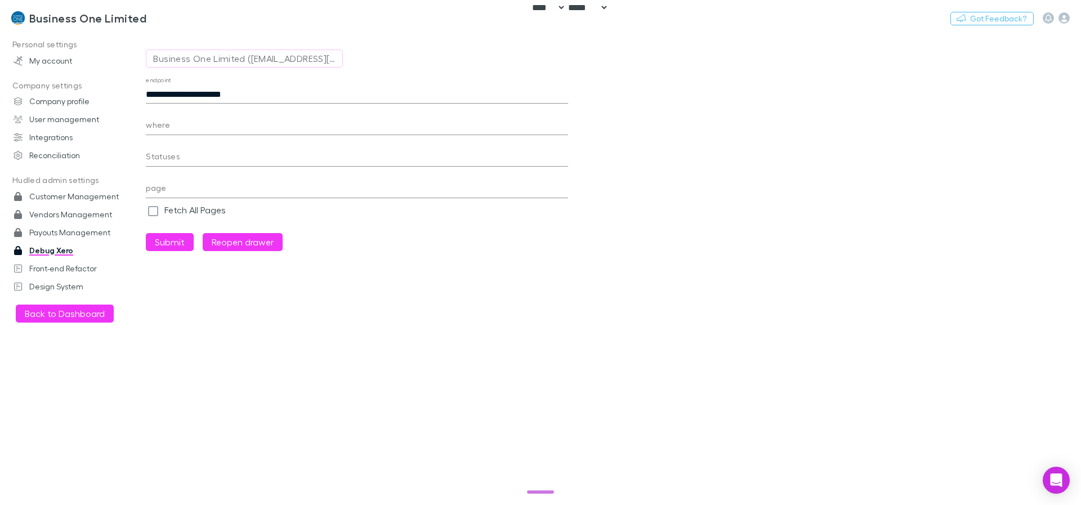
click at [188, 95] on input "**********" at bounding box center [357, 95] width 422 height 18
drag, startPoint x: 184, startPoint y: 94, endPoint x: 552, endPoint y: 108, distance: 368.0
click at [552, 108] on div "**********" at bounding box center [357, 164] width 422 height 175
paste input "**********"
click at [146, 233] on button "Submit" at bounding box center [170, 242] width 48 height 18
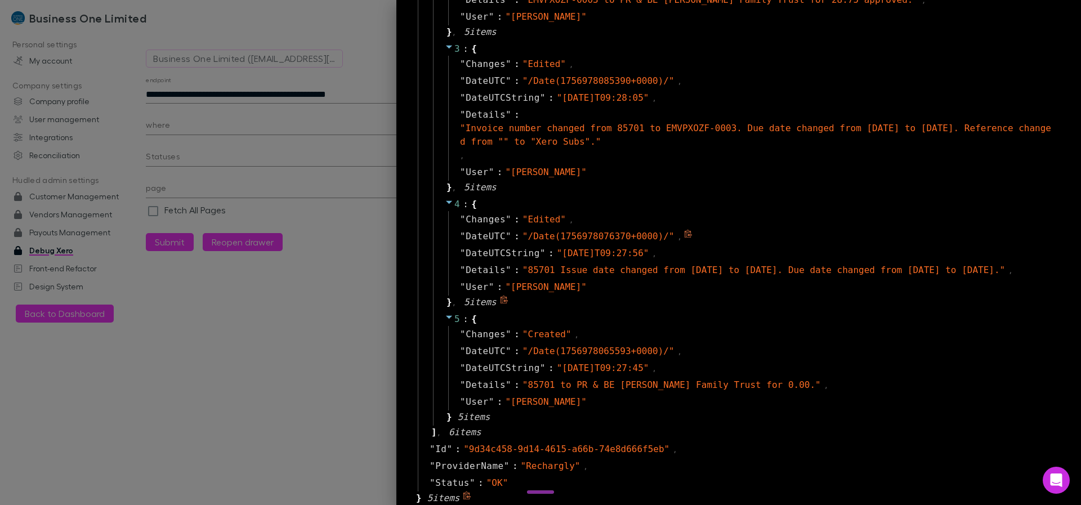
scroll to position [386, 0]
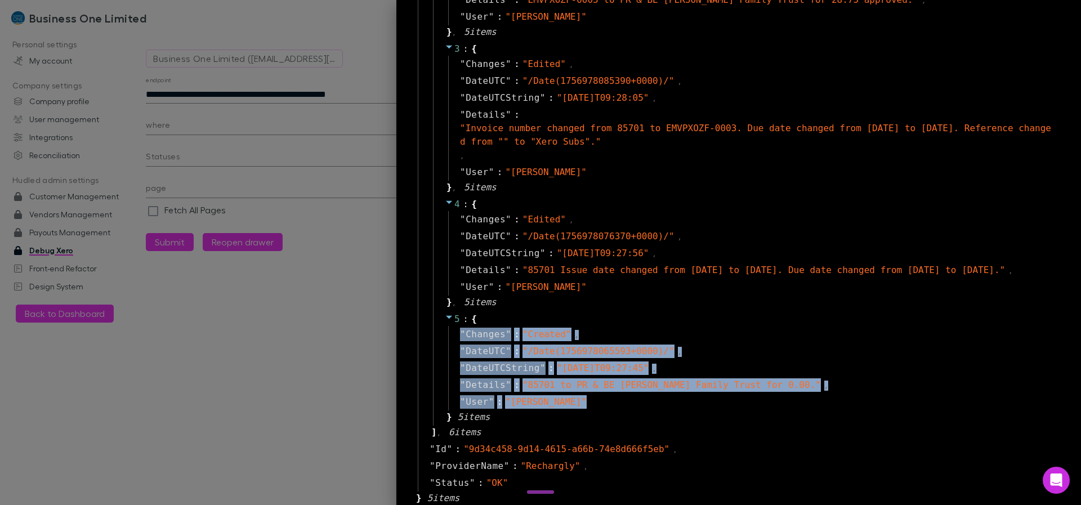
drag, startPoint x: 623, startPoint y: 407, endPoint x: 399, endPoint y: 338, distance: 234.4
click at [399, 338] on div "{ " DateTimeUTC " : " /Date(1760066067598)/ " , " HistoryRecords " : [ 0 : { " …" at bounding box center [738, 252] width 685 height 505
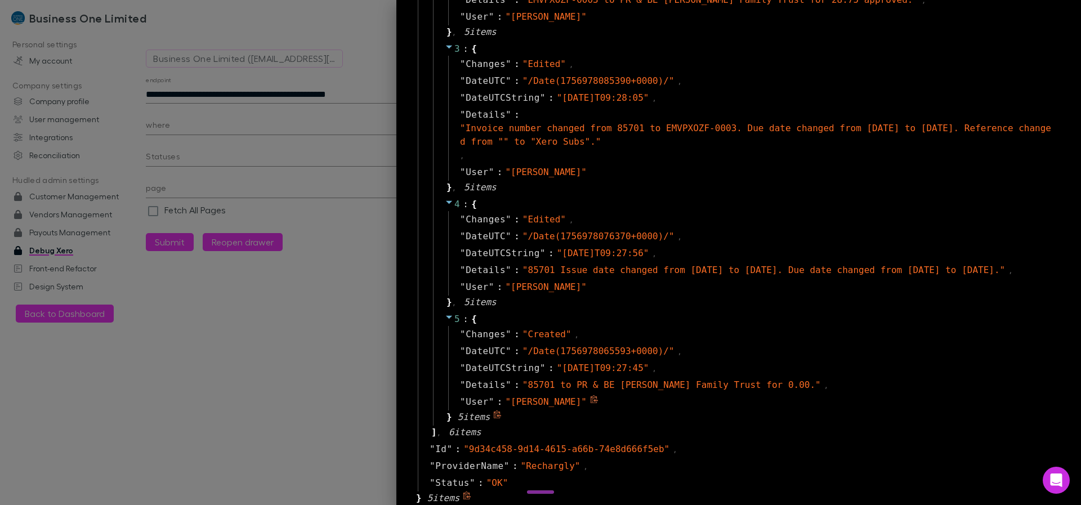
click at [704, 408] on div "" User " : " [PERSON_NAME] "" at bounding box center [752, 402] width 609 height 17
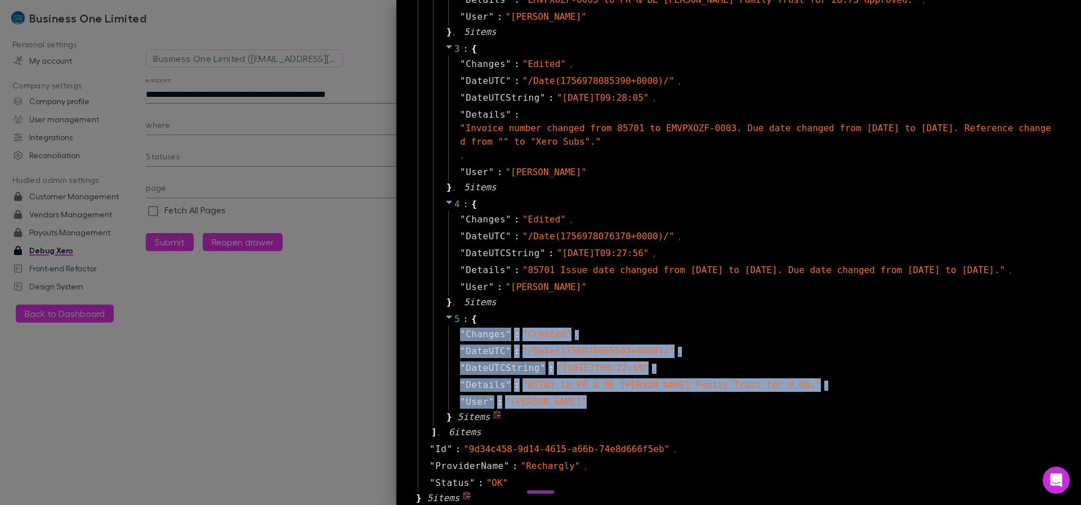
drag, startPoint x: 613, startPoint y: 407, endPoint x: 630, endPoint y: 322, distance: 87.1
click at [630, 322] on div "5 : { " Changes " : " Created " , " DateUTC " : " /Date(1756978065593+0000)/ " …" at bounding box center [746, 368] width 627 height 115
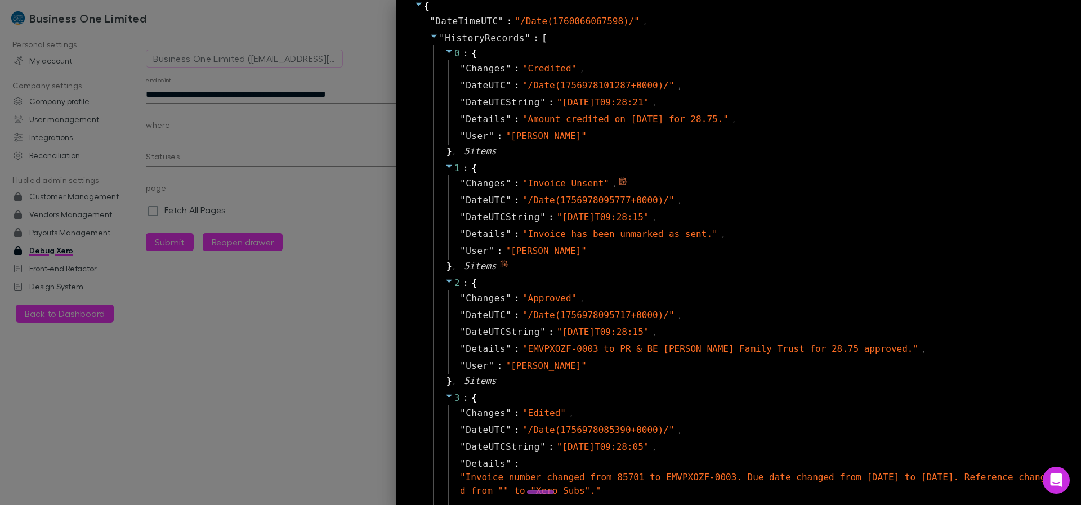
scroll to position [0, 0]
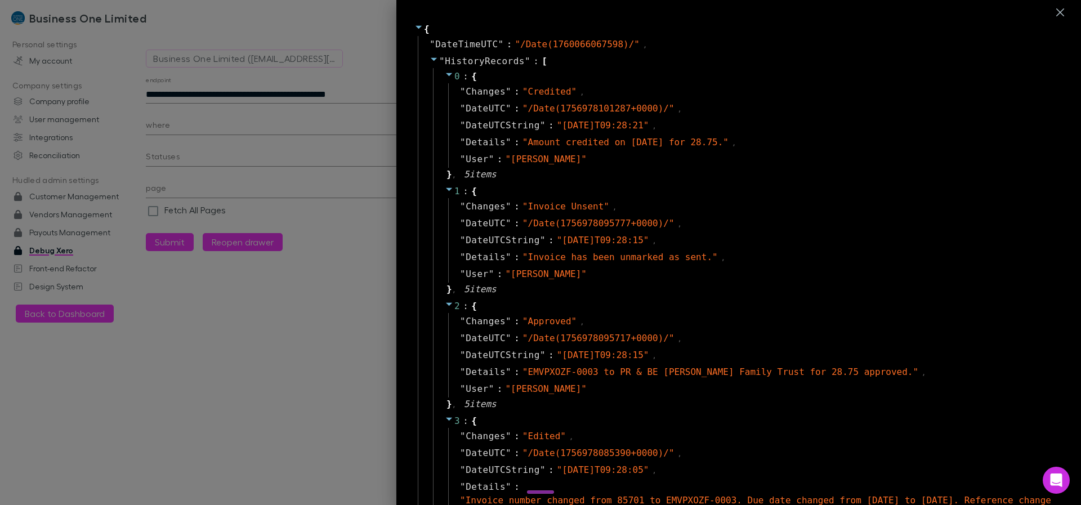
drag, startPoint x: 275, startPoint y: 75, endPoint x: 274, endPoint y: 82, distance: 7.4
click at [275, 75] on div at bounding box center [540, 252] width 1081 height 505
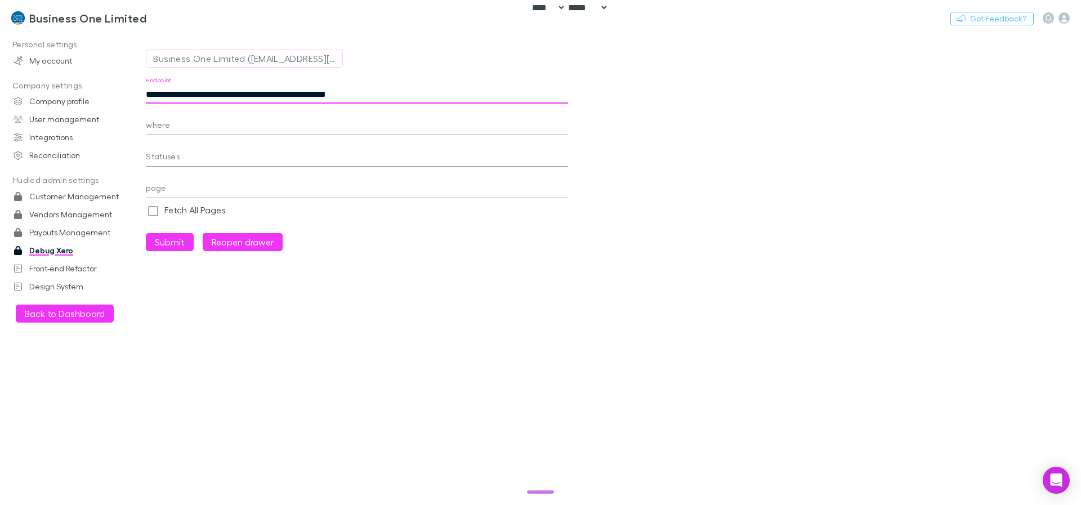
drag, startPoint x: 351, startPoint y: 91, endPoint x: 653, endPoint y: 155, distance: 308.5
click at [639, 136] on main "**********" at bounding box center [613, 269] width 935 height 474
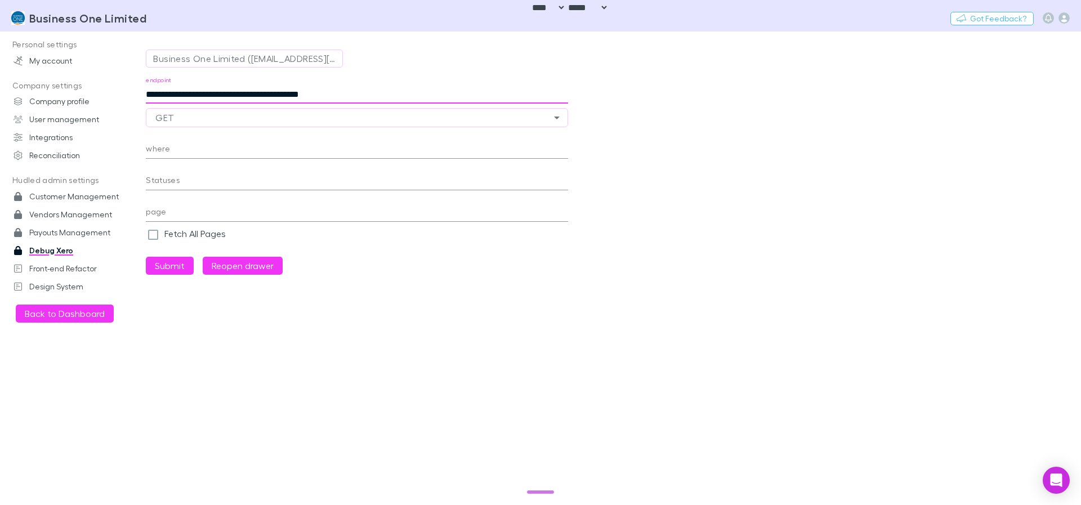
click at [146, 257] on button "Submit" at bounding box center [170, 266] width 48 height 18
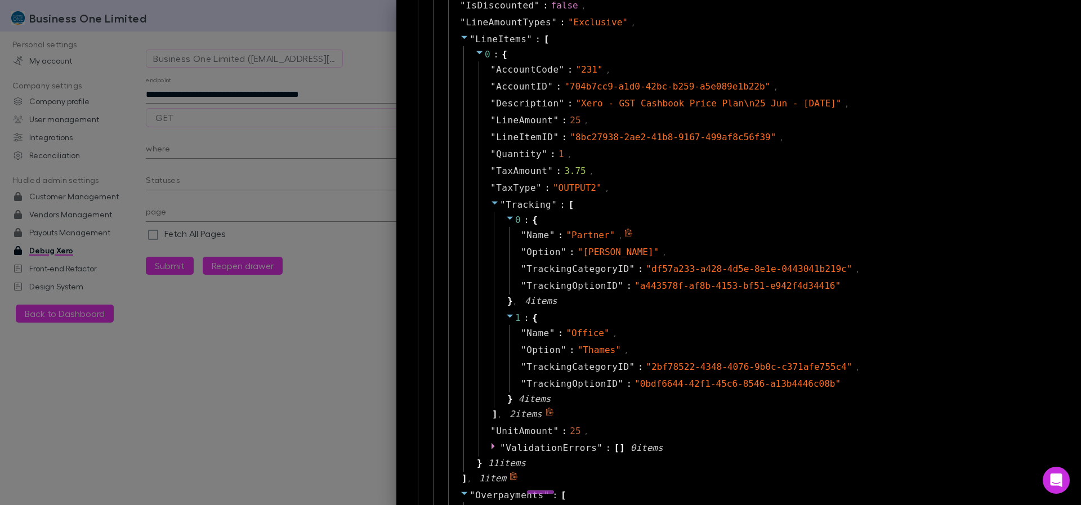
scroll to position [1757, 0]
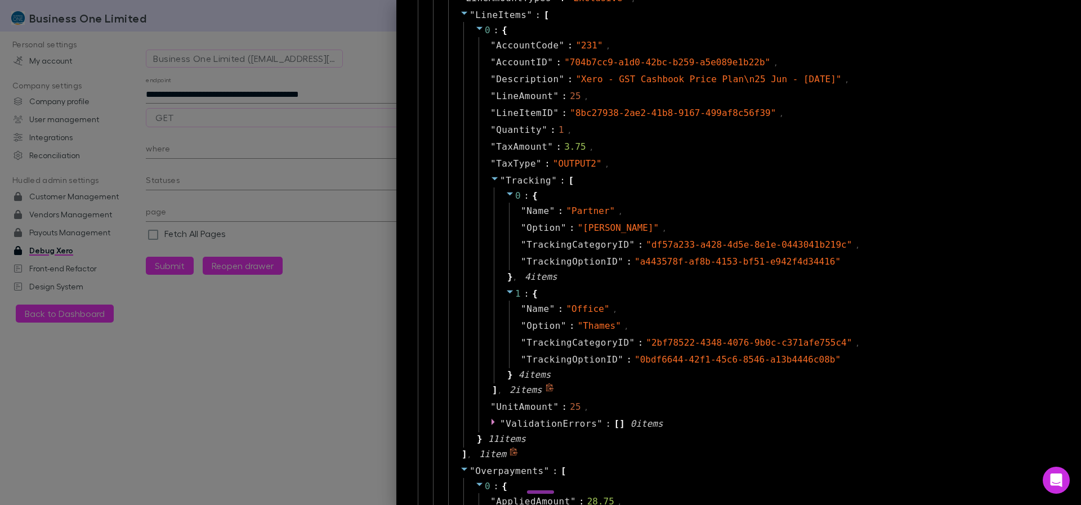
click at [492, 177] on icon at bounding box center [495, 178] width 6 height 3
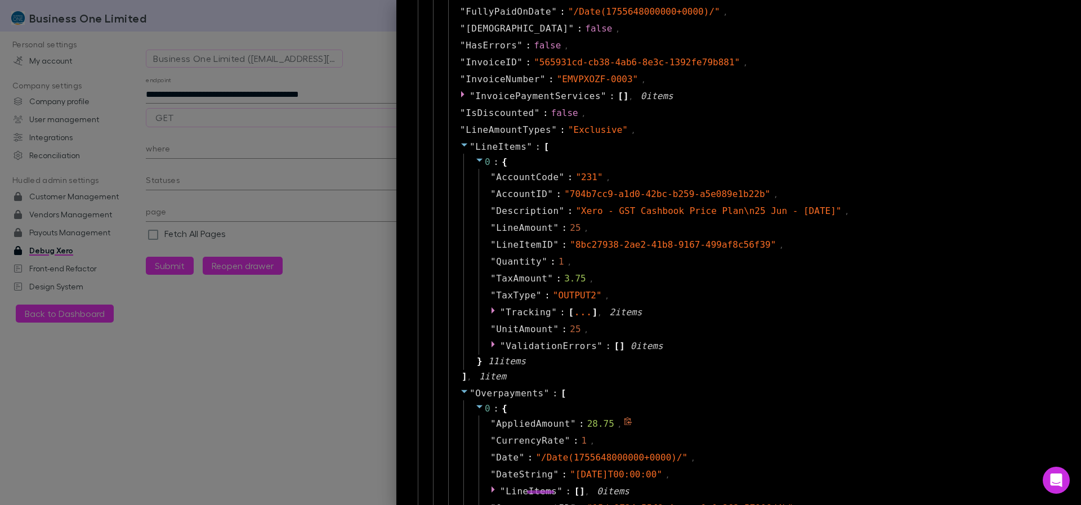
scroll to position [1622, 0]
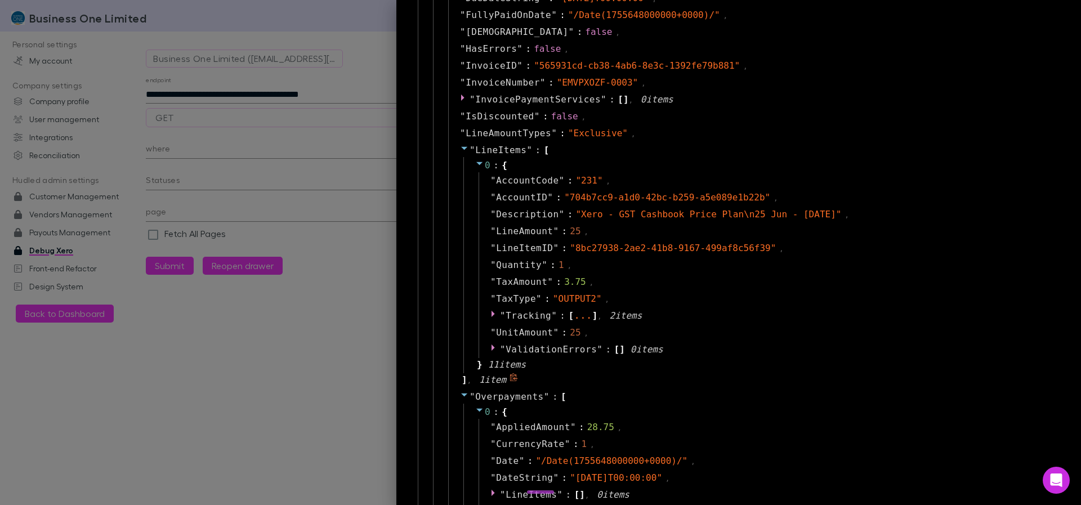
click at [460, 150] on icon at bounding box center [464, 148] width 9 height 9
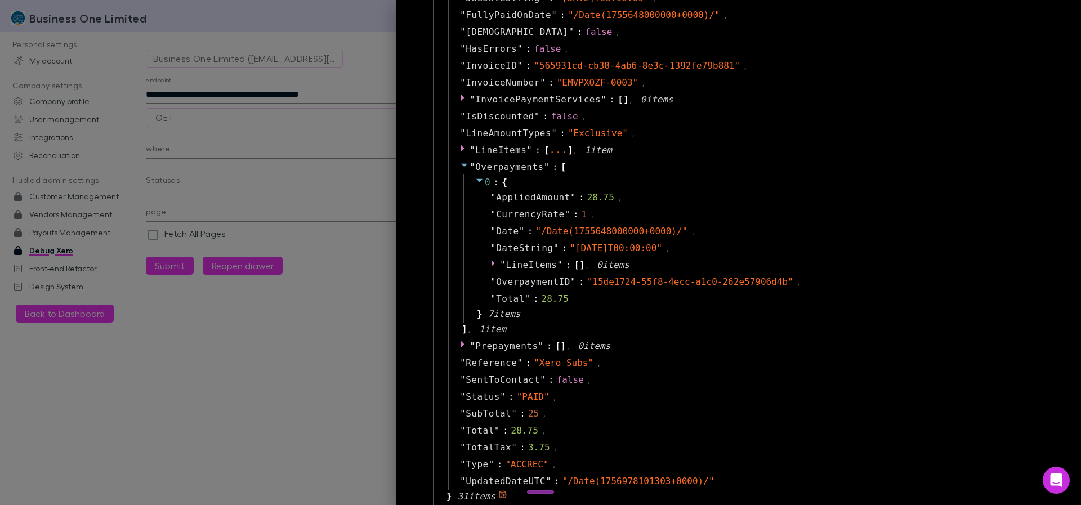
click at [460, 150] on icon at bounding box center [464, 148] width 9 height 9
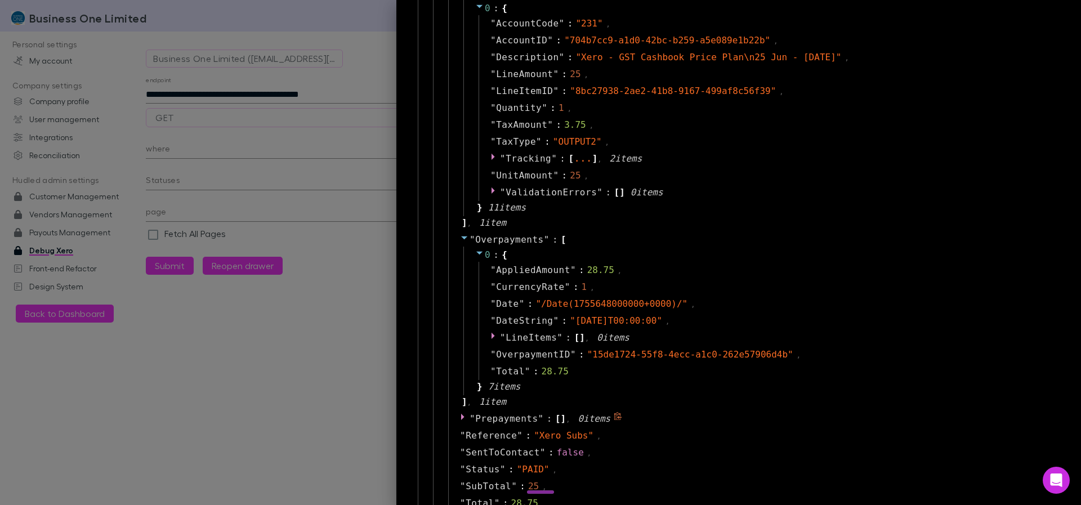
scroll to position [1914, 0]
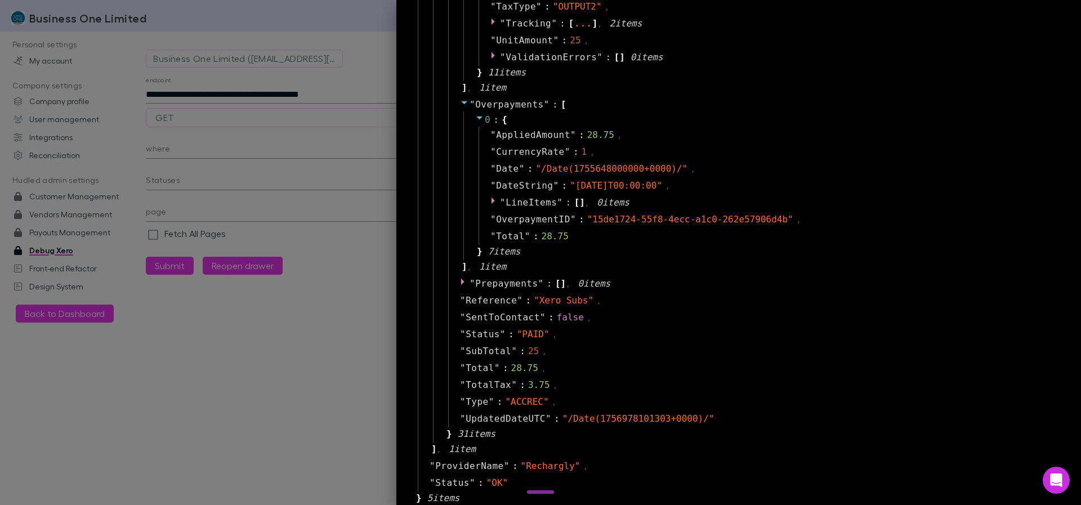
click at [120, 41] on div at bounding box center [540, 252] width 1081 height 505
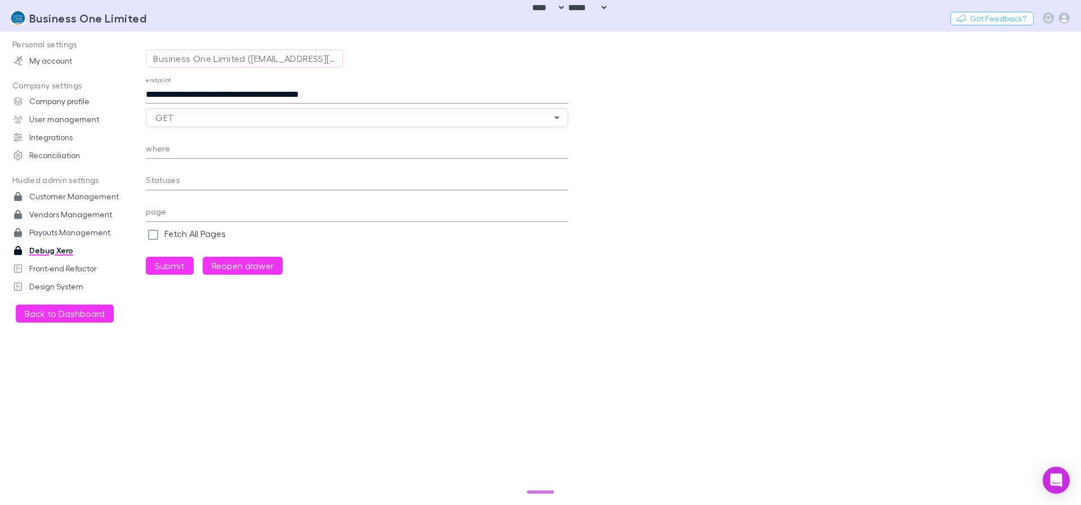
click at [389, 95] on input "**********" at bounding box center [357, 95] width 422 height 18
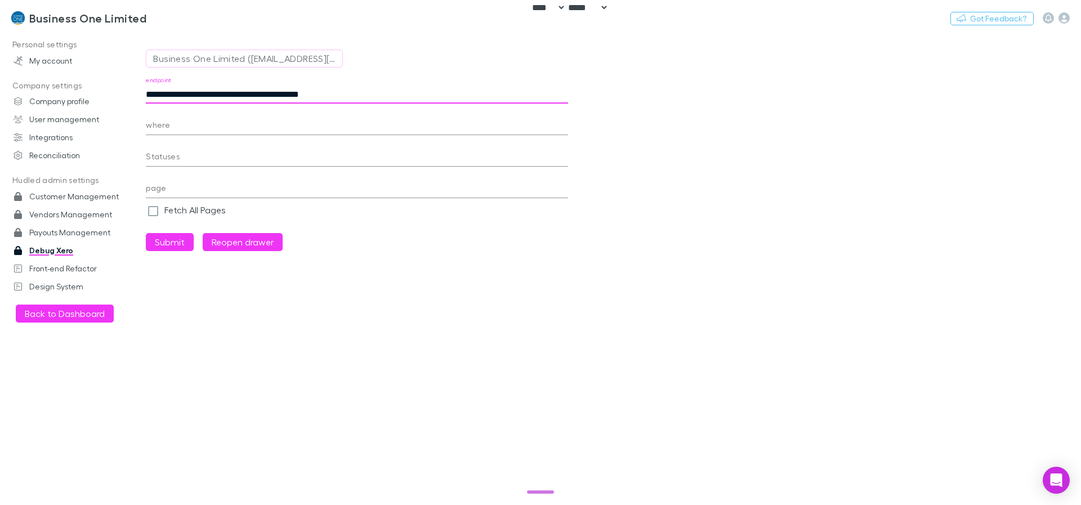
click at [146, 233] on button "Submit" at bounding box center [170, 242] width 48 height 18
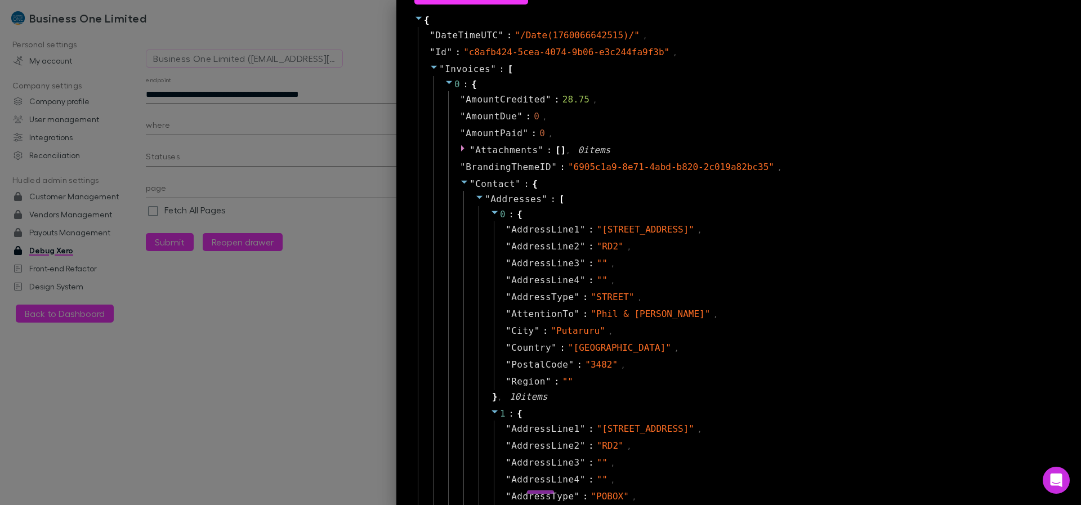
click at [460, 180] on icon at bounding box center [464, 181] width 9 height 9
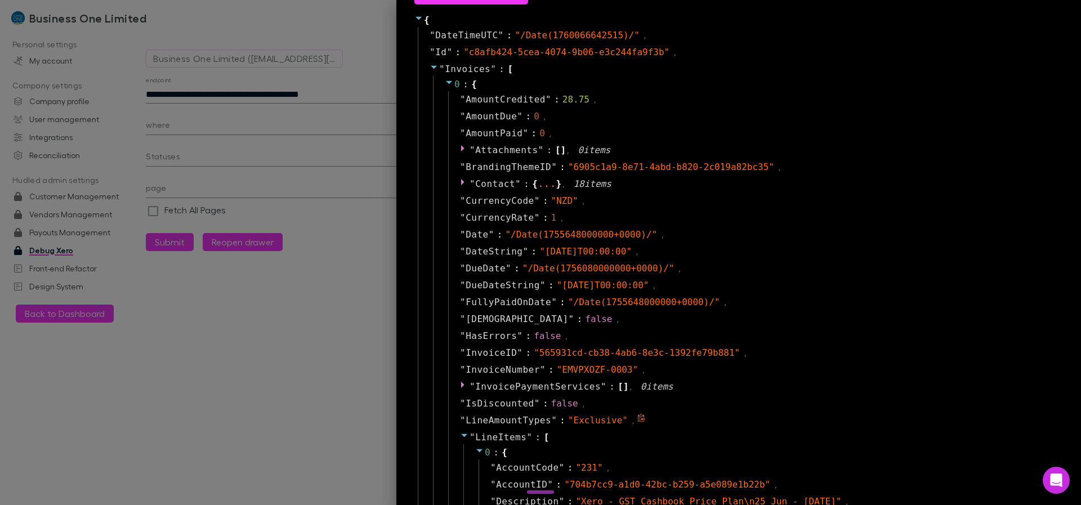
click at [460, 431] on icon at bounding box center [464, 435] width 9 height 9
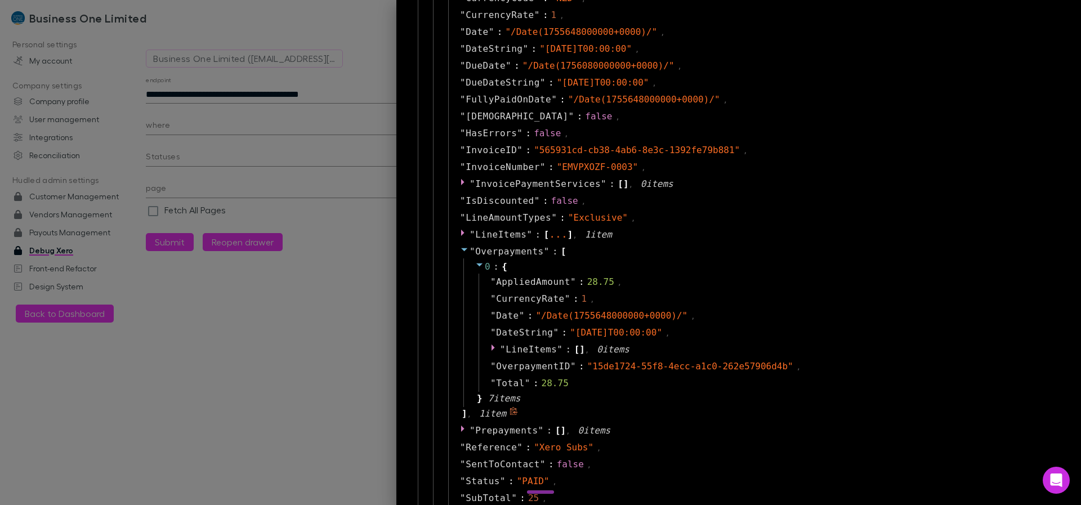
click at [460, 254] on span at bounding box center [464, 251] width 9 height 11
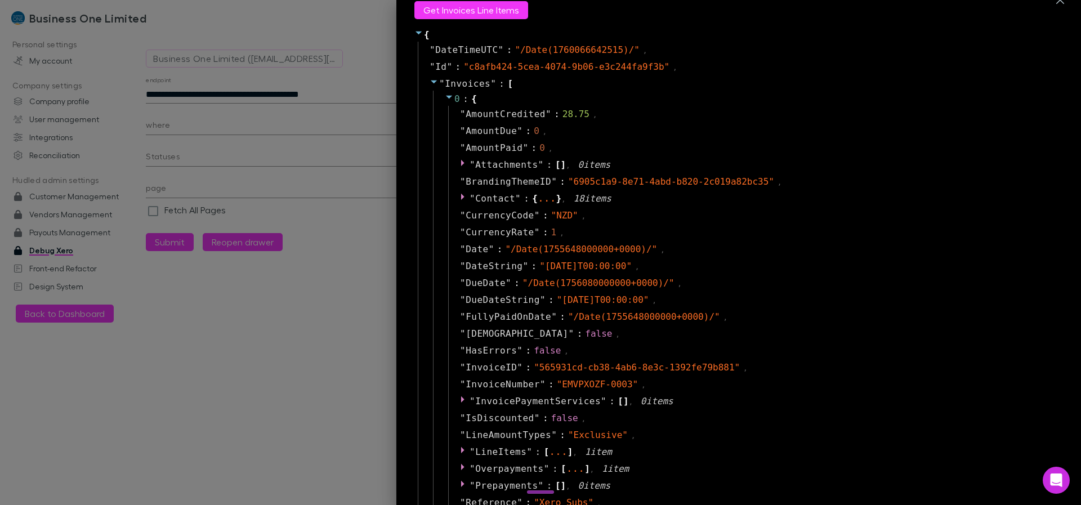
scroll to position [12, 0]
click at [347, 93] on div at bounding box center [540, 252] width 1081 height 505
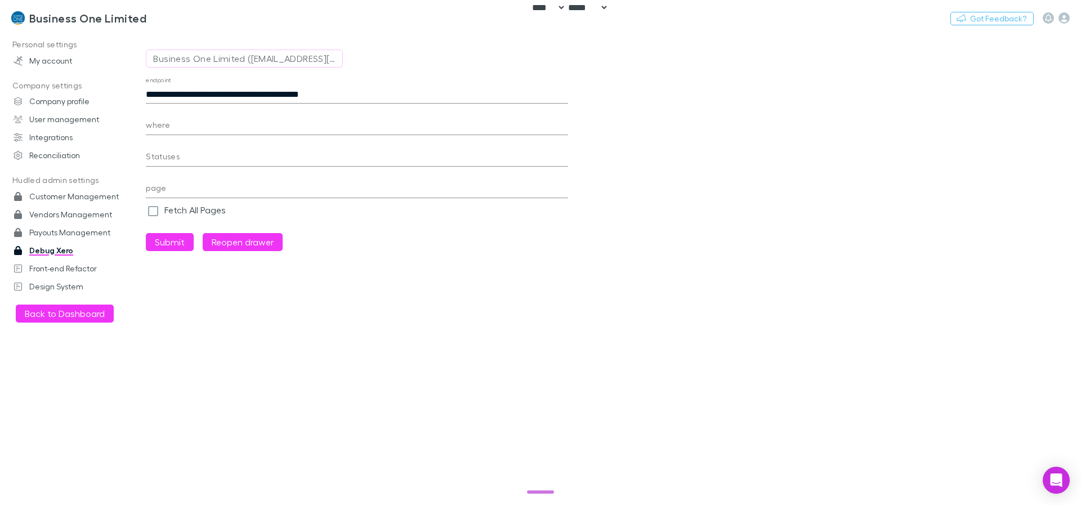
click at [377, 93] on input "**********" at bounding box center [357, 95] width 422 height 18
type input "**********"
click at [146, 233] on button "Submit" at bounding box center [170, 242] width 48 height 18
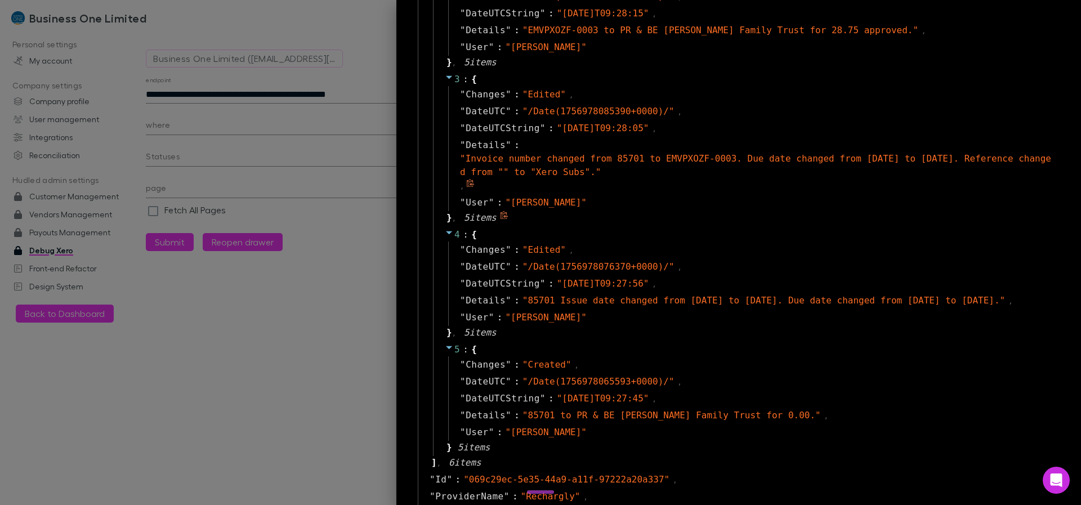
scroll to position [318, 0]
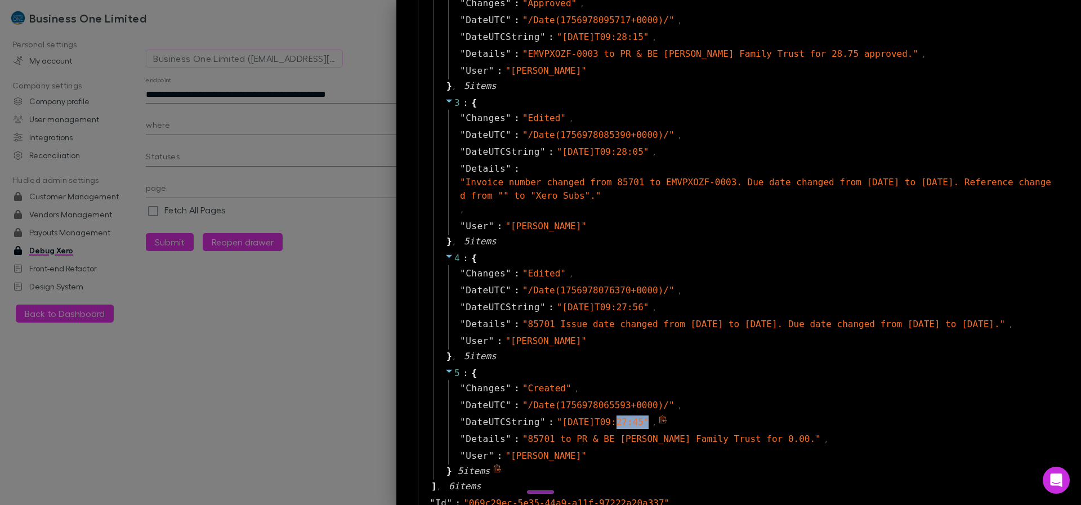
drag, startPoint x: 608, startPoint y: 434, endPoint x: 663, endPoint y: 440, distance: 55.0
click at [653, 429] on div "" [DATE]T09:27:45 "" at bounding box center [605, 423] width 96 height 14
click at [653, 429] on div "" 2025-09-04T09:27:45 "" at bounding box center [605, 423] width 96 height 14
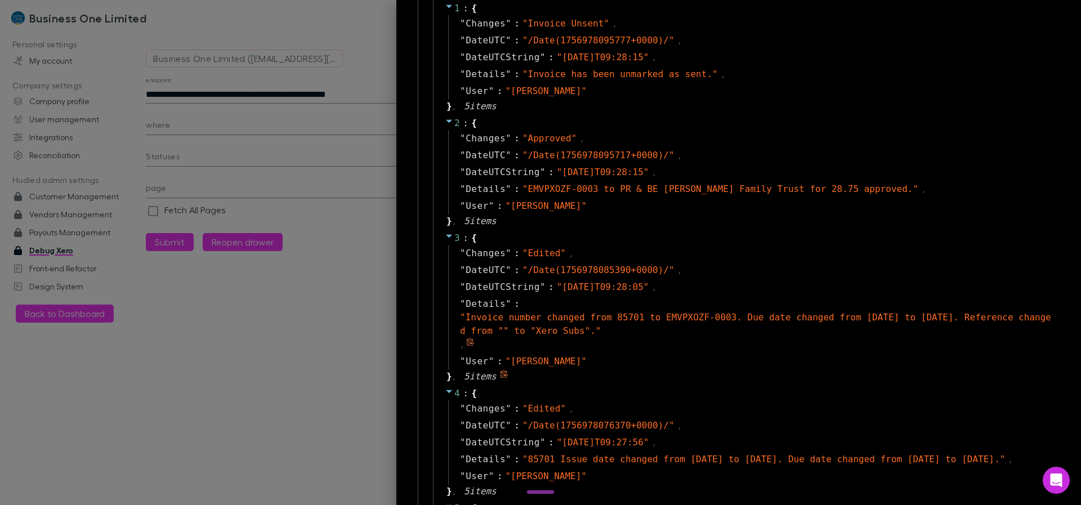
scroll to position [386, 0]
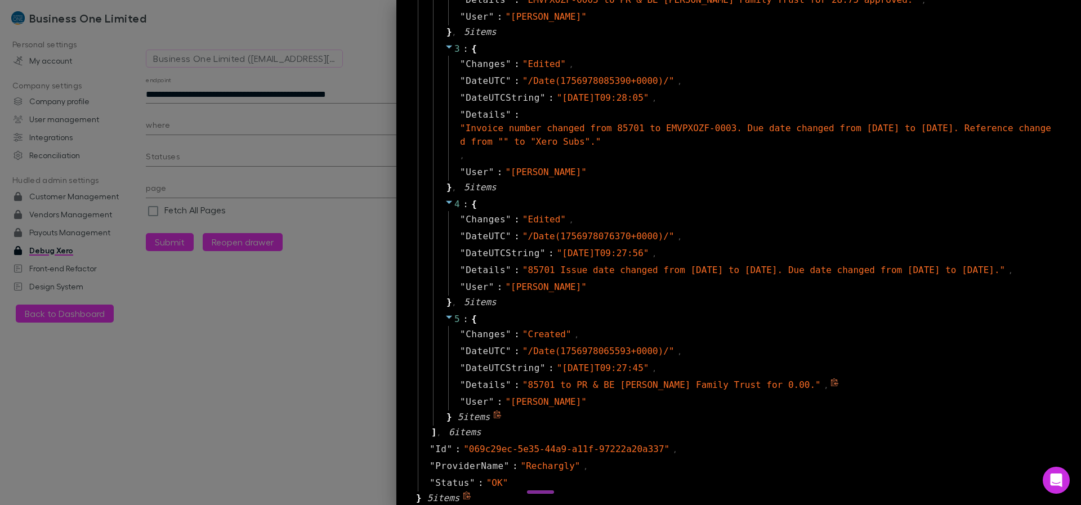
click at [528, 386] on span "" 85701 to PR & BE Skinner Family Trust for 0.00. "" at bounding box center [672, 385] width 298 height 11
drag, startPoint x: 658, startPoint y: 110, endPoint x: 727, endPoint y: 115, distance: 69.4
click at [727, 123] on span "" Invoice number changed from 85701 to EMVPXOZF-0003. Due date changed from 03/…" at bounding box center [755, 135] width 591 height 24
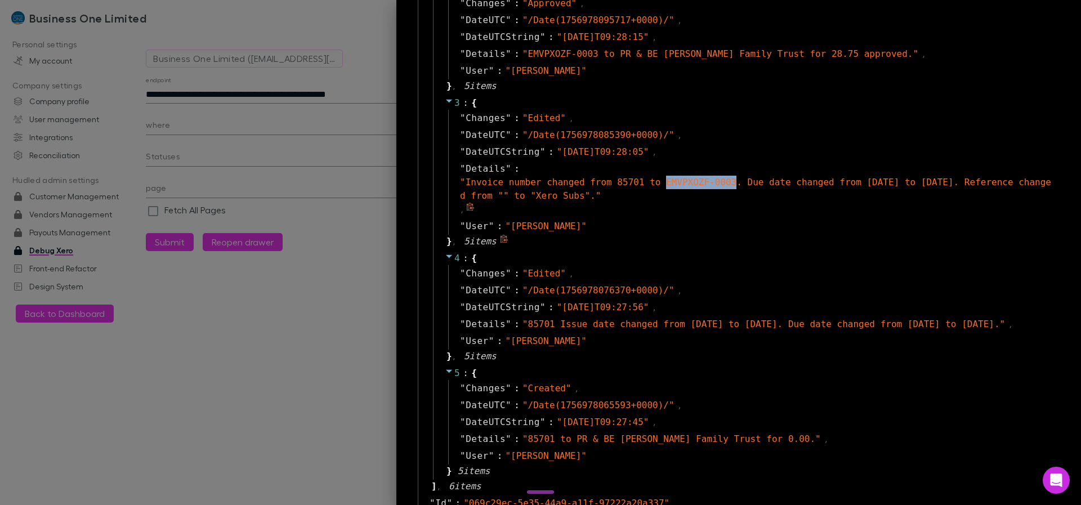
scroll to position [251, 0]
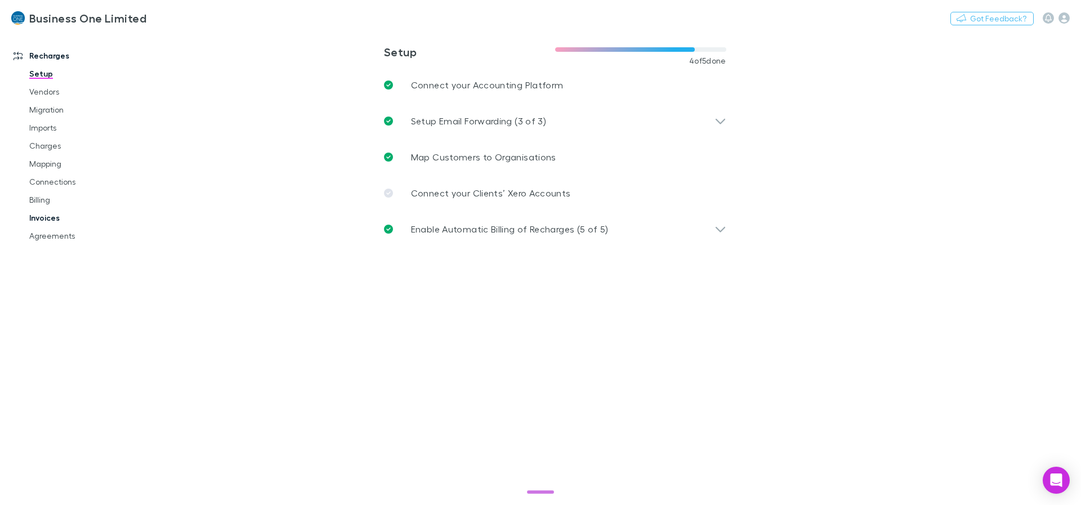
click at [64, 218] on link "Invoices" at bounding box center [85, 218] width 134 height 18
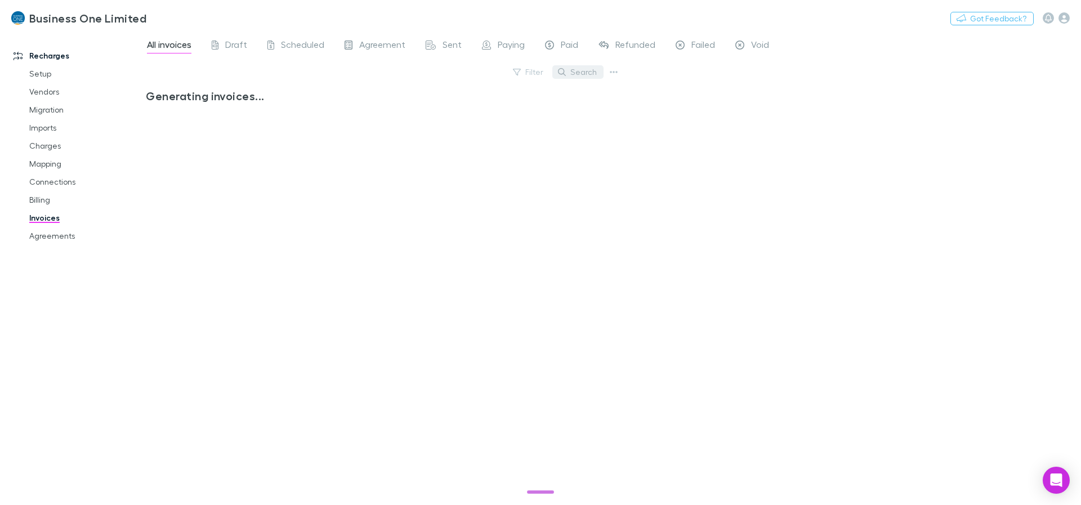
click at [591, 74] on button "Search" at bounding box center [577, 72] width 51 height 14
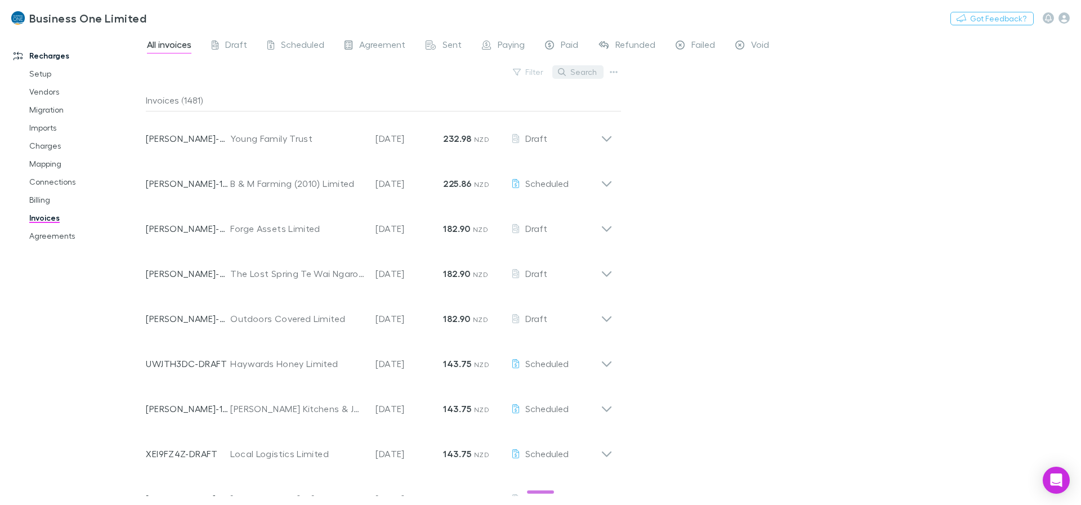
click at [579, 72] on button "Search" at bounding box center [577, 72] width 51 height 14
paste input "**********"
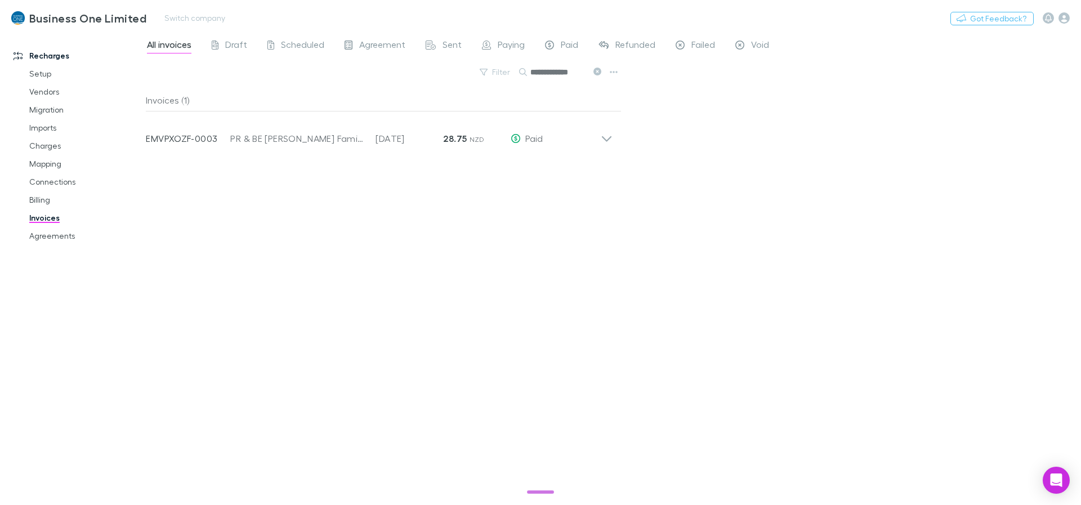
type input "**********"
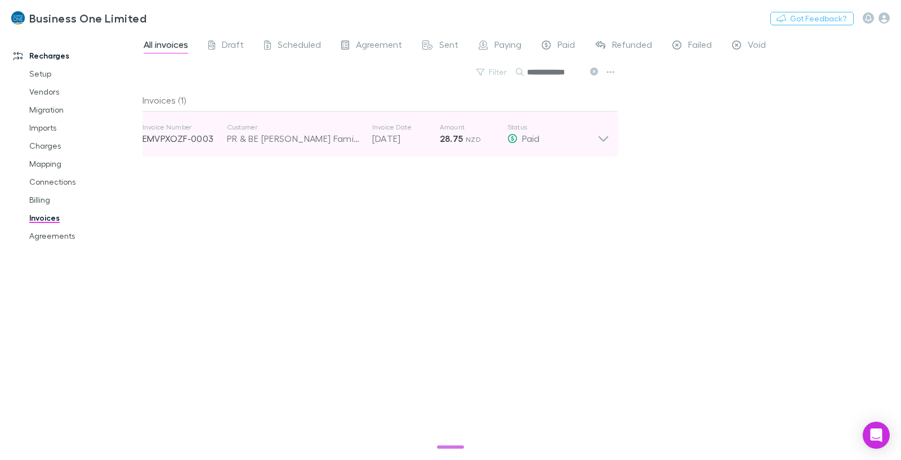
click at [600, 133] on icon at bounding box center [603, 134] width 12 height 23
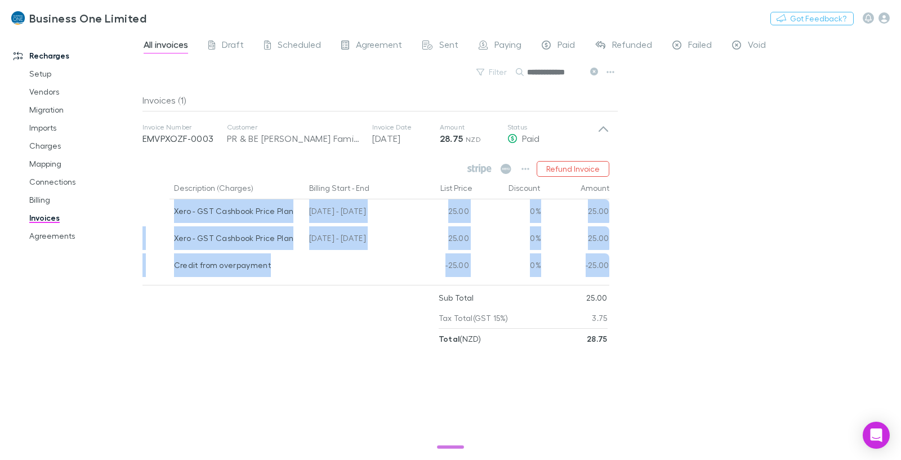
drag, startPoint x: 144, startPoint y: 200, endPoint x: 643, endPoint y: 279, distance: 505.6
click at [643, 279] on div "**********" at bounding box center [521, 246] width 759 height 429
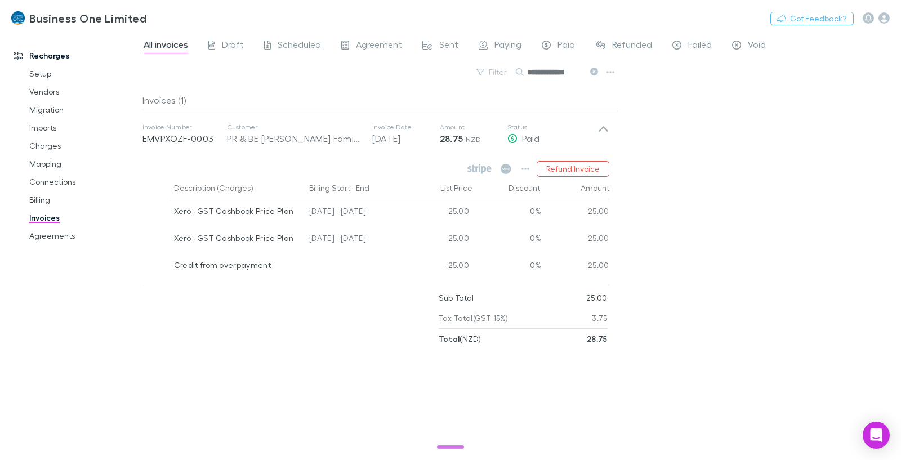
click at [643, 279] on div "**********" at bounding box center [521, 246] width 759 height 429
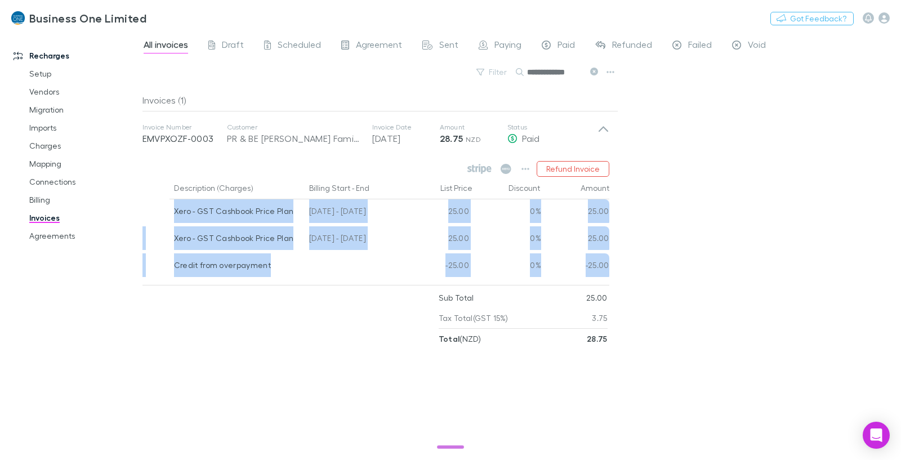
drag, startPoint x: 643, startPoint y: 279, endPoint x: 175, endPoint y: 205, distance: 474.3
click at [175, 205] on div "**********" at bounding box center [521, 246] width 759 height 429
click at [788, 254] on div "**********" at bounding box center [521, 246] width 759 height 429
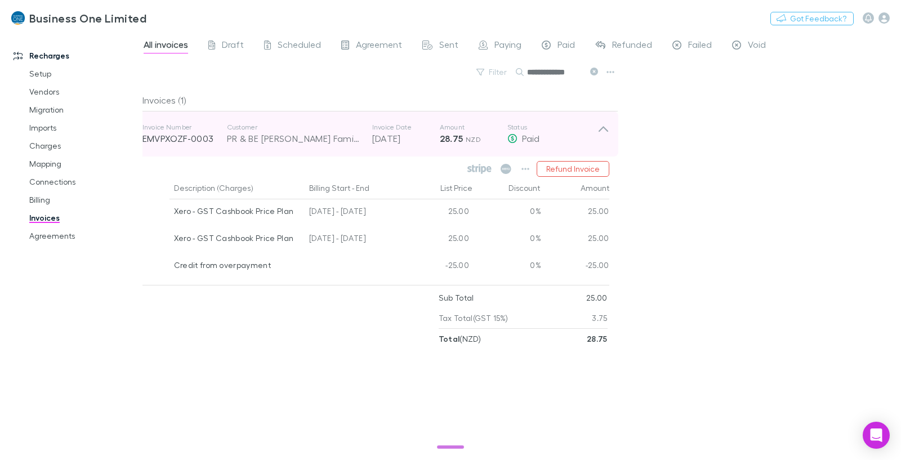
click at [605, 124] on icon at bounding box center [603, 134] width 12 height 23
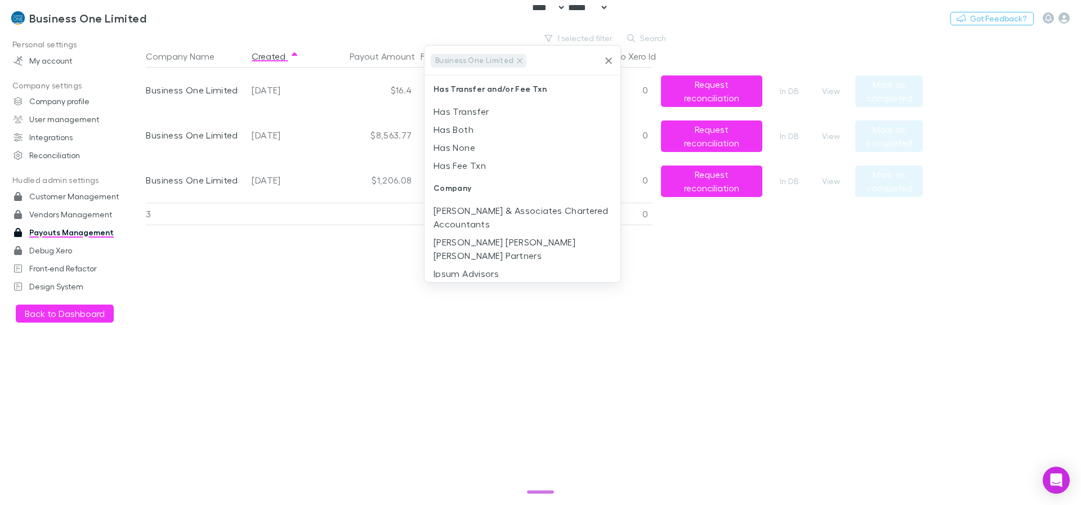
select select "****"
click at [515, 60] on icon at bounding box center [519, 60] width 9 height 9
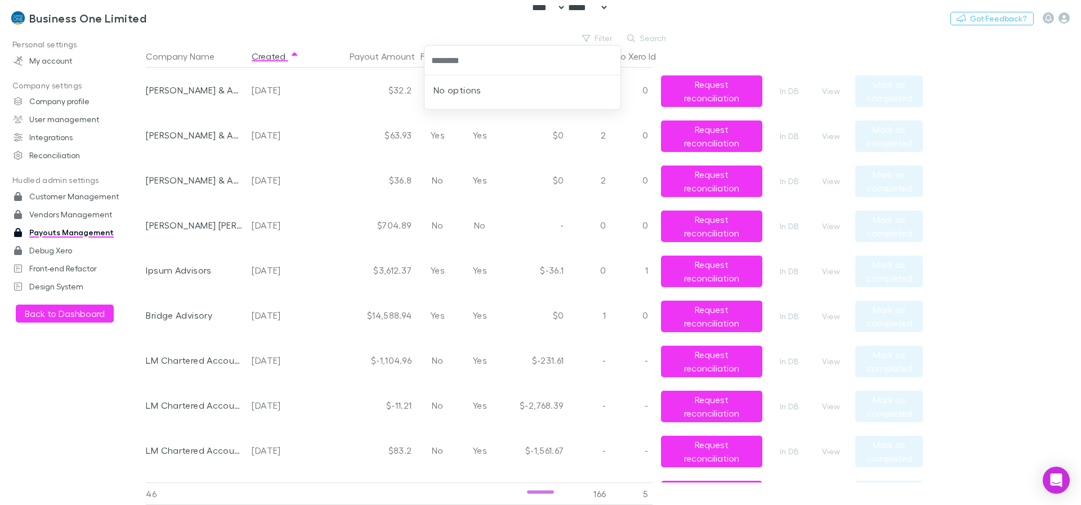
type input "********"
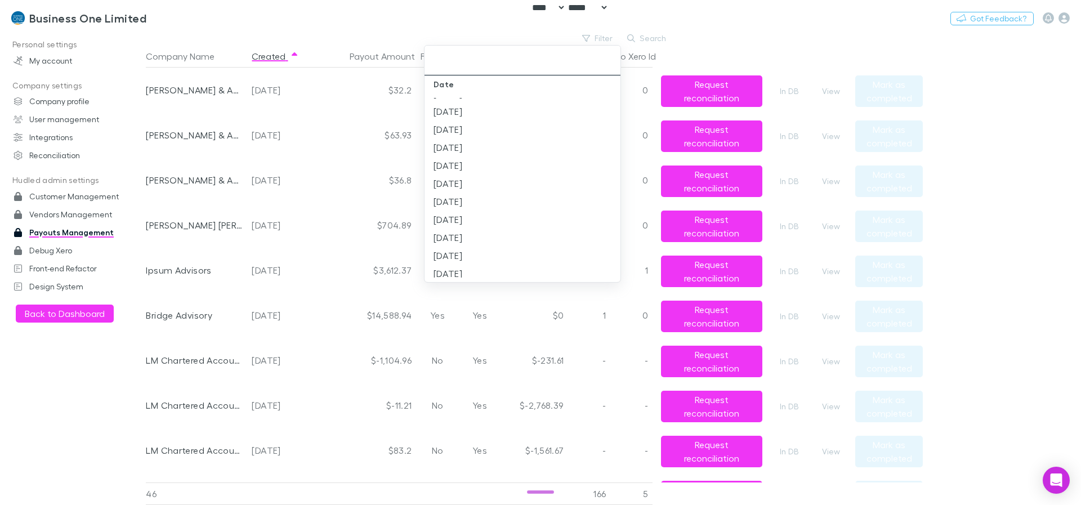
click at [733, 15] on div at bounding box center [540, 252] width 1081 height 505
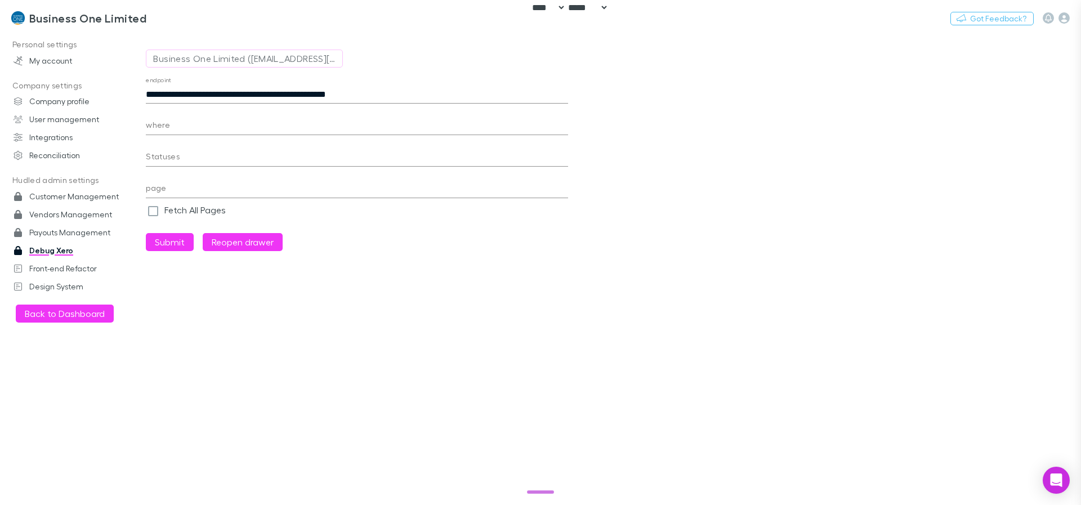
select select "****"
click at [59, 19] on h3 "Business One Limited" at bounding box center [87, 18] width 117 height 14
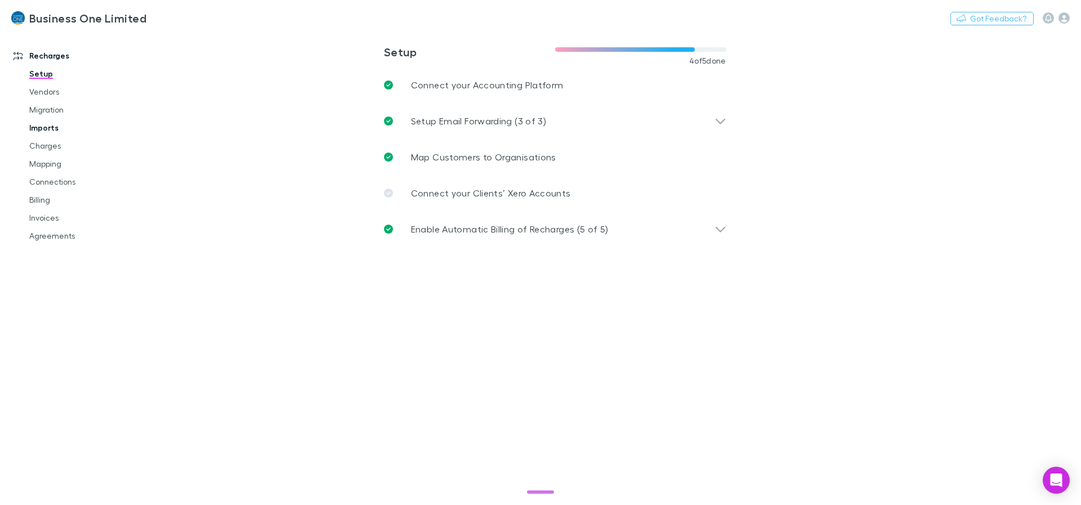
click at [35, 123] on link "Imports" at bounding box center [85, 128] width 134 height 18
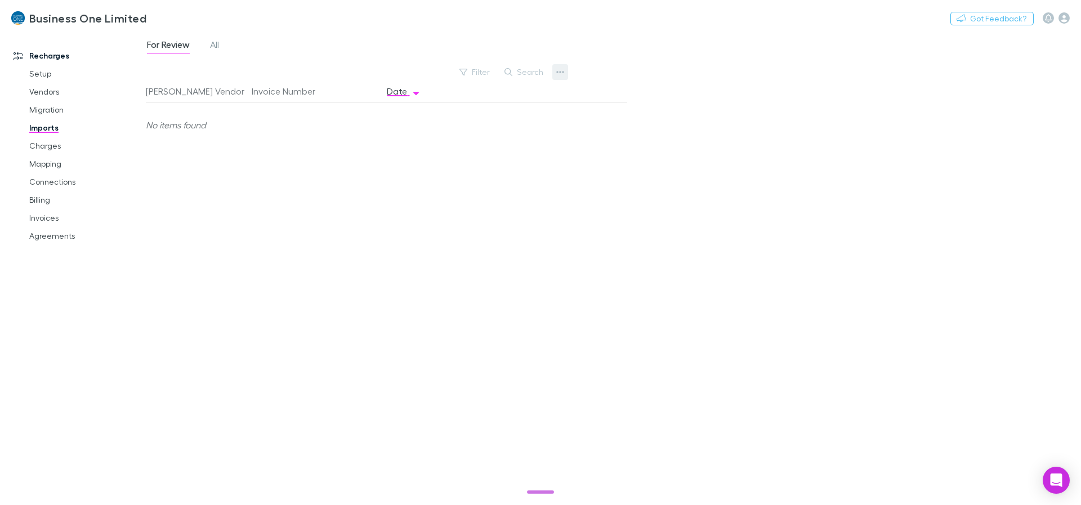
click at [557, 70] on icon "button" at bounding box center [560, 72] width 8 height 9
click at [480, 92] on p "Custom CSV Import" at bounding box center [490, 95] width 155 height 20
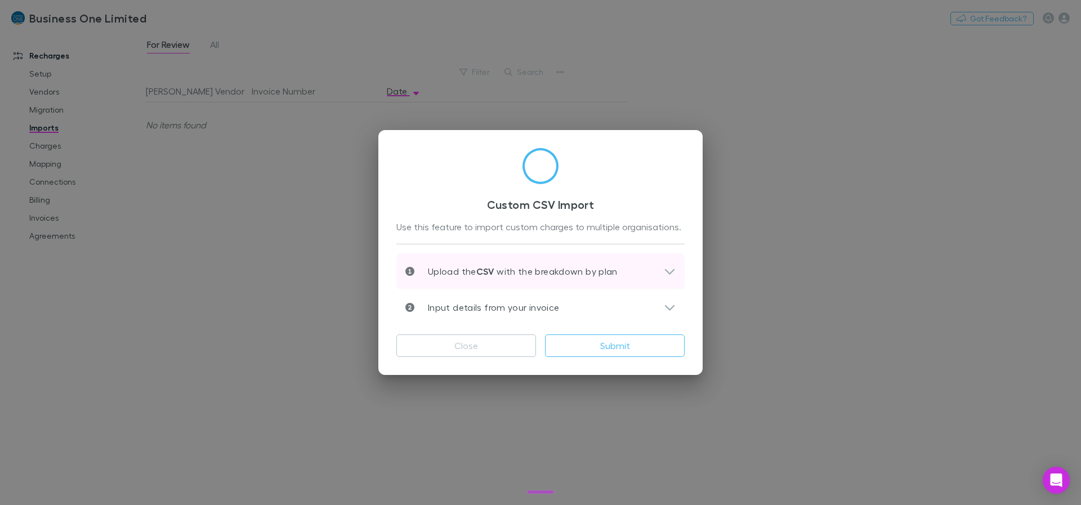
click at [649, 273] on div "Upload the CSV with the breakdown by plan" at bounding box center [534, 272] width 258 height 14
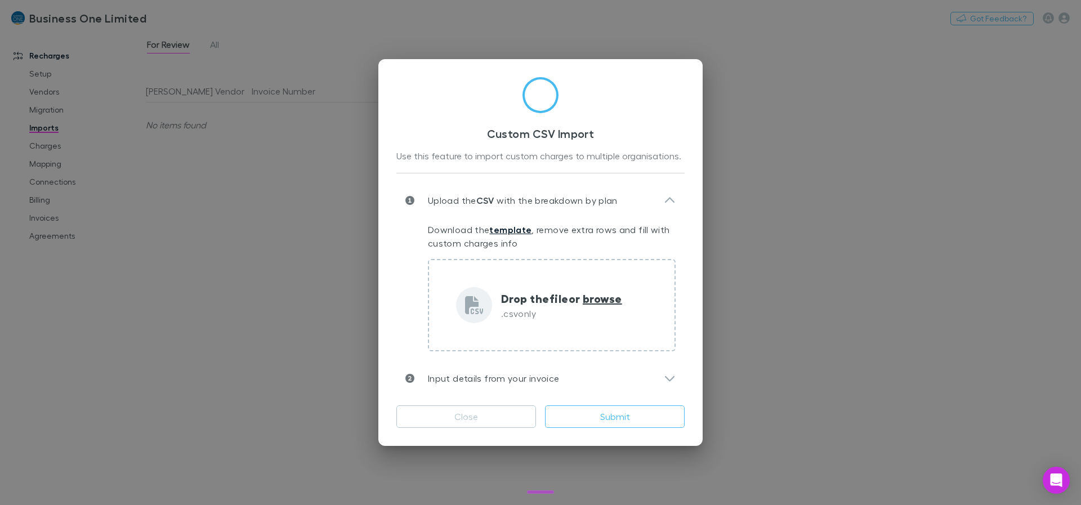
click at [511, 226] on link "template" at bounding box center [510, 229] width 42 height 11
click at [697, 344] on div "Custom CSV Import Use this feature to import custom charges to multiple organis…" at bounding box center [540, 252] width 324 height 387
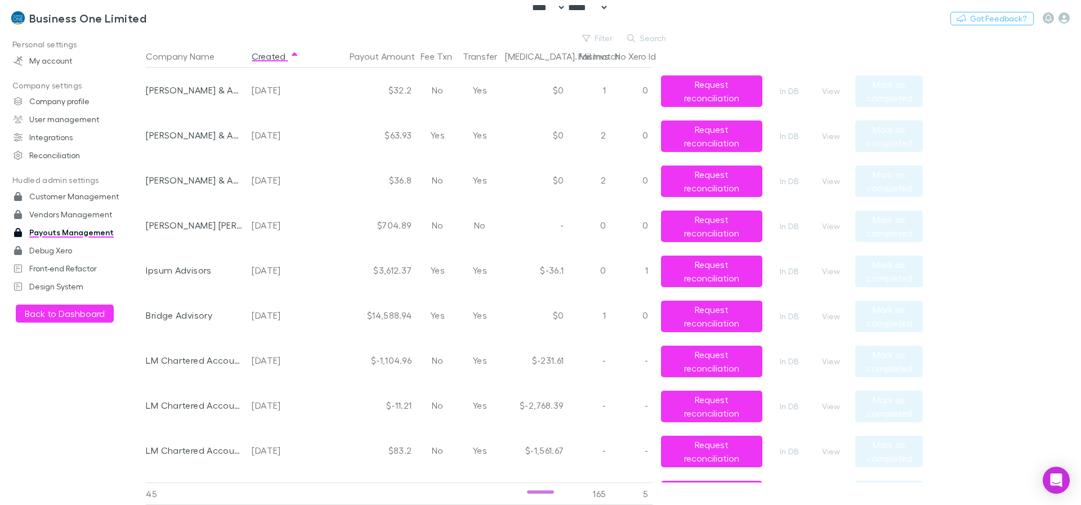
select select "****"
click at [283, 54] on button "Created" at bounding box center [275, 56] width 47 height 23
